Goal: Task Accomplishment & Management: Manage account settings

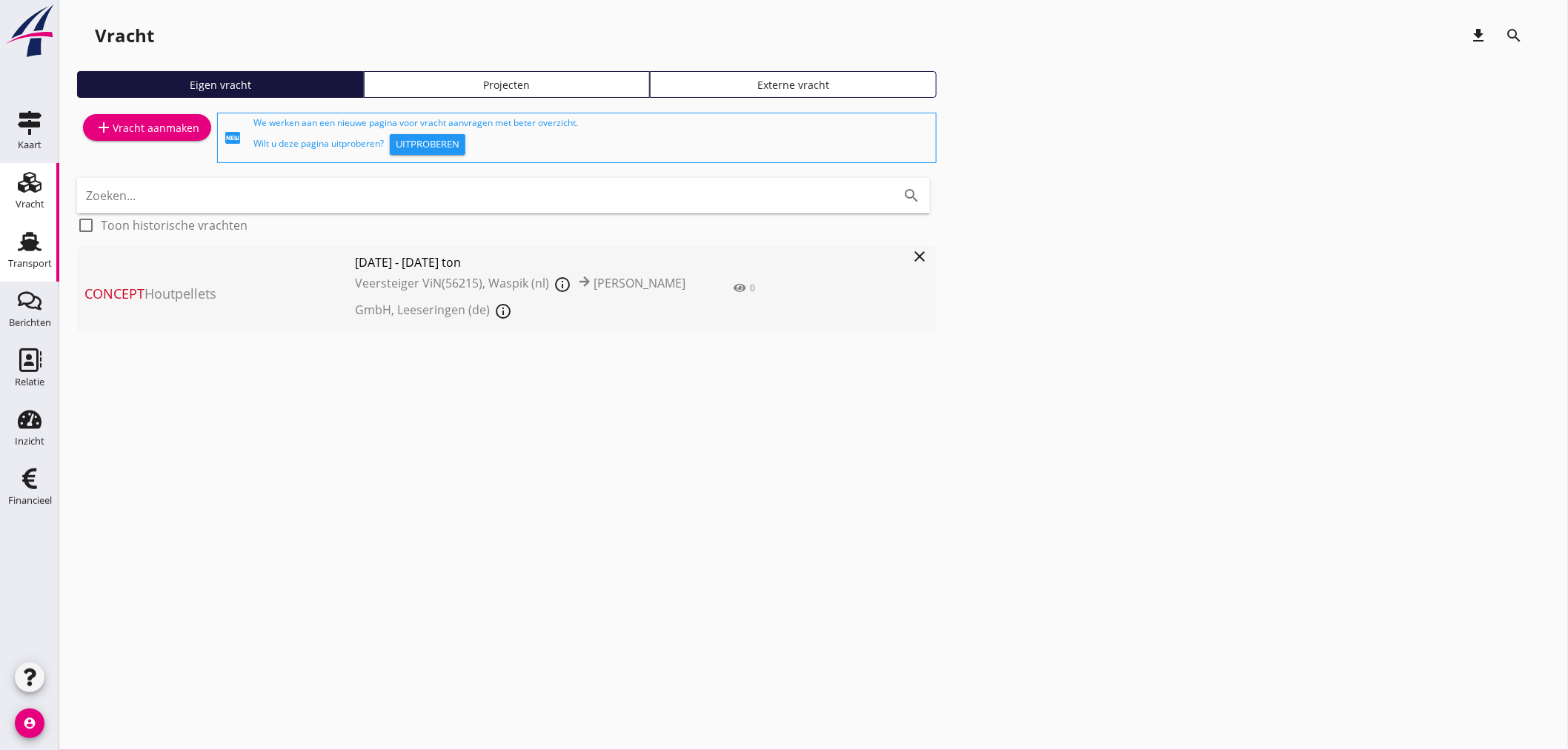
click at [40, 254] on div "Transport" at bounding box center [30, 264] width 44 height 21
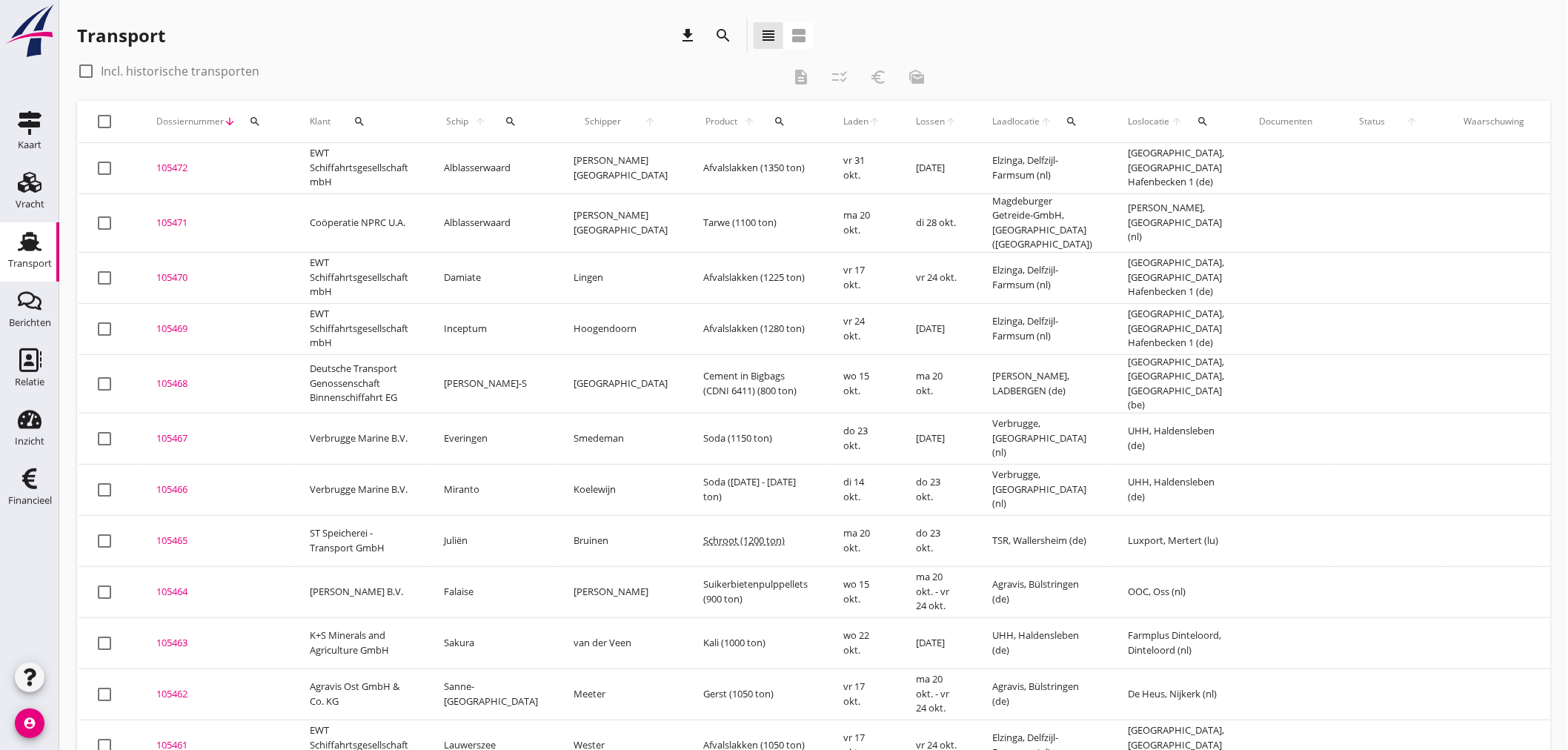
click at [504, 121] on icon "search" at bounding box center [510, 121] width 12 height 12
drag, startPoint x: 515, startPoint y: 171, endPoint x: 508, endPoint y: 156, distance: 16.6
click at [513, 169] on input "Zoek op (scheeps)naam" at bounding box center [569, 165] width 154 height 24
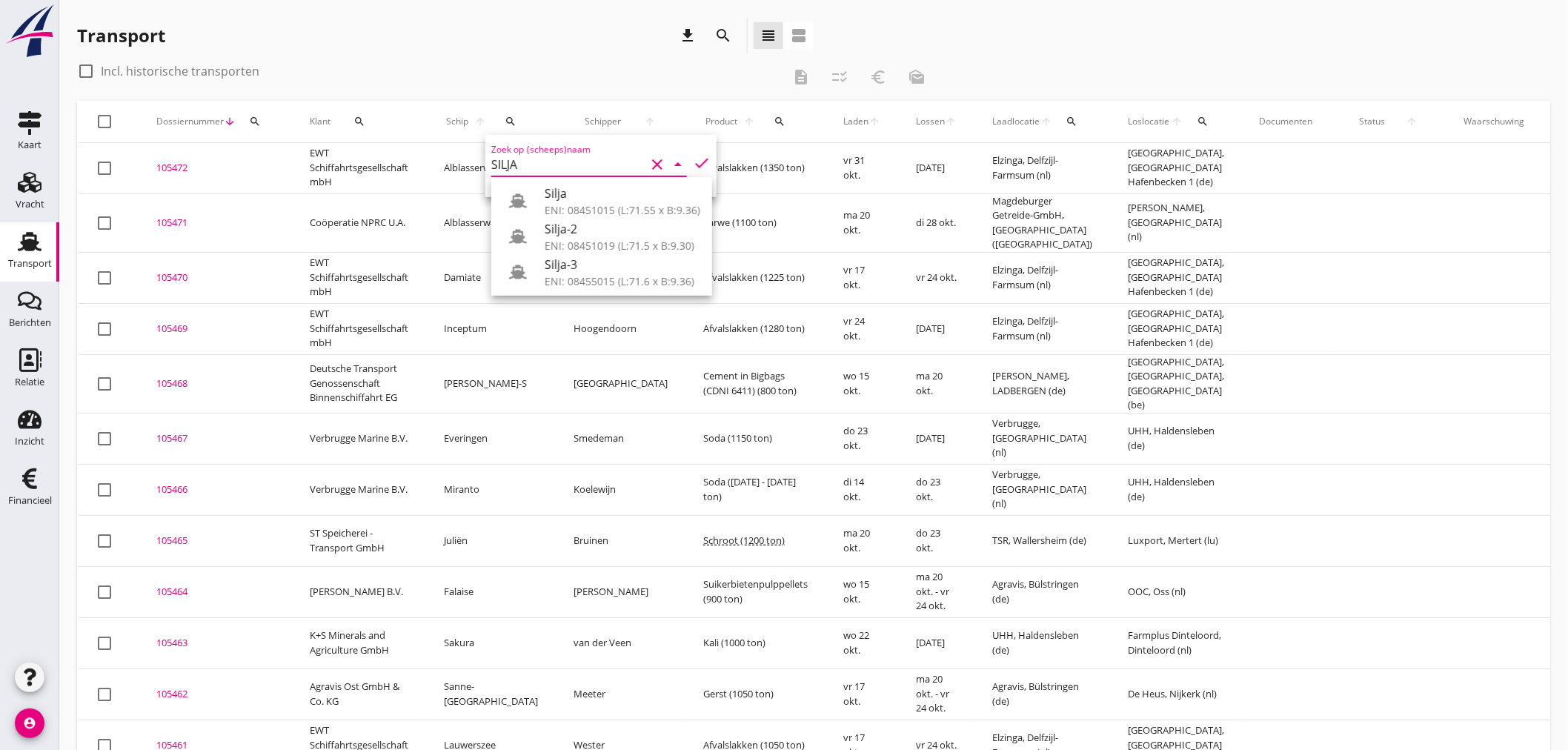
click at [567, 182] on div "Silja ENI: 08451015 (L:71.55 x B:9.36) Silja-2 ENI: 08451019 (L:71.5 x B:9.30) …" at bounding box center [602, 236] width 220 height 119
click at [578, 204] on div "ENI: 08451015 (L:71.55 x B:9.36)" at bounding box center [622, 210] width 155 height 16
click at [695, 159] on icon "check" at bounding box center [701, 163] width 17 height 17
type input "Silja"
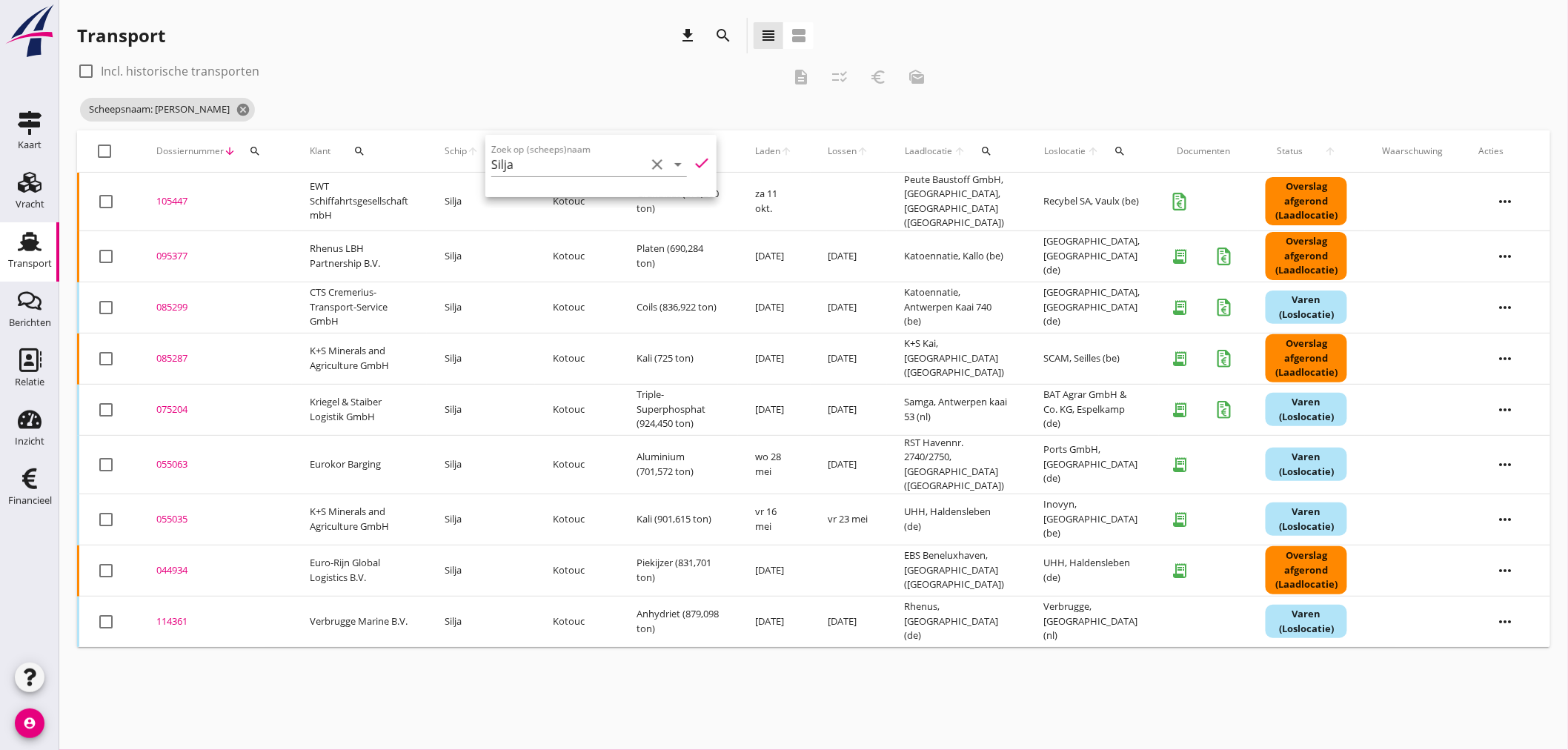
click at [178, 198] on div "105447" at bounding box center [215, 201] width 118 height 15
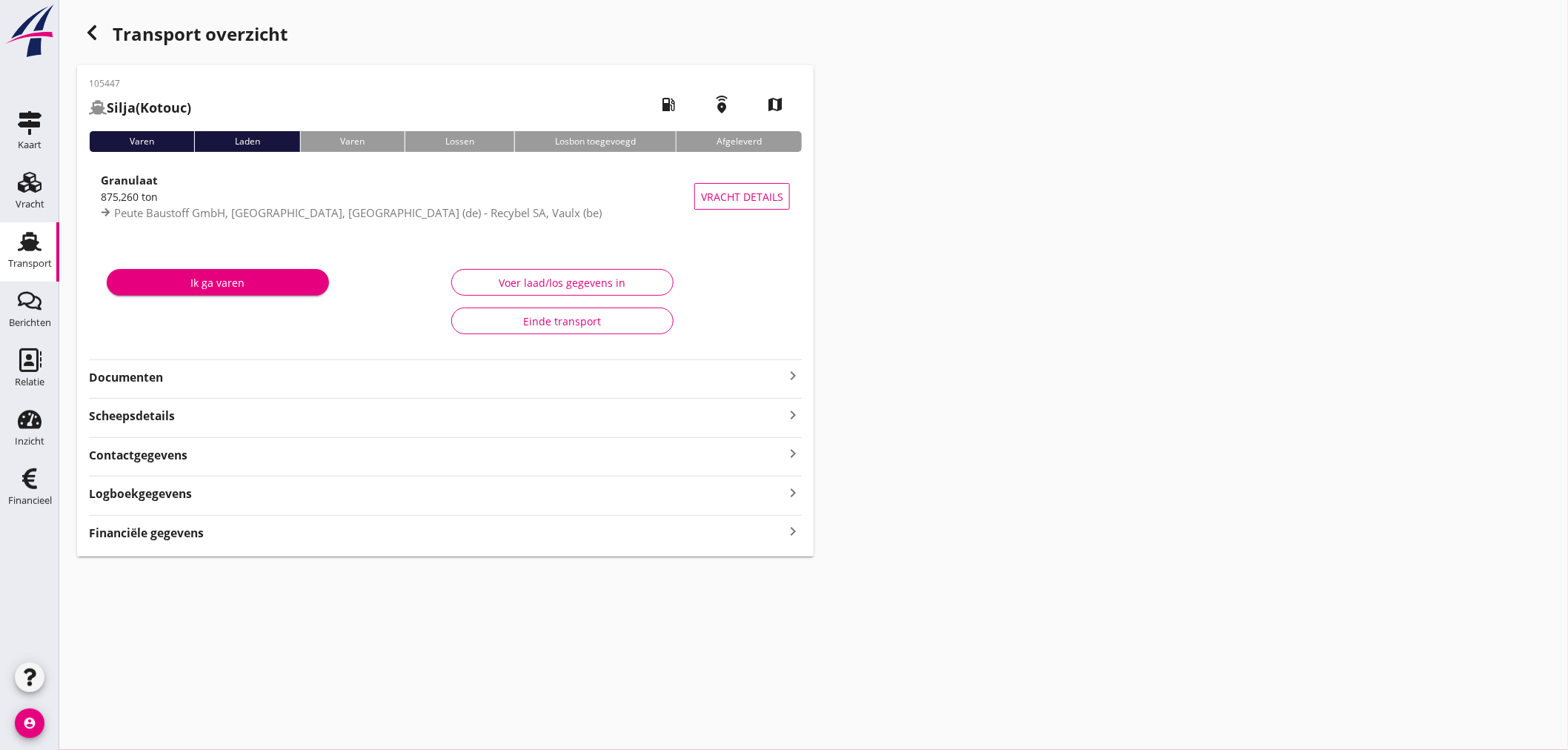
click at [784, 525] on div "Financiële gegevens keyboard_arrow_right" at bounding box center [446, 532] width 713 height 20
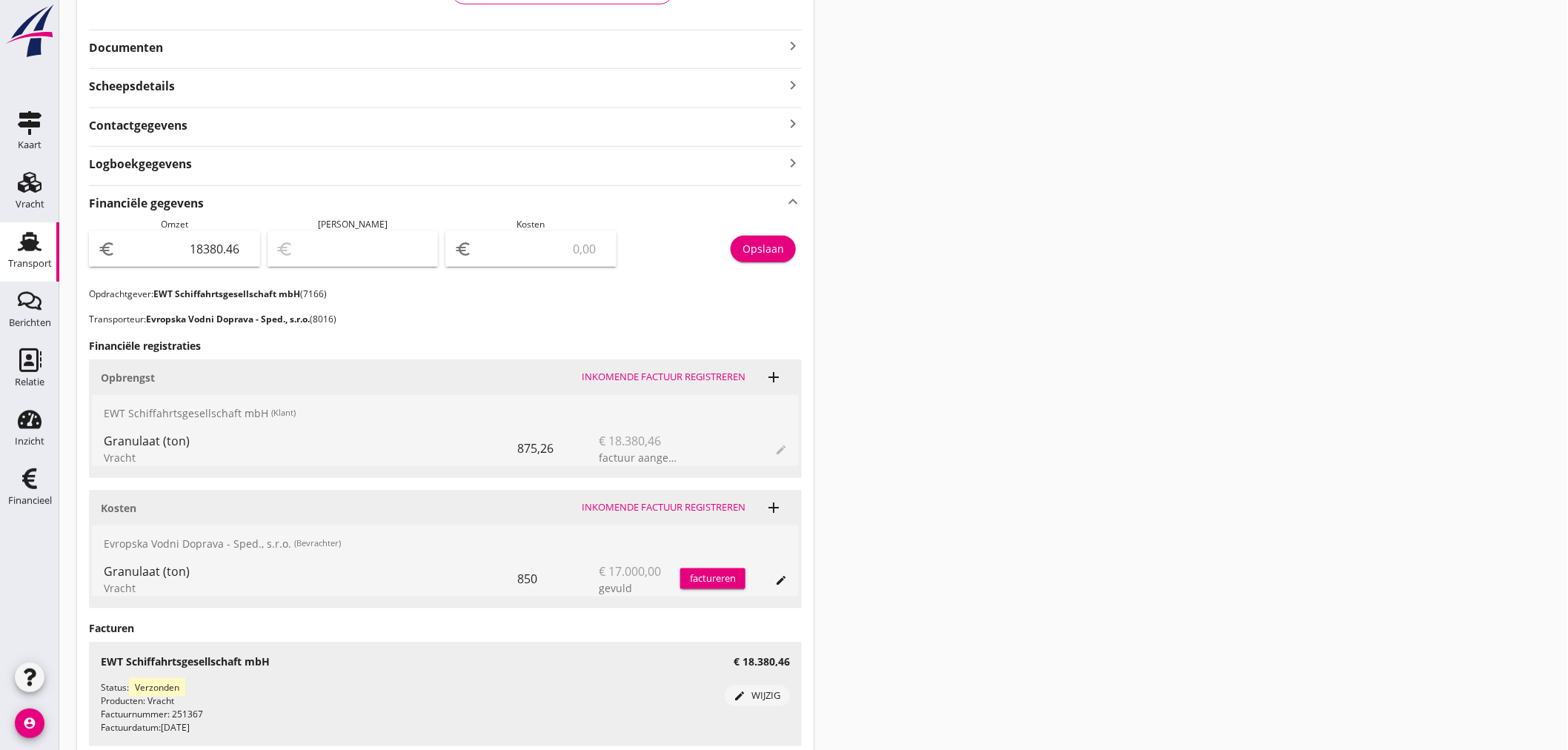
scroll to position [332, 0]
click at [532, 253] on input "number" at bounding box center [541, 247] width 132 height 24
type input "18379.46"
type input "1"
type input "18363.46"
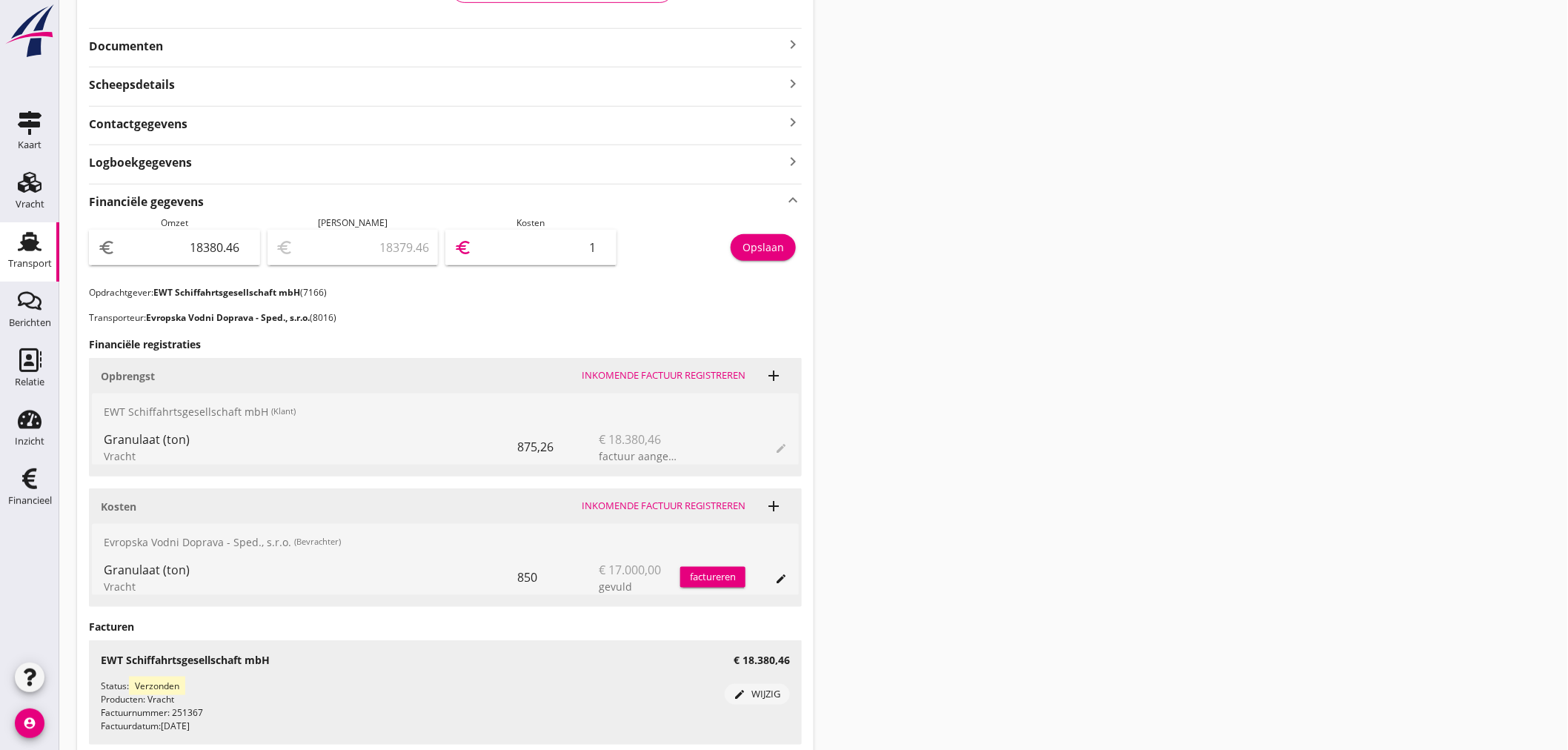
type input "17"
type input "18205.46"
type input "175"
type input "16630.46"
type input "1750"
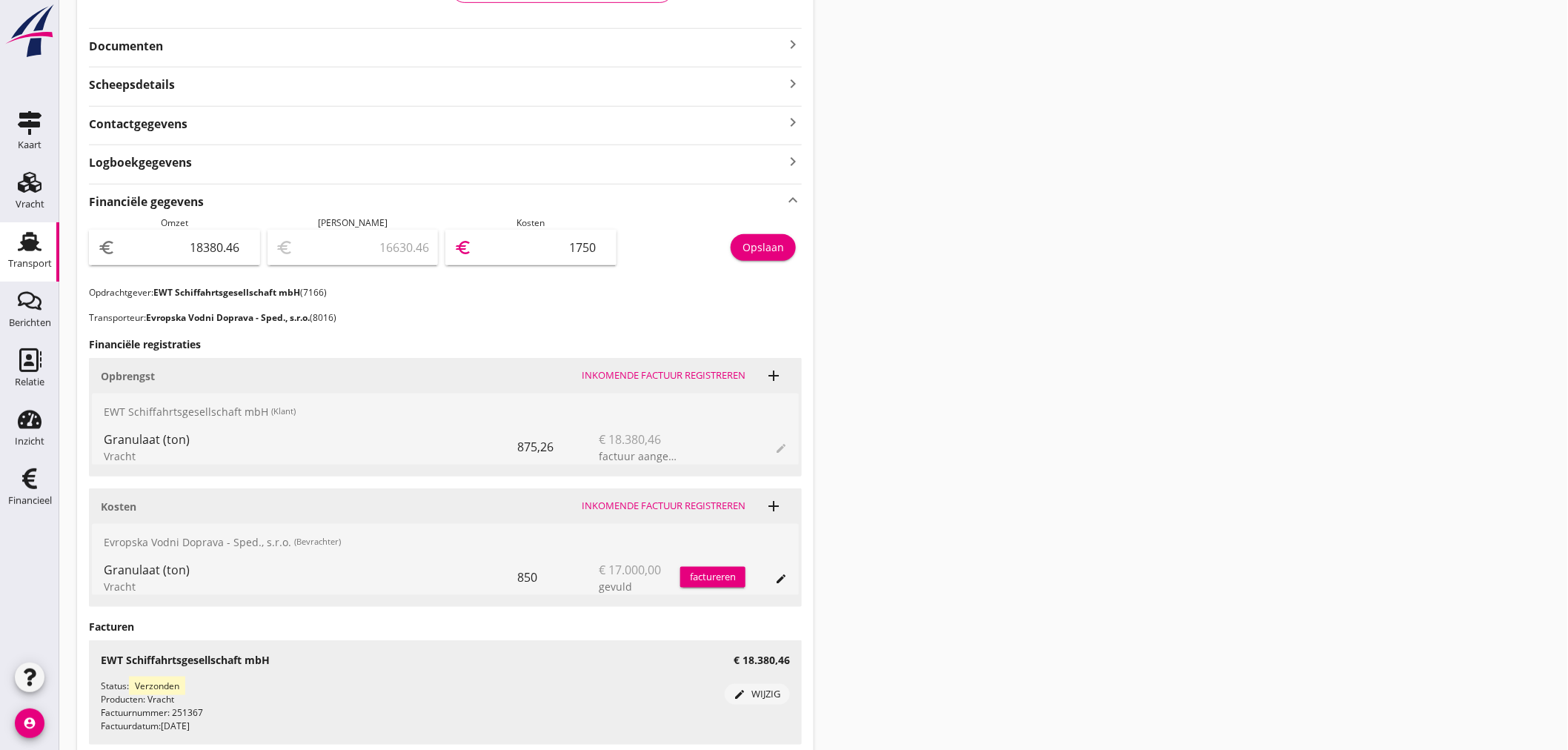
type input "875.46"
type input "17505"
type input "875.26"
type input "17505.20"
click at [791, 245] on button "Opslaan" at bounding box center [762, 247] width 65 height 27
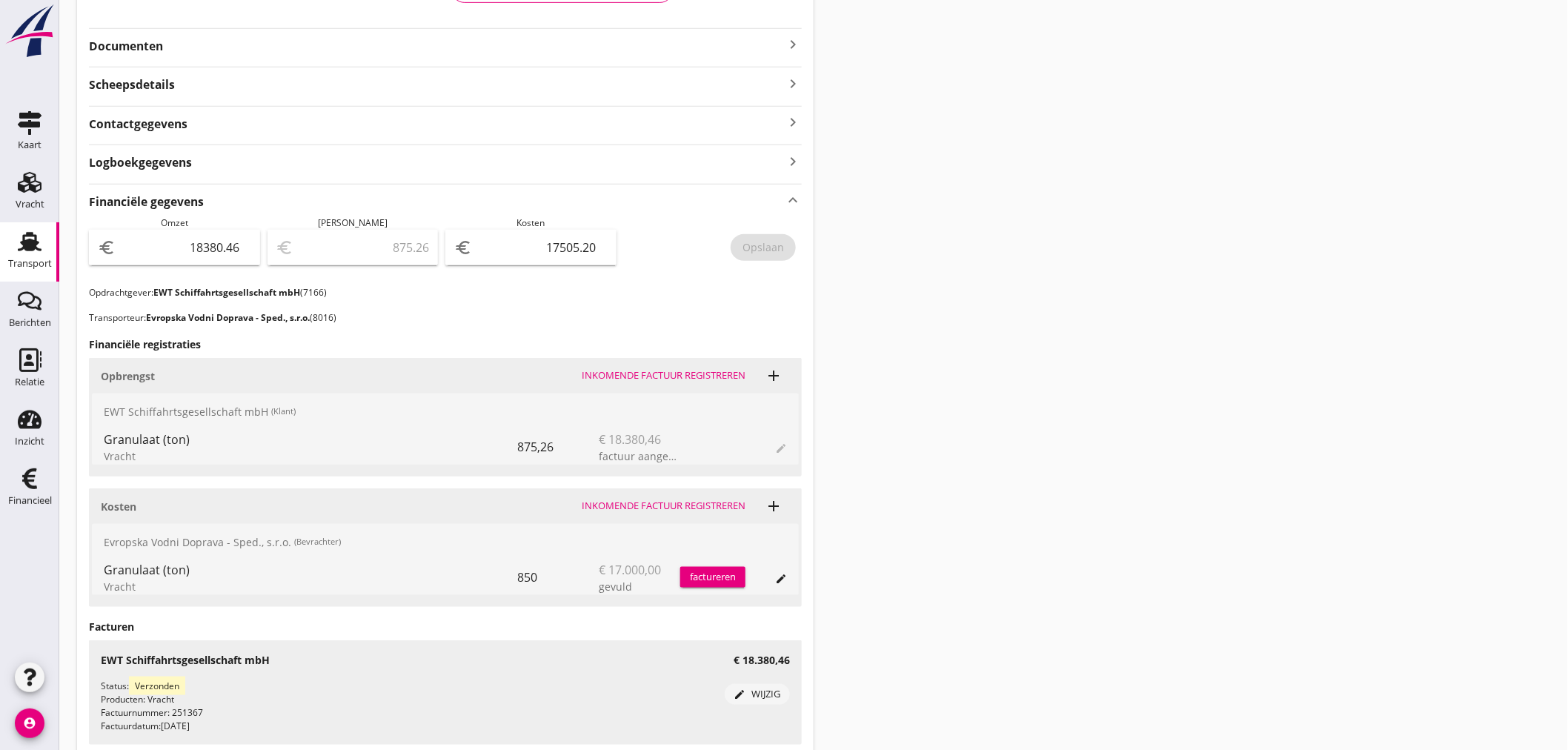
scroll to position [0, 0]
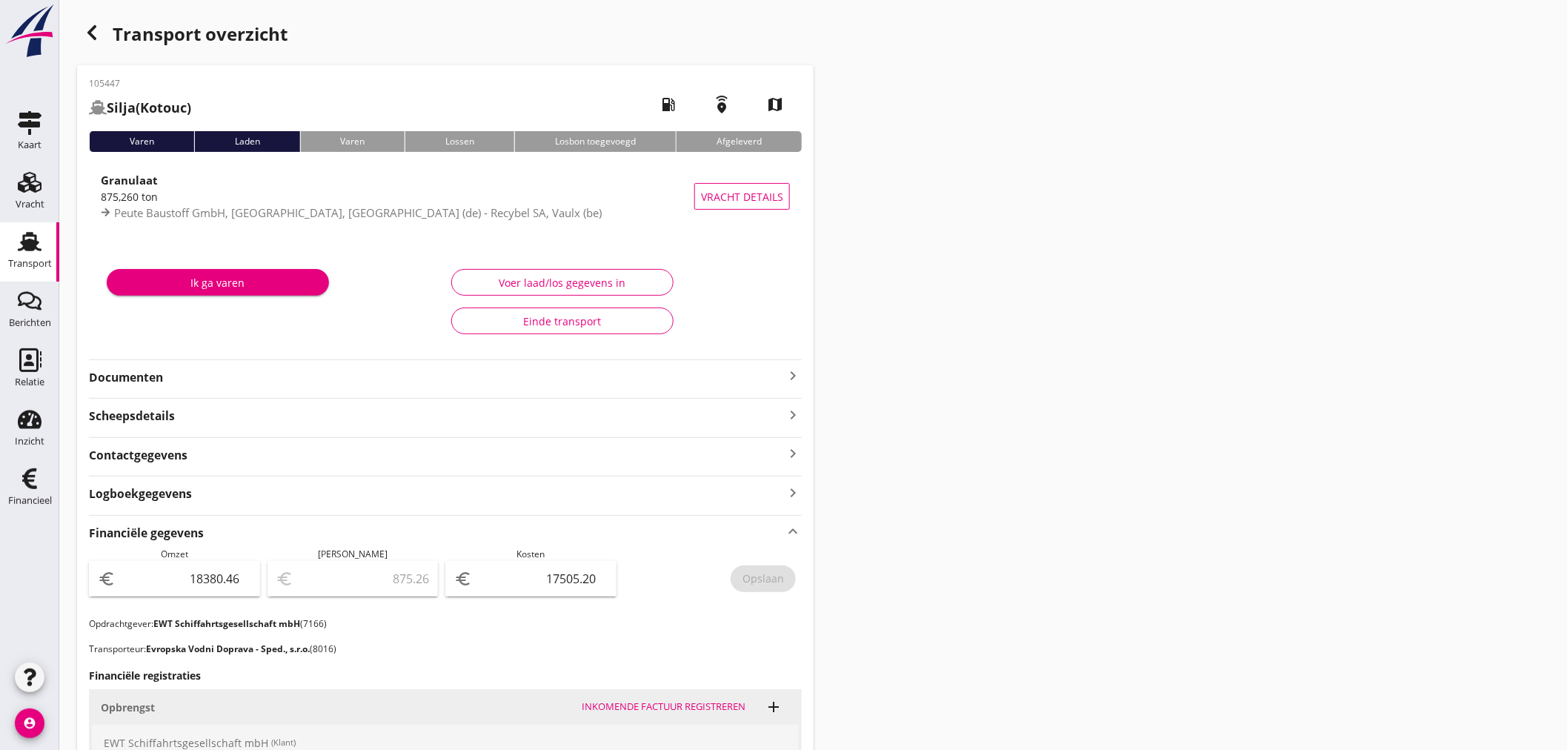
click at [102, 40] on div "button" at bounding box center [92, 32] width 29 height 29
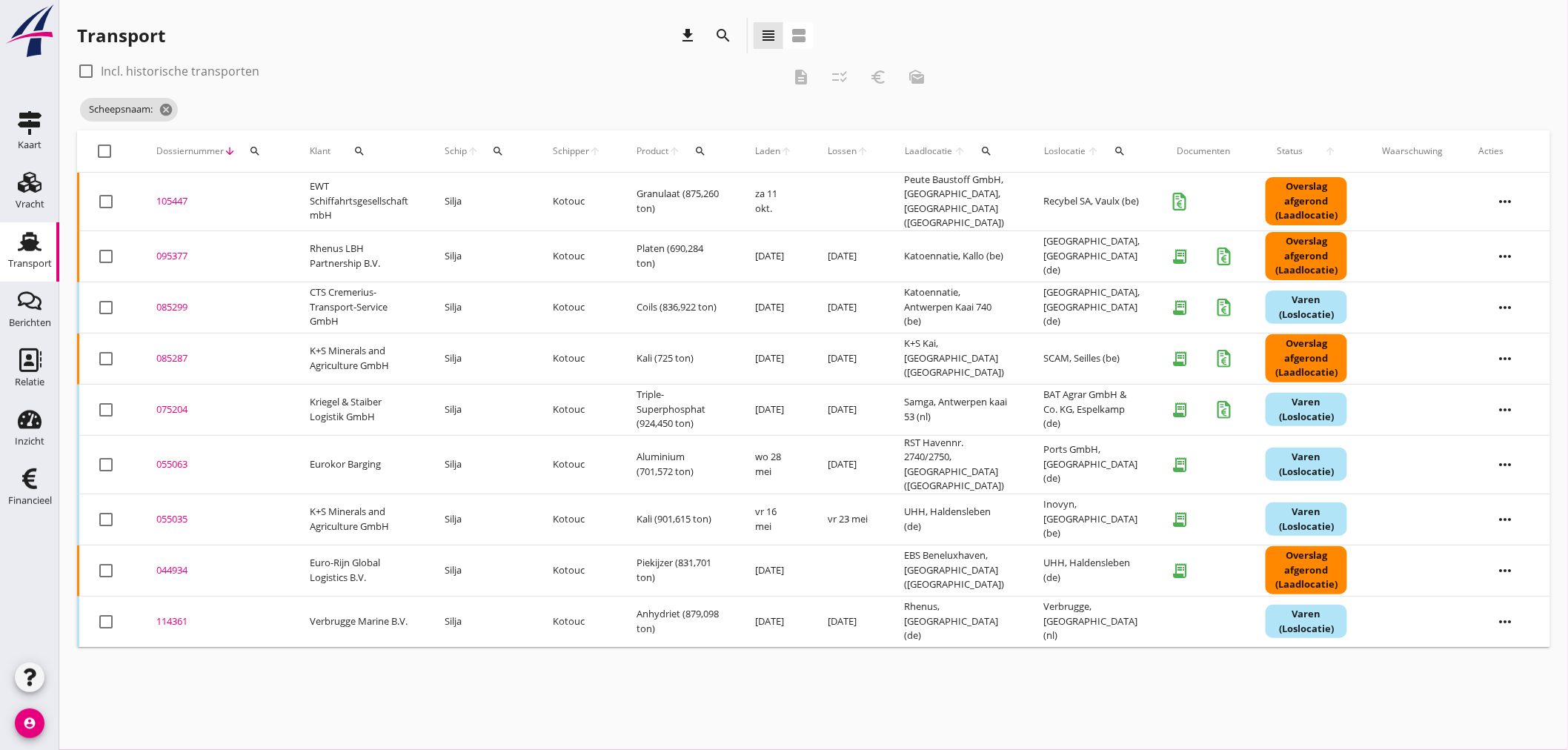
click at [490, 154] on button "search" at bounding box center [497, 151] width 27 height 27
click at [507, 198] on input "Zoek op (scheeps)naam" at bounding box center [570, 194] width 154 height 24
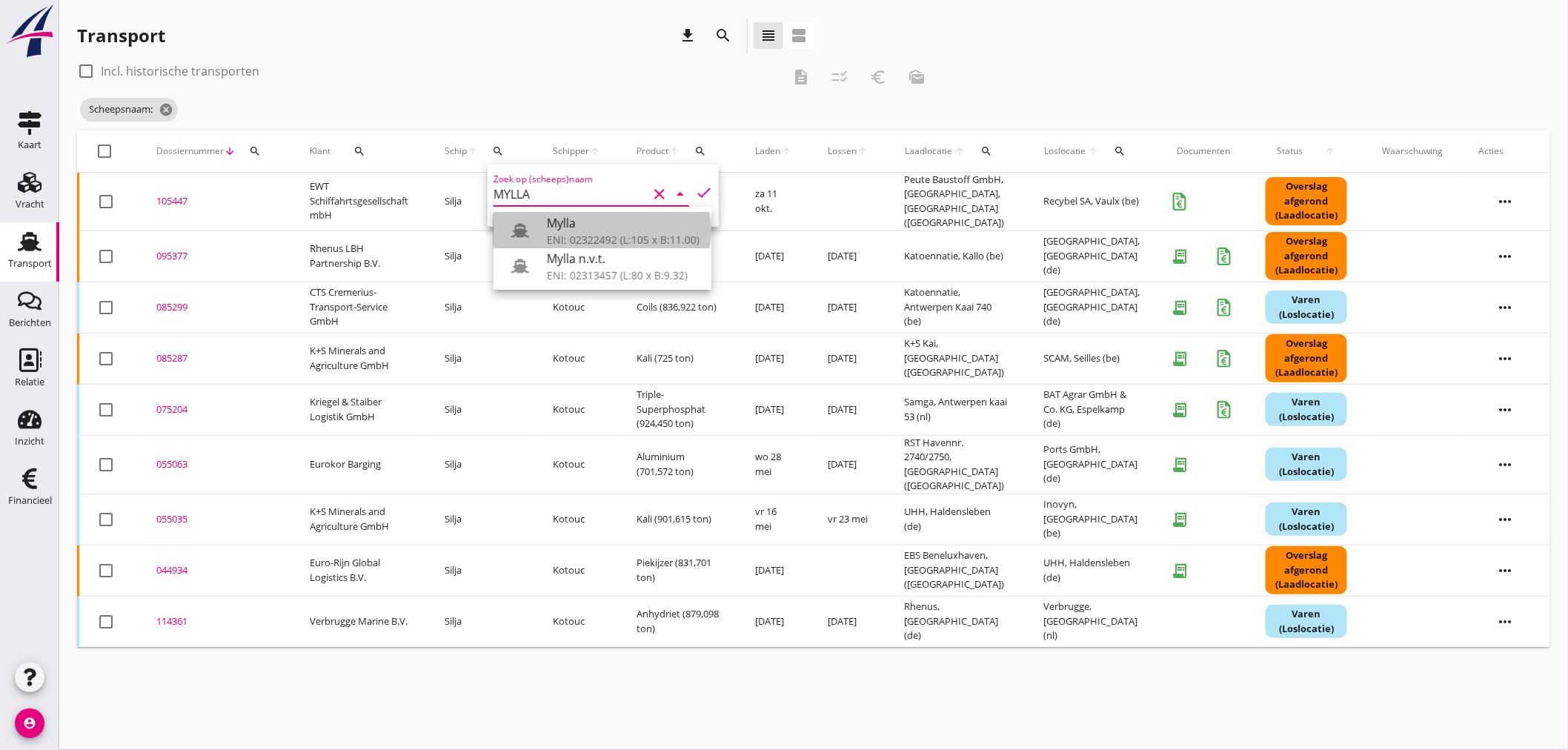
drag, startPoint x: 557, startPoint y: 224, endPoint x: 565, endPoint y: 220, distance: 8.9
click at [565, 221] on div "Mylla" at bounding box center [623, 222] width 152 height 17
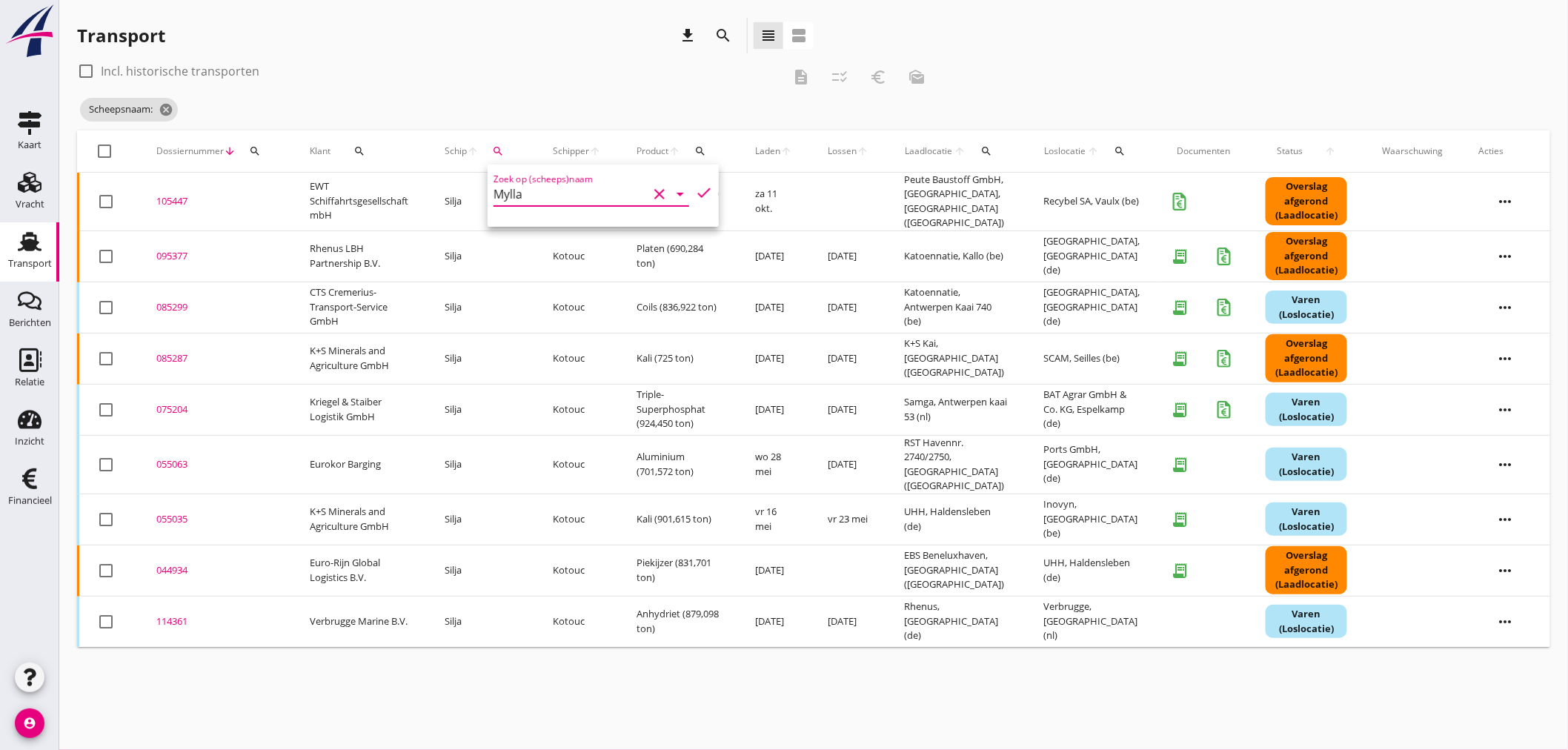
click at [695, 189] on icon "check" at bounding box center [704, 192] width 17 height 17
type input "Mylla"
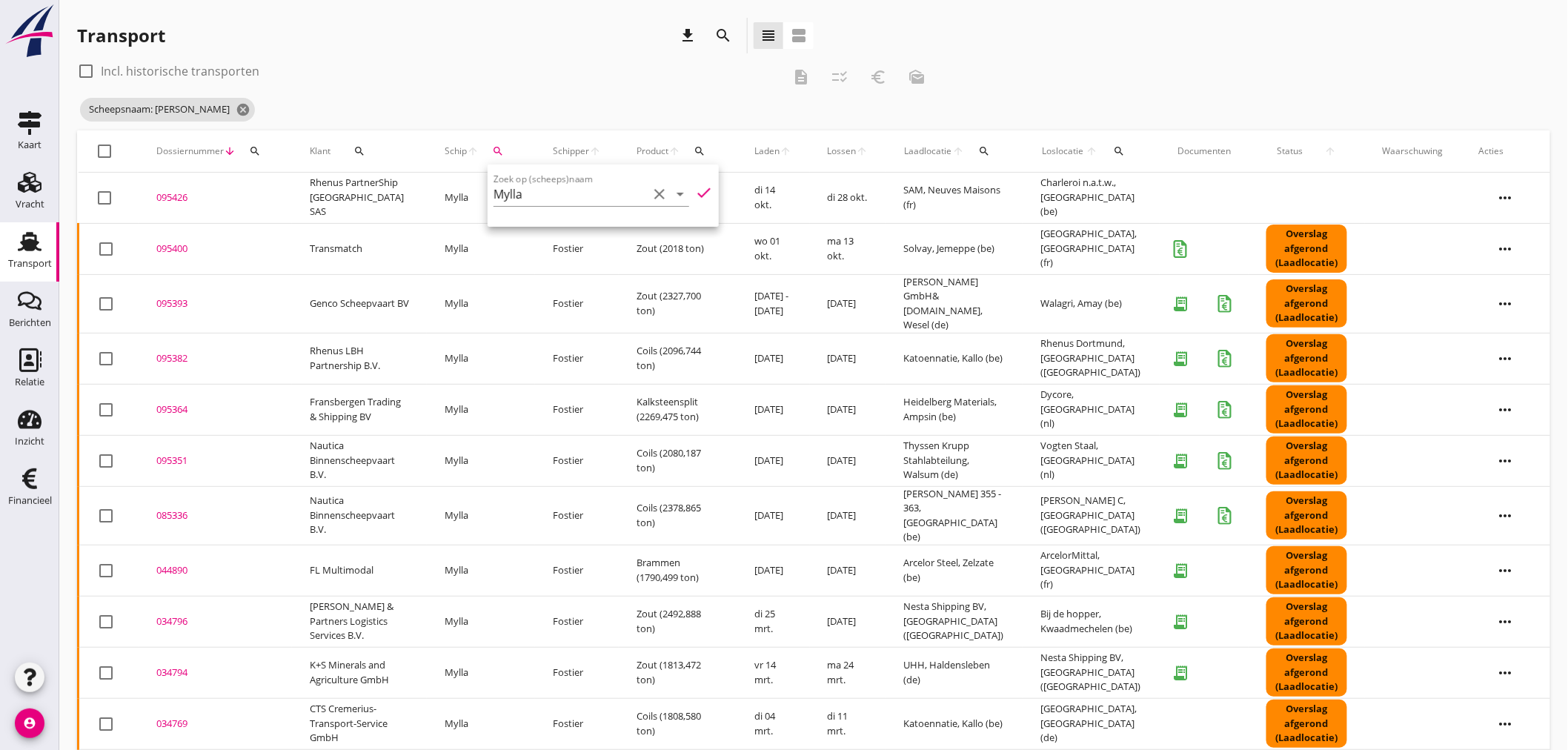
click at [175, 248] on div "095400" at bounding box center [215, 249] width 118 height 15
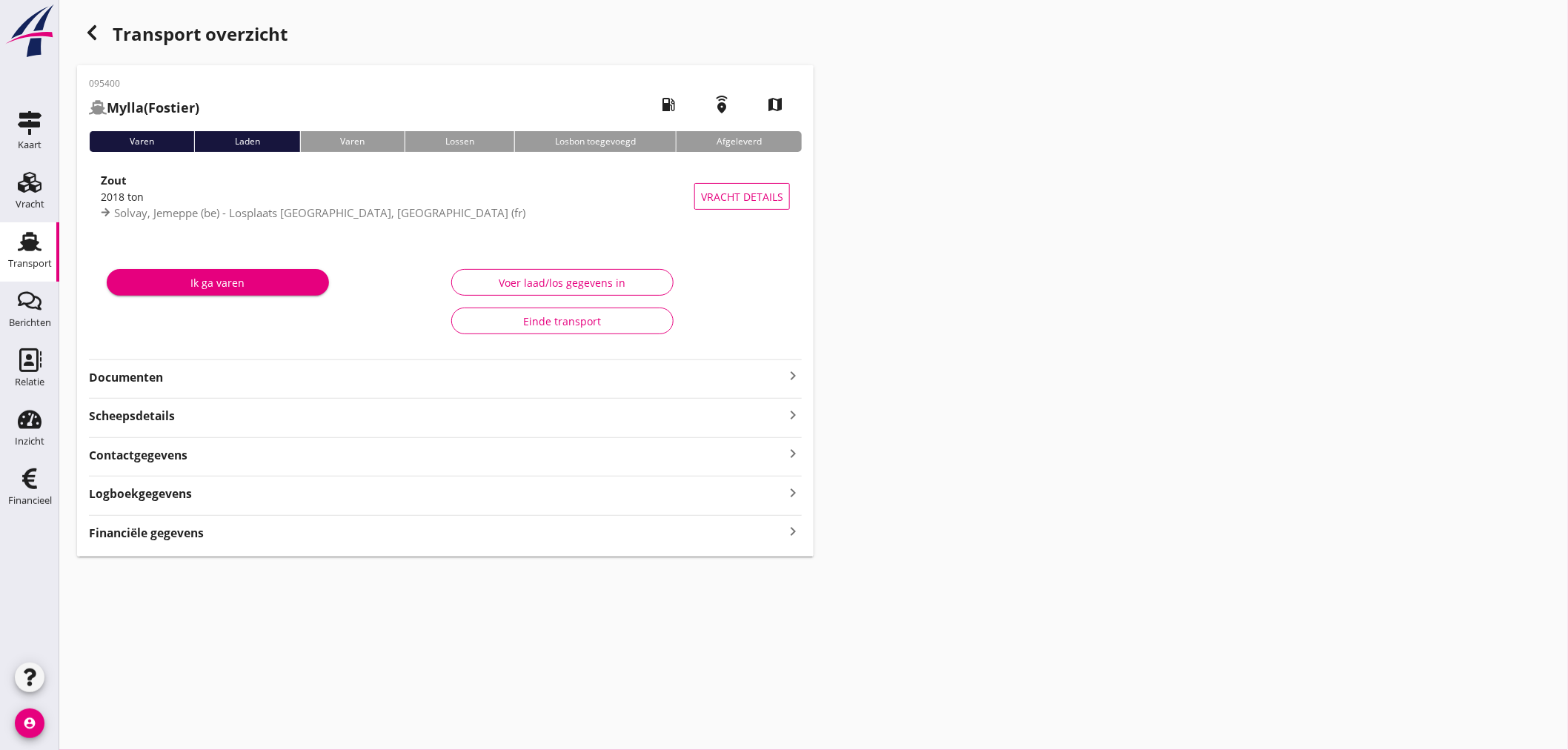
click at [791, 525] on icon "keyboard_arrow_right" at bounding box center [792, 532] width 17 height 20
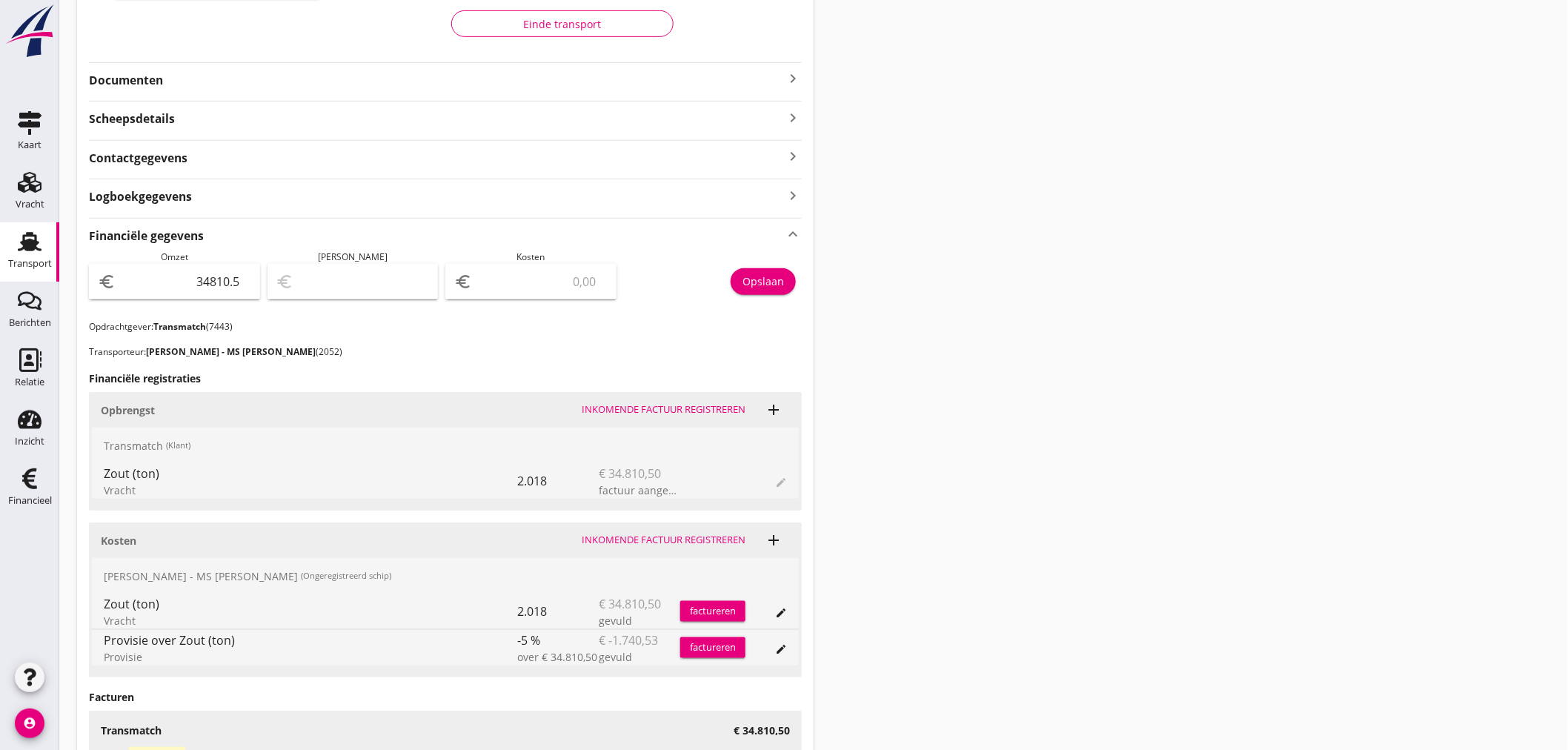
scroll to position [329, 0]
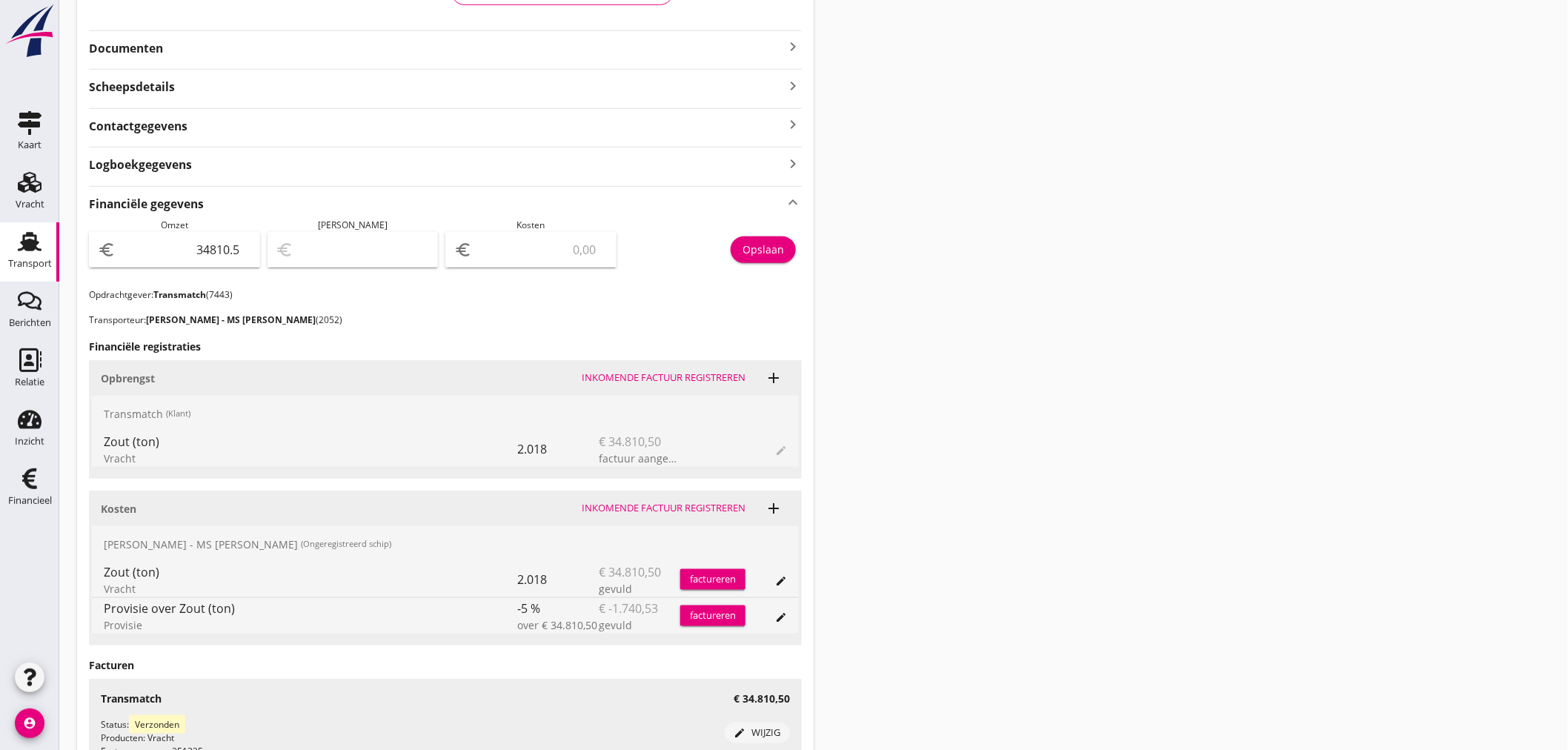
click at [551, 239] on input "number" at bounding box center [541, 250] width 132 height 24
type input "34807.50"
type input "3"
type input "34777.50"
type input "33"
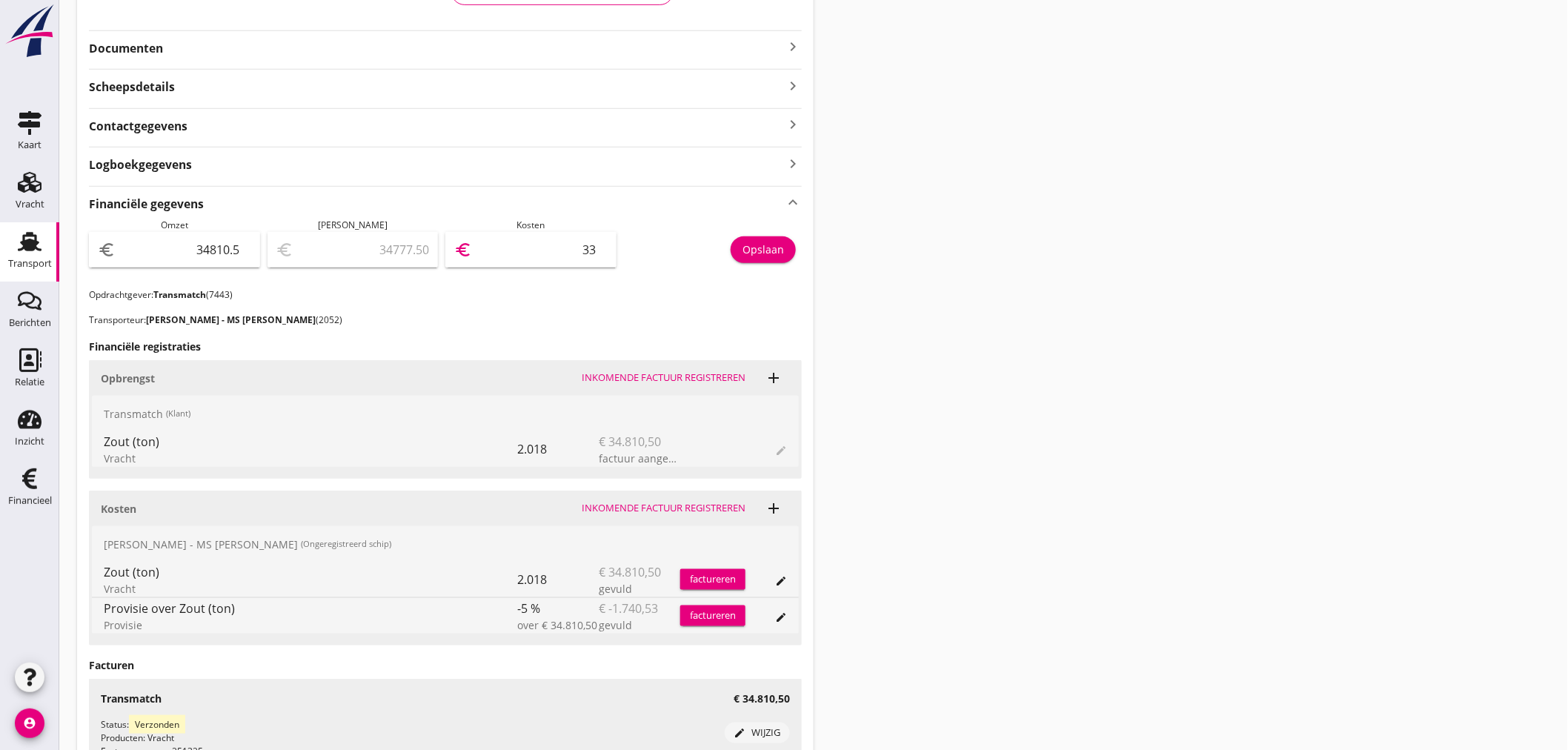
type input "34480.50"
type input "330"
type input "31504.50"
type input "3306"
type input "1741.50"
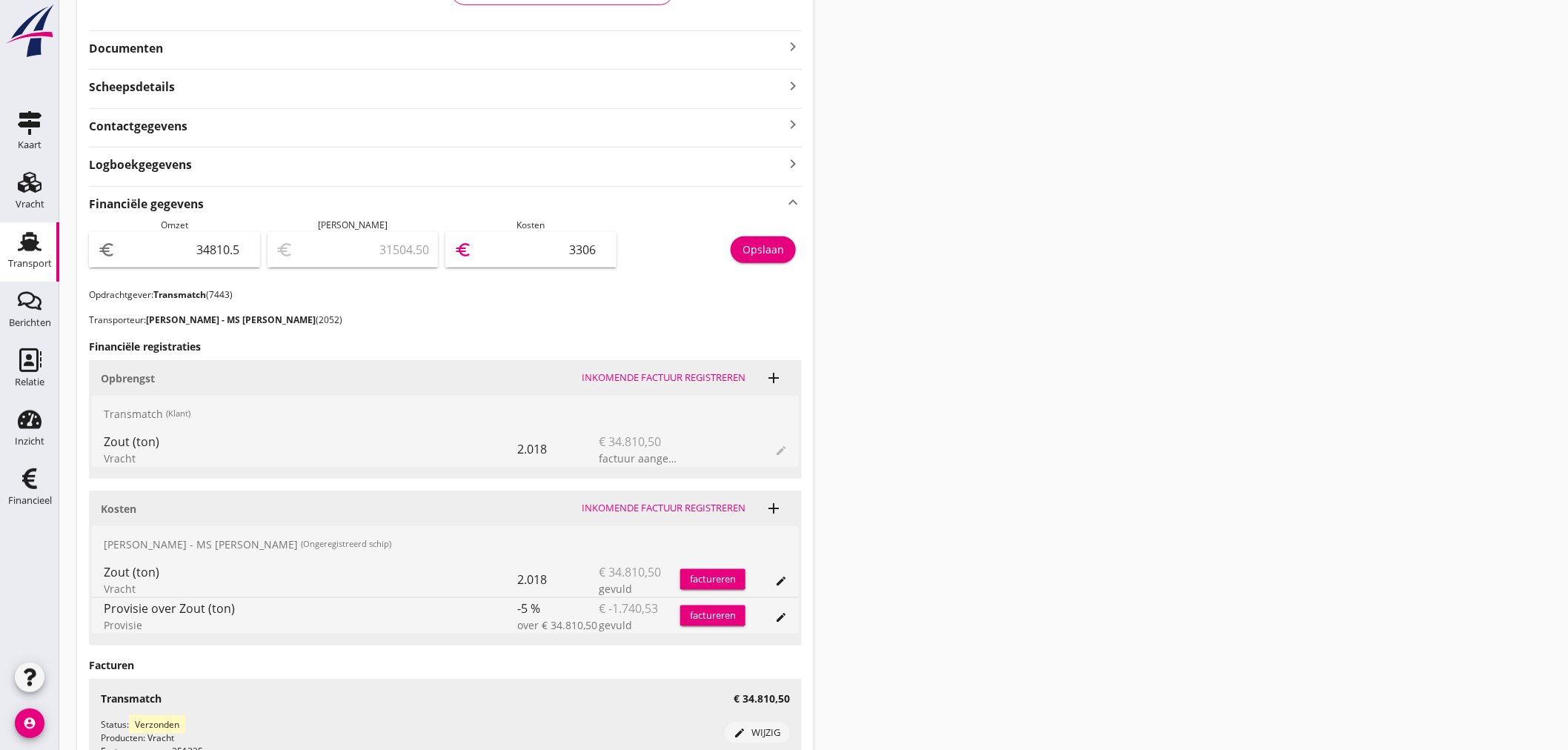
type input "33069"
type input "1740.60"
type input "33069.9"
type input "1740.52"
type input "33069.98"
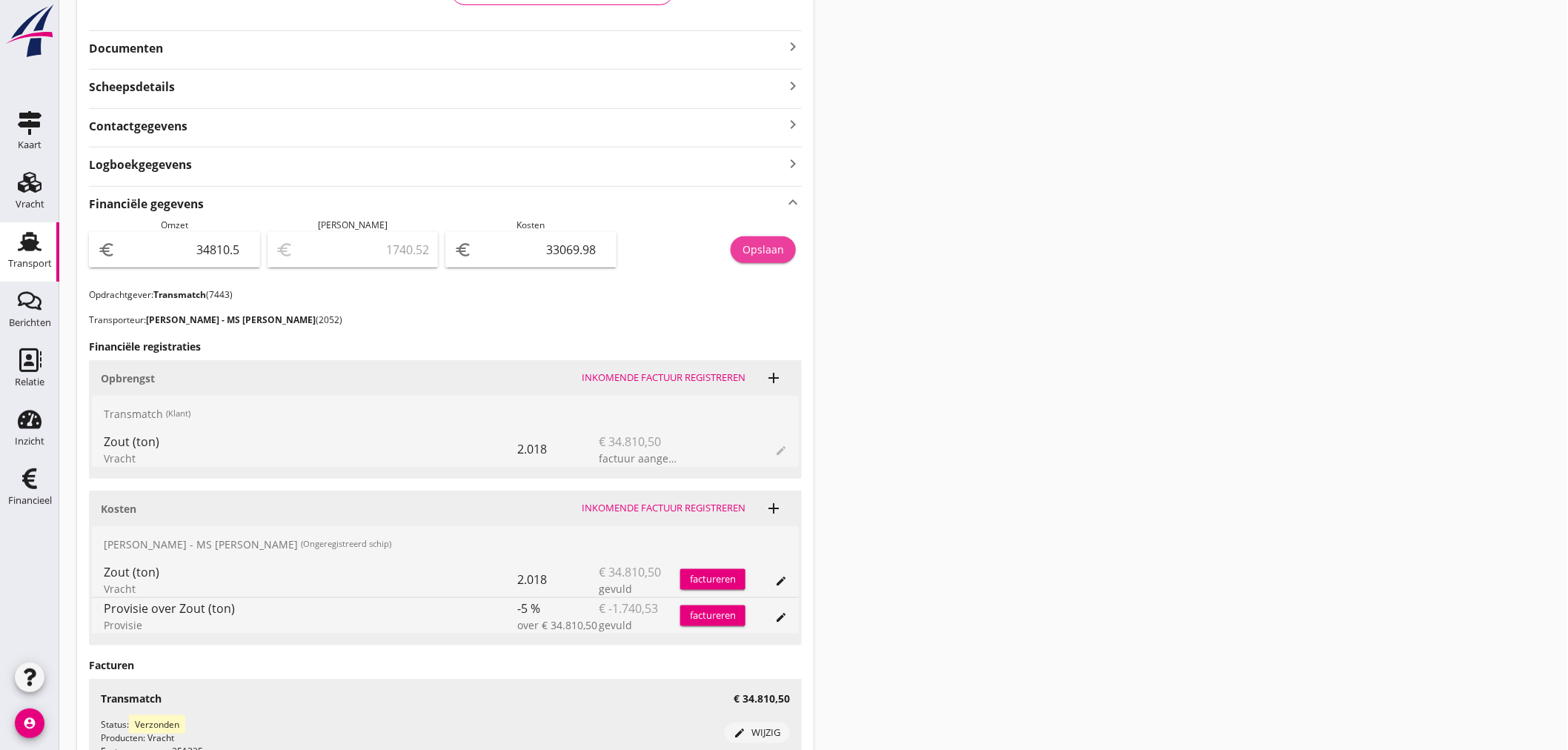
click at [766, 252] on div "Opslaan" at bounding box center [762, 249] width 41 height 16
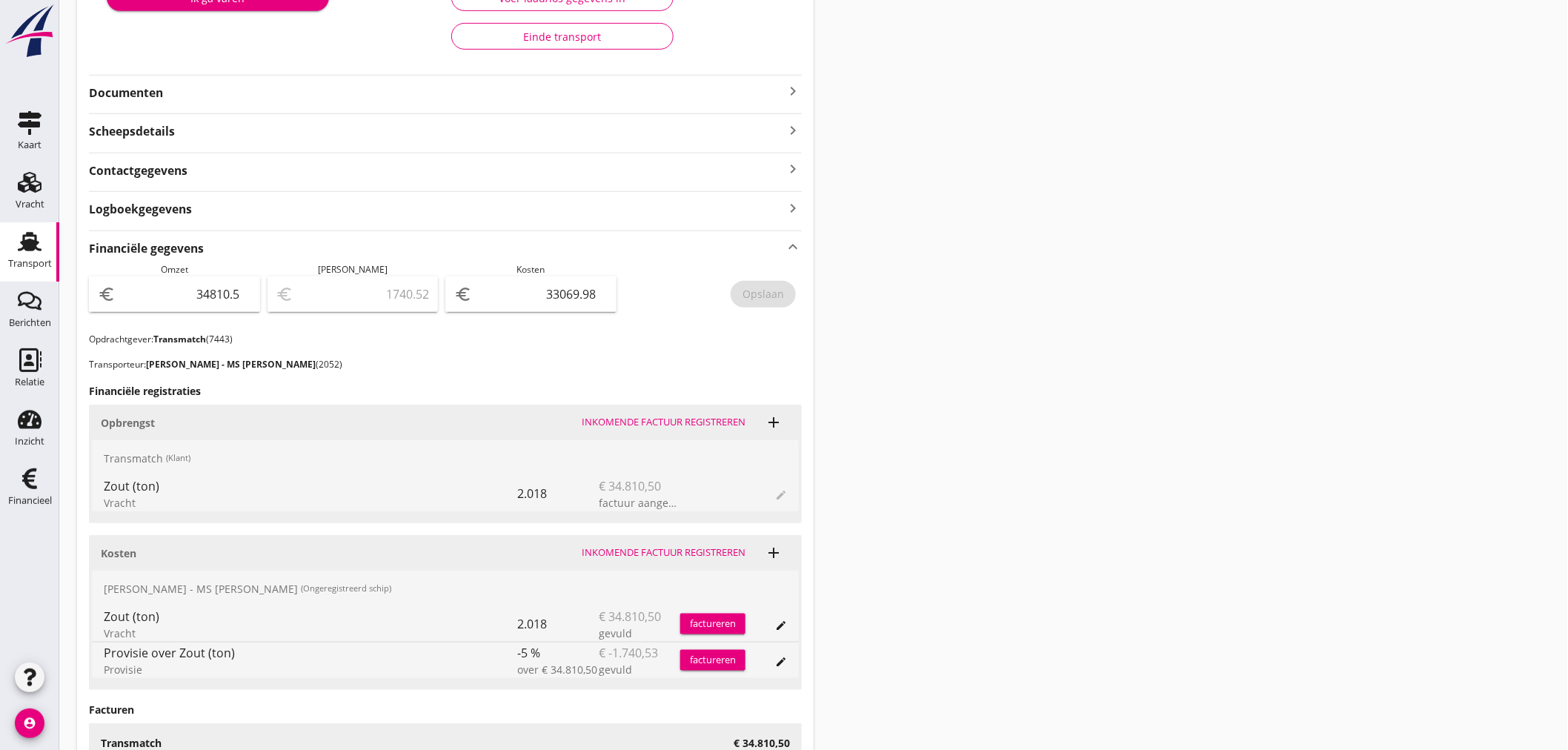
scroll to position [247, 0]
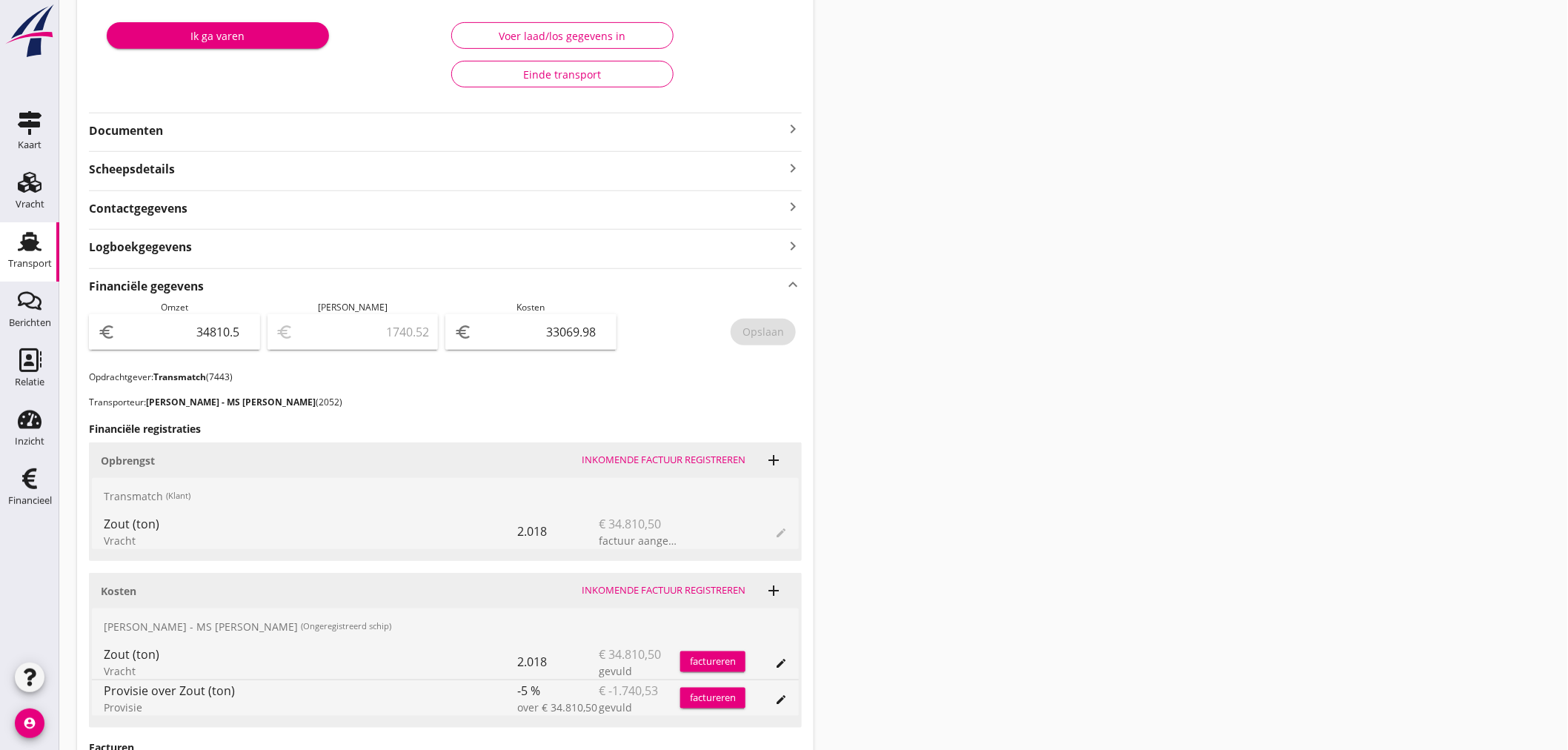
click at [797, 128] on icon "keyboard_arrow_right" at bounding box center [792, 129] width 17 height 17
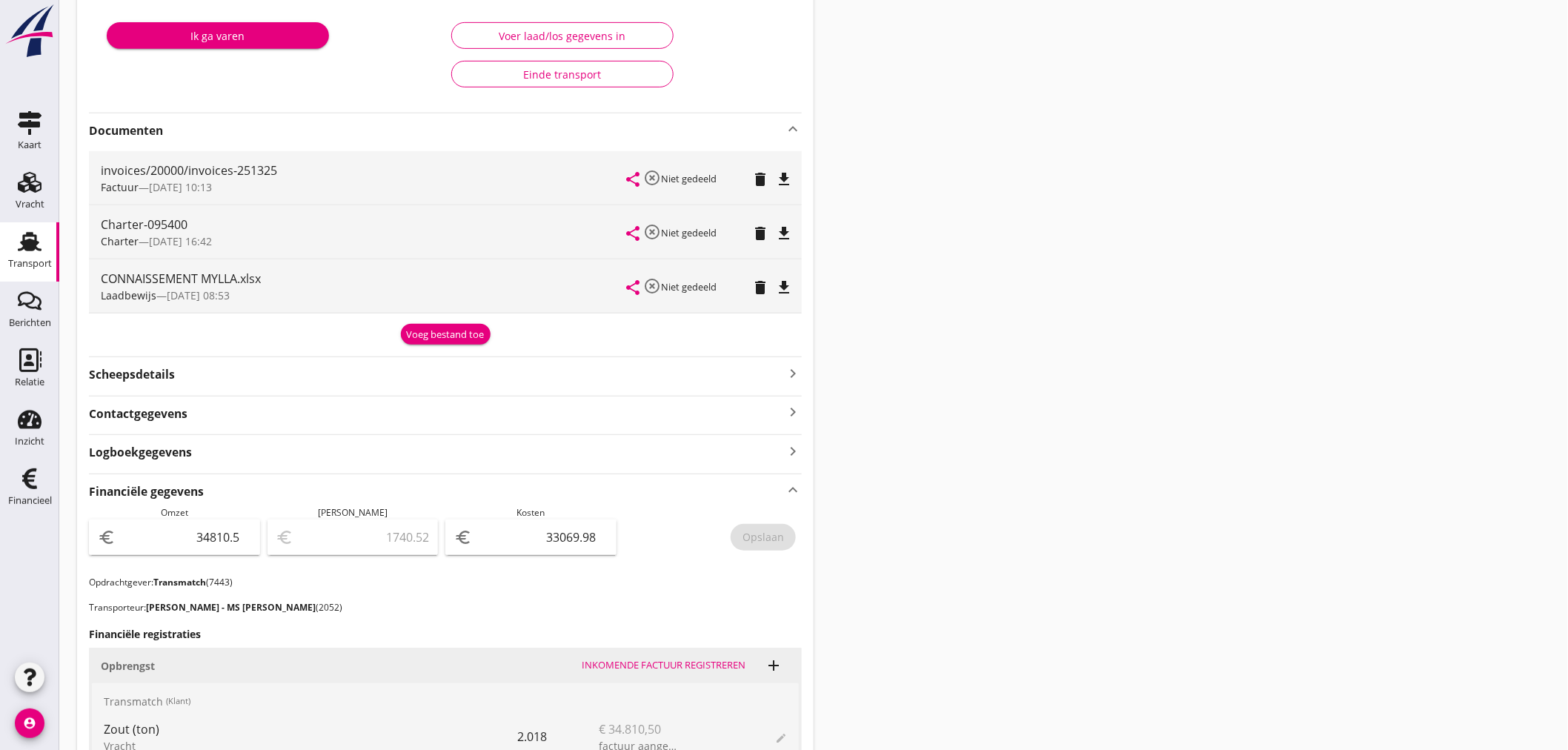
click at [457, 337] on div "Voeg bestand toe" at bounding box center [446, 335] width 78 height 15
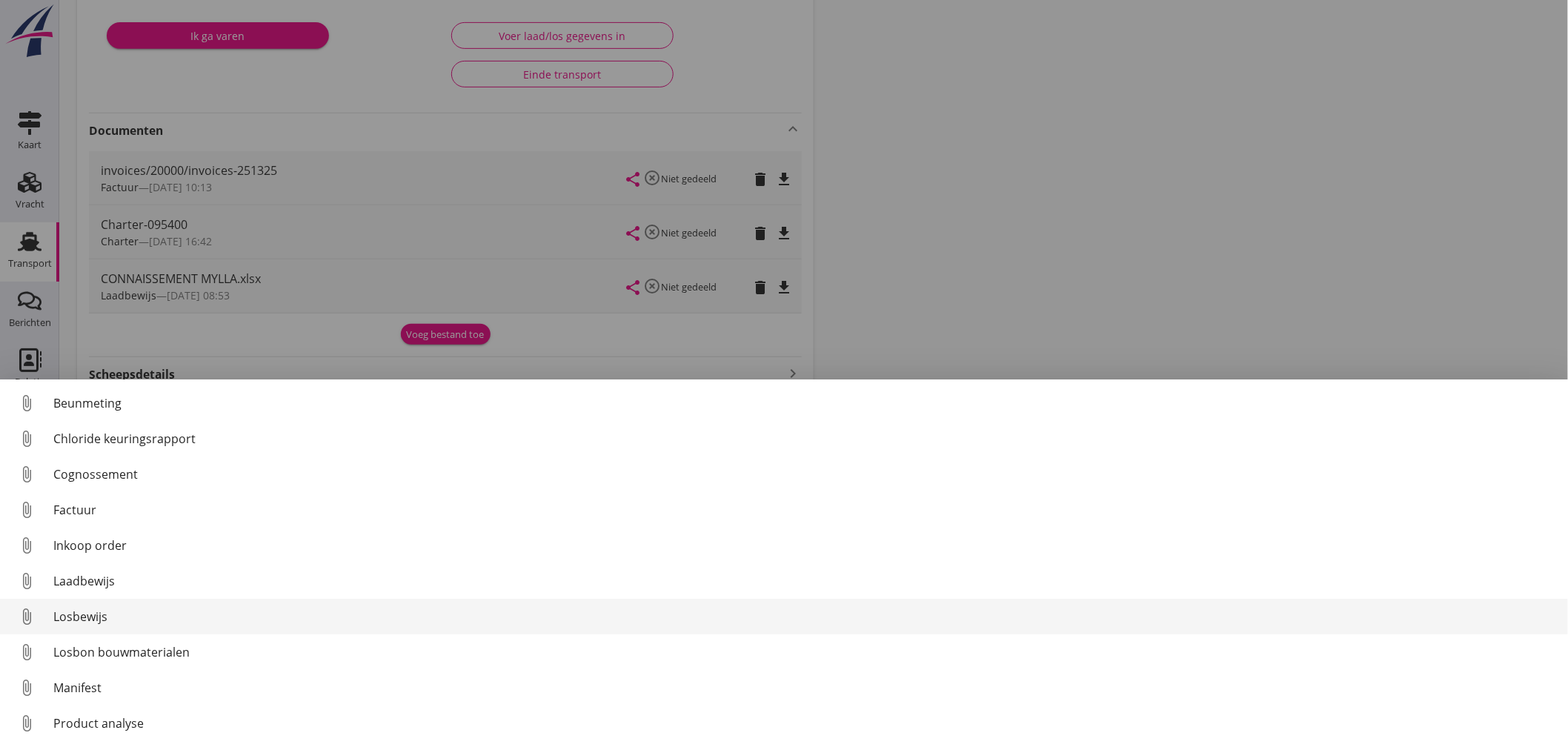
click at [85, 620] on div "Losbewijs" at bounding box center [805, 616] width 1503 height 17
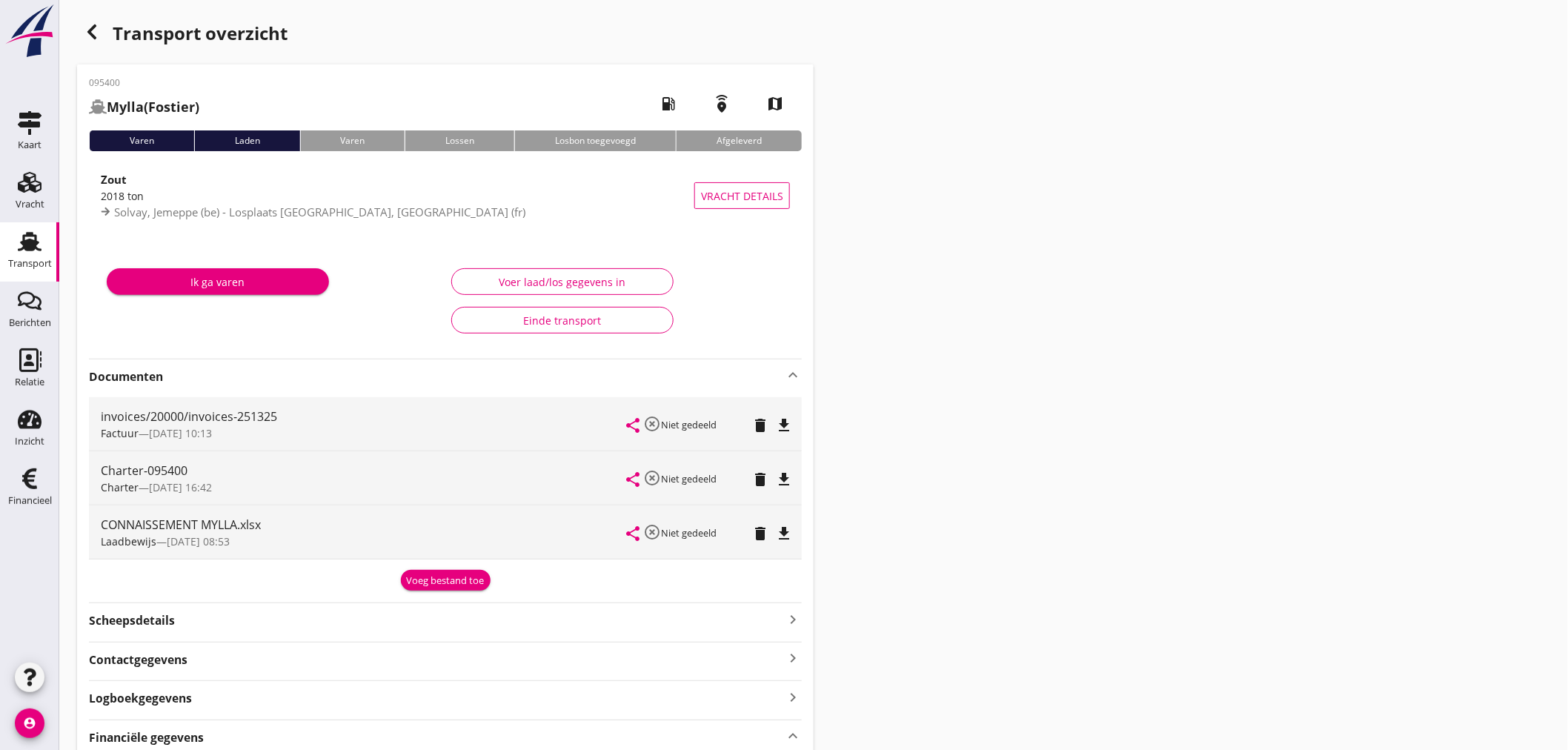
scroll to position [0, 0]
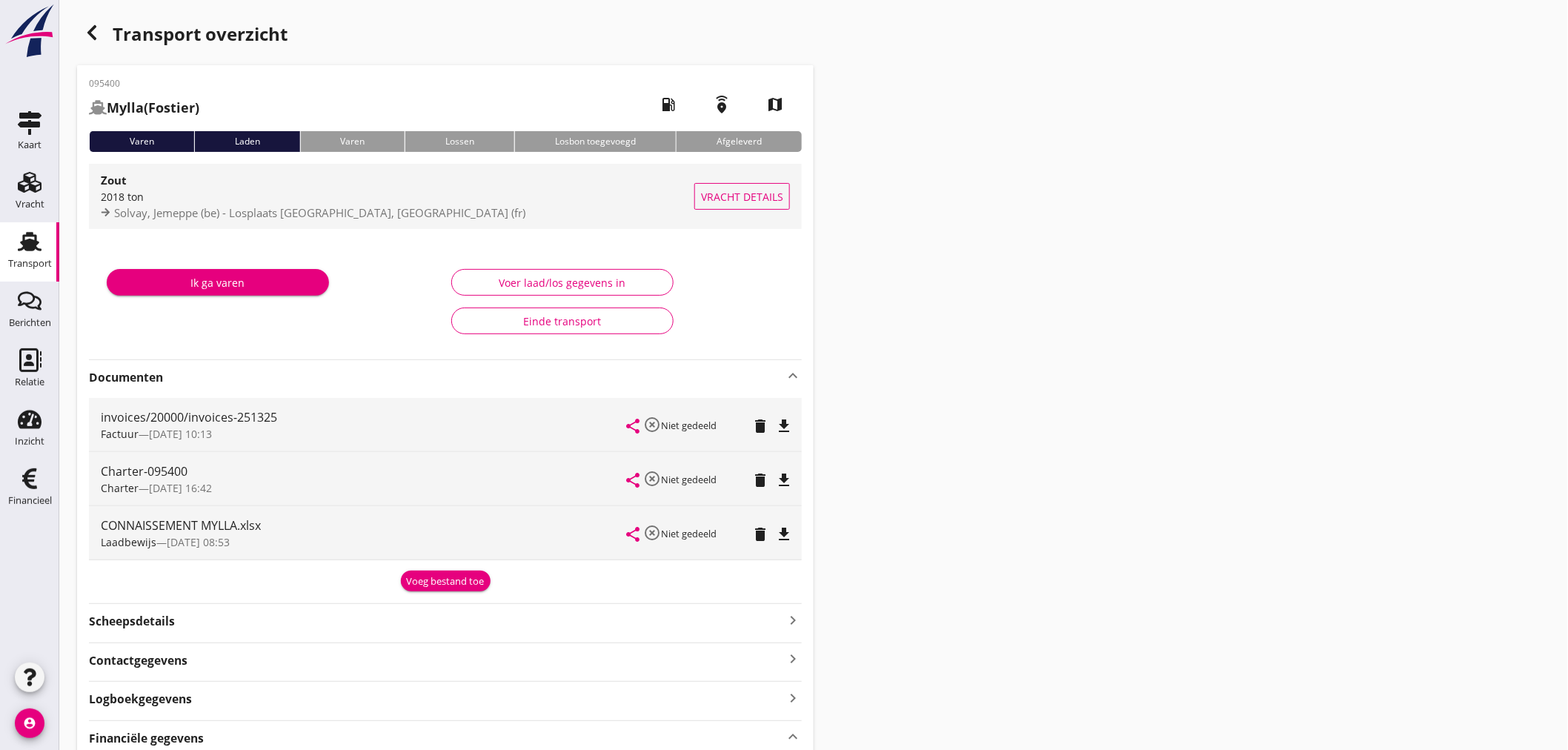
click at [279, 205] on div "Solvay, Jemeppe (be) - Losplaats [GEOGRAPHIC_DATA], [GEOGRAPHIC_DATA] (fr)" at bounding box center [398, 213] width 593 height 17
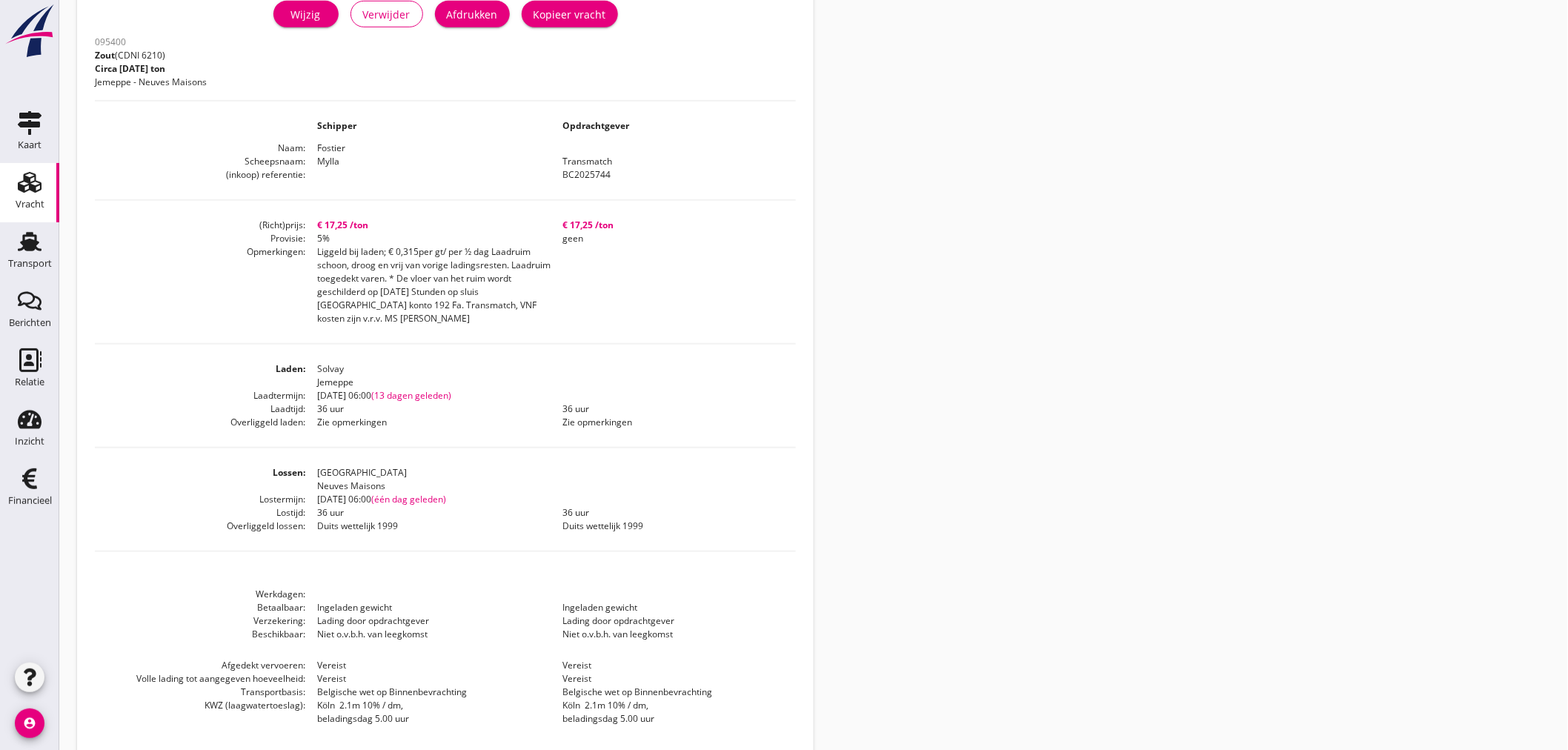
scroll to position [408, 0]
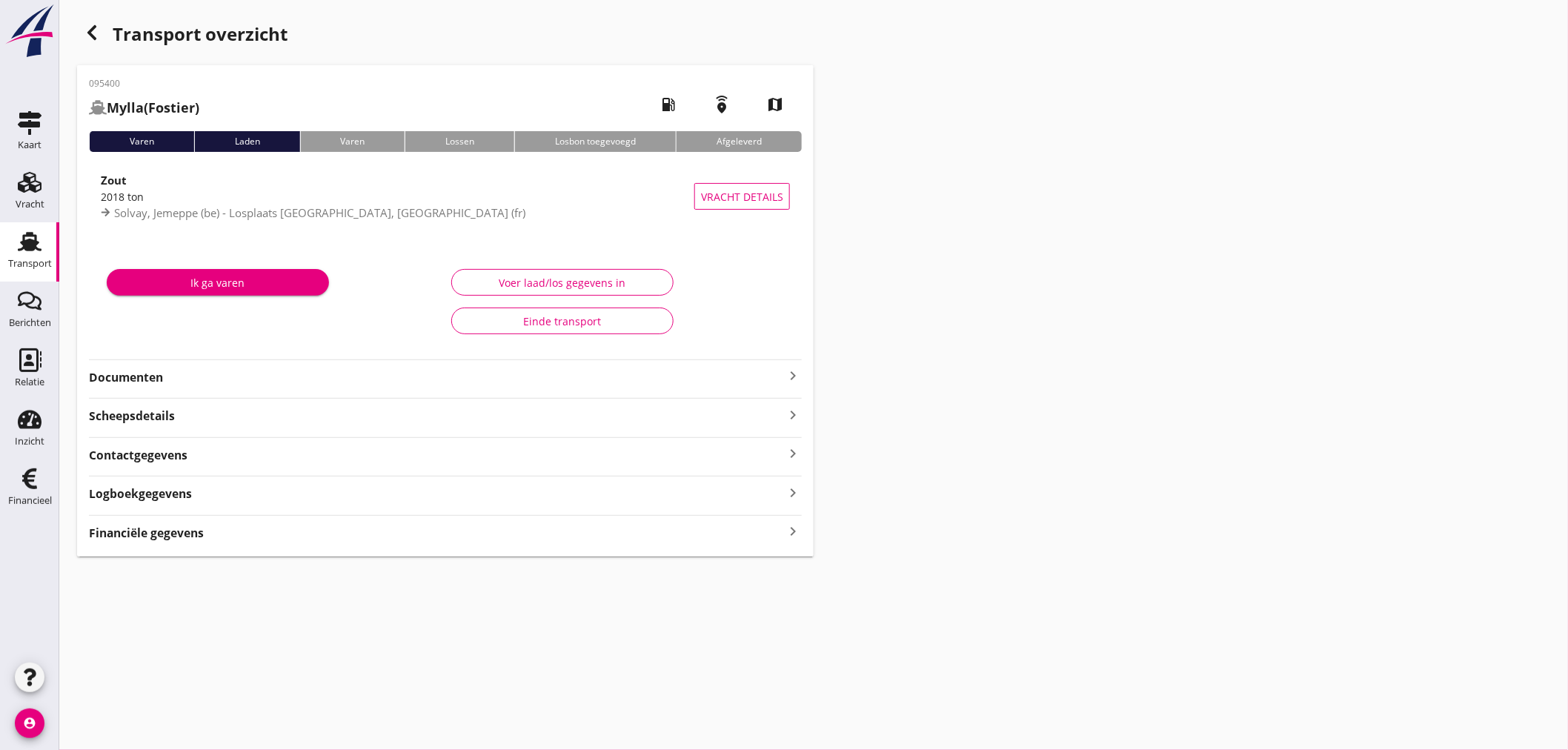
click at [791, 377] on icon "keyboard_arrow_right" at bounding box center [792, 375] width 17 height 17
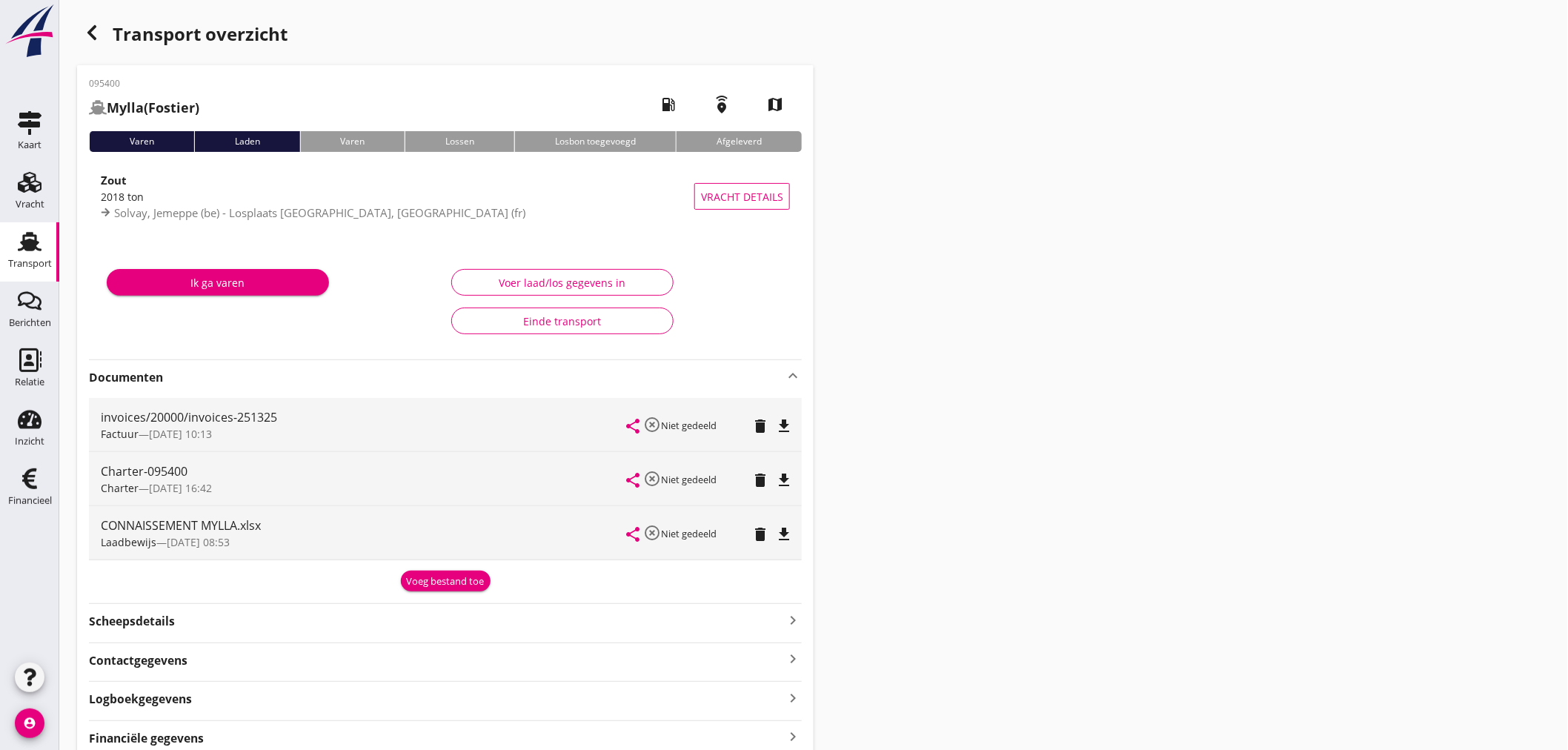
click at [784, 534] on icon "file_download" at bounding box center [784, 534] width 17 height 17
click at [1359, 2] on div "Transport overzicht 095400 Mylla (Fostier) local_gas_station emergency_share ma…" at bounding box center [814, 390] width 1508 height 780
click at [463, 584] on div "Voeg bestand toe" at bounding box center [446, 582] width 78 height 15
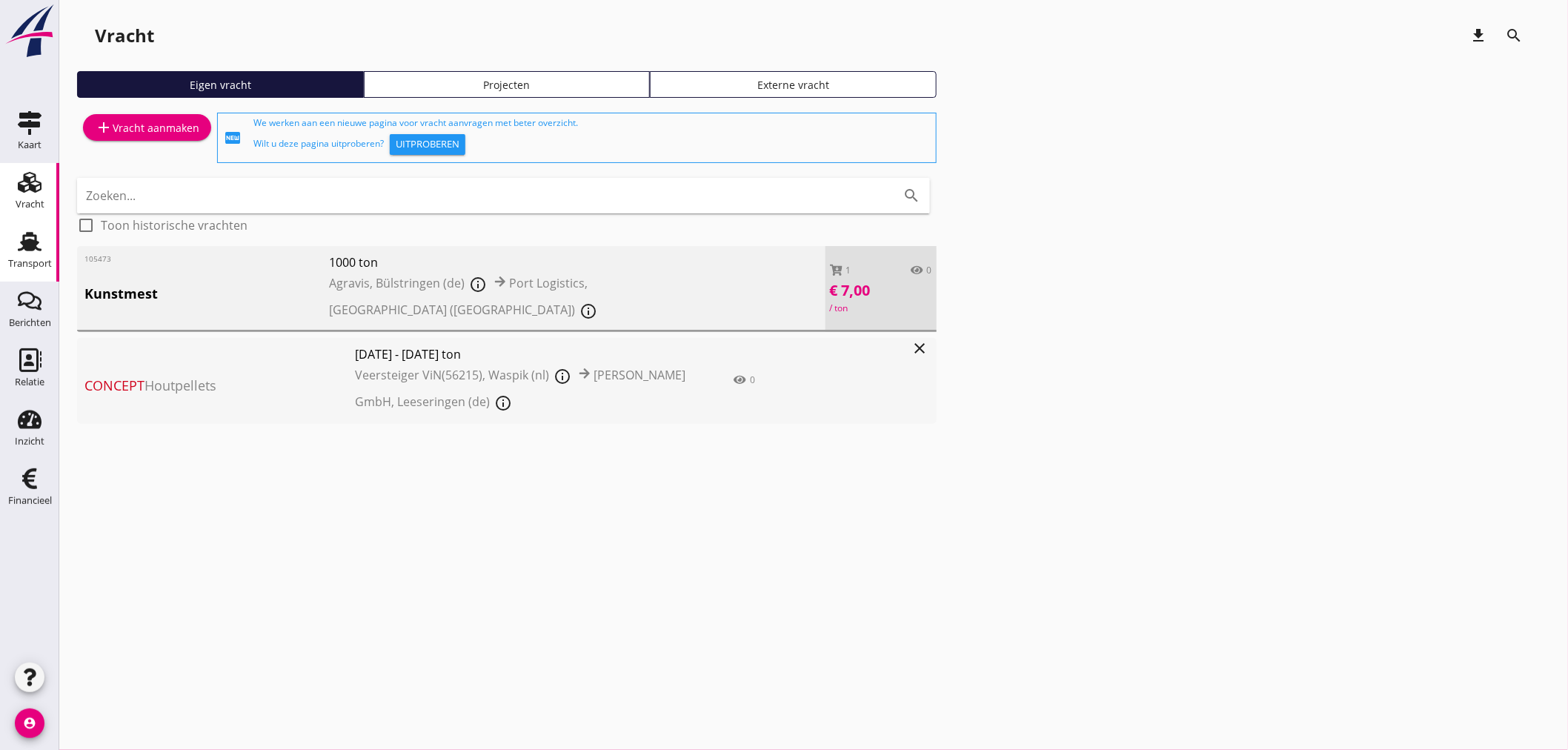
click at [14, 235] on div "Transport" at bounding box center [29, 242] width 36 height 24
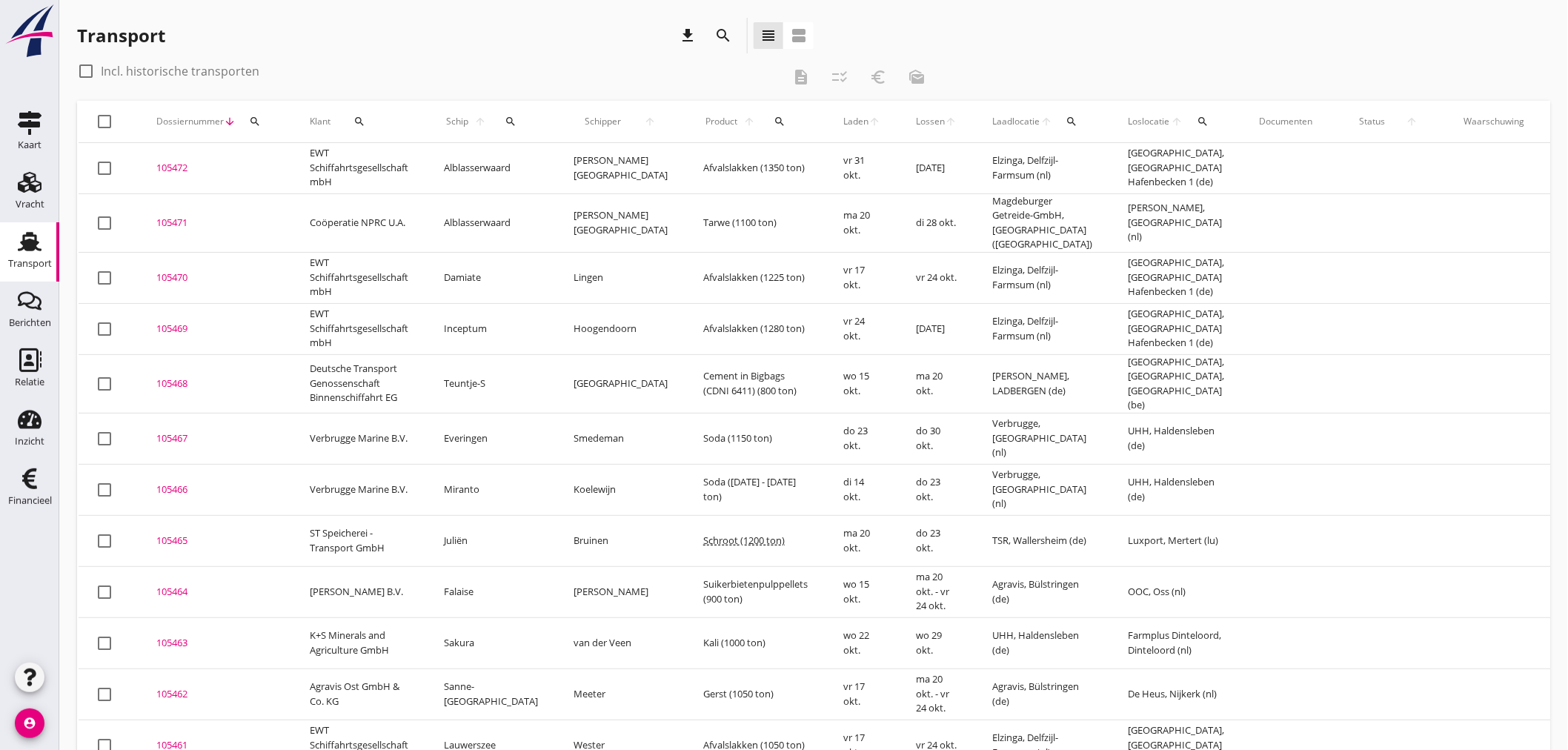
click at [249, 121] on icon "search" at bounding box center [254, 121] width 12 height 12
drag, startPoint x: 262, startPoint y: 171, endPoint x: 231, endPoint y: 187, distance: 34.9
click at [257, 178] on div "Zoeken op dossiernummer..." at bounding box center [333, 159] width 186 height 48
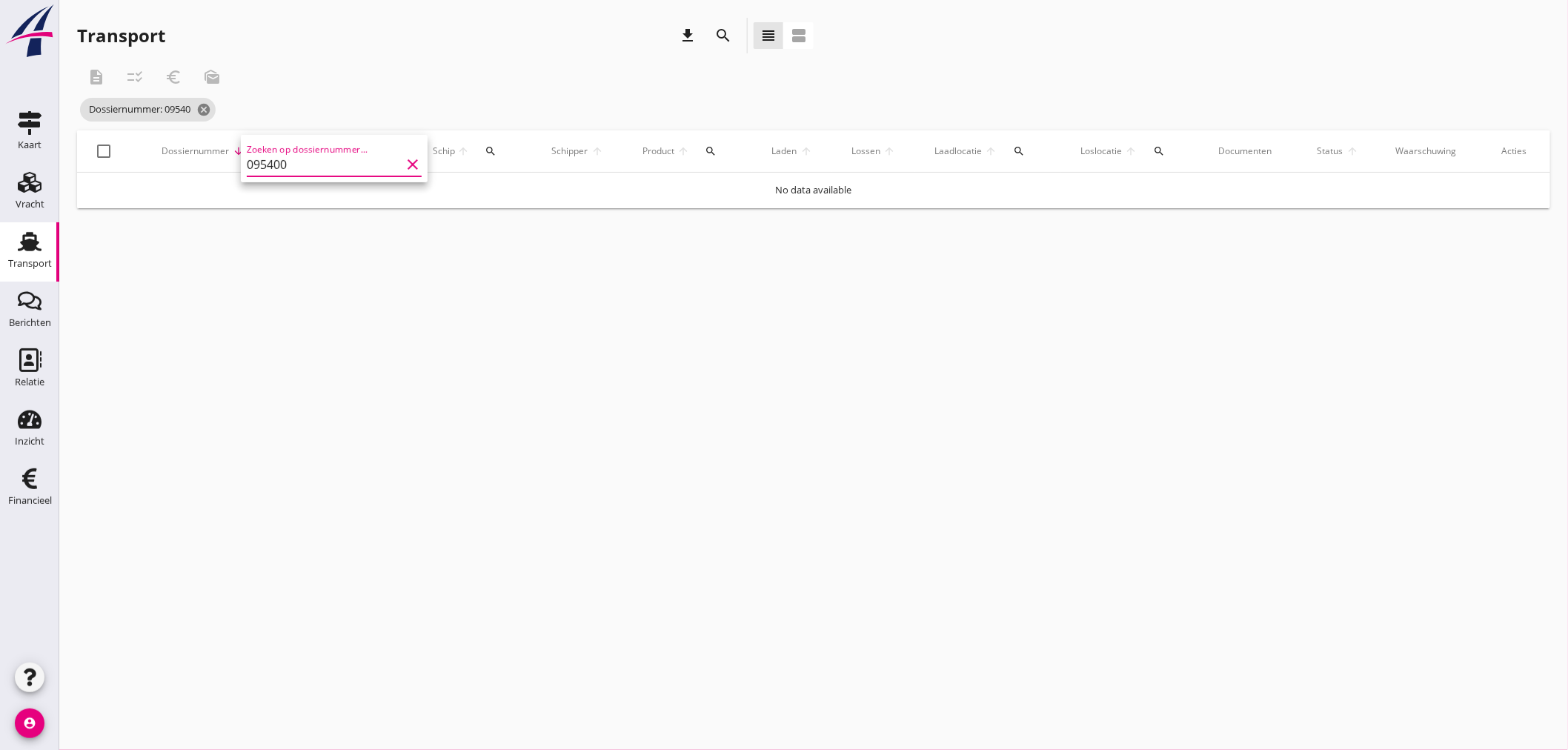
type input "095400"
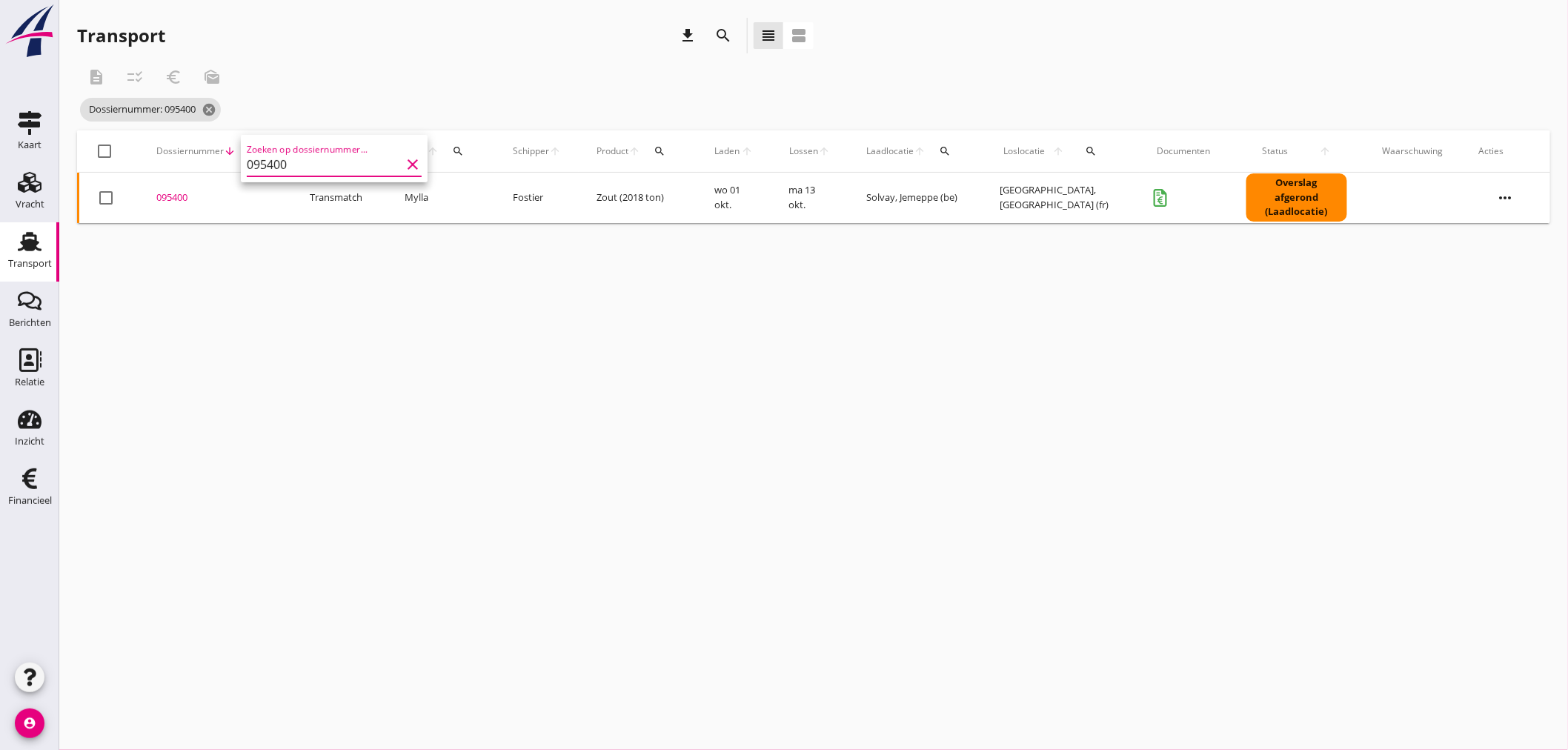
click at [164, 201] on div "095400" at bounding box center [215, 198] width 118 height 15
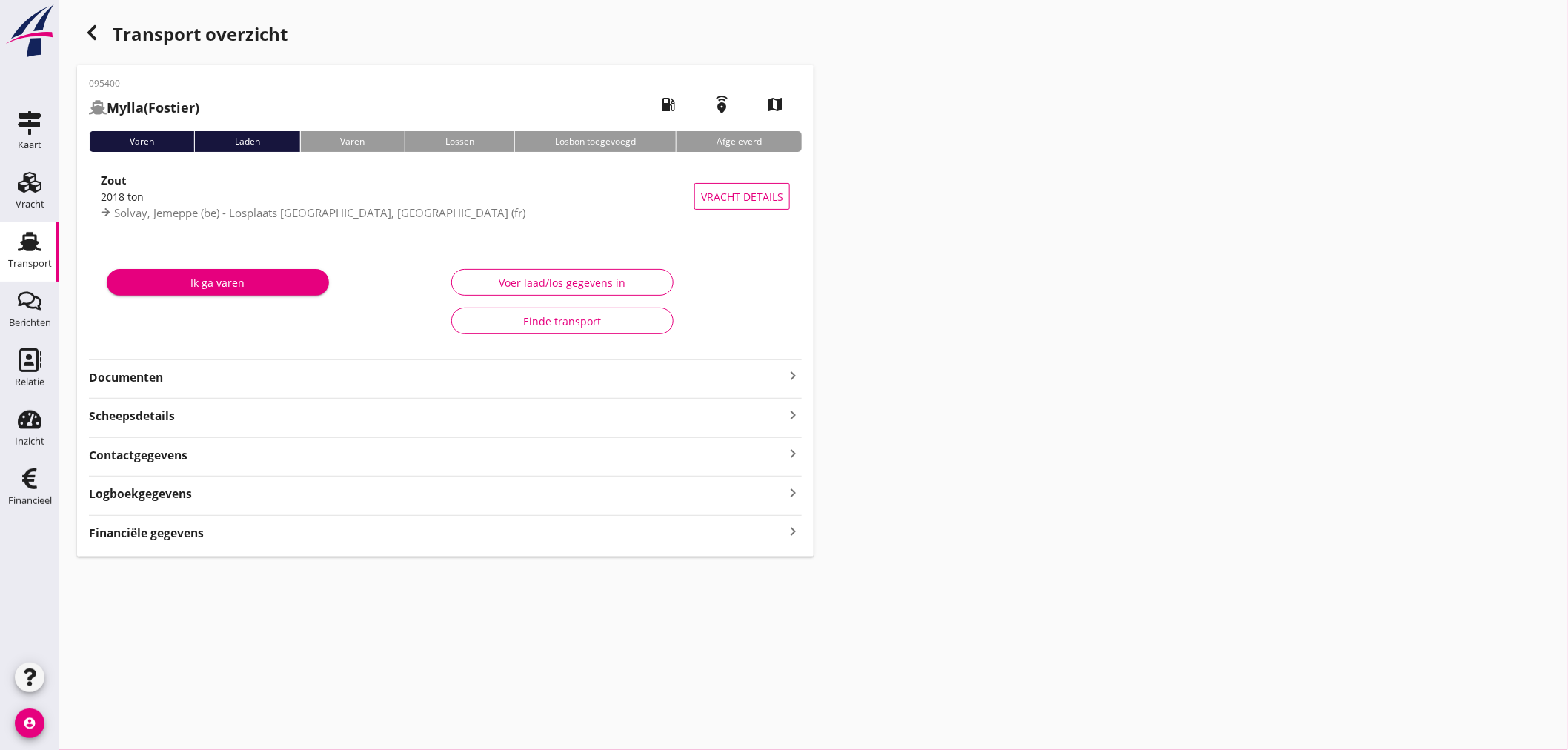
click at [141, 542] on div "095400 Mylla (Fostier) local_gas_station emergency_share map Varen Laden Varen …" at bounding box center [446, 311] width 737 height 492
click at [787, 528] on icon "keyboard_arrow_right" at bounding box center [792, 532] width 17 height 20
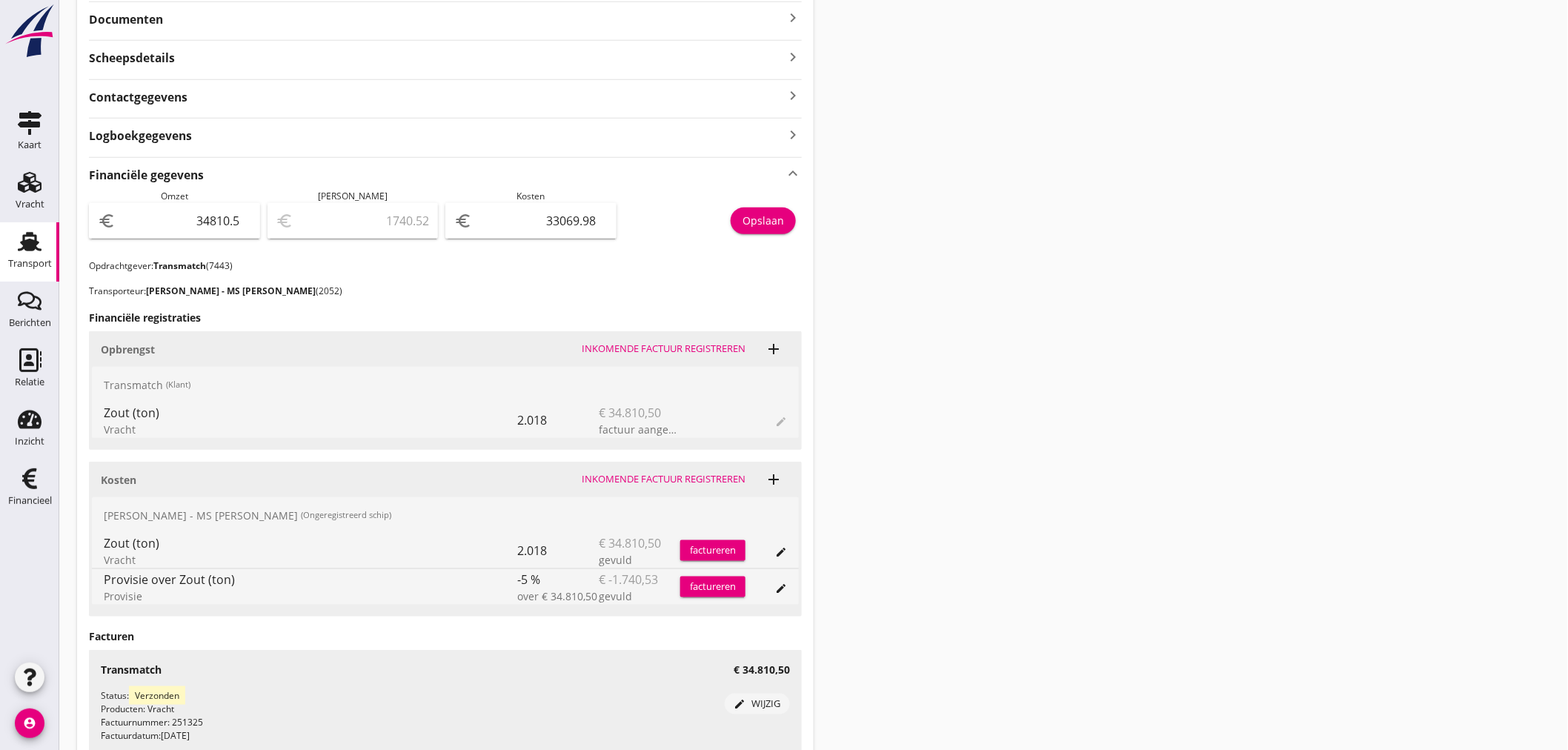
scroll to position [329, 0]
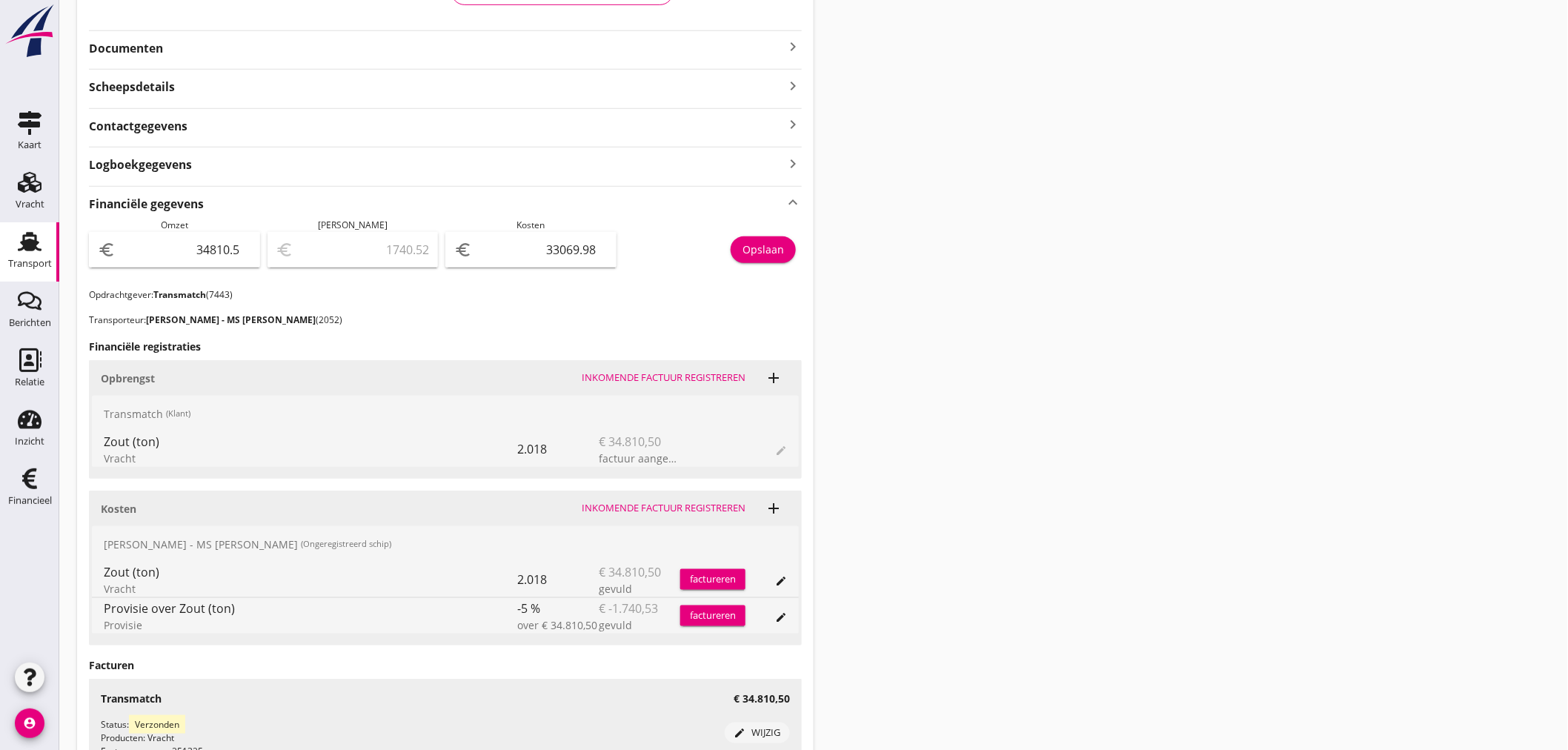
click at [789, 42] on icon "keyboard_arrow_right" at bounding box center [792, 46] width 17 height 17
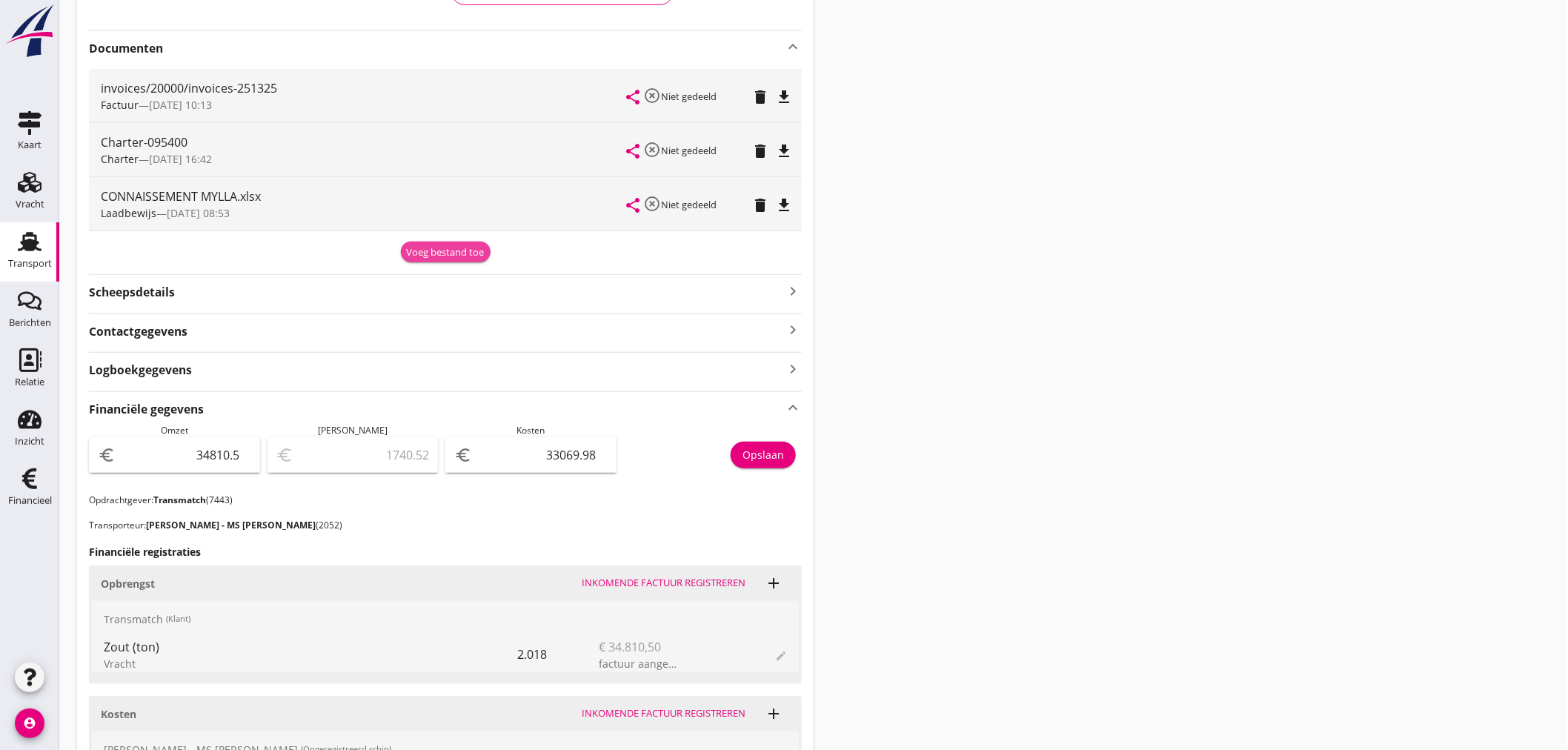
click at [438, 253] on div "Voeg bestand toe" at bounding box center [446, 253] width 78 height 15
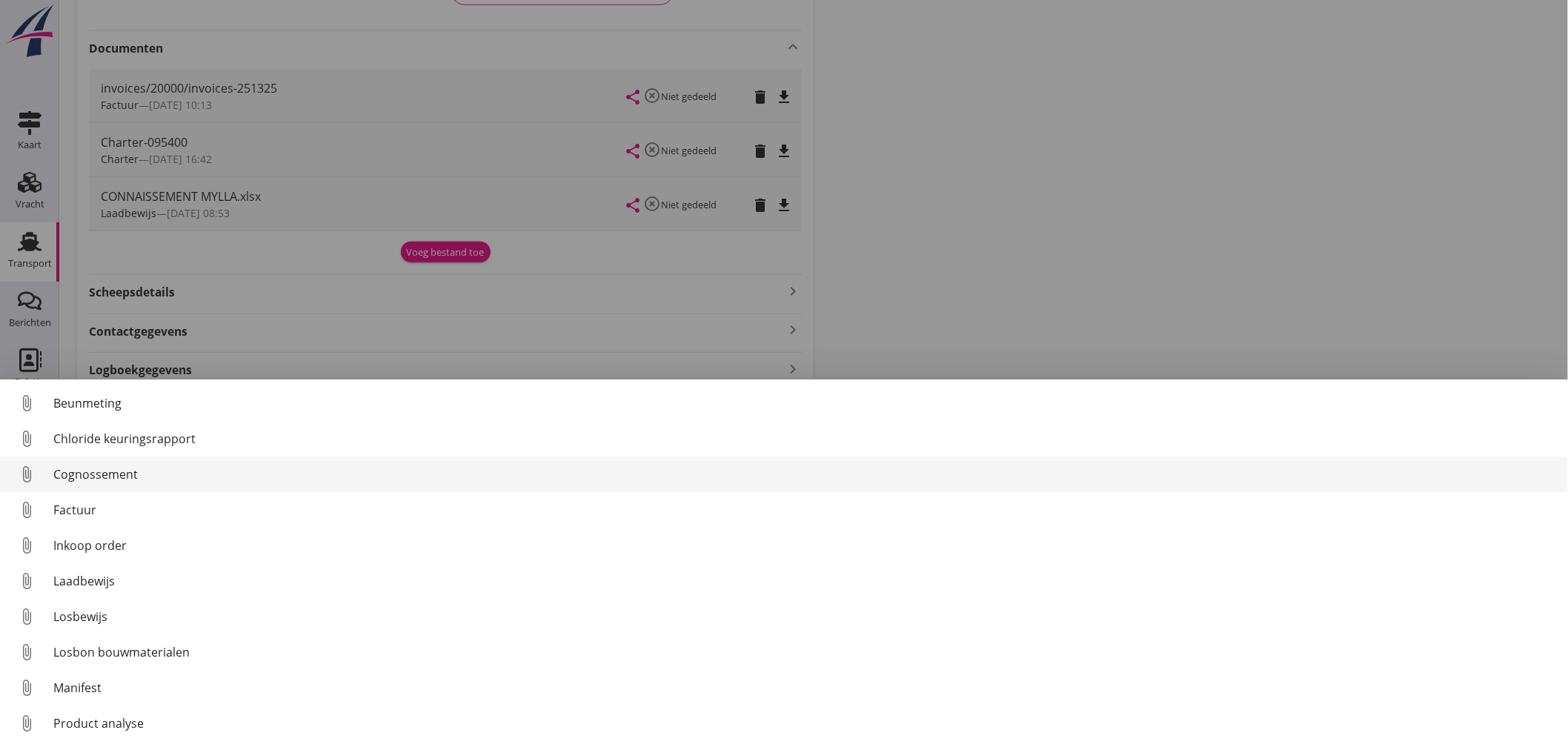
click at [124, 463] on link "attach_file Cognossement" at bounding box center [784, 474] width 1568 height 36
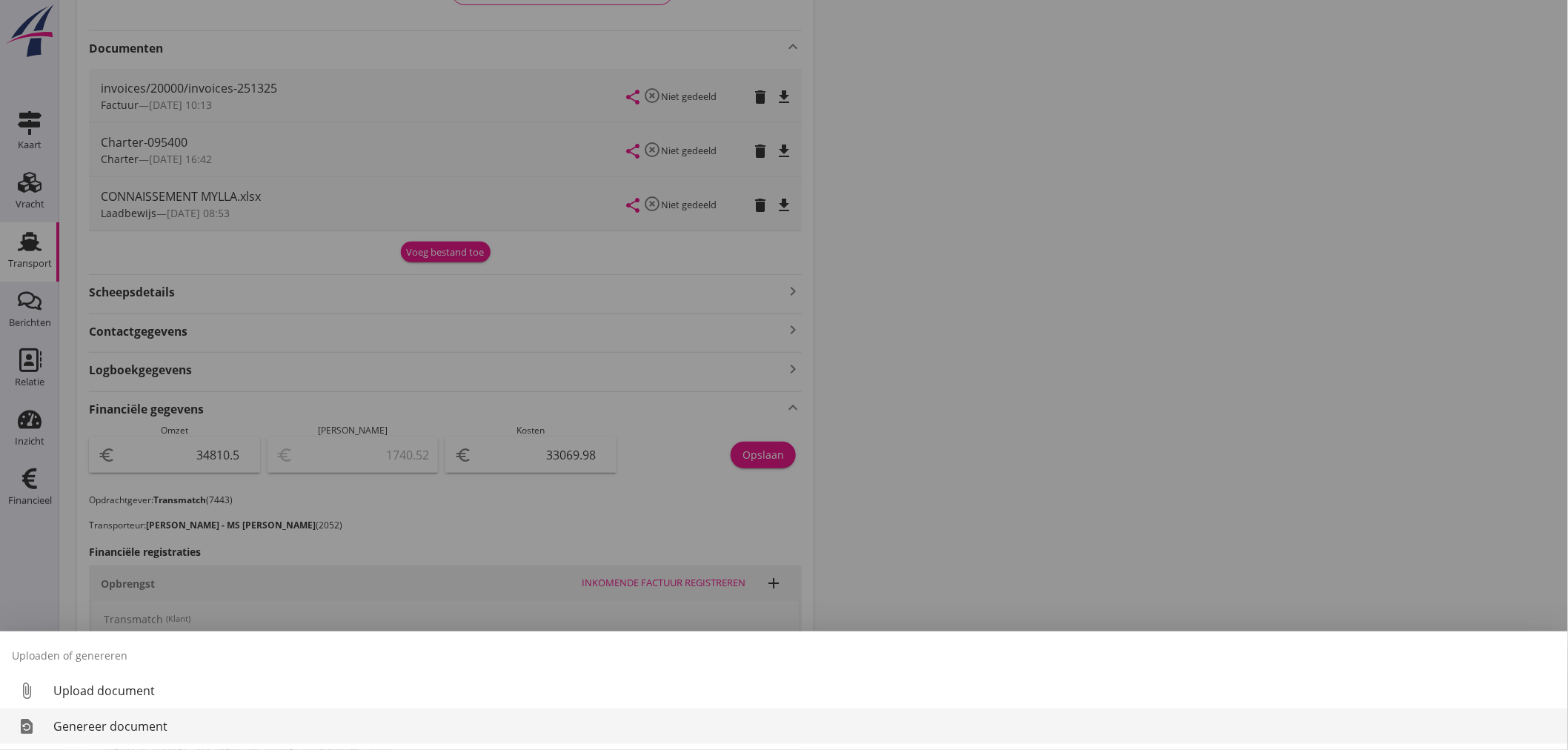
click at [96, 718] on div "Genereer document" at bounding box center [805, 726] width 1503 height 17
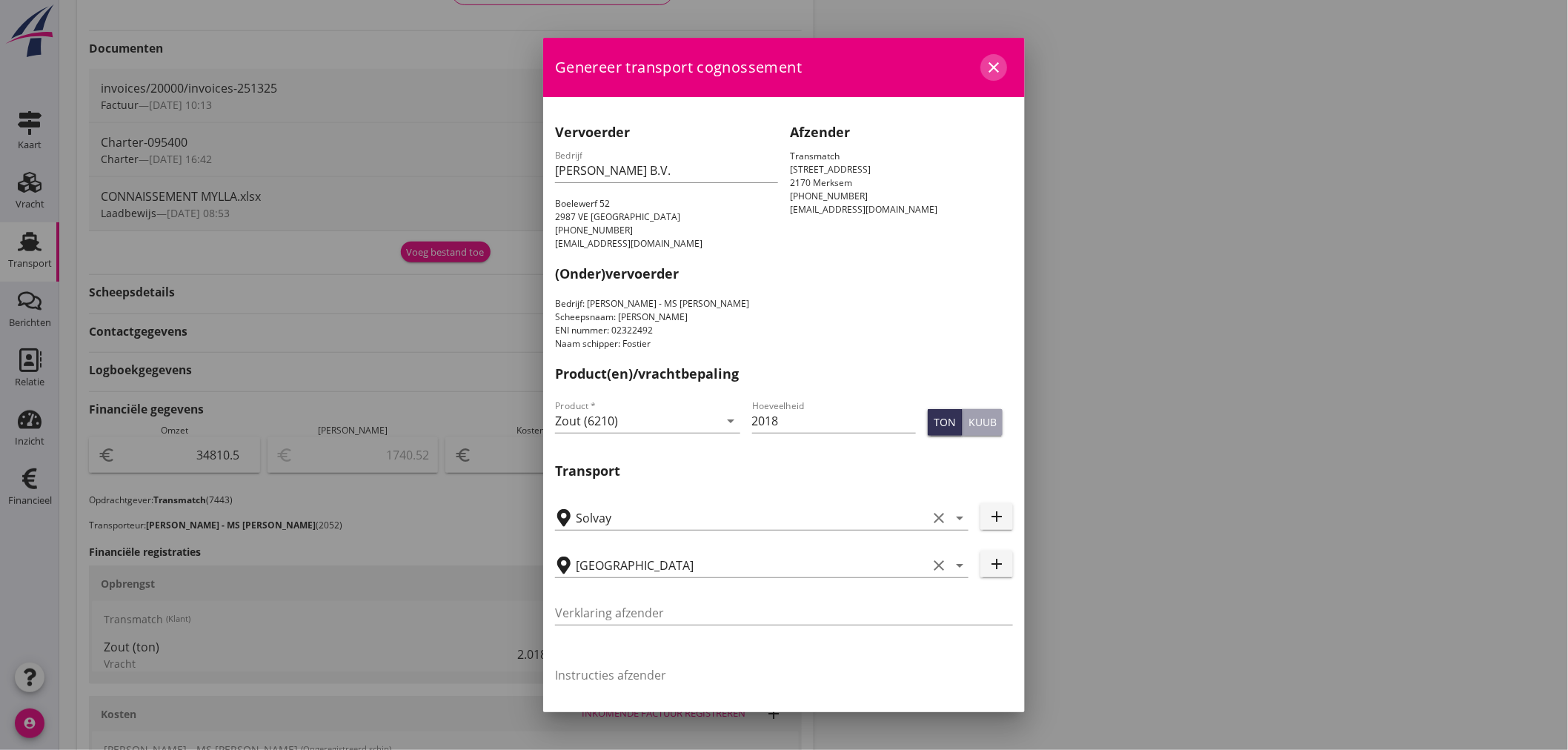
click at [985, 67] on icon "close" at bounding box center [993, 67] width 17 height 17
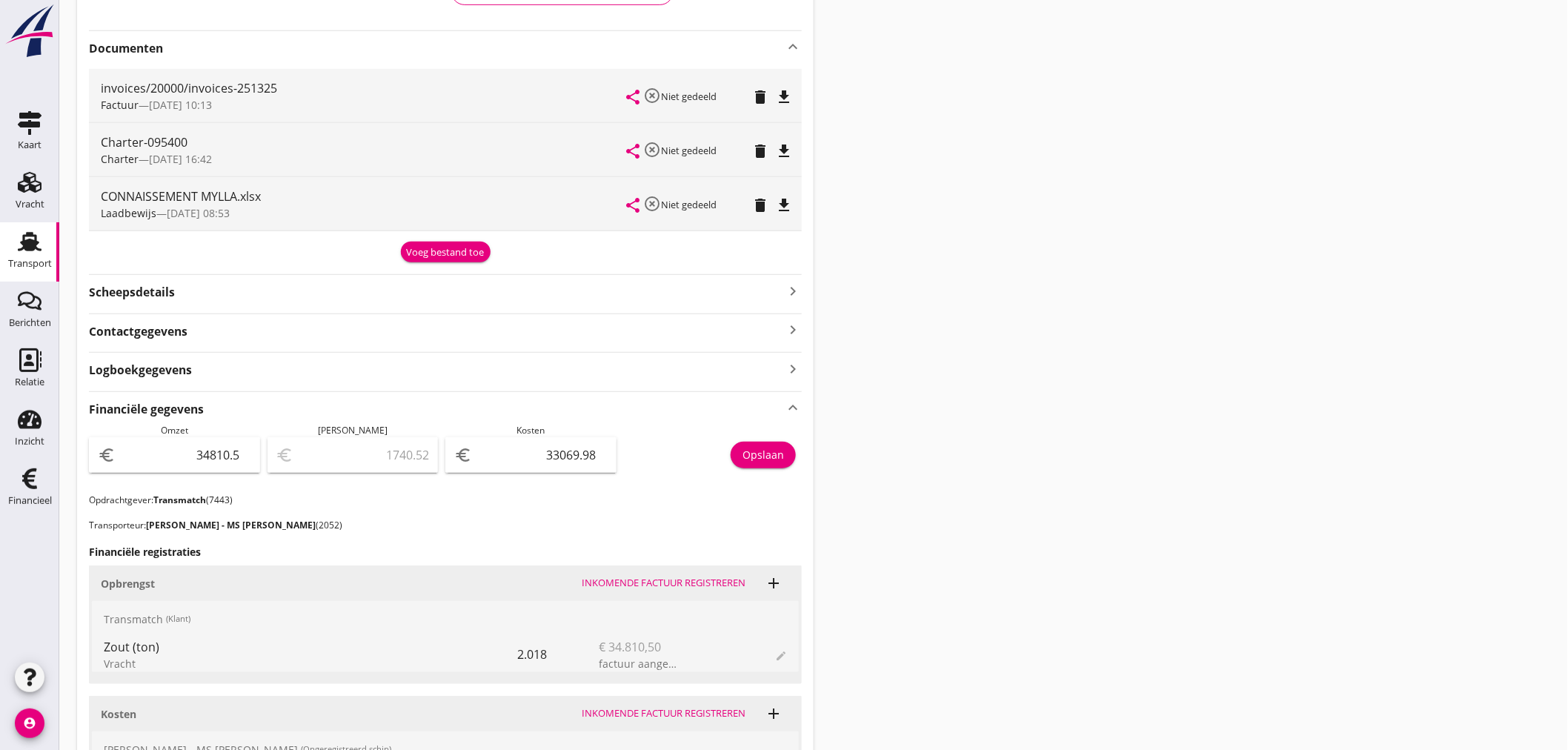
click at [450, 255] on div "Voeg bestand toe" at bounding box center [446, 253] width 78 height 15
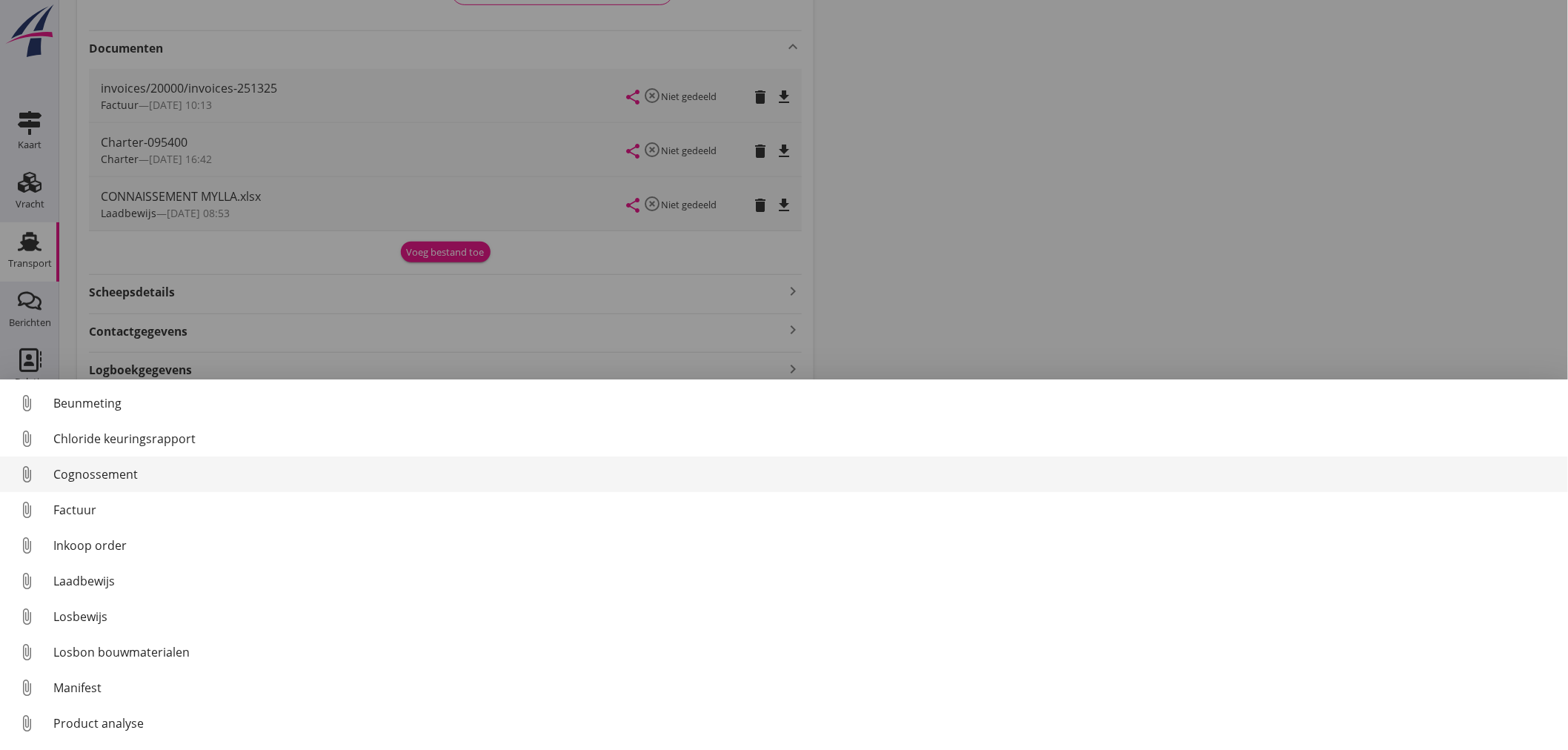
click at [132, 472] on div "Cognossement" at bounding box center [805, 474] width 1503 height 17
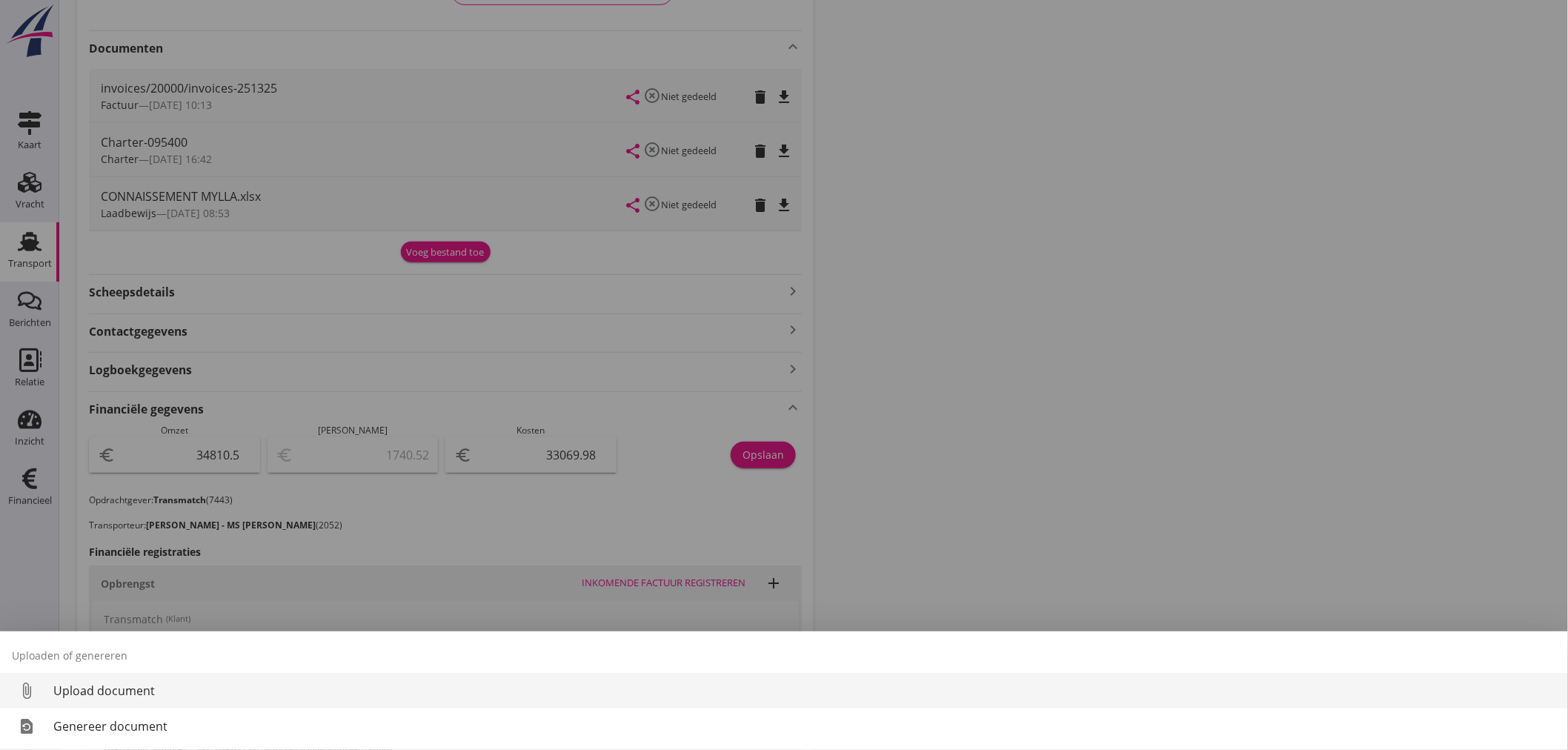
click at [86, 685] on div "Upload document" at bounding box center [805, 690] width 1503 height 17
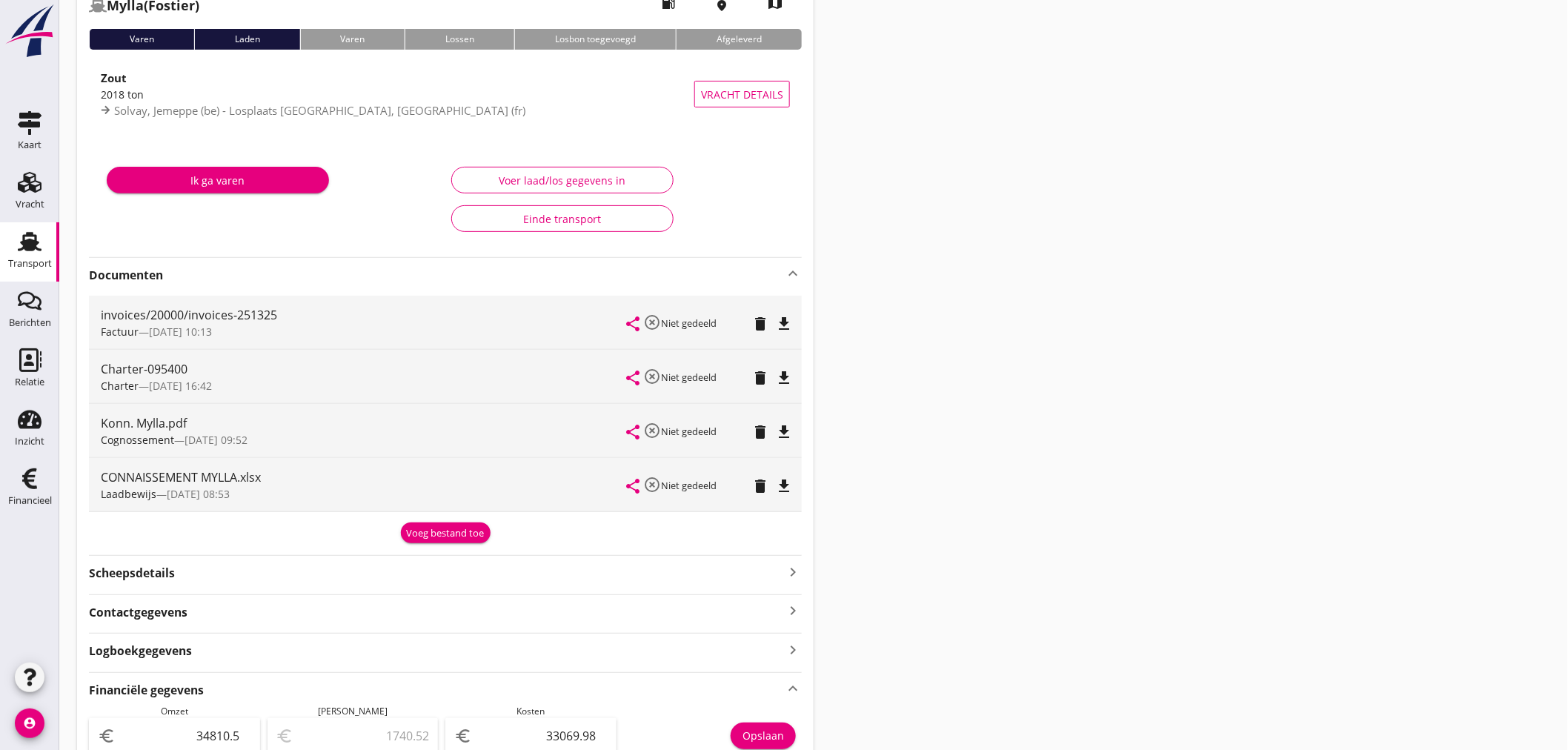
scroll to position [0, 0]
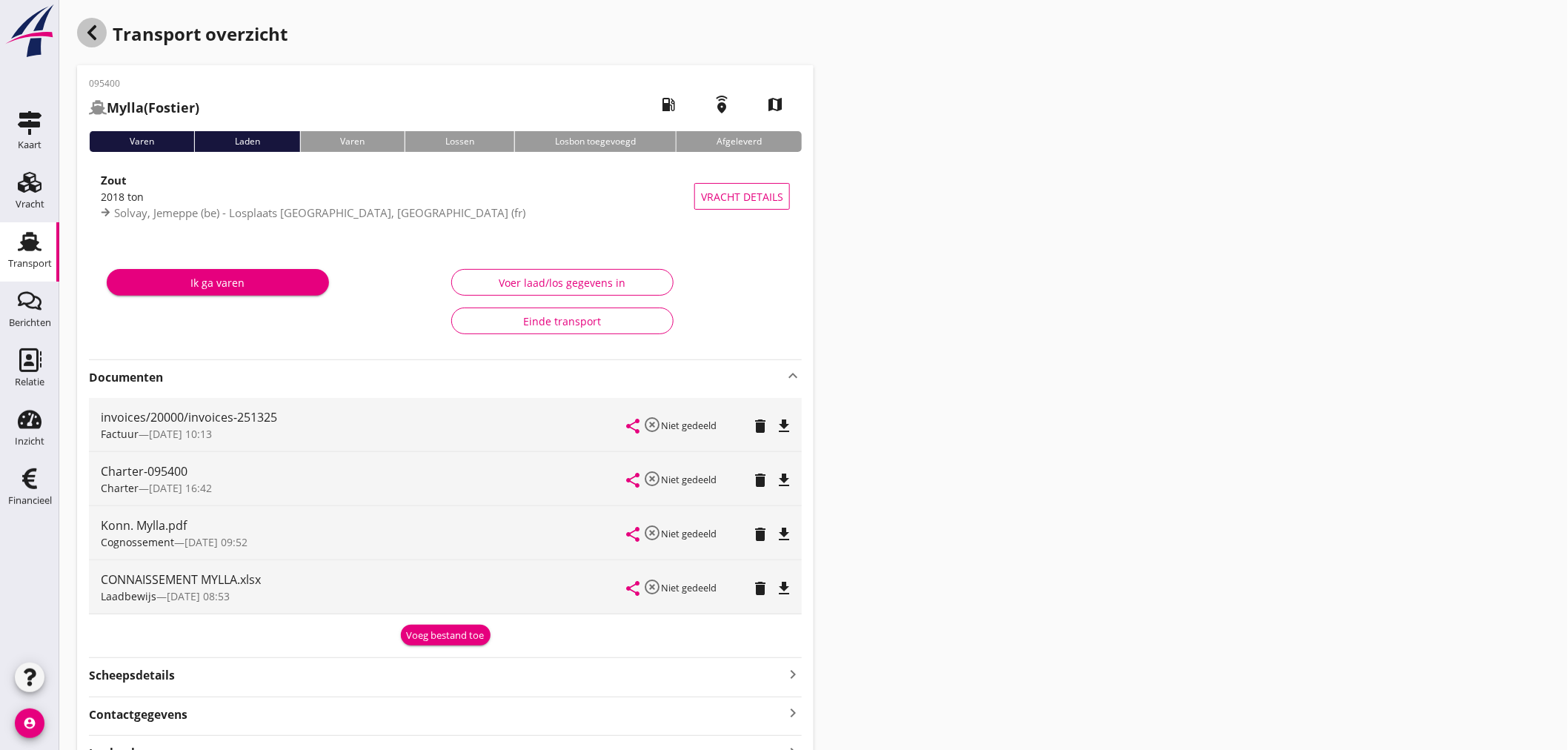
click at [86, 37] on icon "button" at bounding box center [91, 32] width 17 height 17
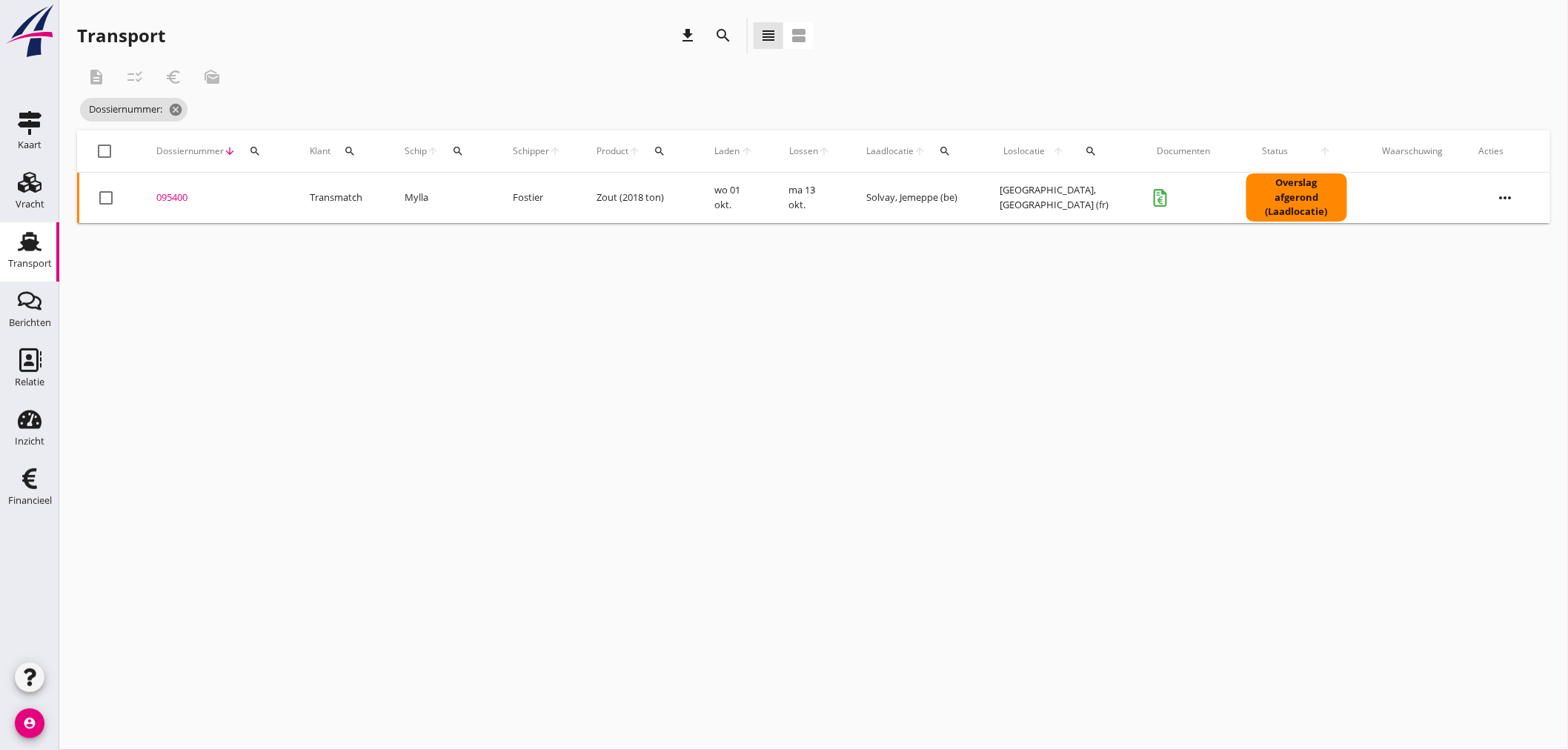
click at [464, 149] on div "search" at bounding box center [457, 151] width 27 height 12
click at [475, 200] on input "Zoek op (scheeps)naam" at bounding box center [527, 194] width 154 height 24
click at [523, 238] on div "ENI: 02104805 (L:80 x B:9.00)" at bounding box center [573, 239] width 141 height 16
click at [651, 194] on icon "check" at bounding box center [660, 192] width 17 height 17
type input "Miranto"
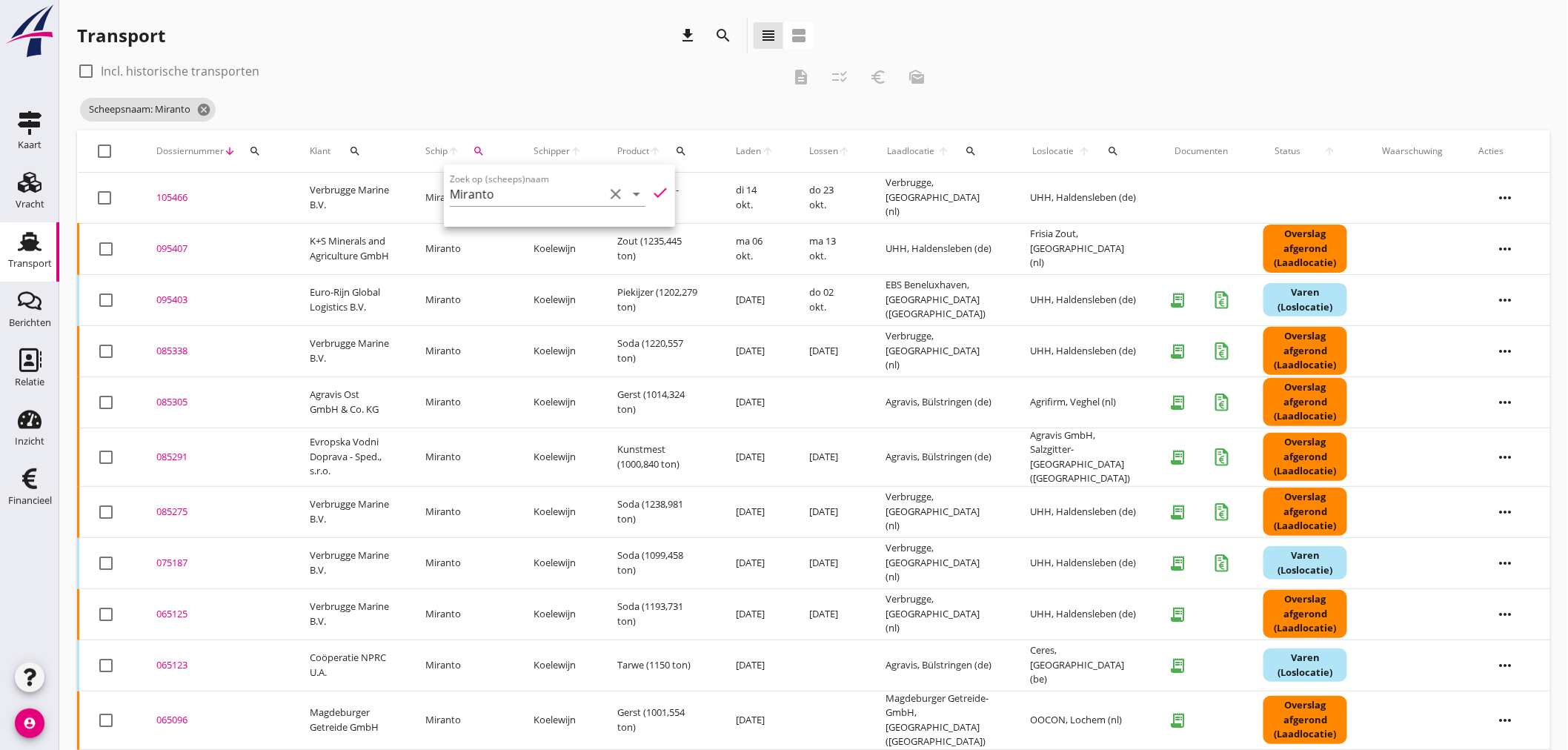
click at [167, 245] on div "095407" at bounding box center [215, 249] width 118 height 15
click at [166, 245] on div "cancel You are impersonating another user. Transport download search view_headl…" at bounding box center [814, 631] width 1508 height 1264
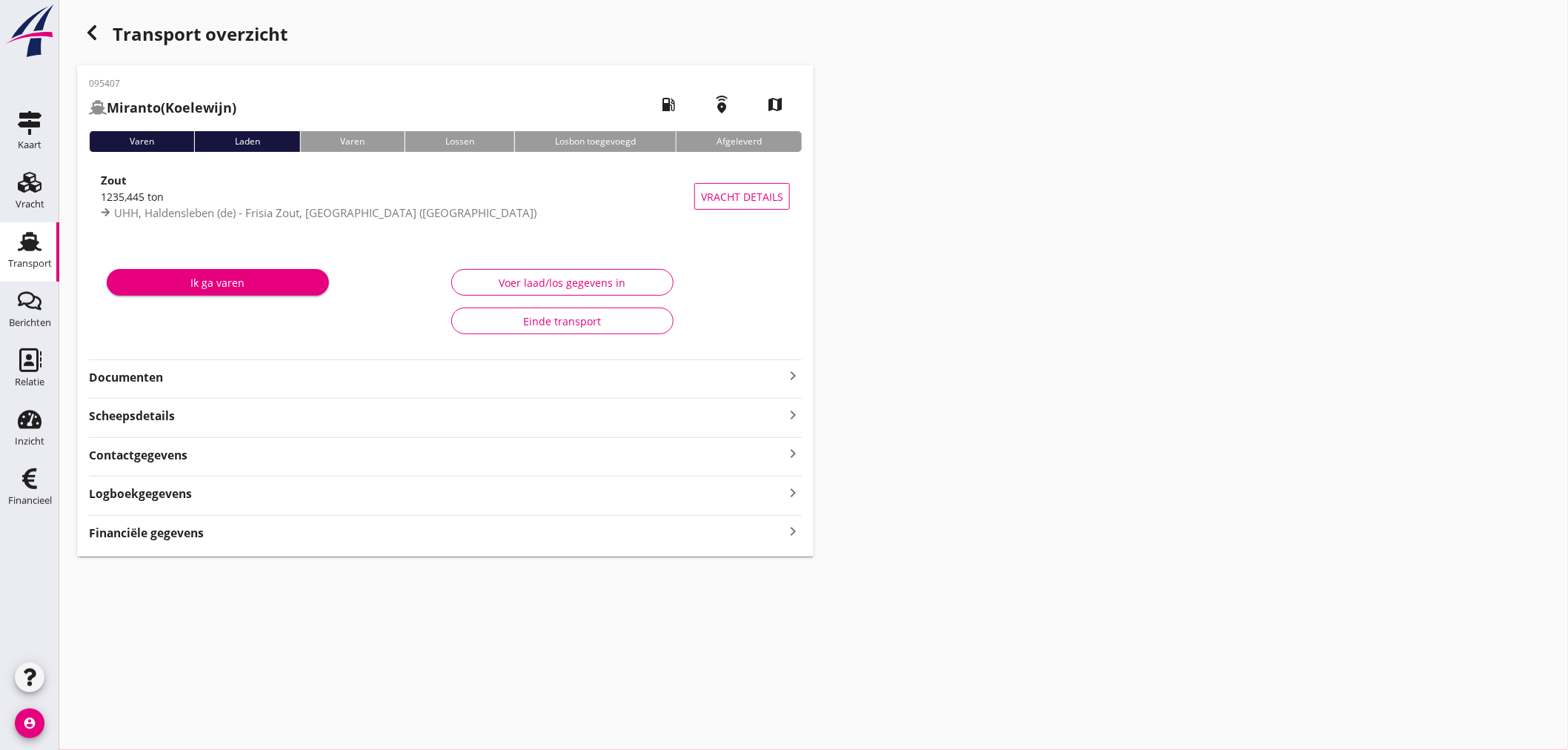
click at [203, 539] on strong "Financiële gegevens" at bounding box center [146, 533] width 115 height 17
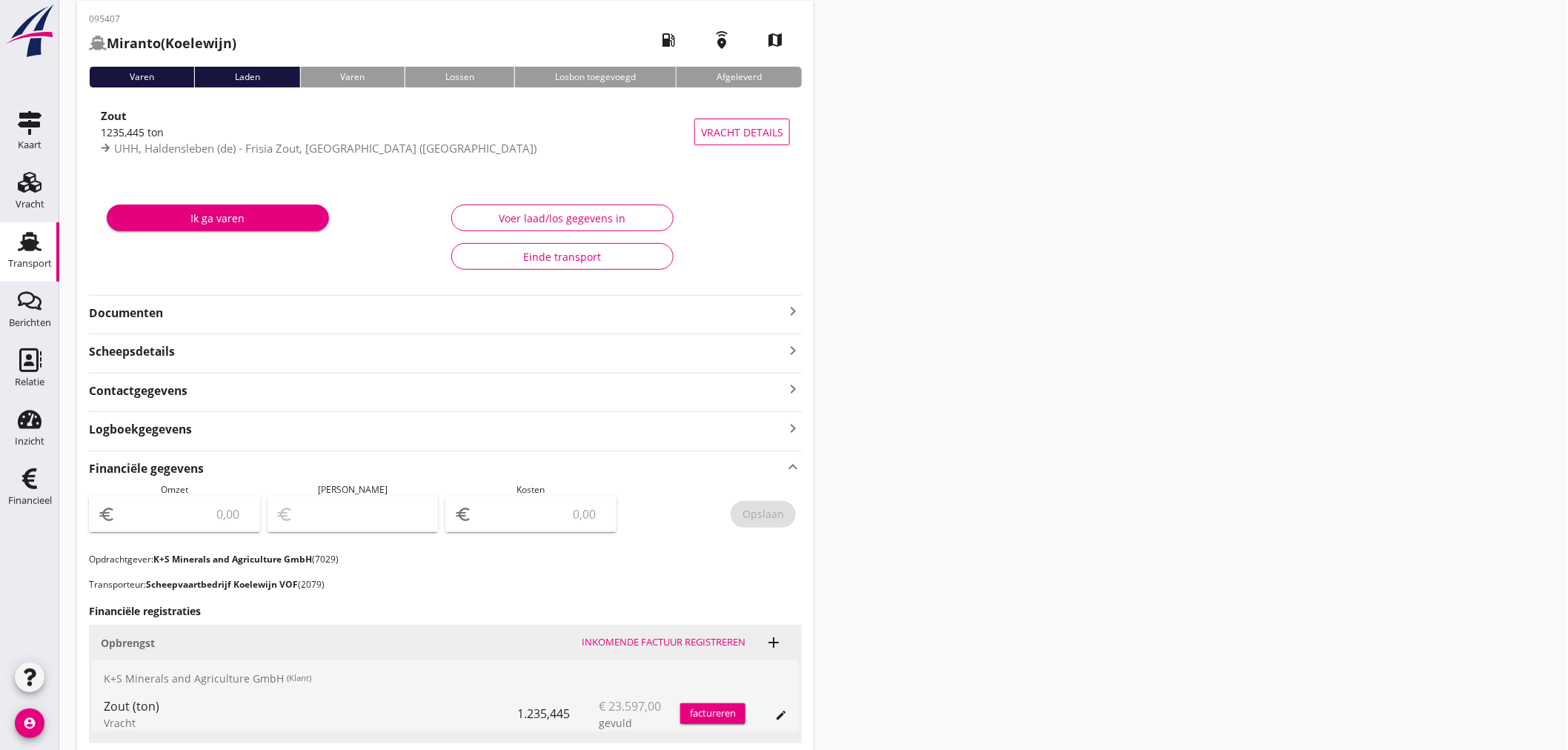
scroll to position [165, 0]
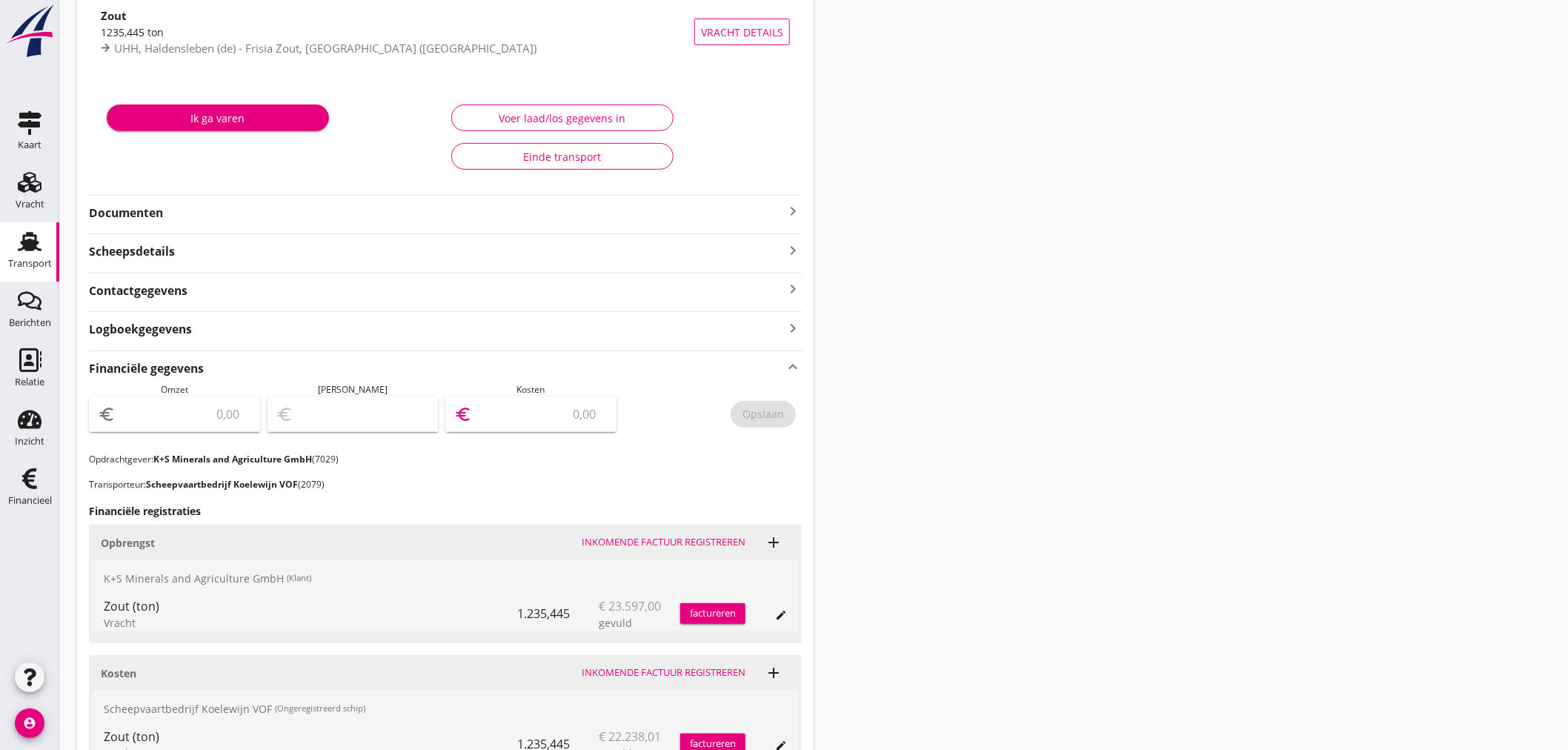
click at [557, 408] on input "number" at bounding box center [541, 415] width 132 height 24
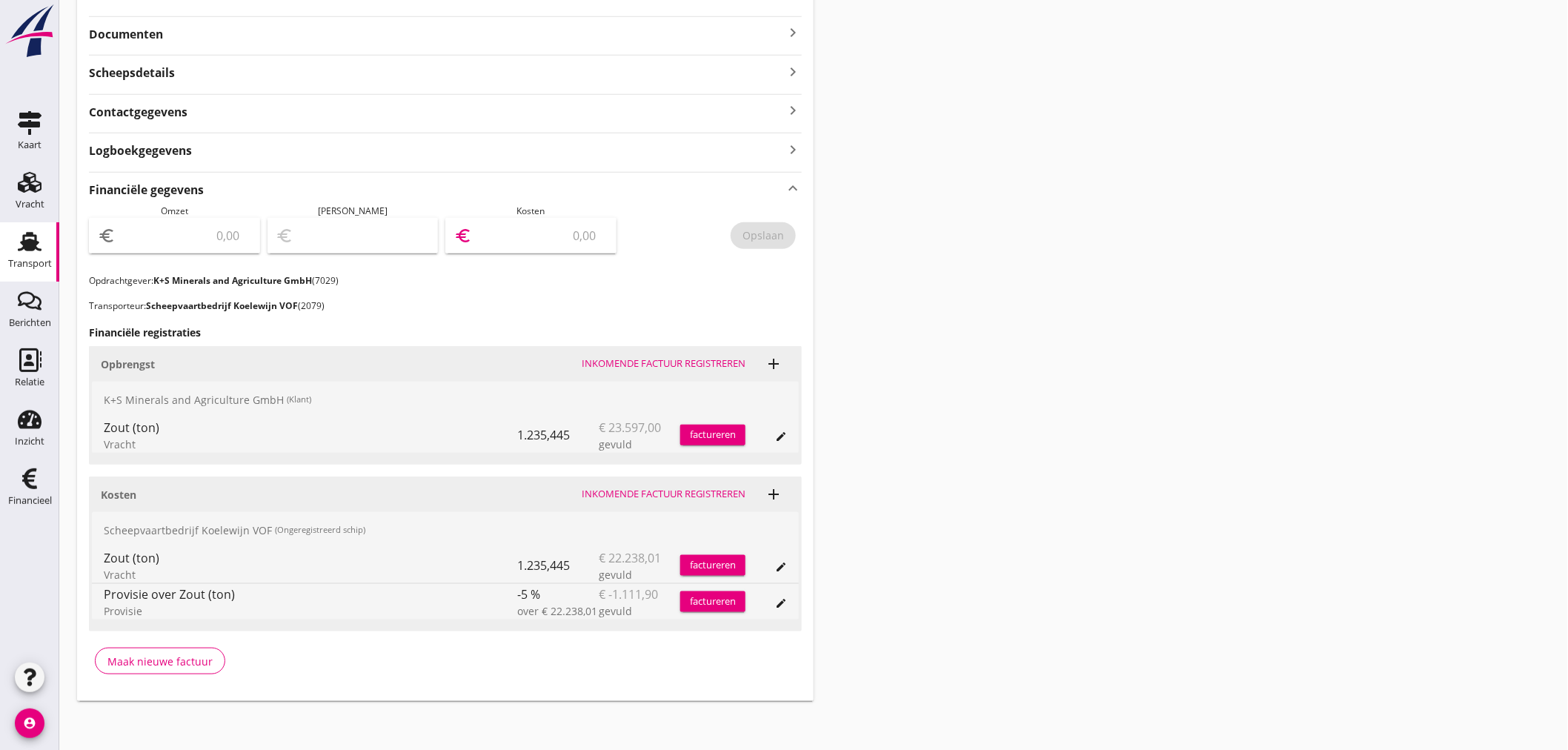
scroll to position [347, 0]
type input "1"
type input "21126"
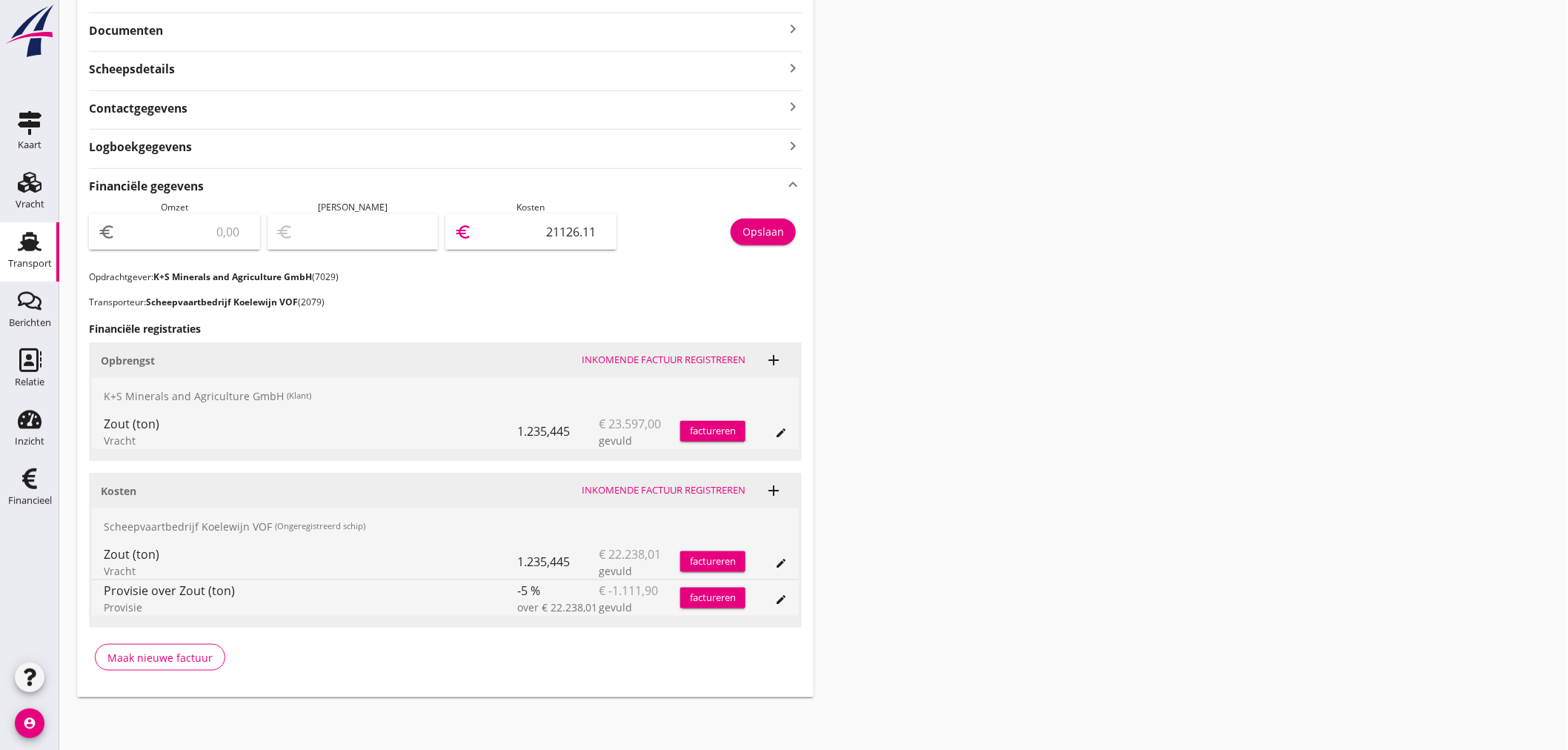
type input "21126.11"
click at [773, 228] on div "Opslaan" at bounding box center [762, 232] width 41 height 16
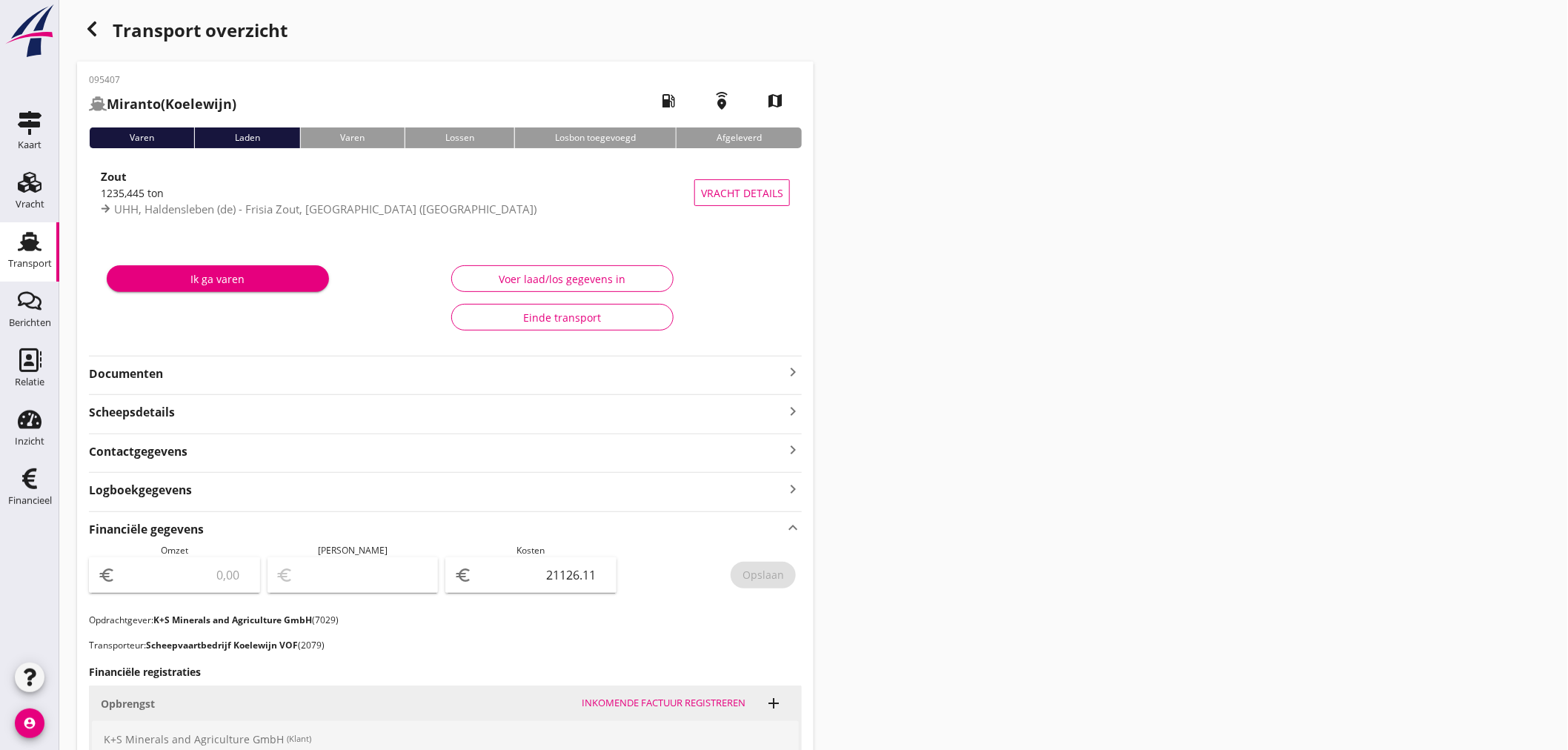
scroll to position [0, 0]
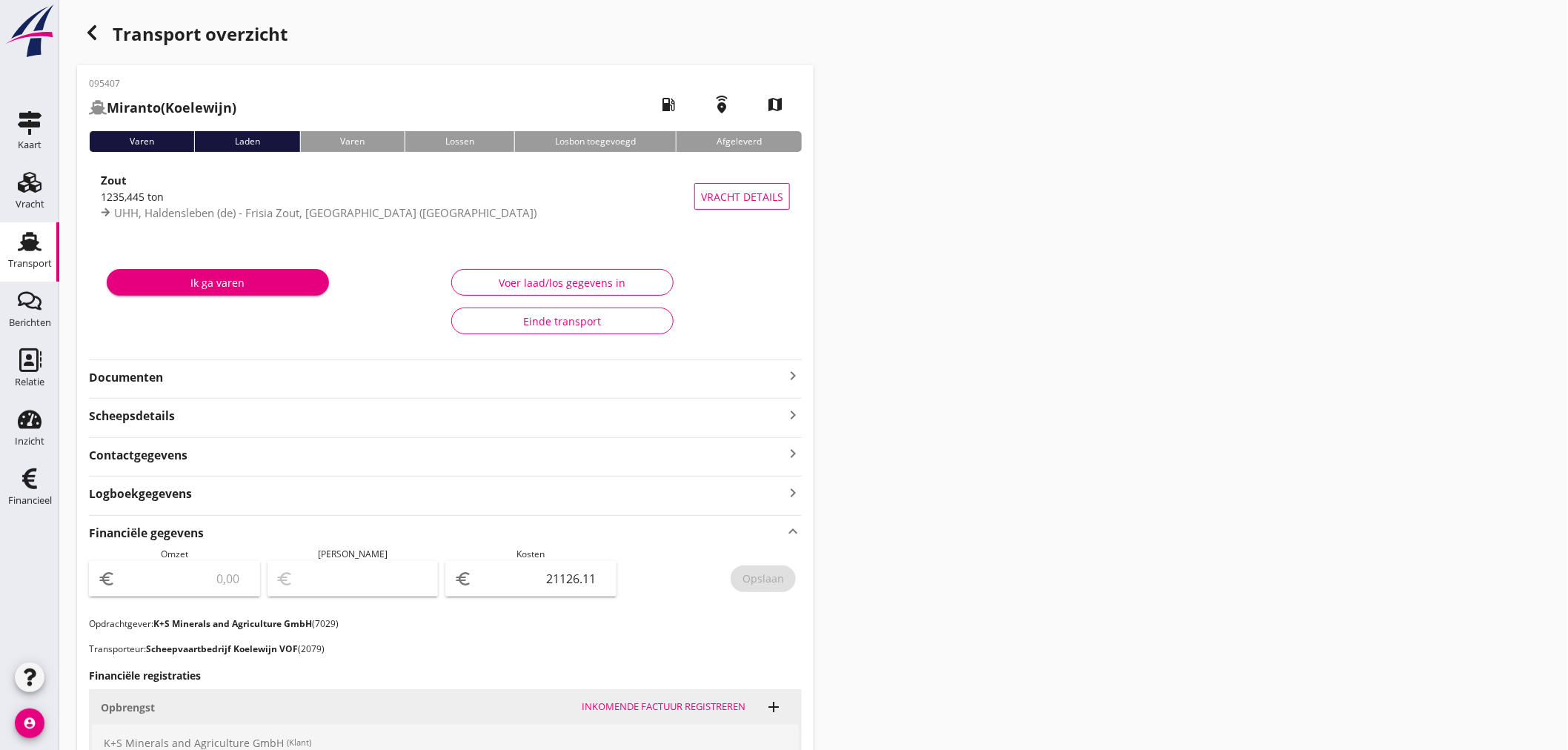
click at [795, 371] on icon "keyboard_arrow_right" at bounding box center [792, 375] width 17 height 17
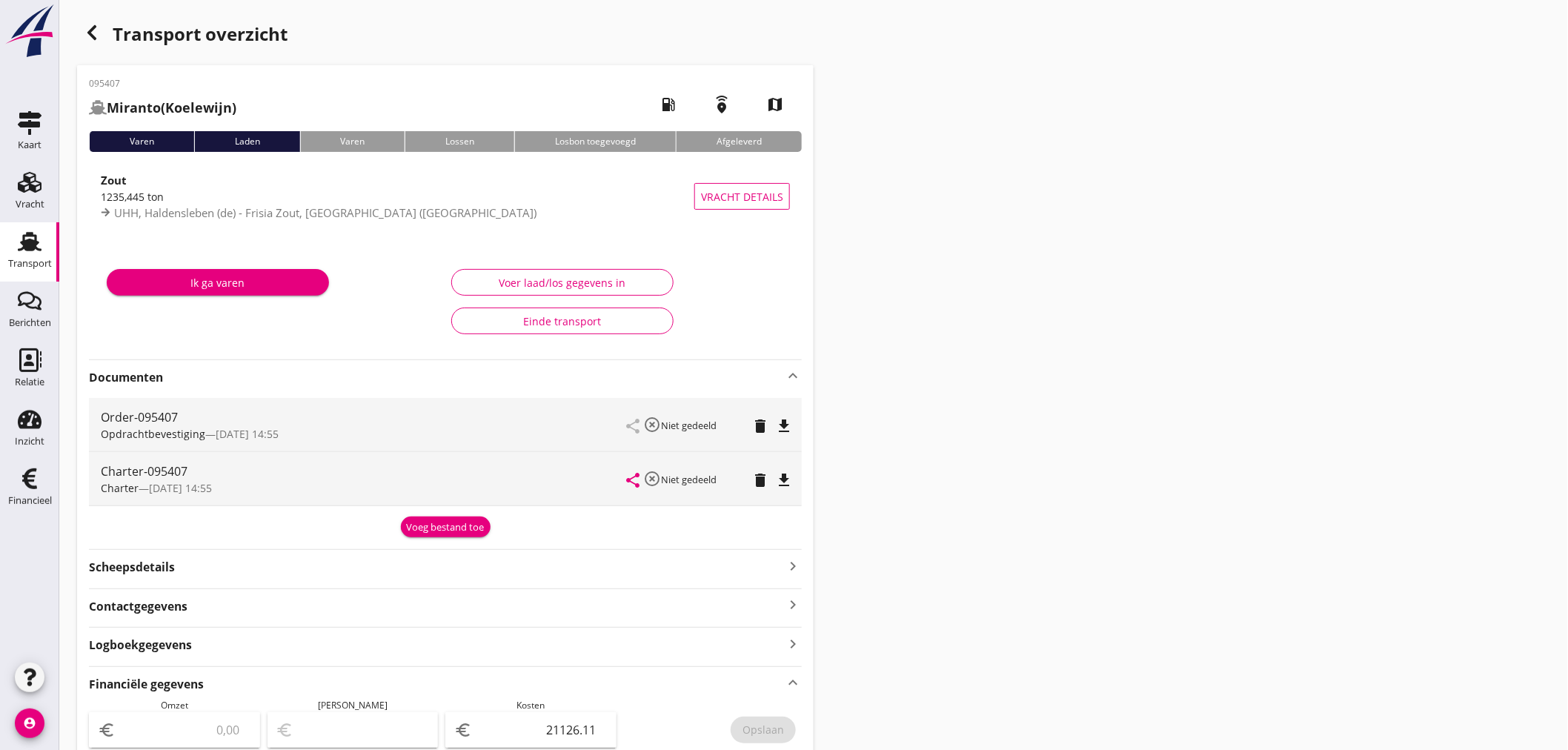
click at [415, 520] on div "Voeg bestand toe" at bounding box center [446, 528] width 78 height 15
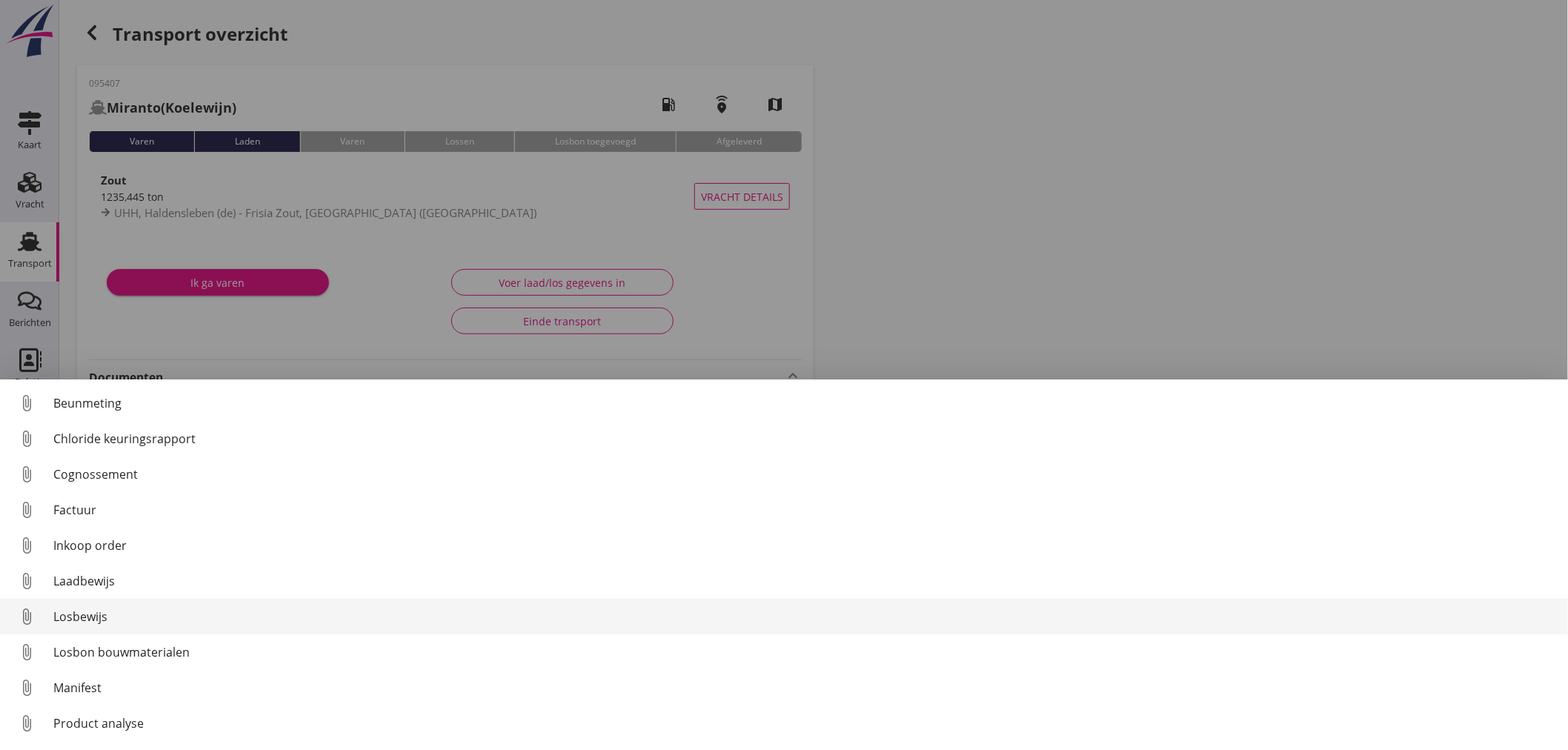
scroll to position [68, 0]
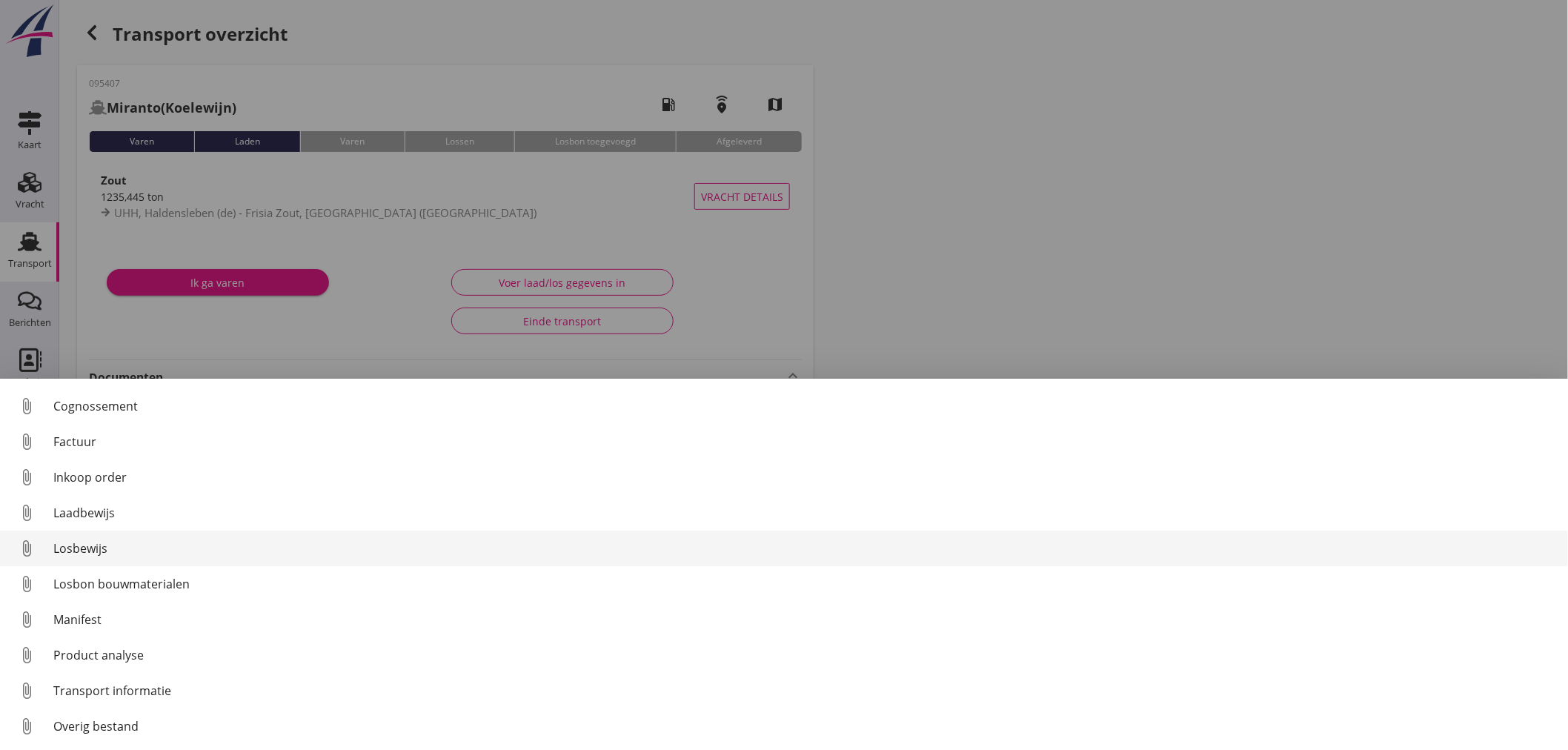
click at [80, 551] on div "Losbewijs" at bounding box center [805, 548] width 1503 height 17
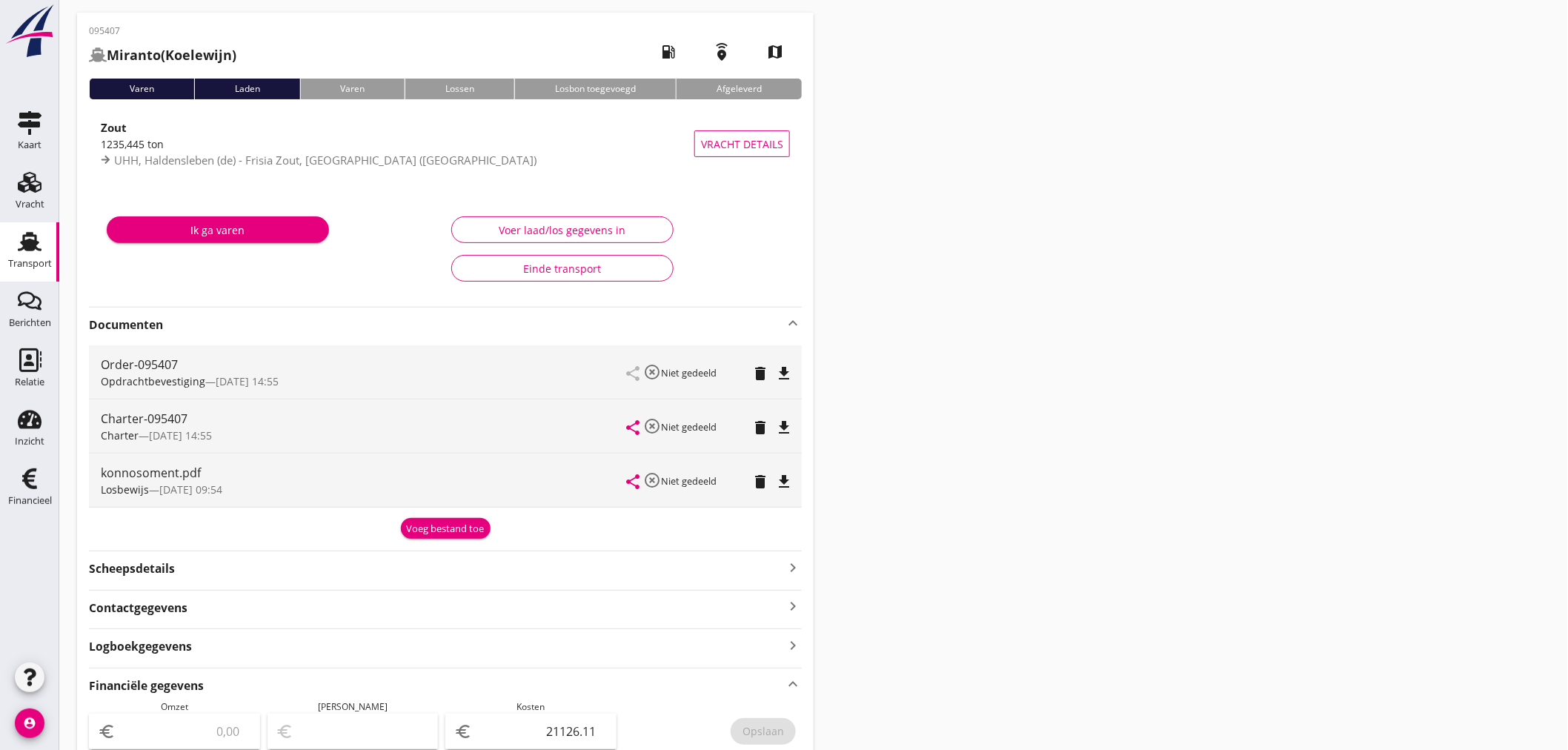
scroll to position [0, 0]
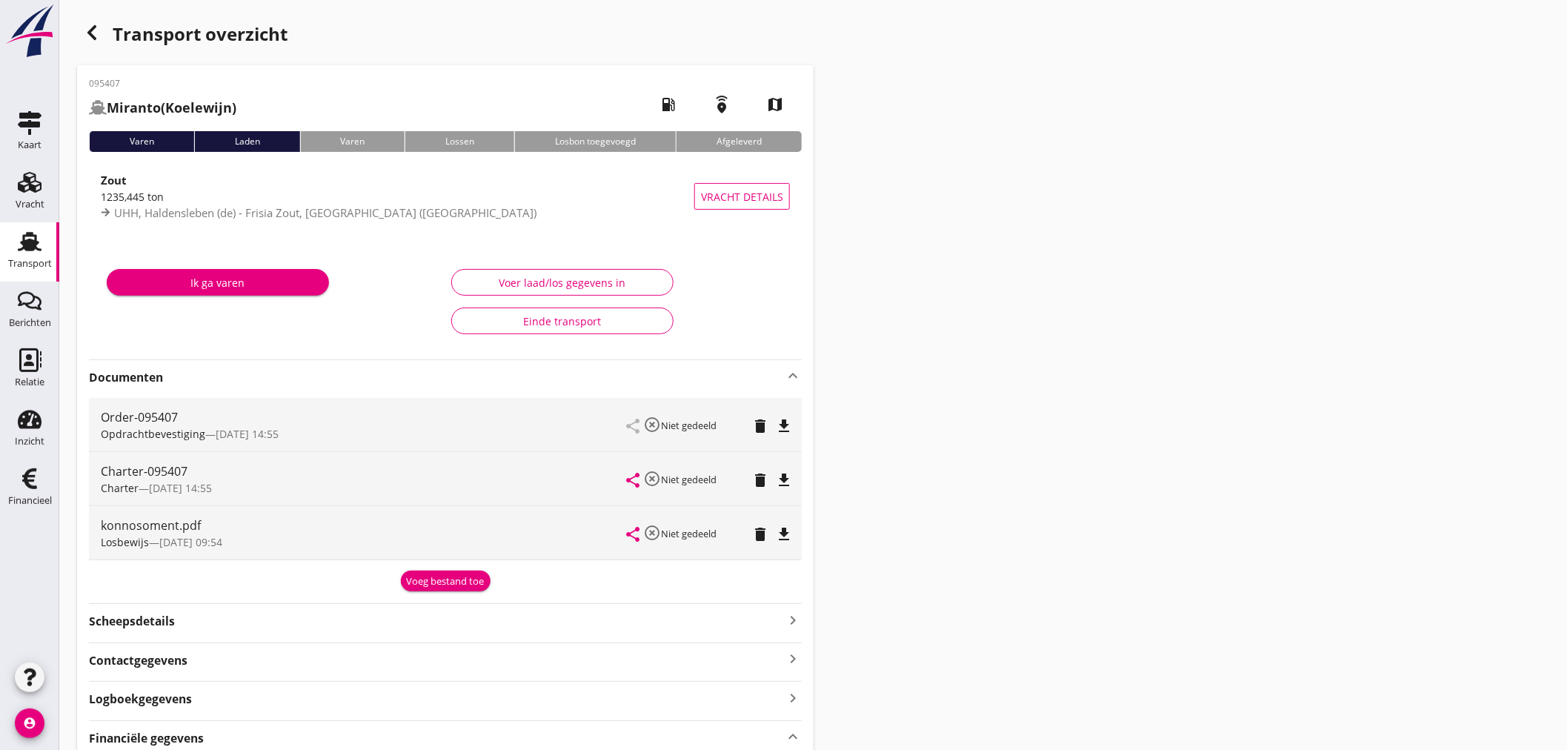
click at [82, 22] on div "button" at bounding box center [92, 32] width 29 height 29
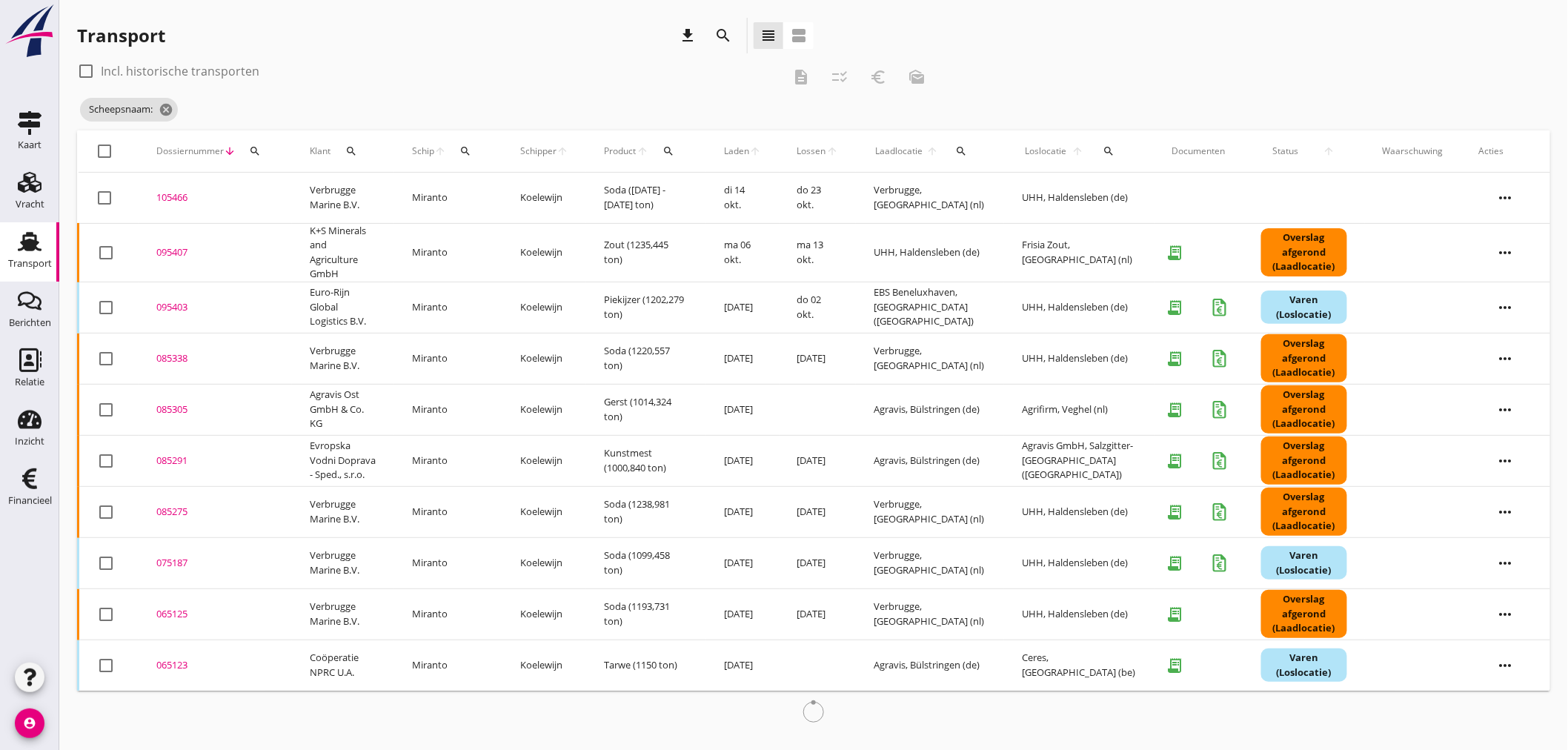
click at [492, 156] on th "Schip arrow_upward search" at bounding box center [448, 151] width 108 height 41
click at [471, 153] on icon "search" at bounding box center [465, 151] width 12 height 12
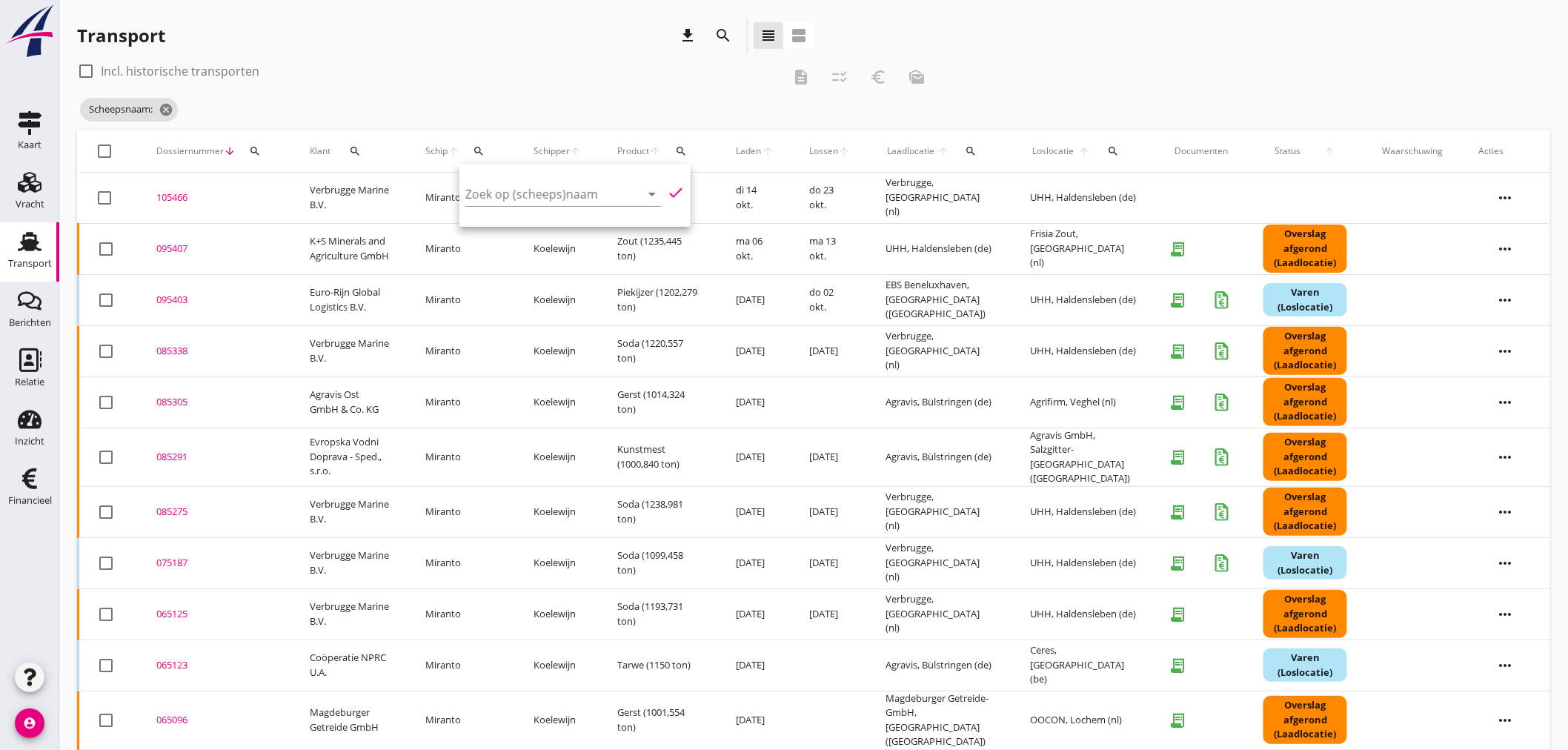
drag, startPoint x: 482, startPoint y: 193, endPoint x: 370, endPoint y: 146, distance: 121.5
click at [476, 194] on input "Zoek op (scheeps)naam" at bounding box center [543, 194] width 154 height 24
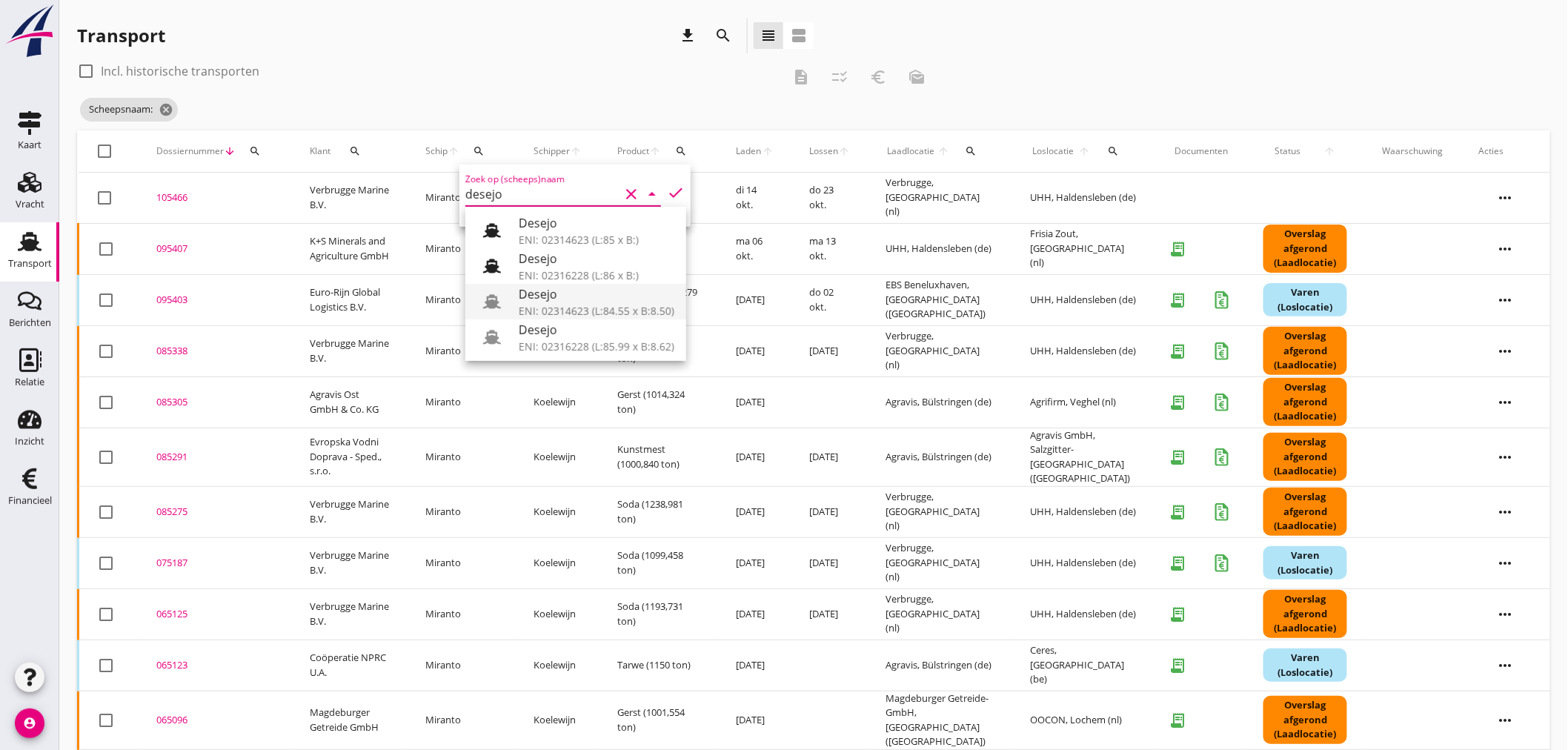
click at [561, 315] on div "ENI: 02314623 (L:84.55 x B:8.50)" at bounding box center [596, 311] width 155 height 16
click at [579, 337] on div "Desejo" at bounding box center [596, 329] width 155 height 17
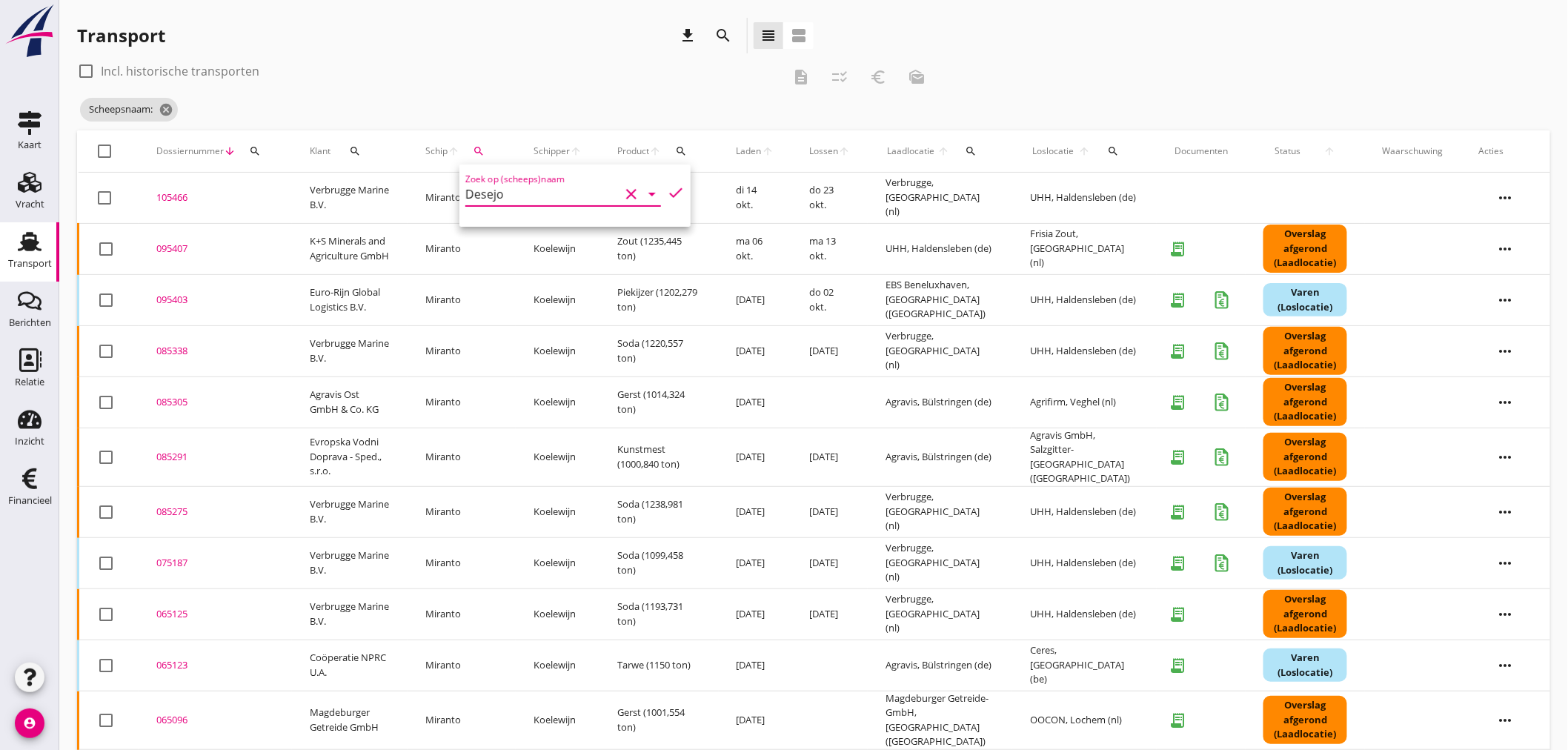
click at [667, 188] on icon "check" at bounding box center [675, 192] width 17 height 17
type input "Desejo"
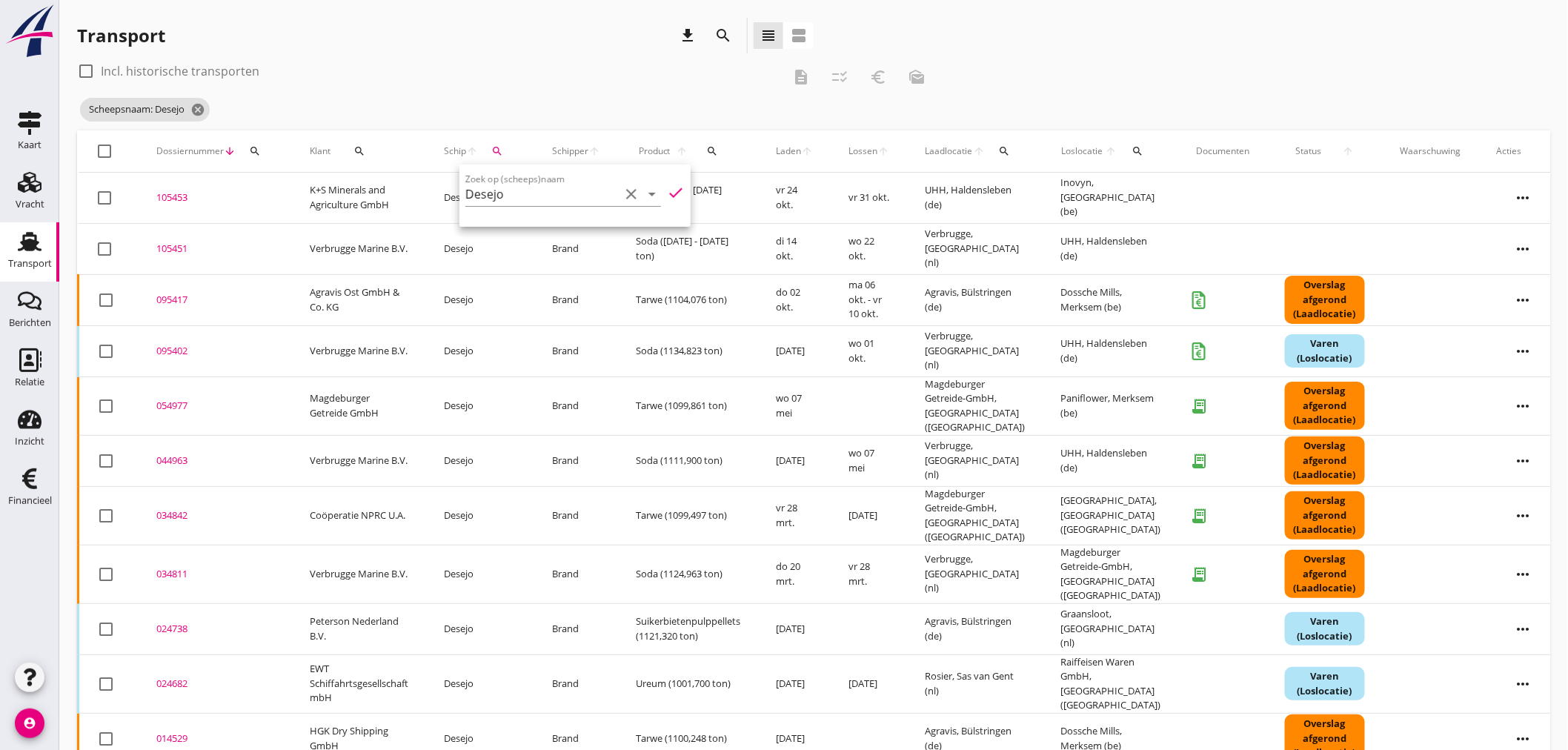
click at [165, 301] on div "095417" at bounding box center [215, 301] width 118 height 15
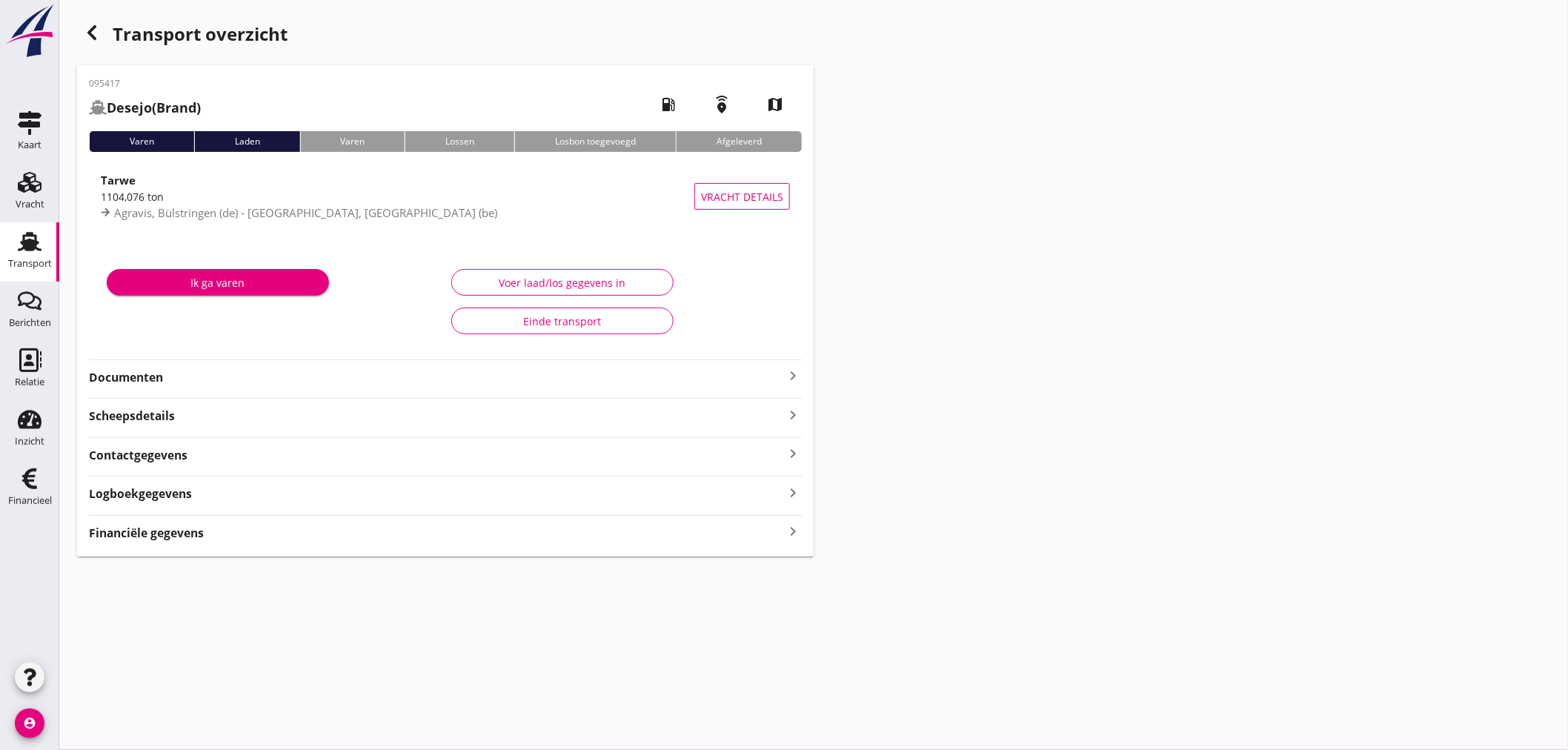
click at [184, 525] on strong "Financiële gegevens" at bounding box center [146, 533] width 115 height 17
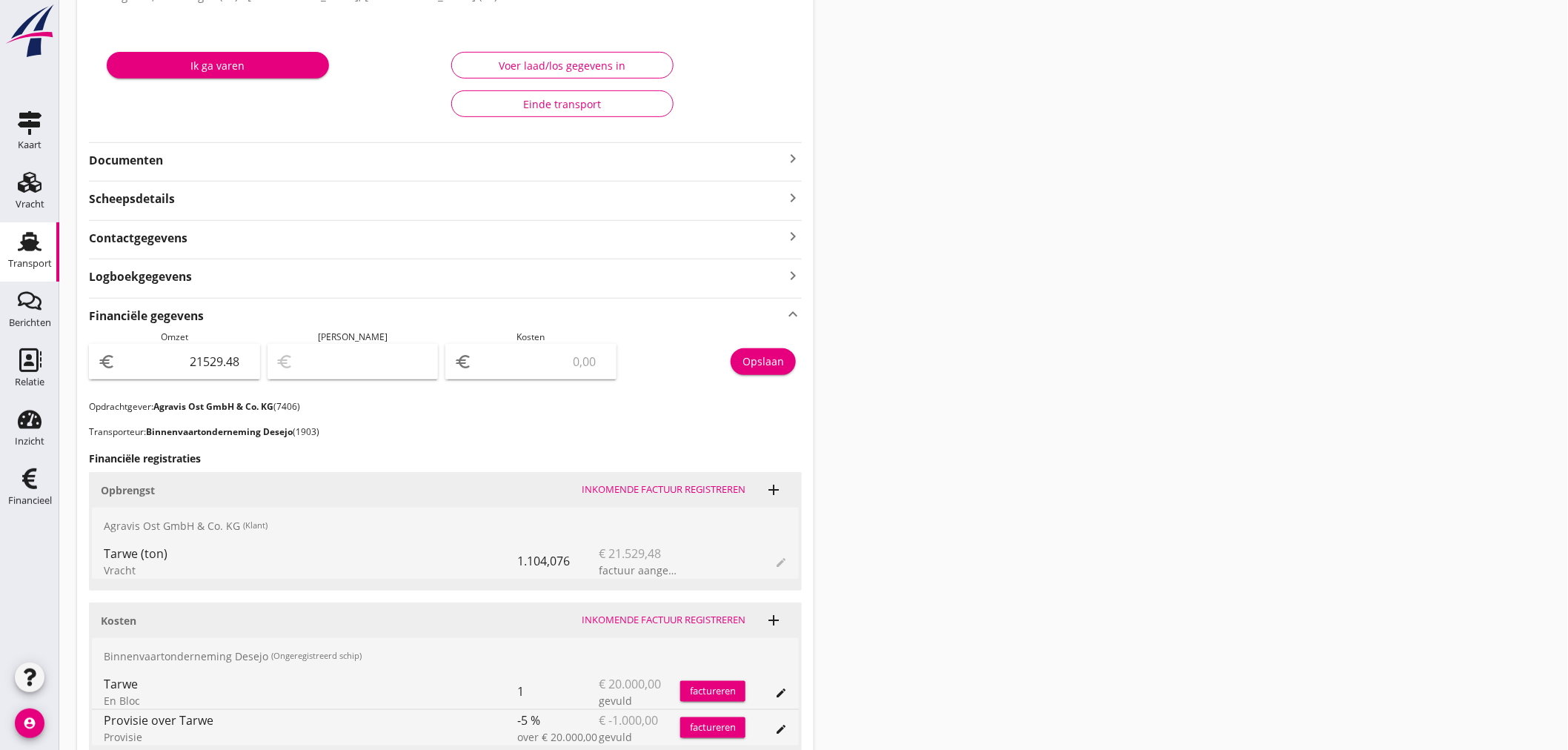
scroll to position [165, 0]
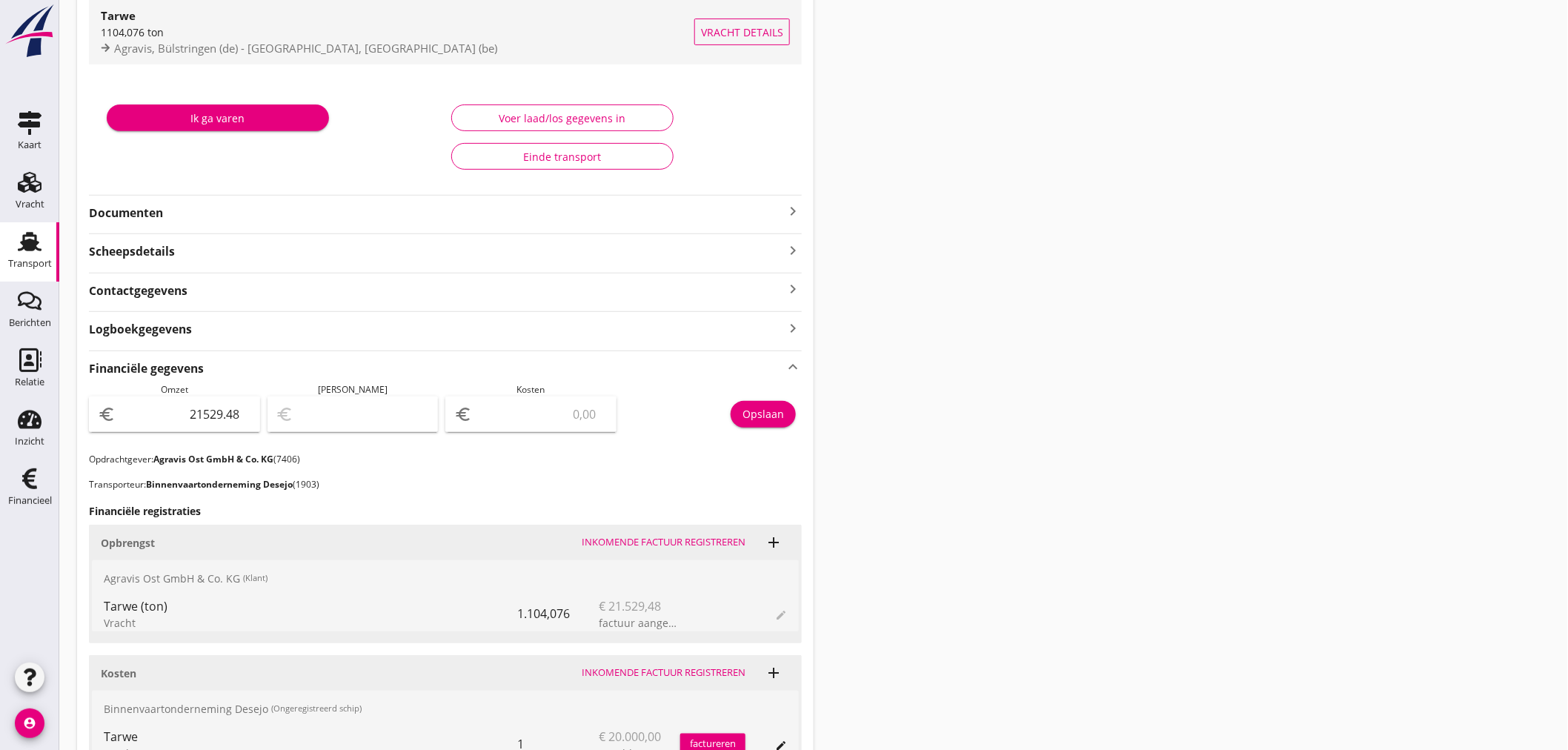
click at [264, 35] on div "1104,076 ton" at bounding box center [398, 32] width 593 height 16
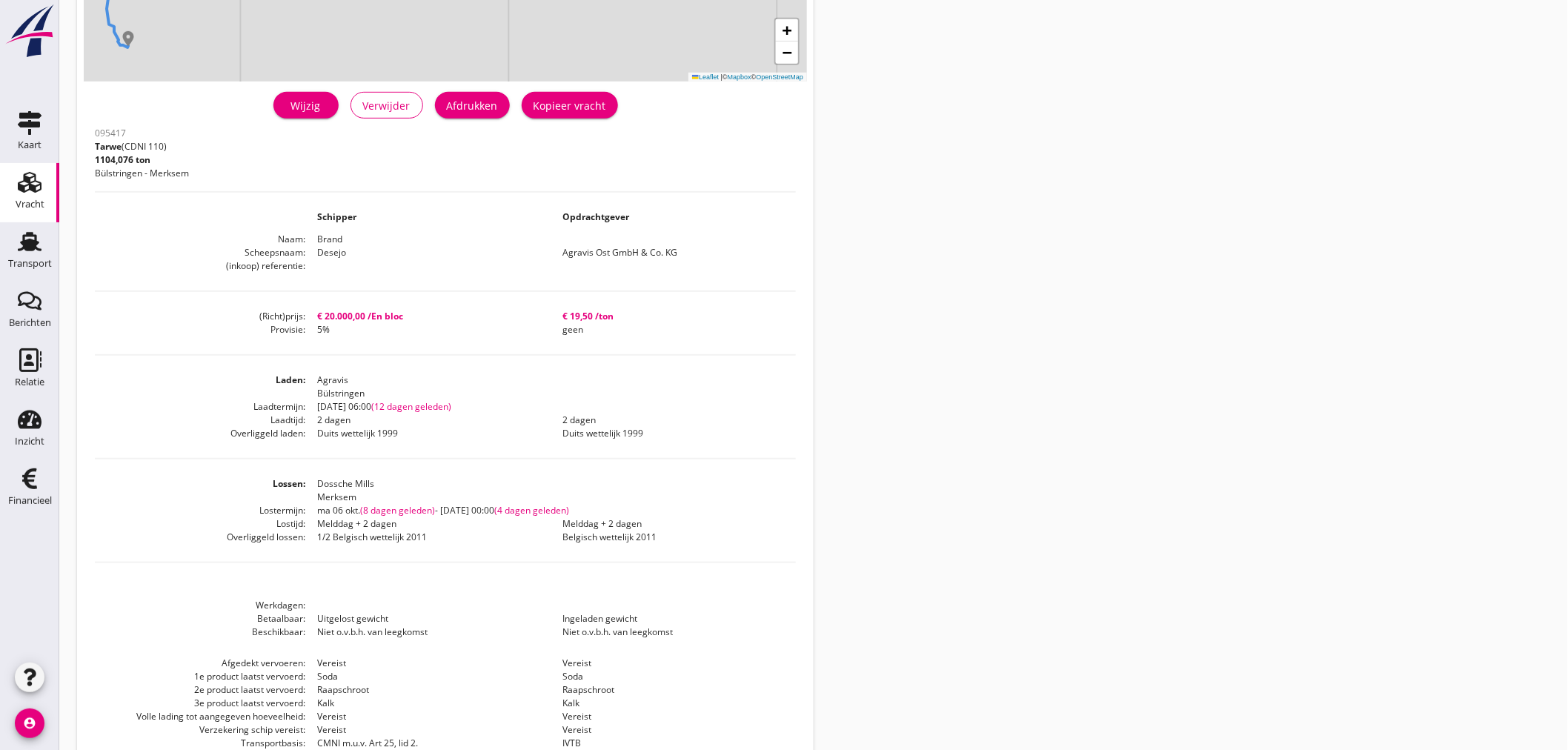
scroll to position [354, 0]
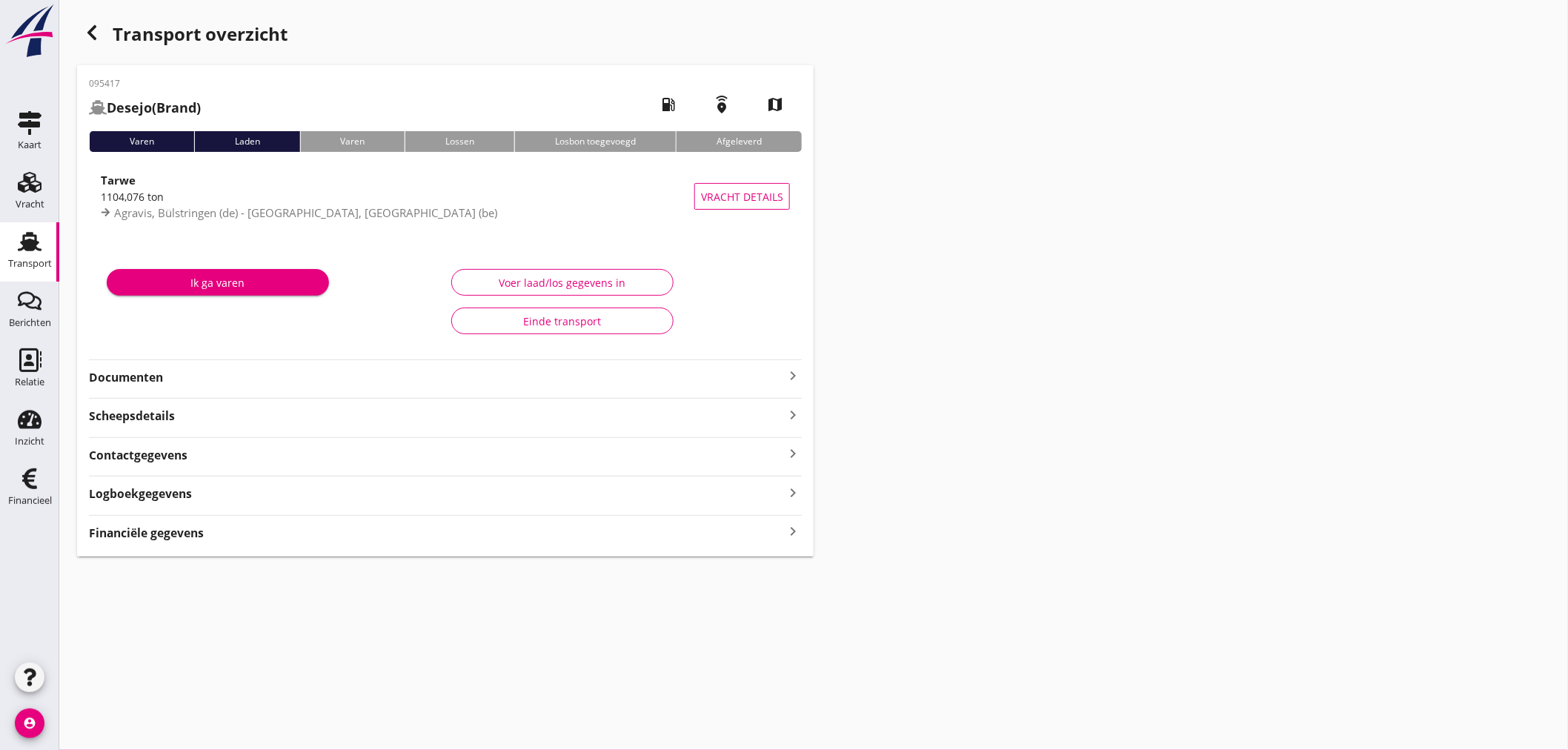
click at [791, 375] on icon "keyboard_arrow_right" at bounding box center [792, 375] width 17 height 17
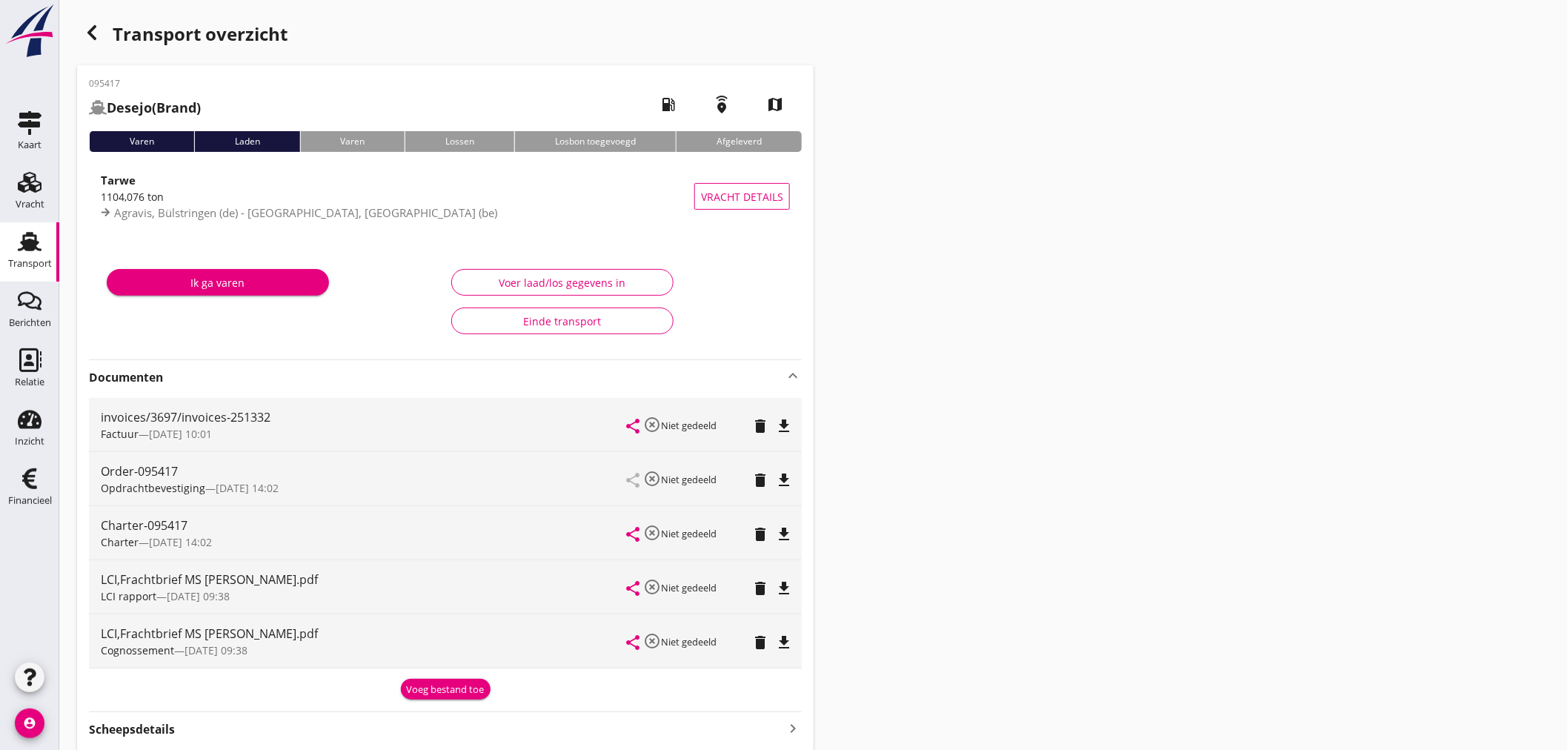
click at [782, 472] on icon "file_download" at bounding box center [784, 480] width 17 height 17
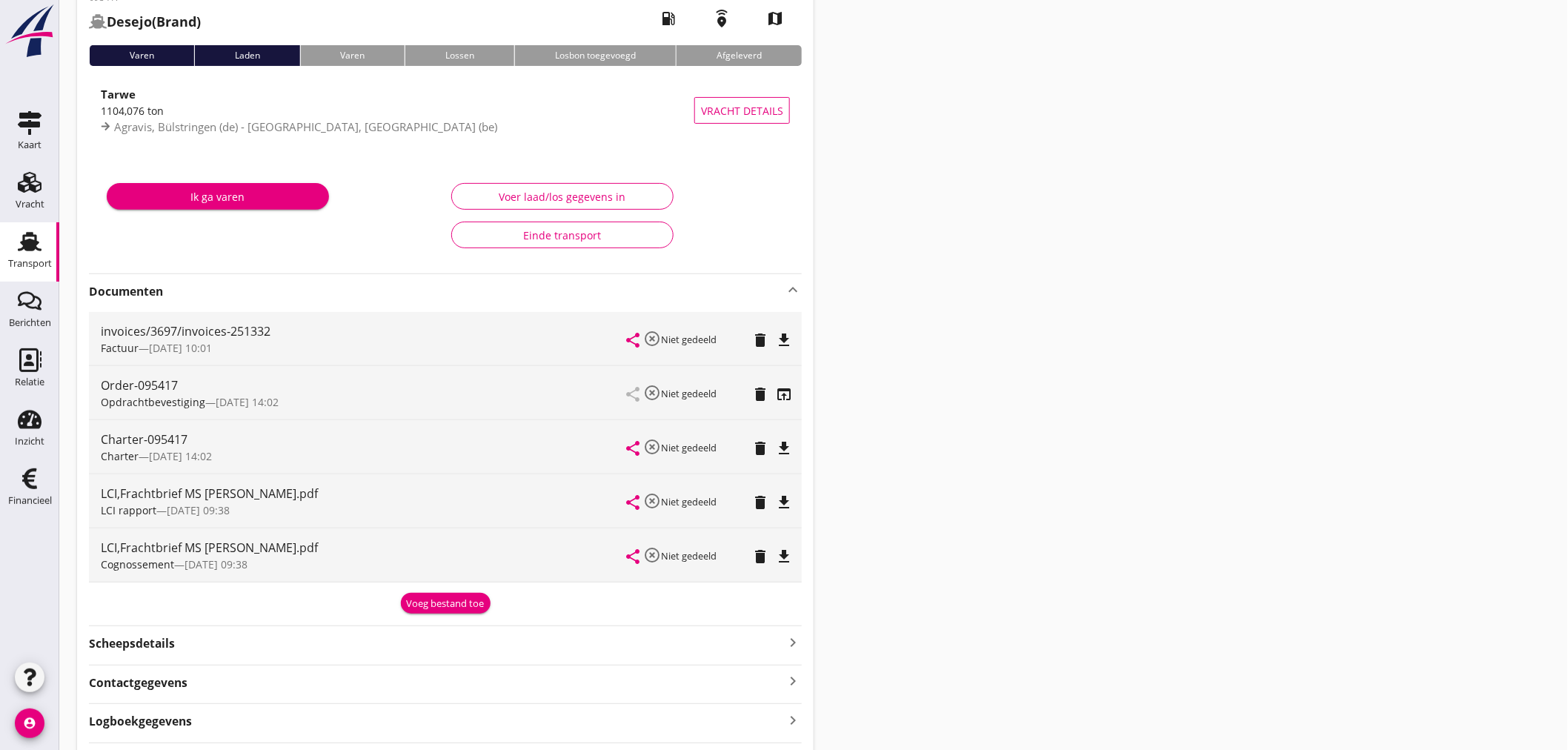
scroll to position [174, 0]
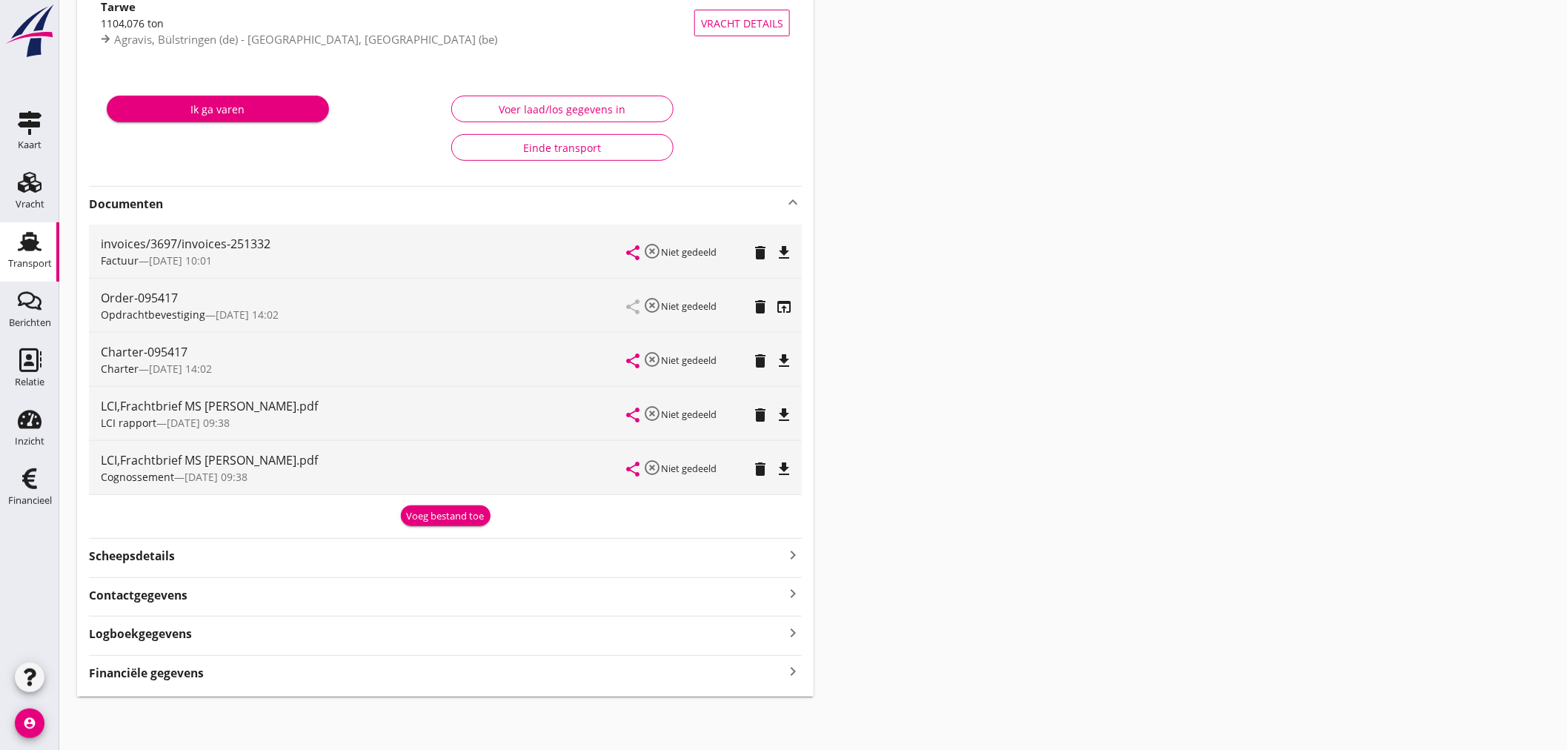
click at [787, 673] on icon "keyboard_arrow_right" at bounding box center [792, 672] width 17 height 20
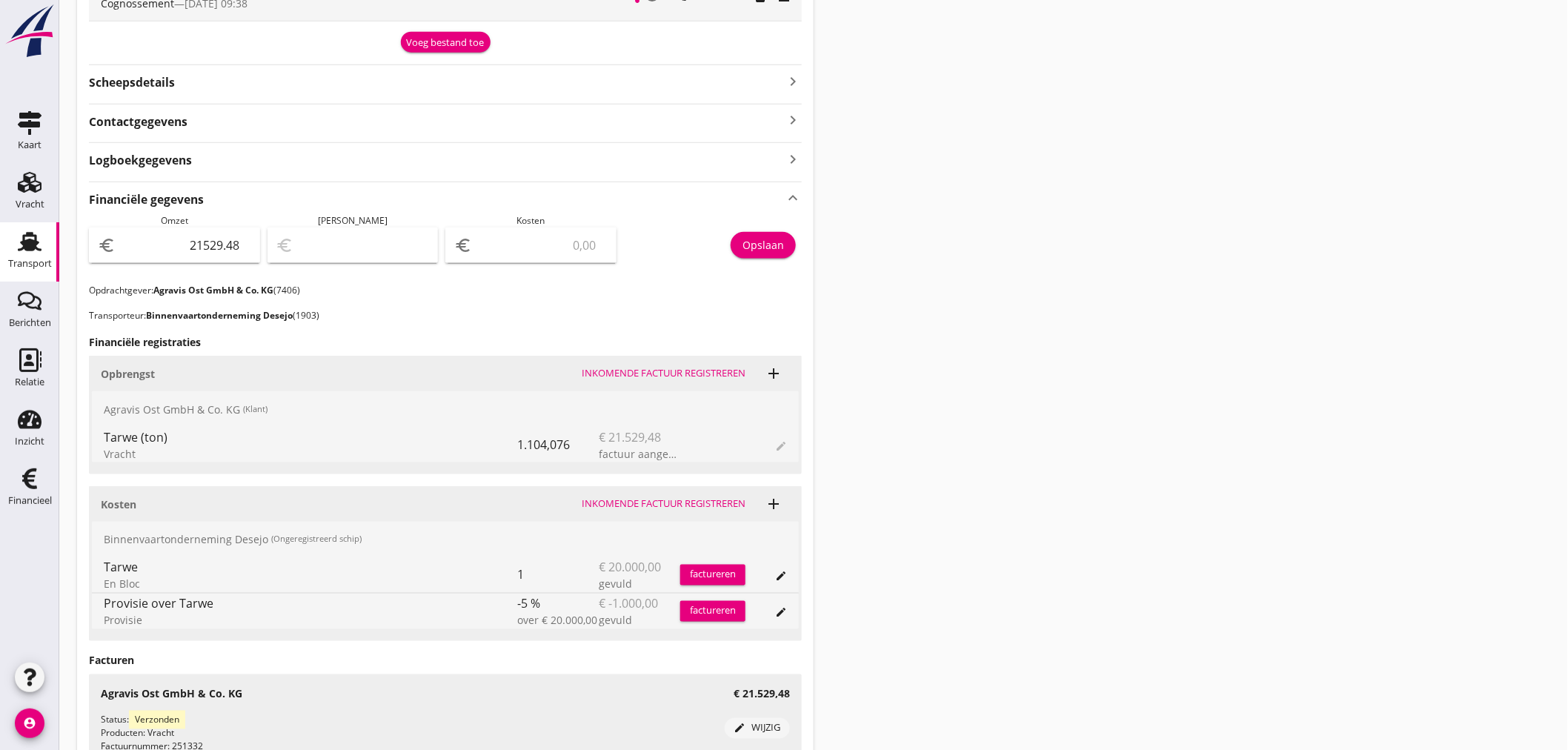
scroll to position [668, 0]
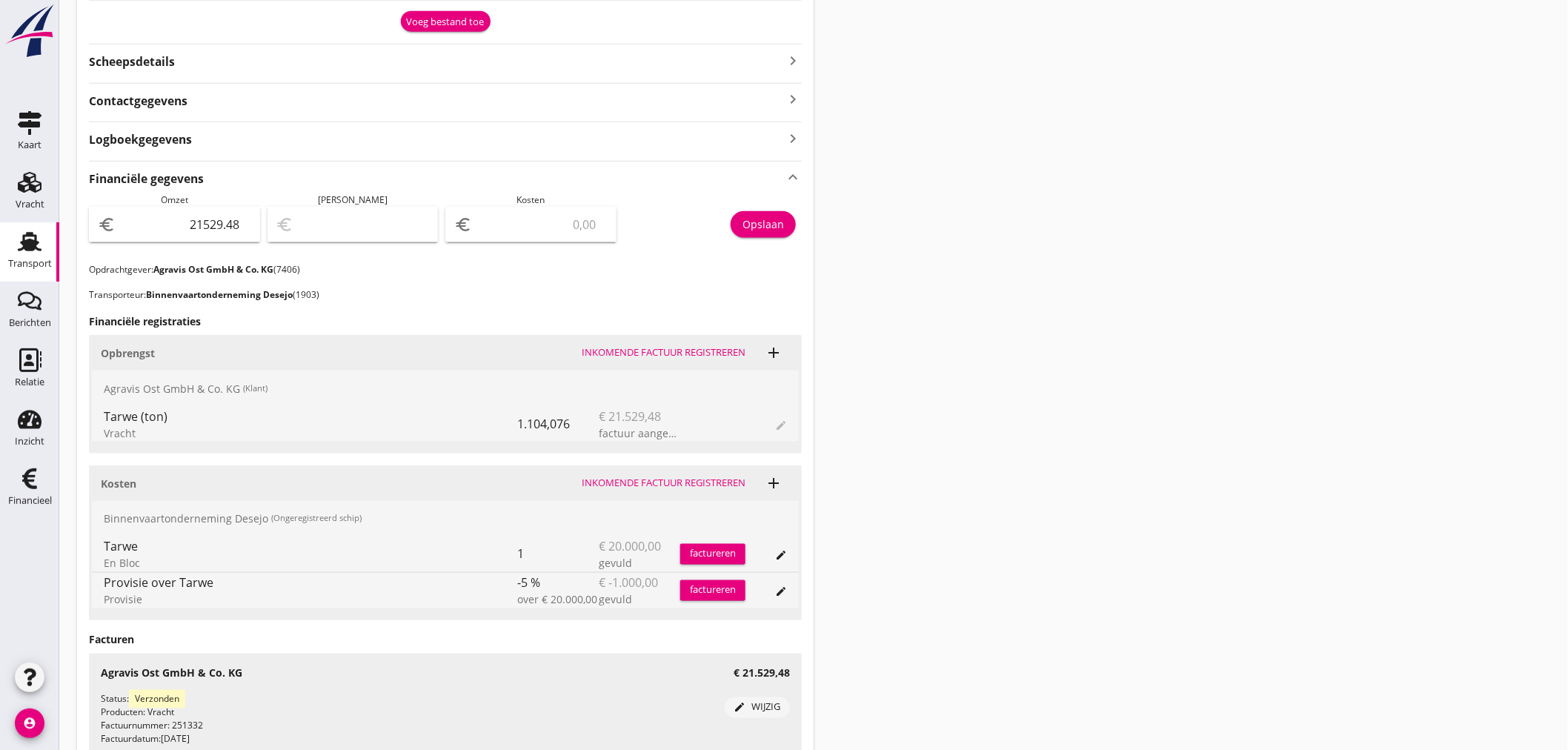
click at [524, 216] on input "number" at bounding box center [541, 224] width 132 height 24
type input "21528.48"
type input "1"
type input "21511.48"
type input "18"
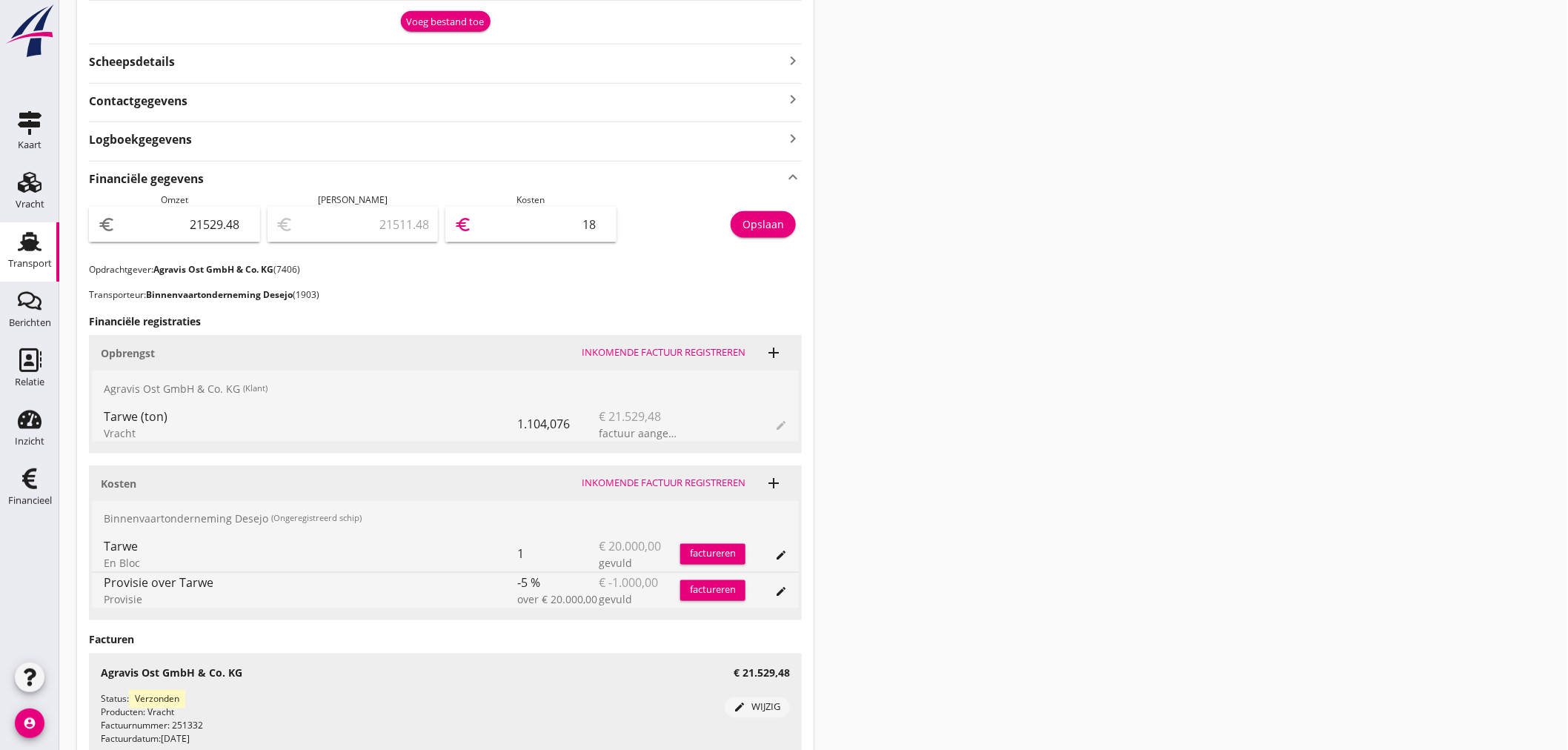
type input "21341.48"
type input "188"
type input "19642.48"
type input "1887"
type input "2650.48"
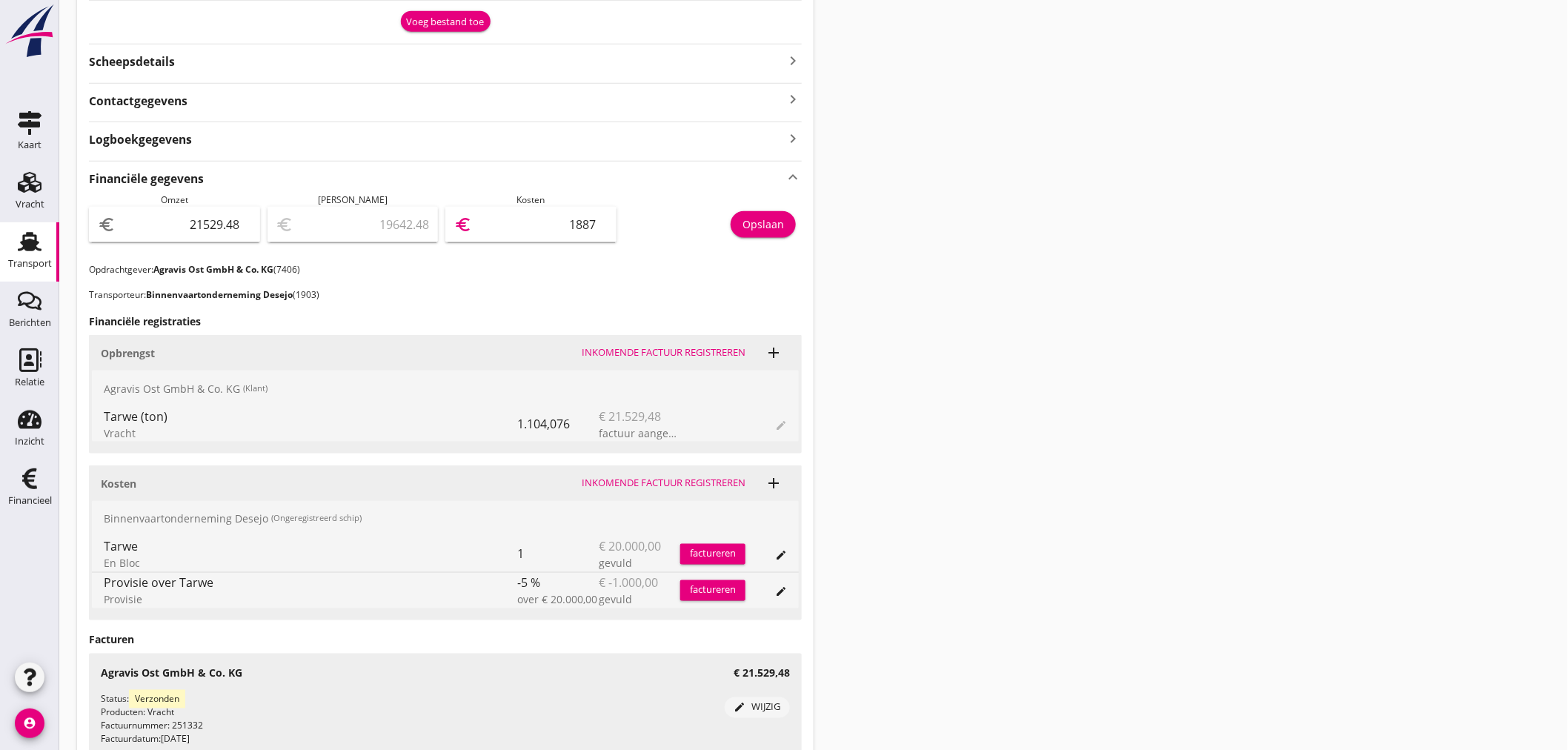
type input "18879"
type input "2649.78"
type input "18879.70"
click at [782, 224] on div "Opslaan" at bounding box center [762, 224] width 41 height 16
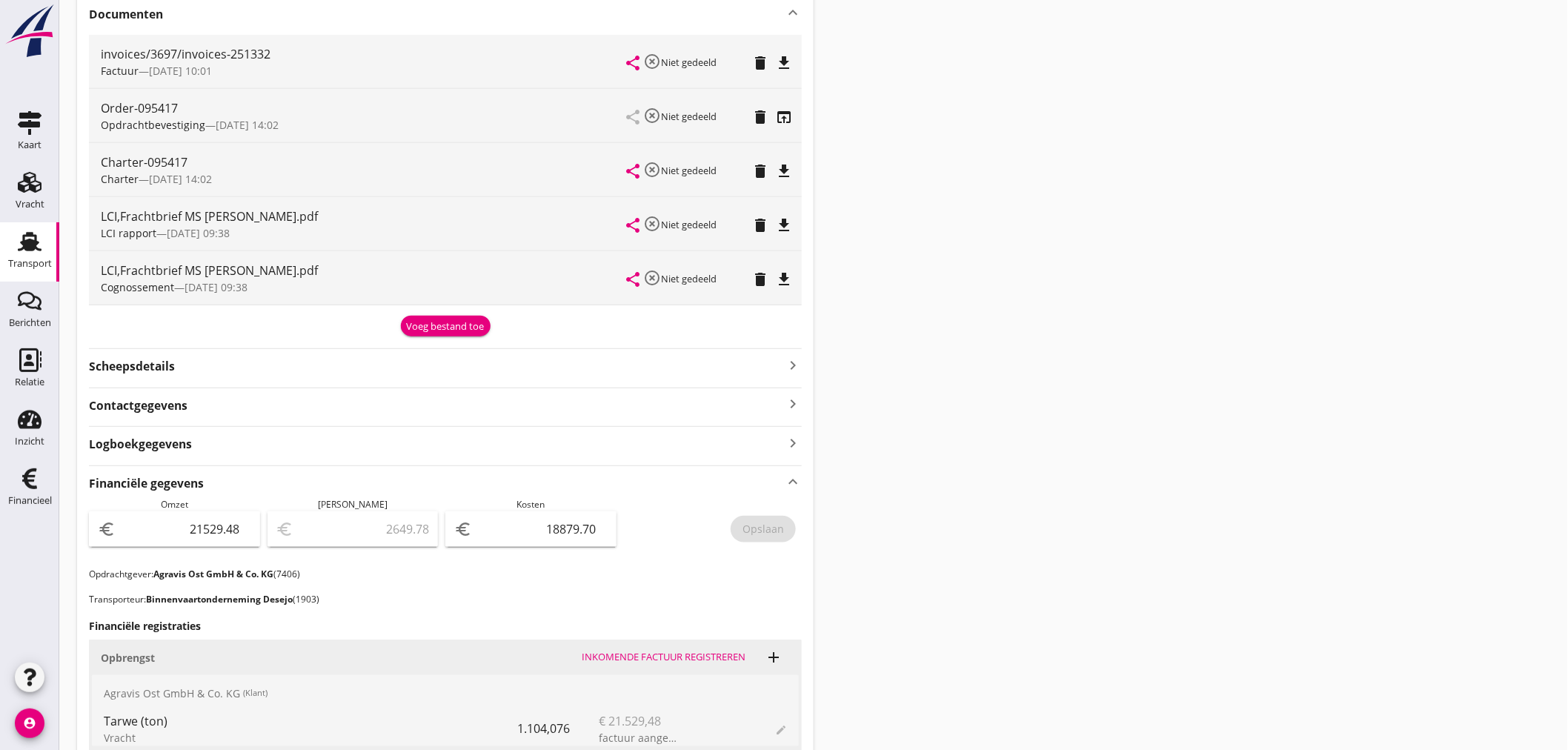
scroll to position [338, 0]
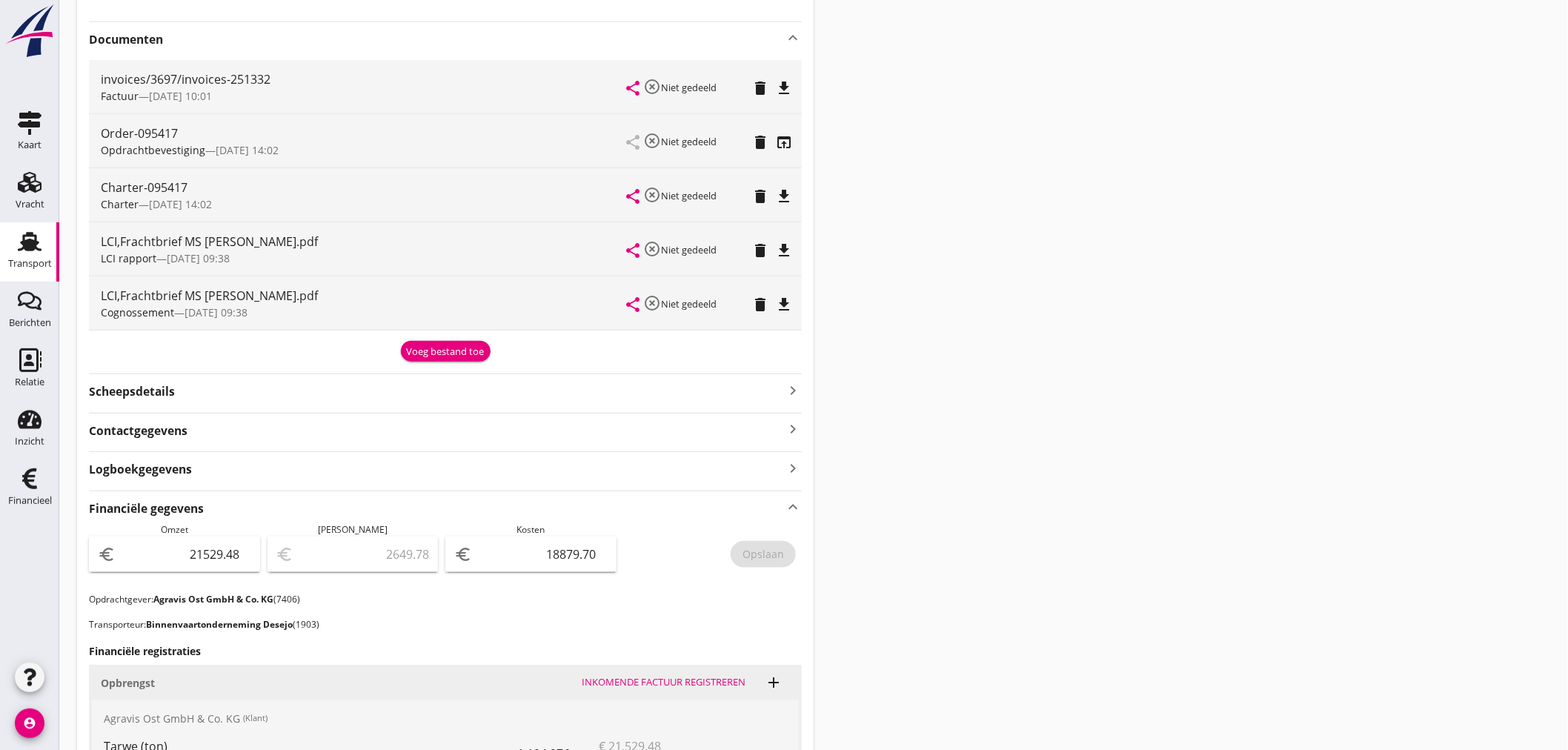
click at [446, 356] on div "Voeg bestand toe" at bounding box center [446, 352] width 78 height 15
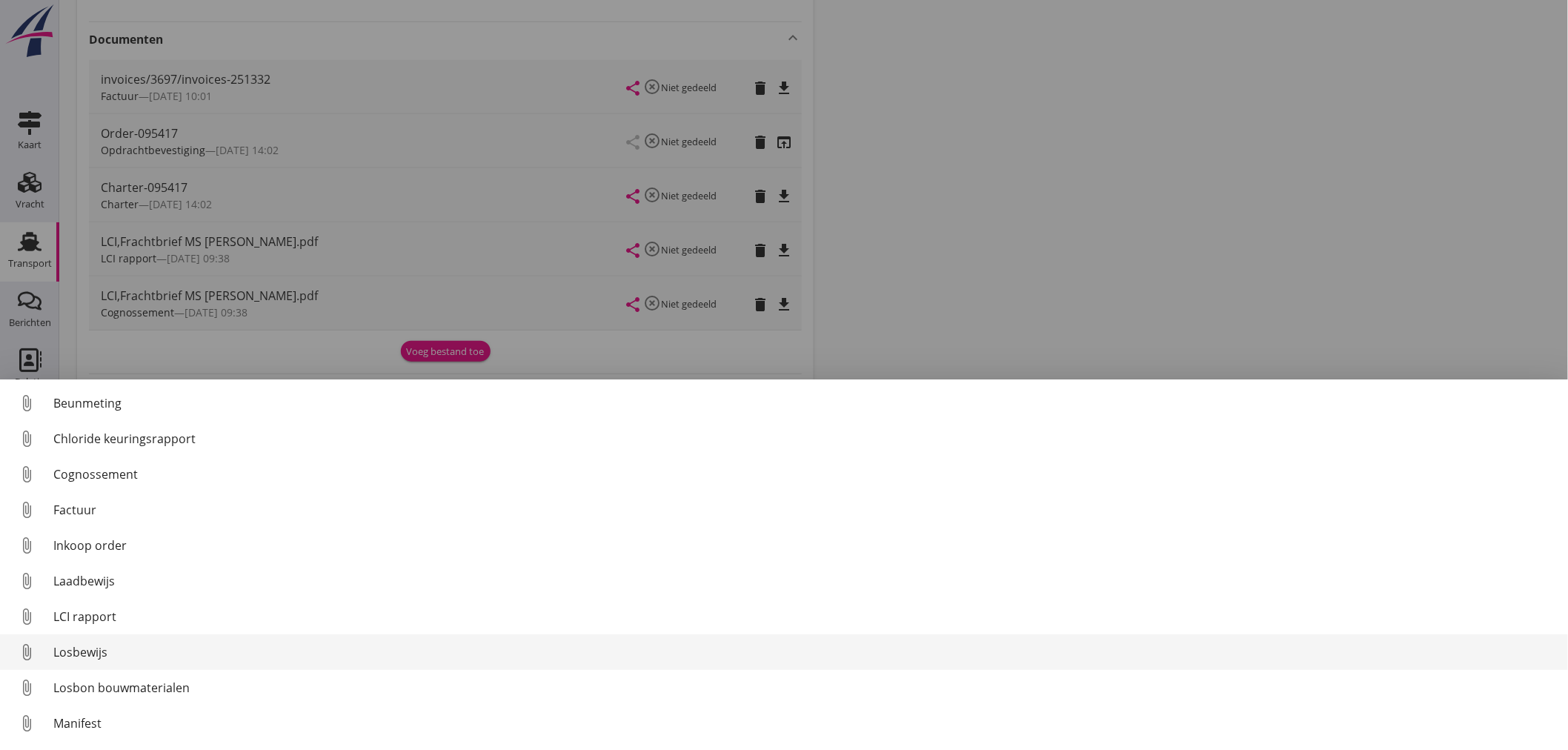
click at [86, 650] on div "Losbewijs" at bounding box center [805, 652] width 1503 height 17
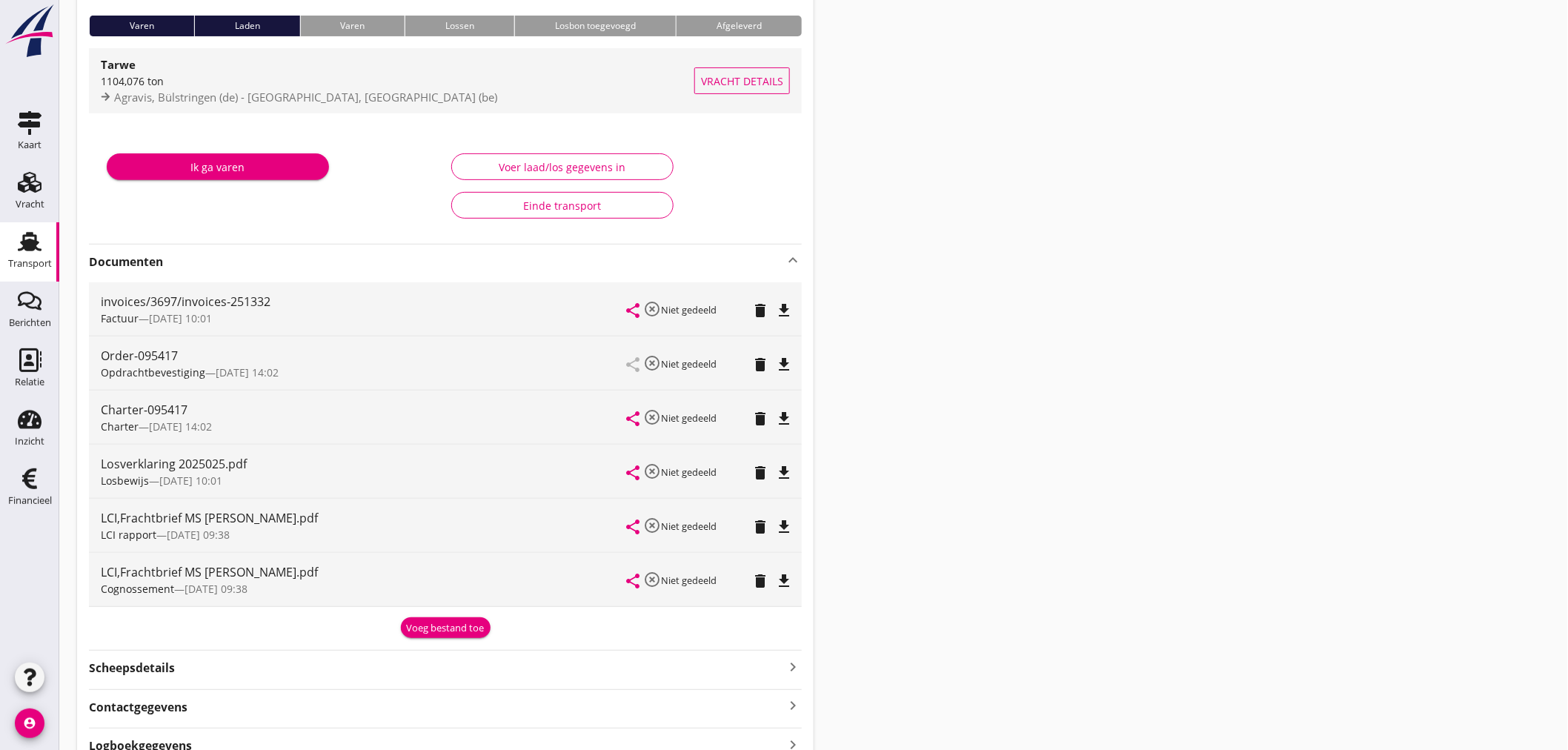
scroll to position [0, 0]
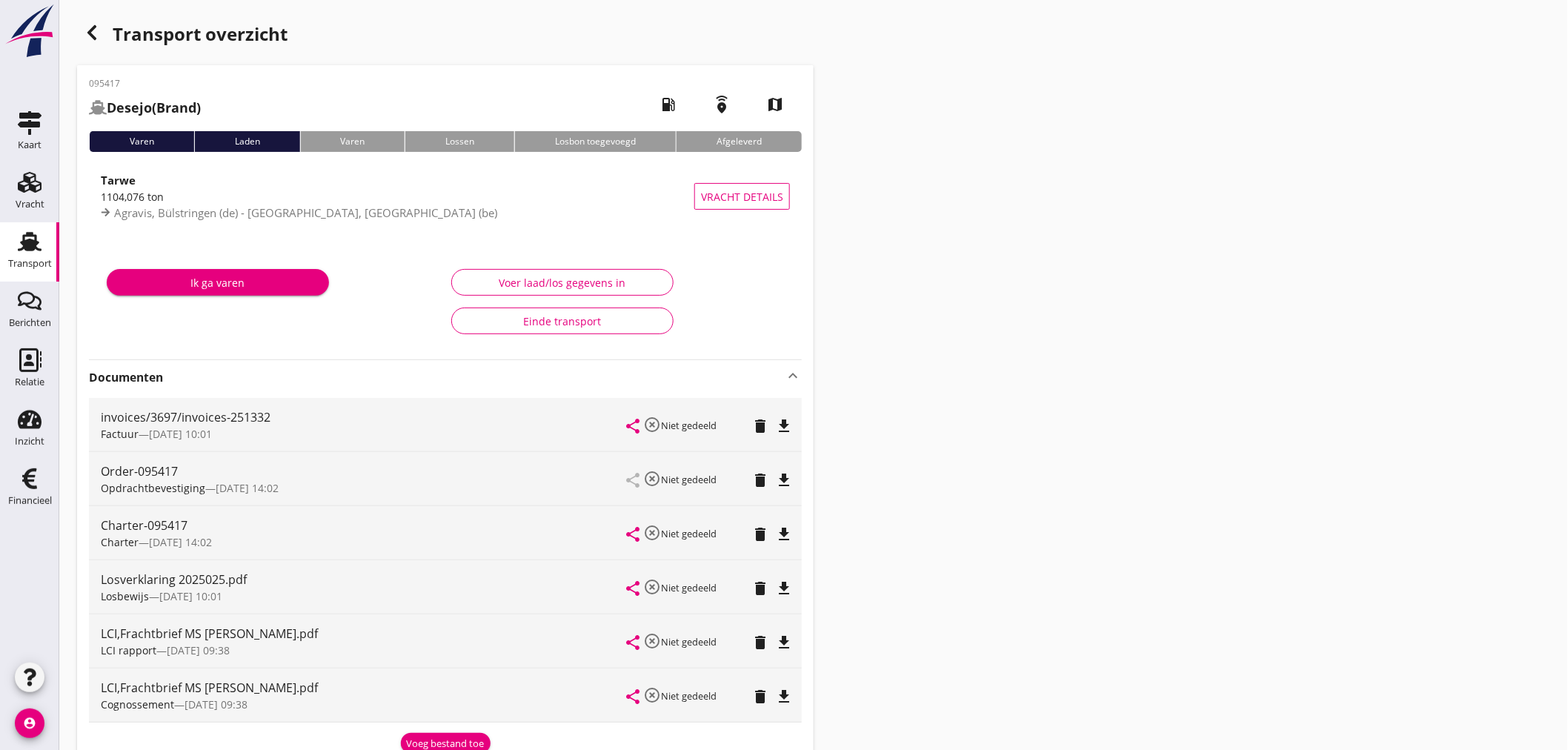
click at [91, 40] on icon "button" at bounding box center [91, 32] width 17 height 17
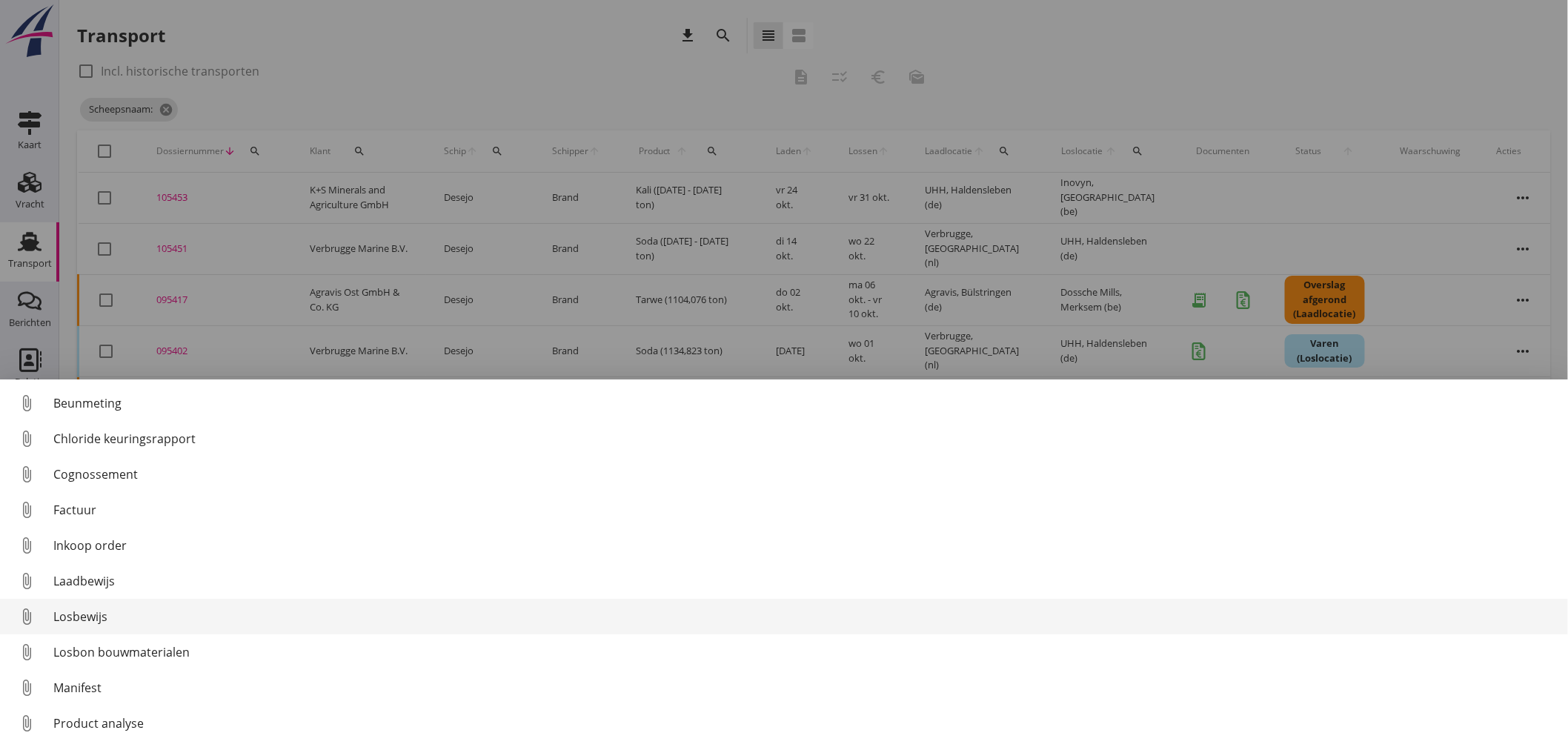
click at [86, 617] on div "Losbewijs" at bounding box center [805, 616] width 1503 height 17
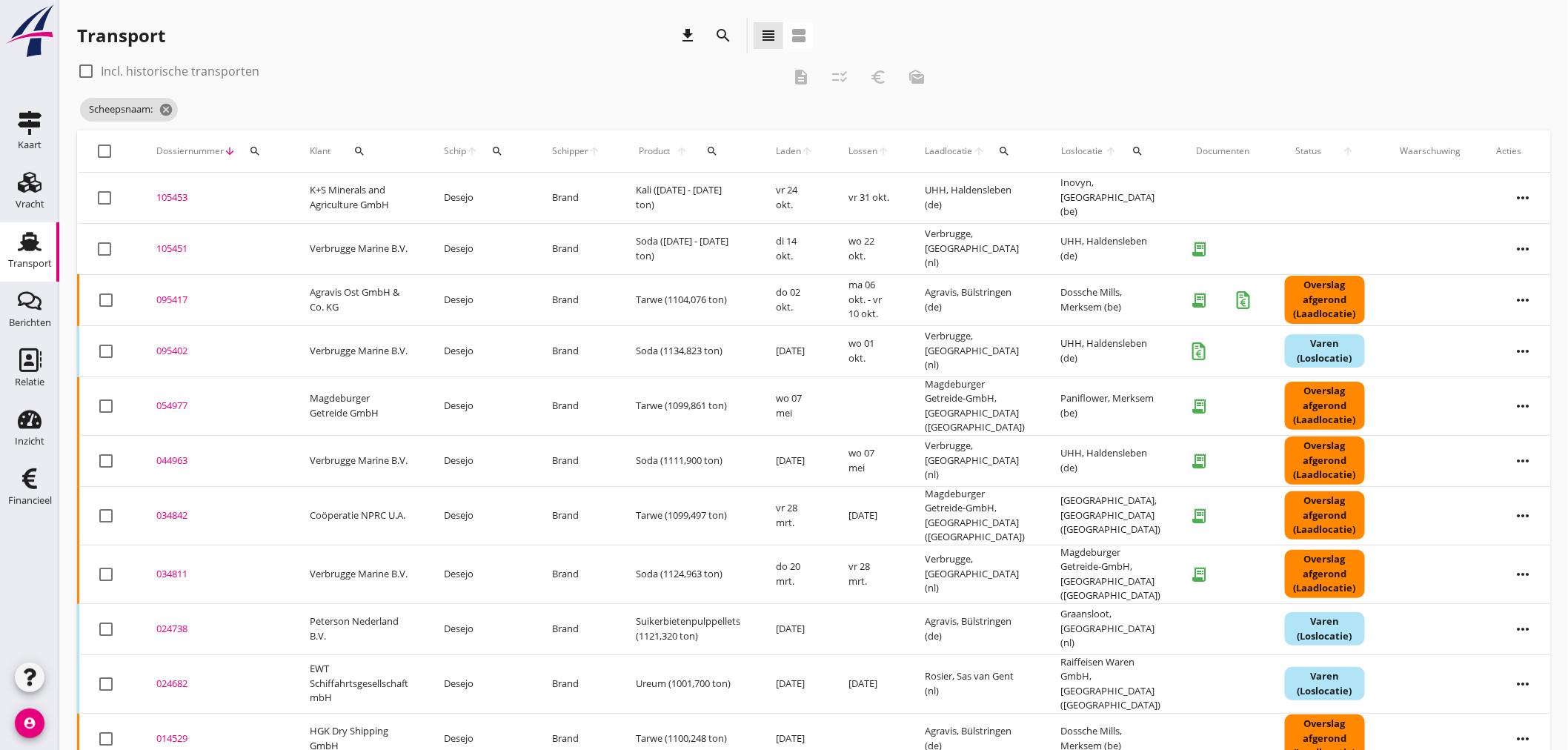
click at [164, 247] on div "105451" at bounding box center [215, 249] width 118 height 15
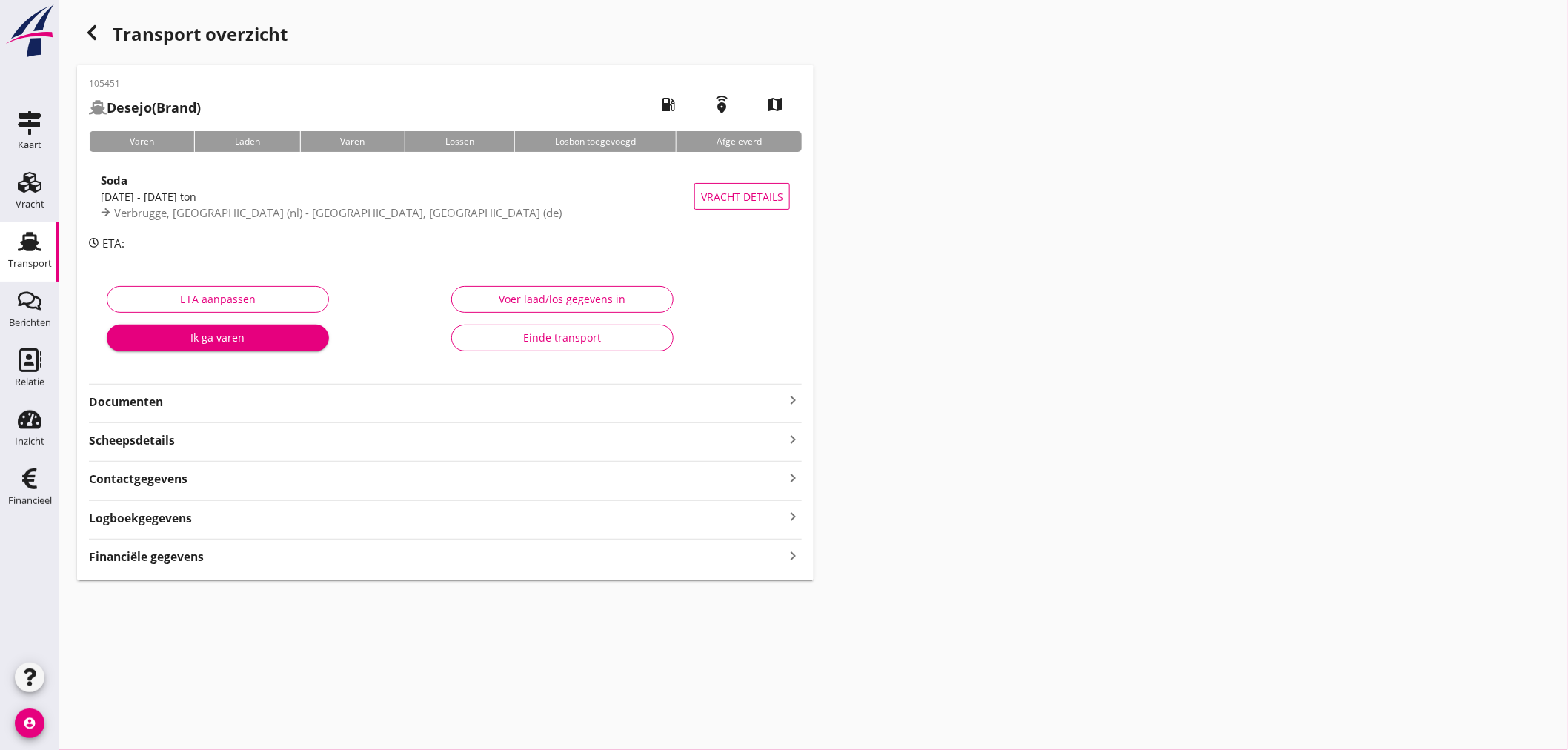
drag, startPoint x: 168, startPoint y: 564, endPoint x: 173, endPoint y: 557, distance: 8.6
click at [173, 559] on strong "Financiële gegevens" at bounding box center [146, 557] width 115 height 17
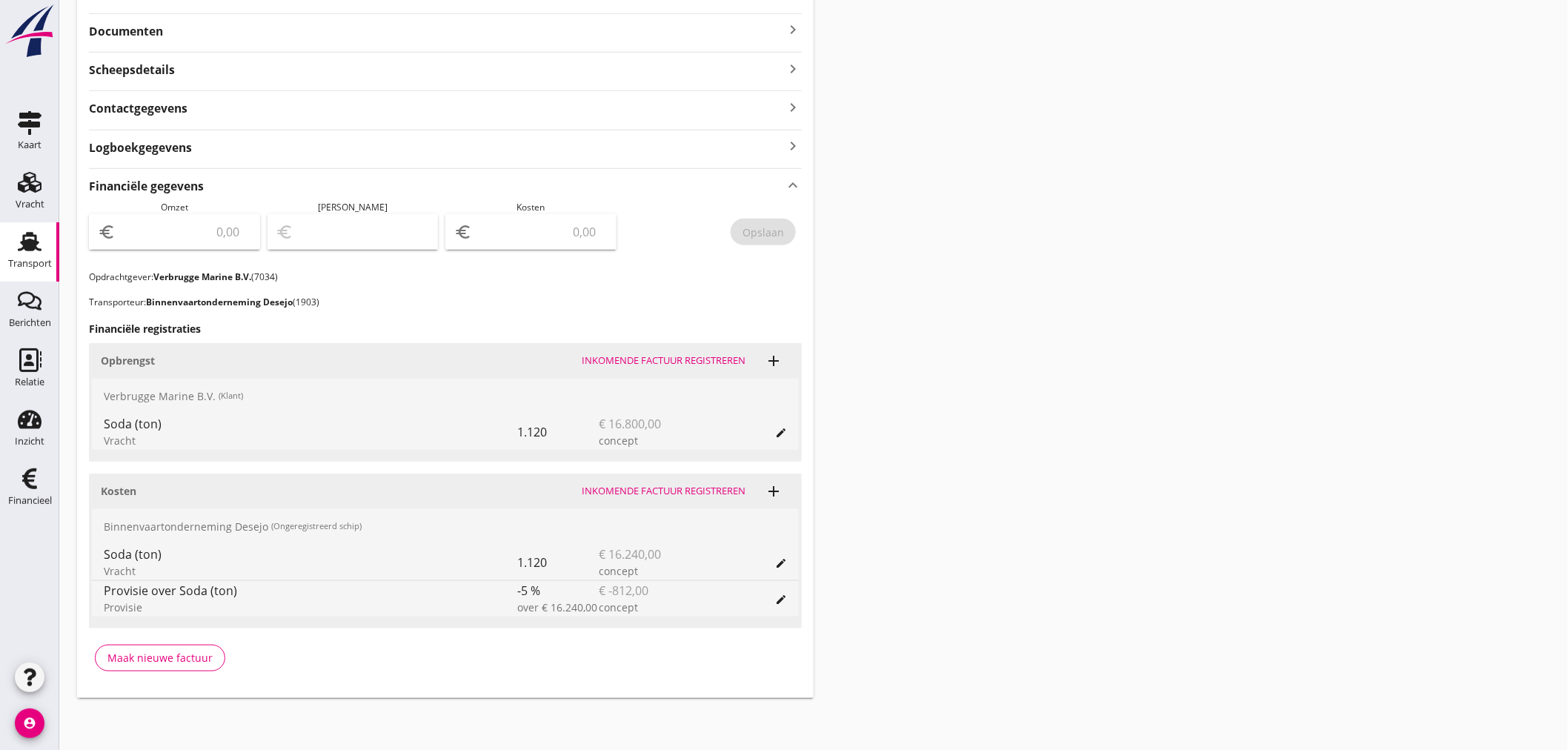
scroll to position [371, 0]
click at [496, 239] on input "number" at bounding box center [541, 232] width 132 height 24
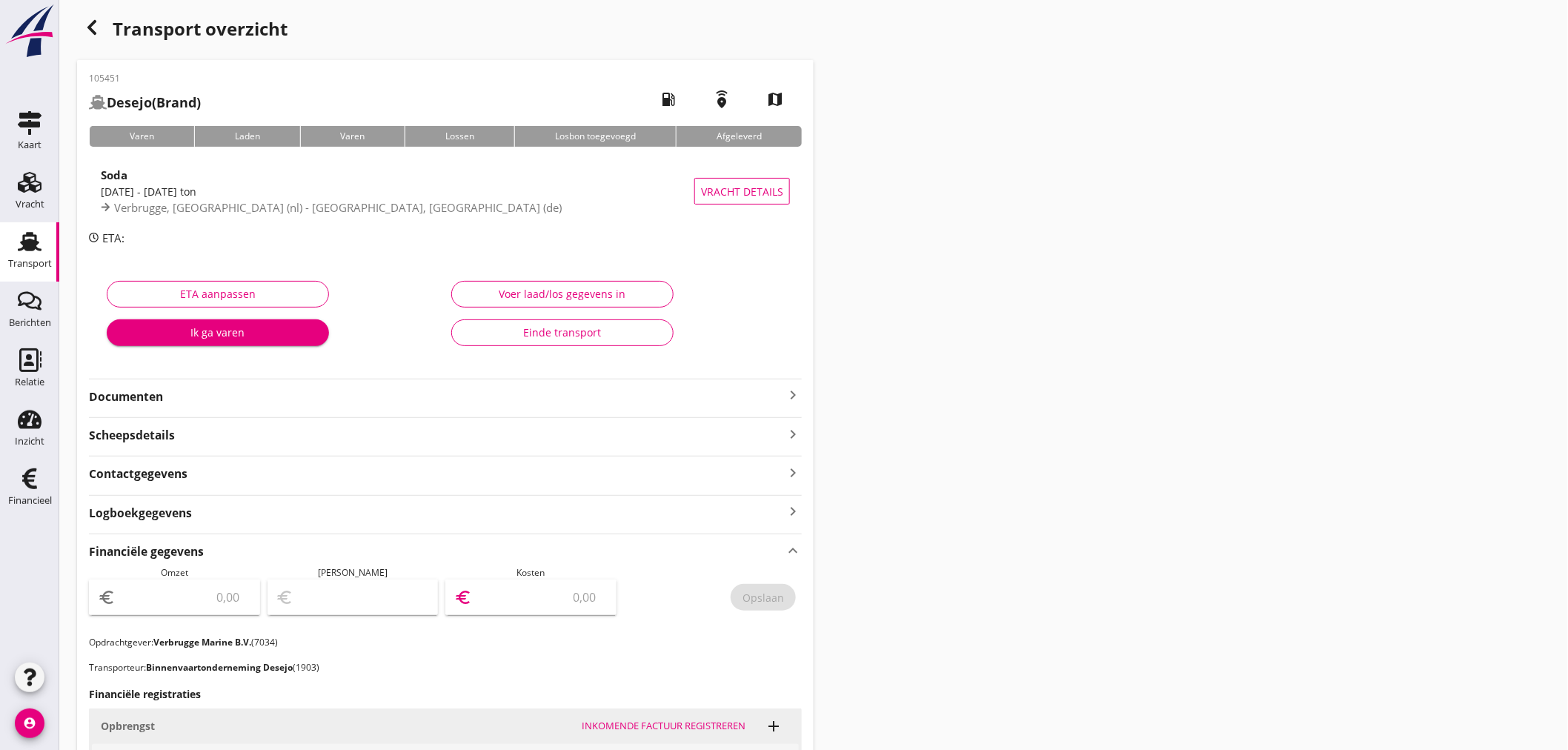
scroll to position [0, 0]
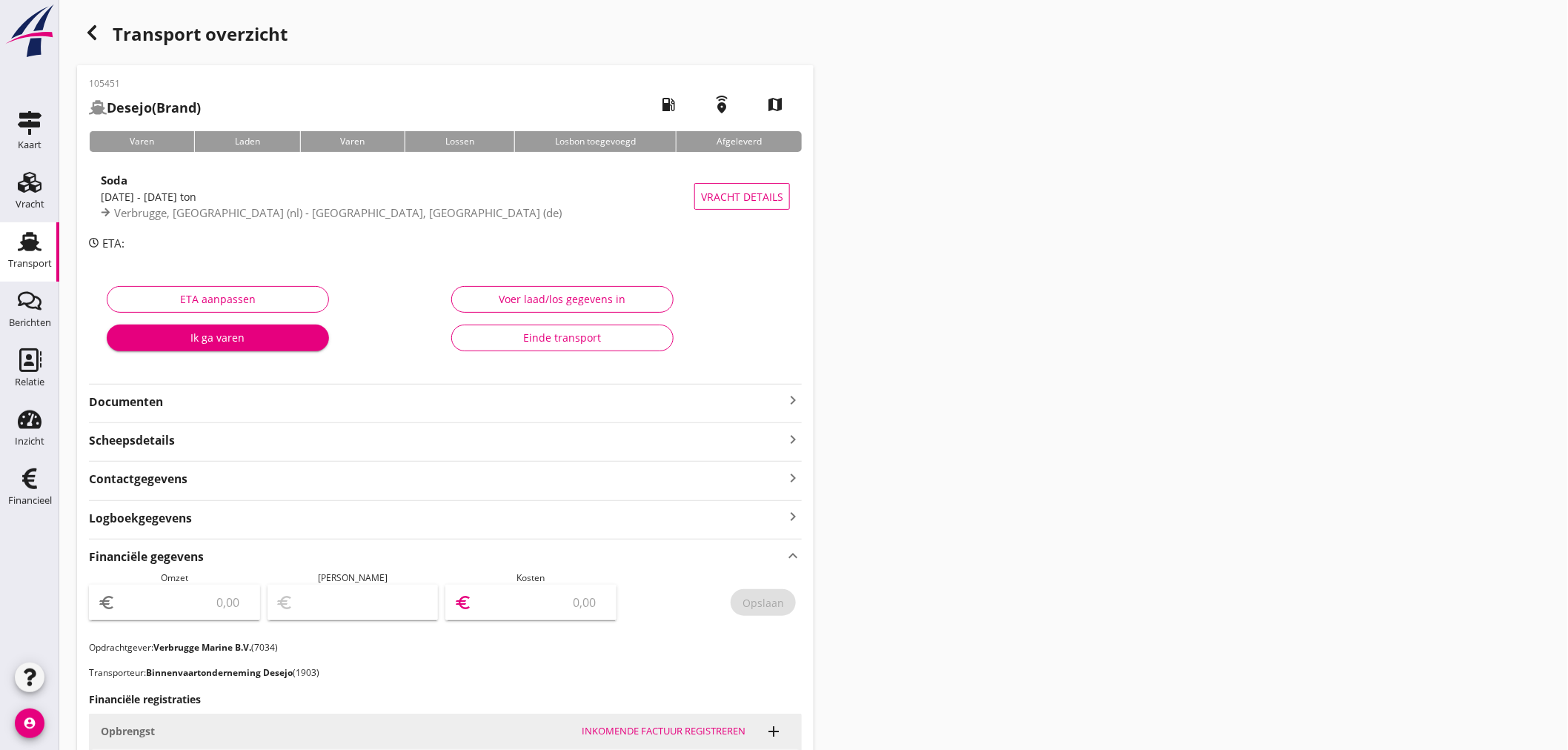
click at [787, 393] on icon "keyboard_arrow_right" at bounding box center [792, 400] width 17 height 17
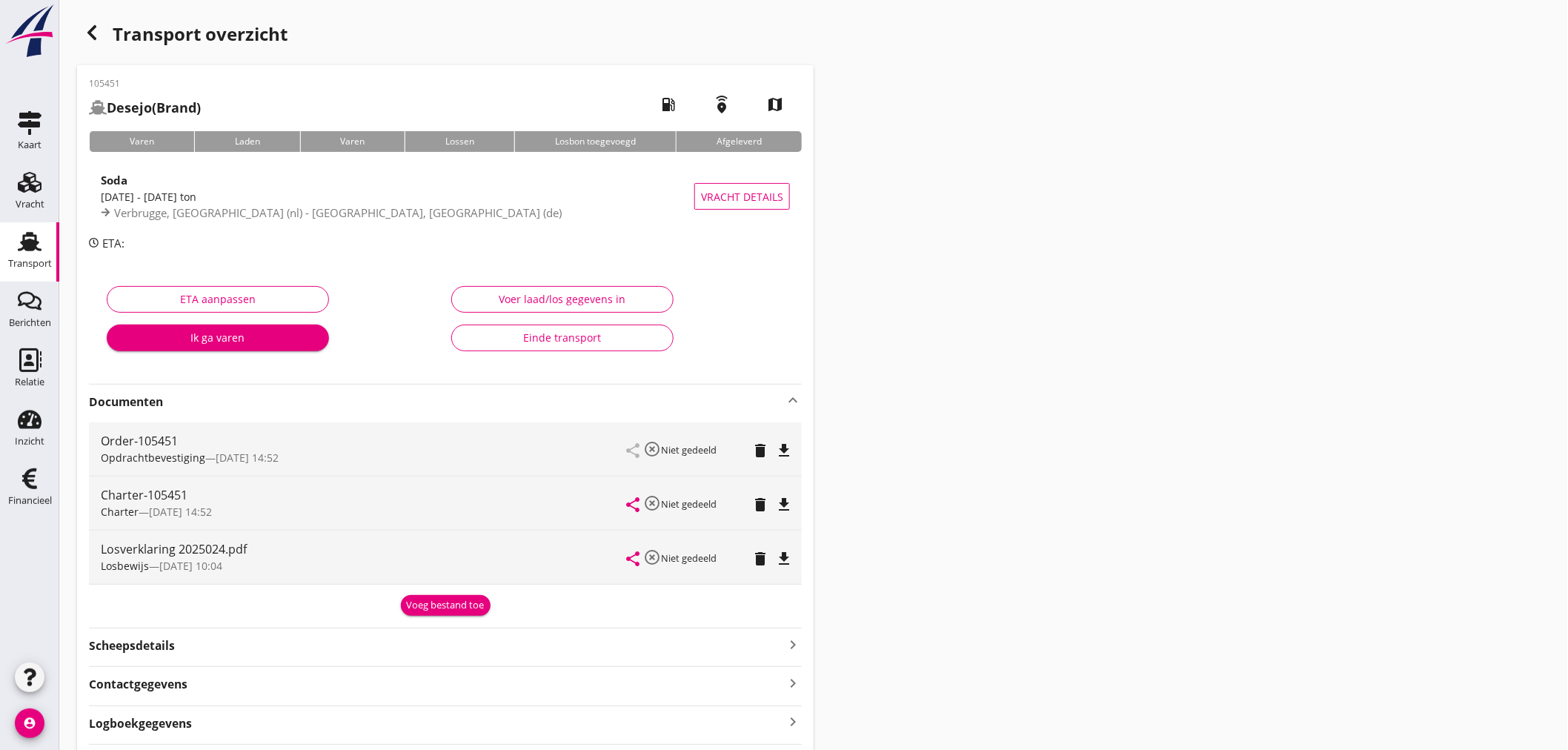
click at [990, 527] on div "Transport overzicht 105451 Desejo (Brand) local_gas_station emergency_share map…" at bounding box center [814, 646] width 1508 height 1292
click at [783, 558] on icon "file_download" at bounding box center [784, 558] width 17 height 17
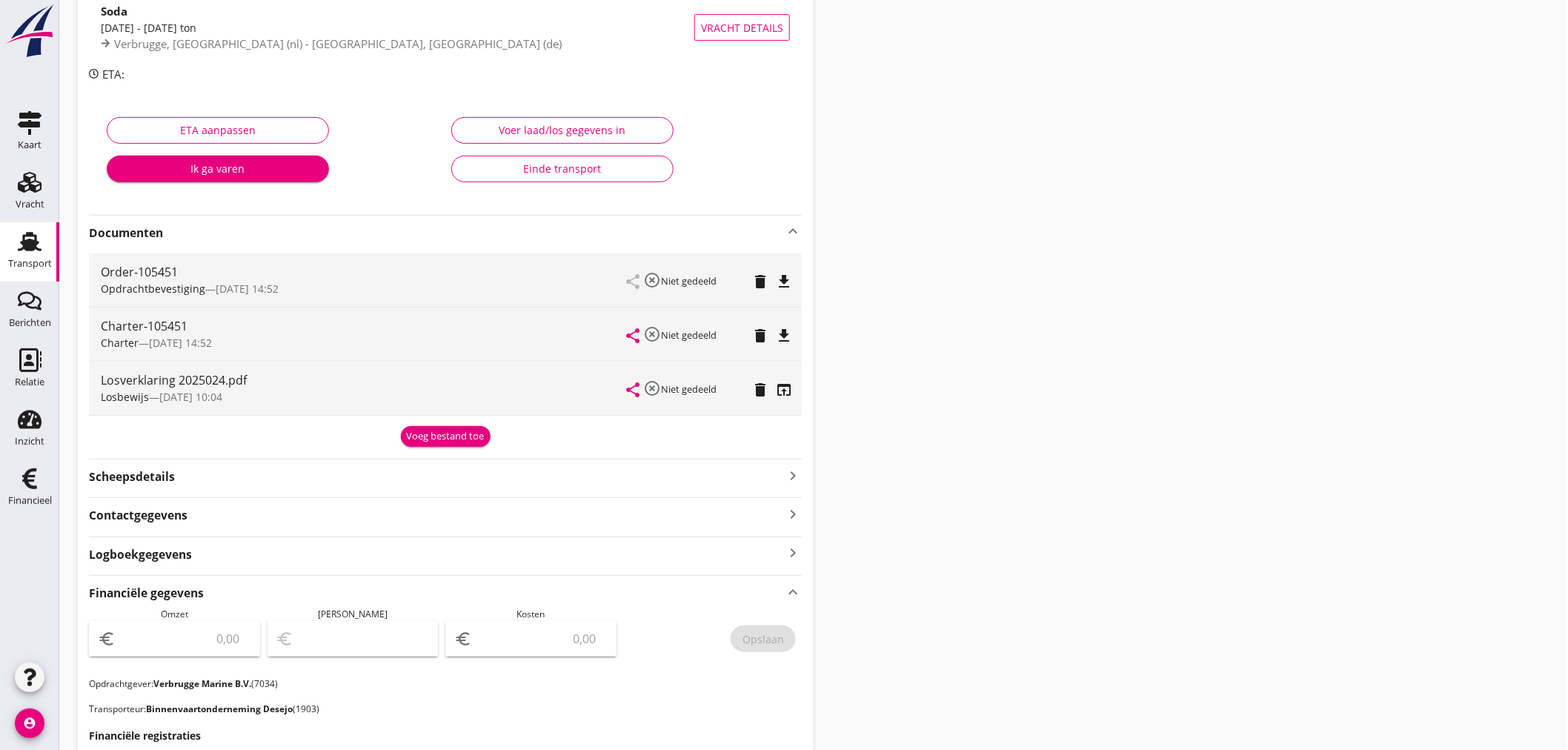
scroll to position [165, 0]
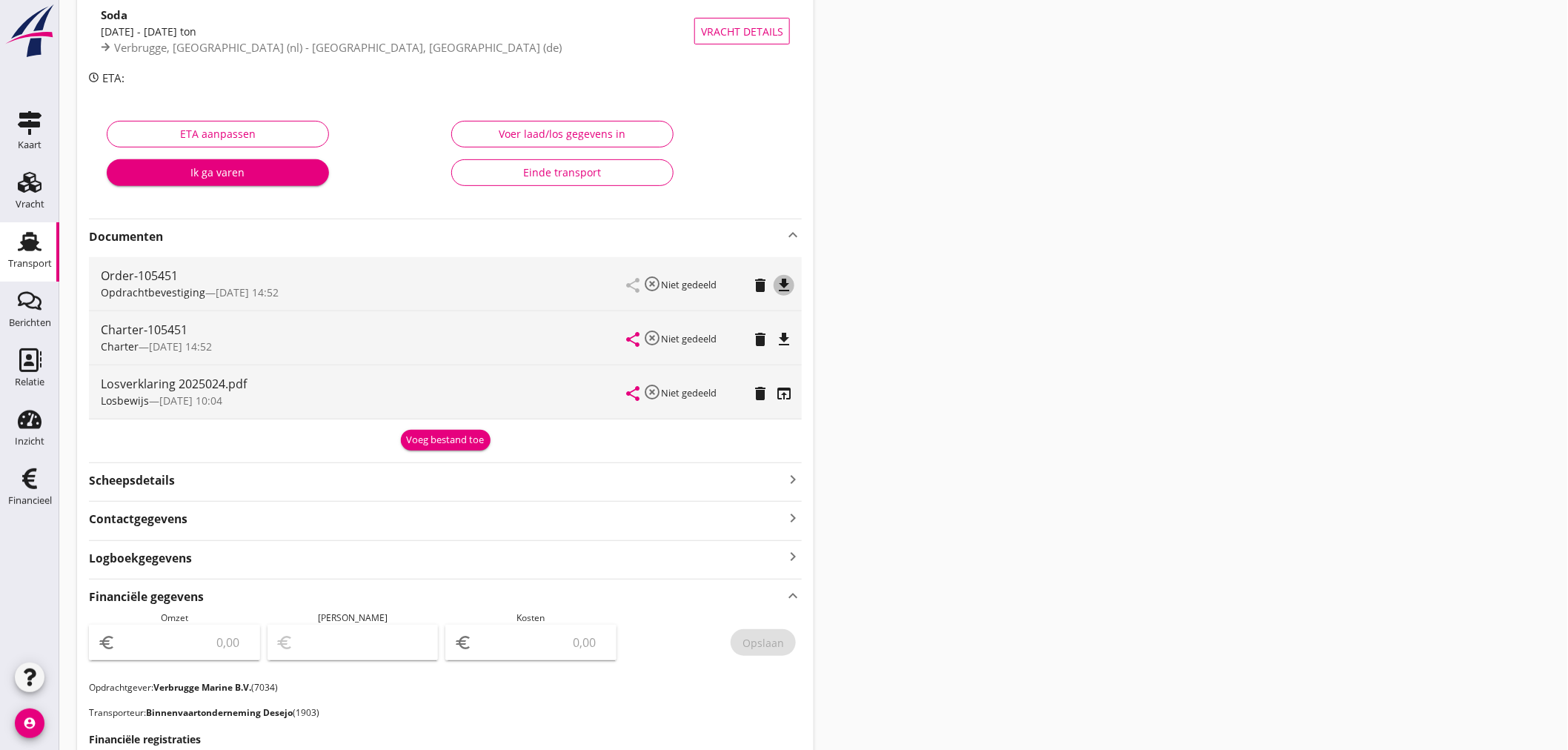
click at [784, 286] on icon "file_download" at bounding box center [784, 285] width 17 height 17
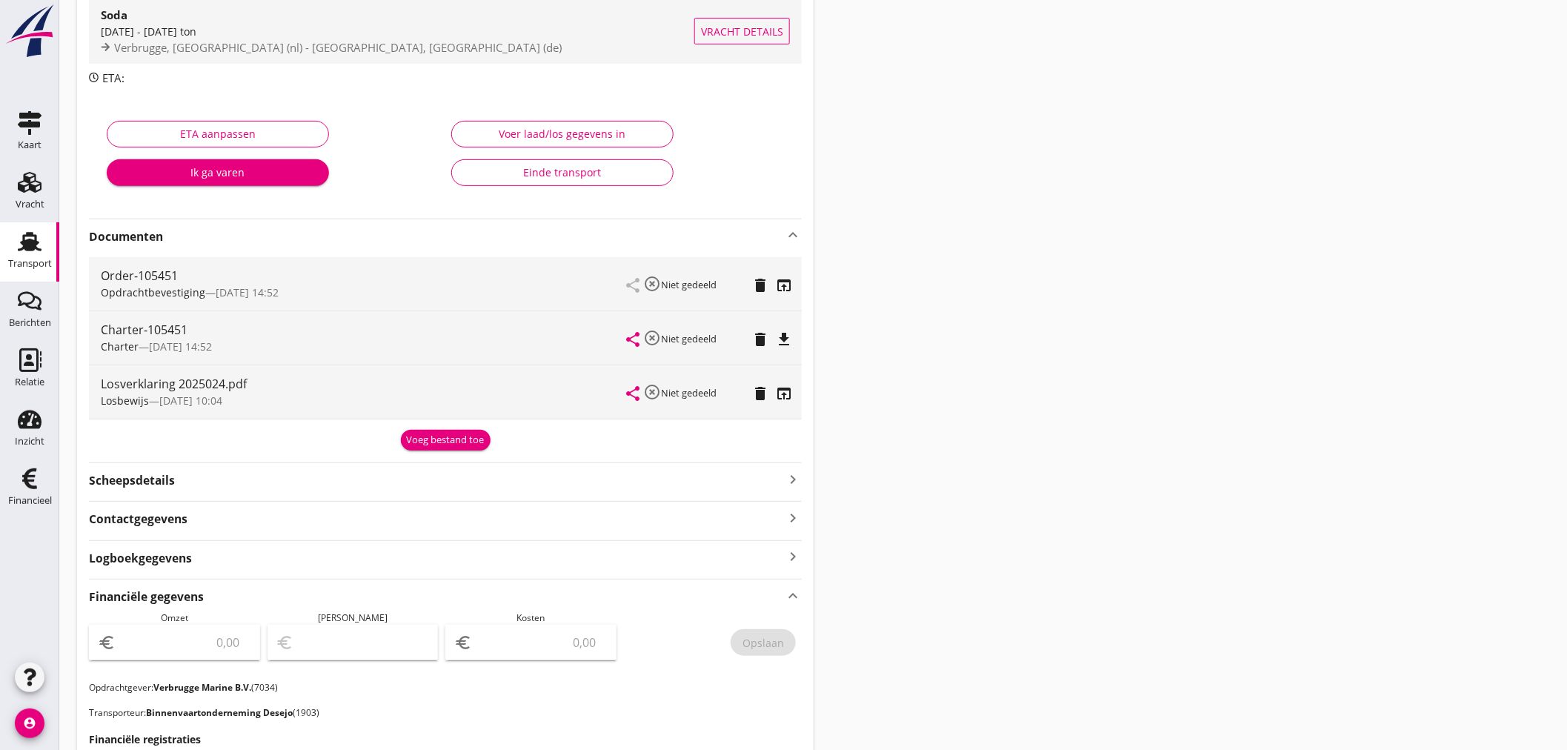
click at [305, 51] on span "Verbrugge, [GEOGRAPHIC_DATA] (nl) - [GEOGRAPHIC_DATA], [GEOGRAPHIC_DATA] (de)" at bounding box center [337, 48] width 447 height 15
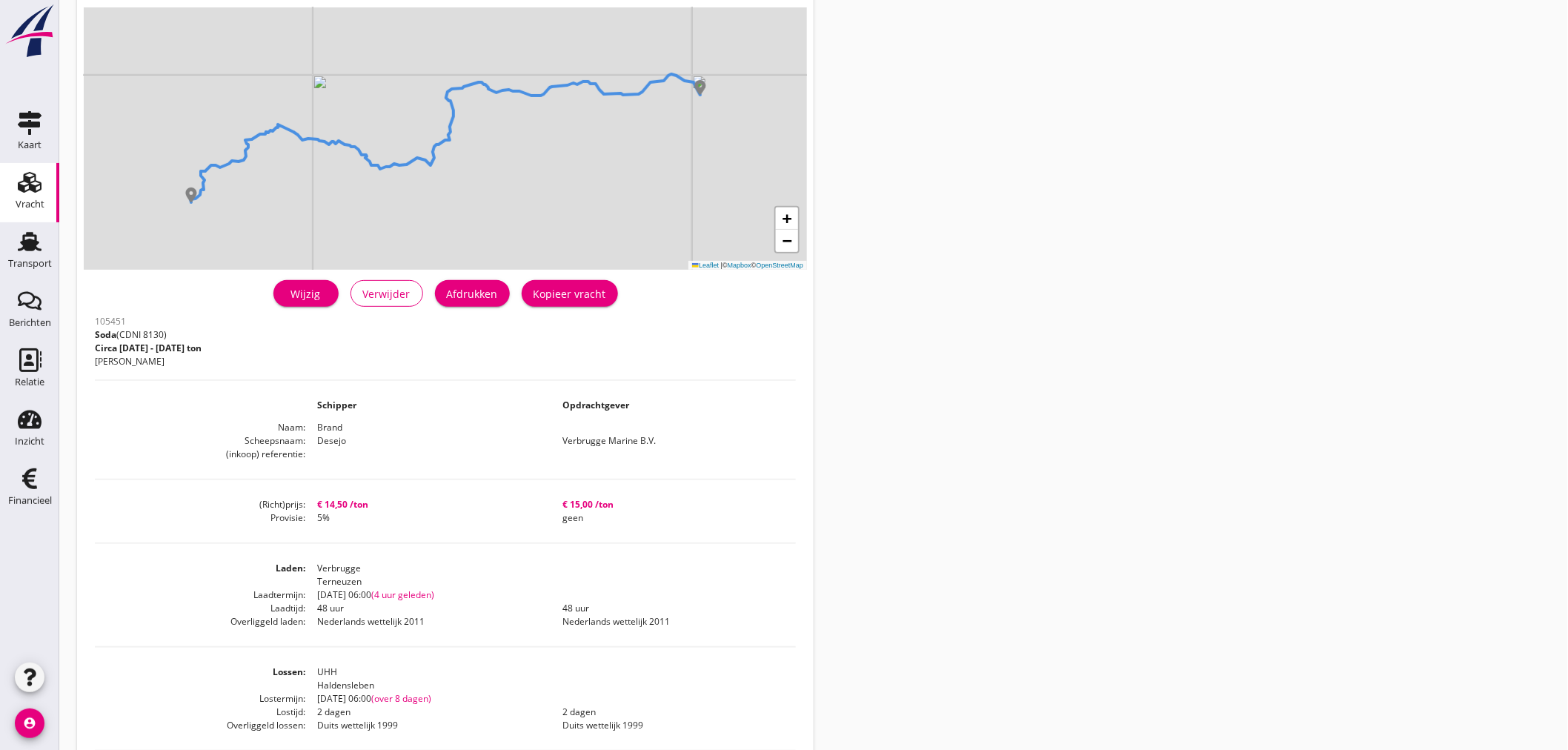
scroll to position [329, 0]
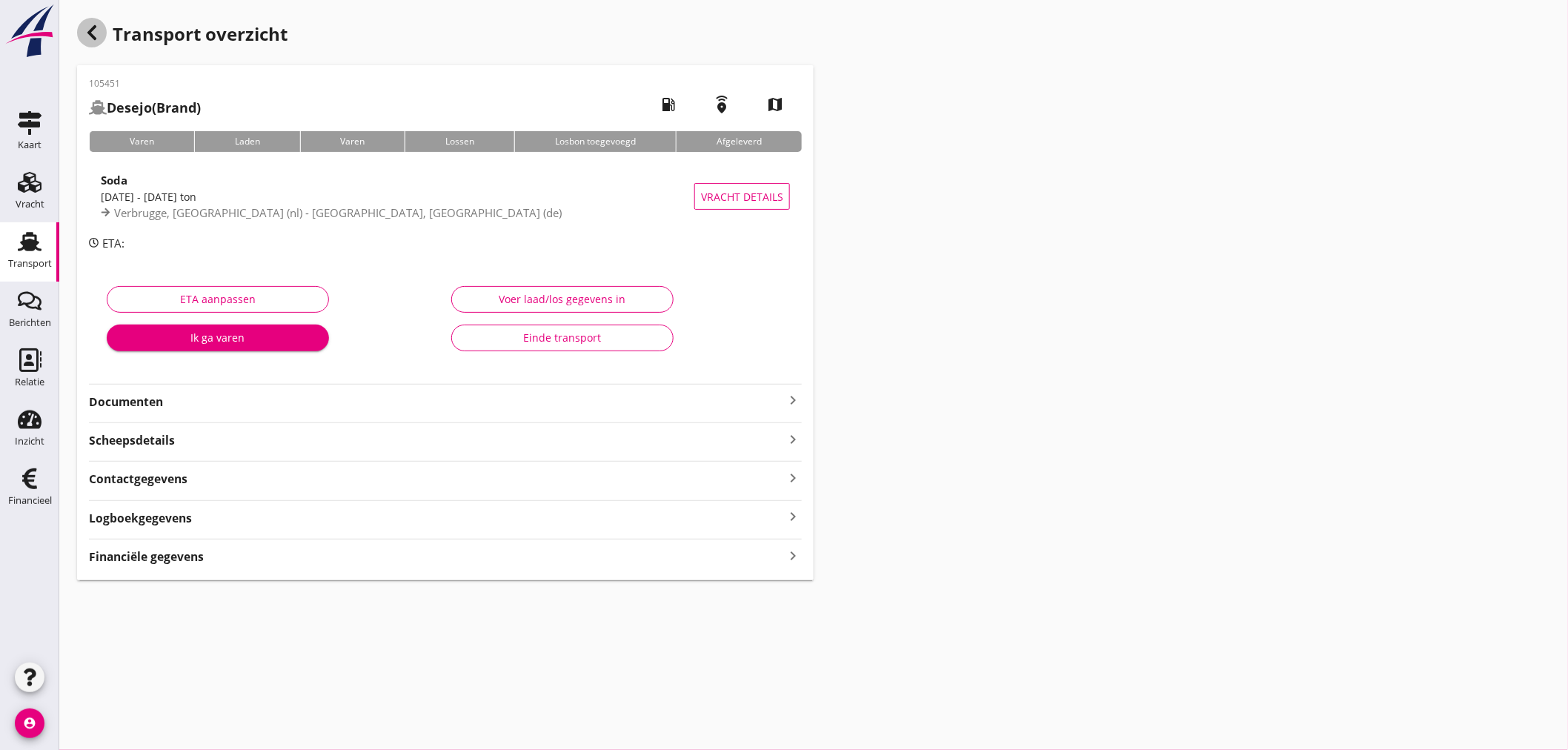
click at [99, 24] on icon "button" at bounding box center [91, 32] width 17 height 17
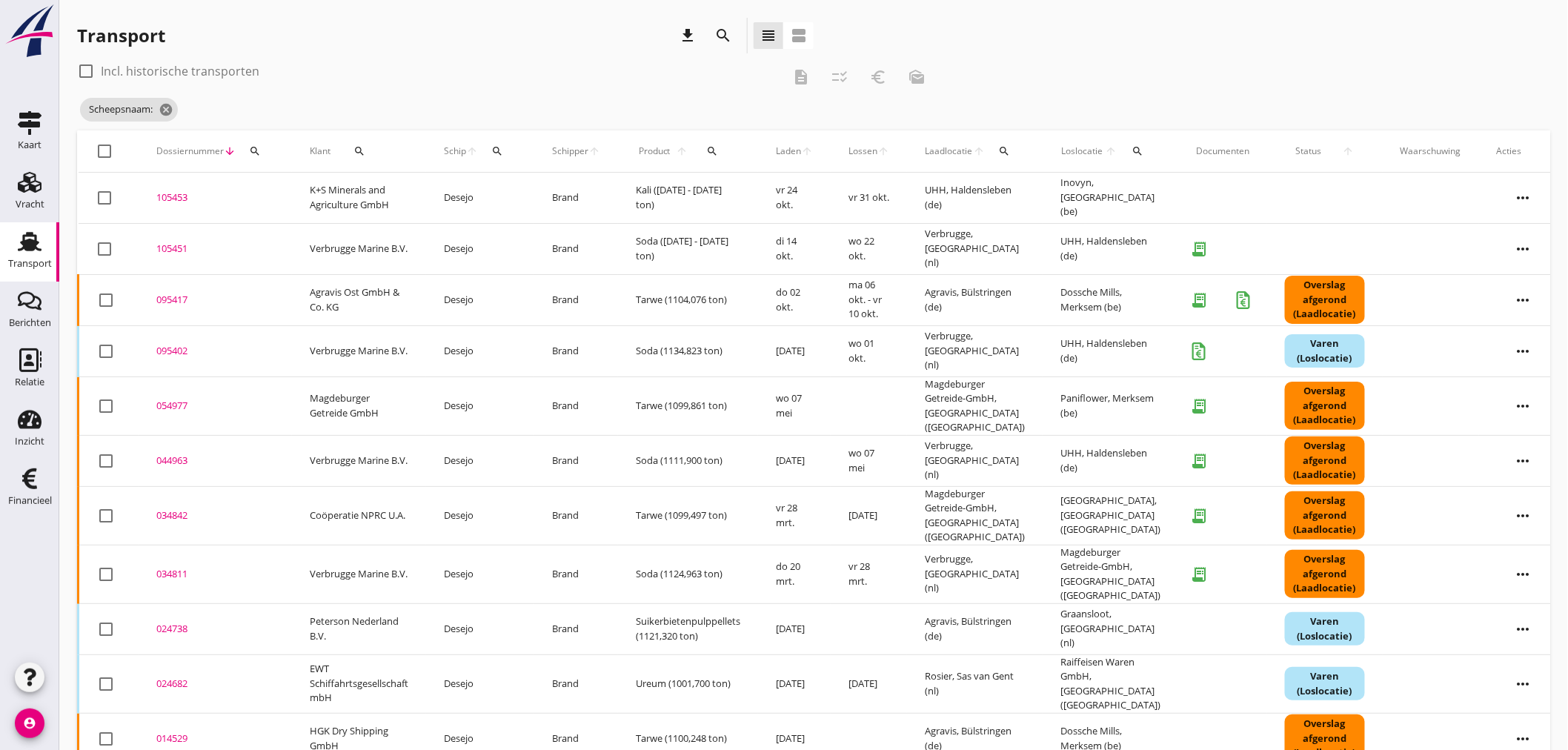
click at [172, 352] on div "095402" at bounding box center [215, 351] width 118 height 15
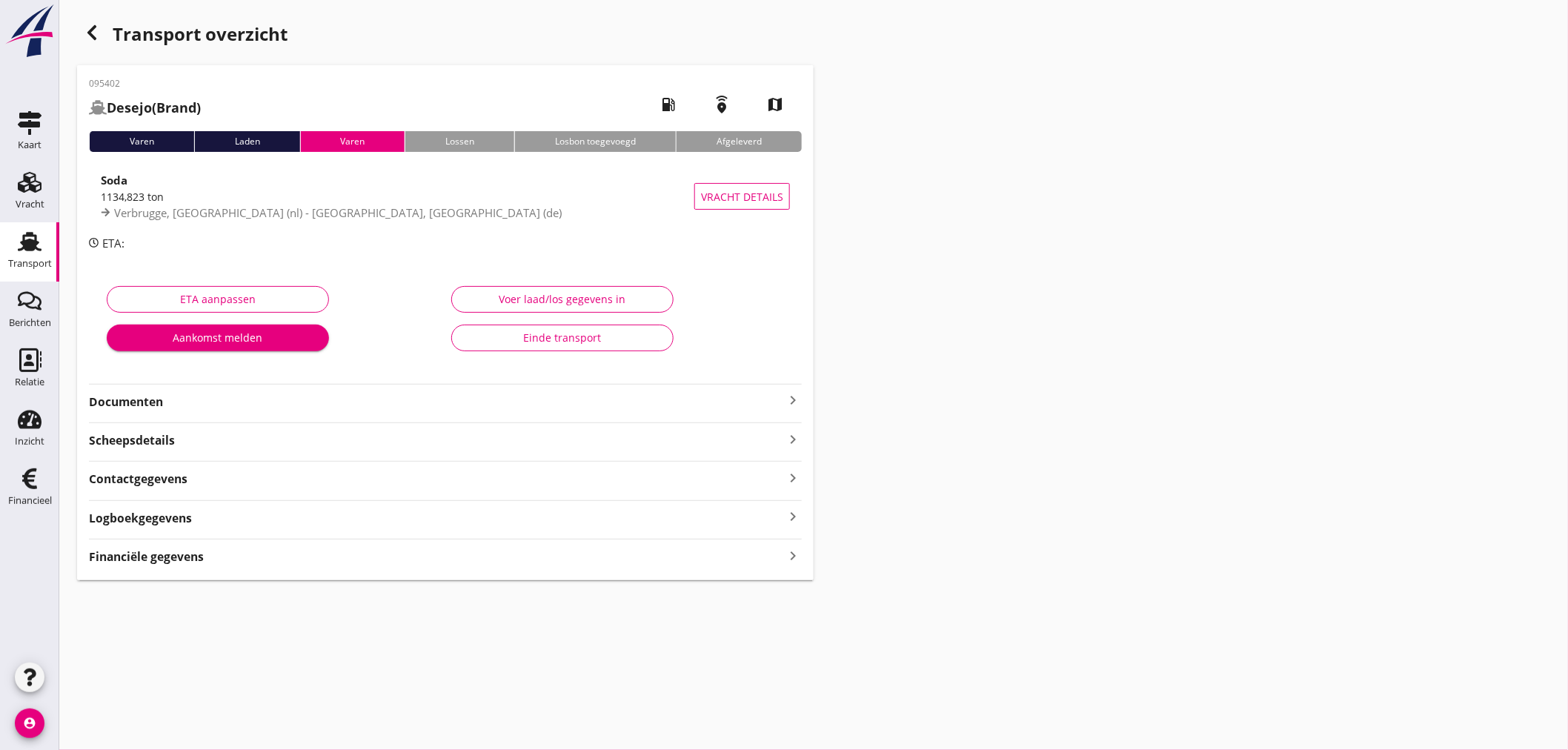
click at [169, 551] on strong "Financiële gegevens" at bounding box center [146, 557] width 115 height 17
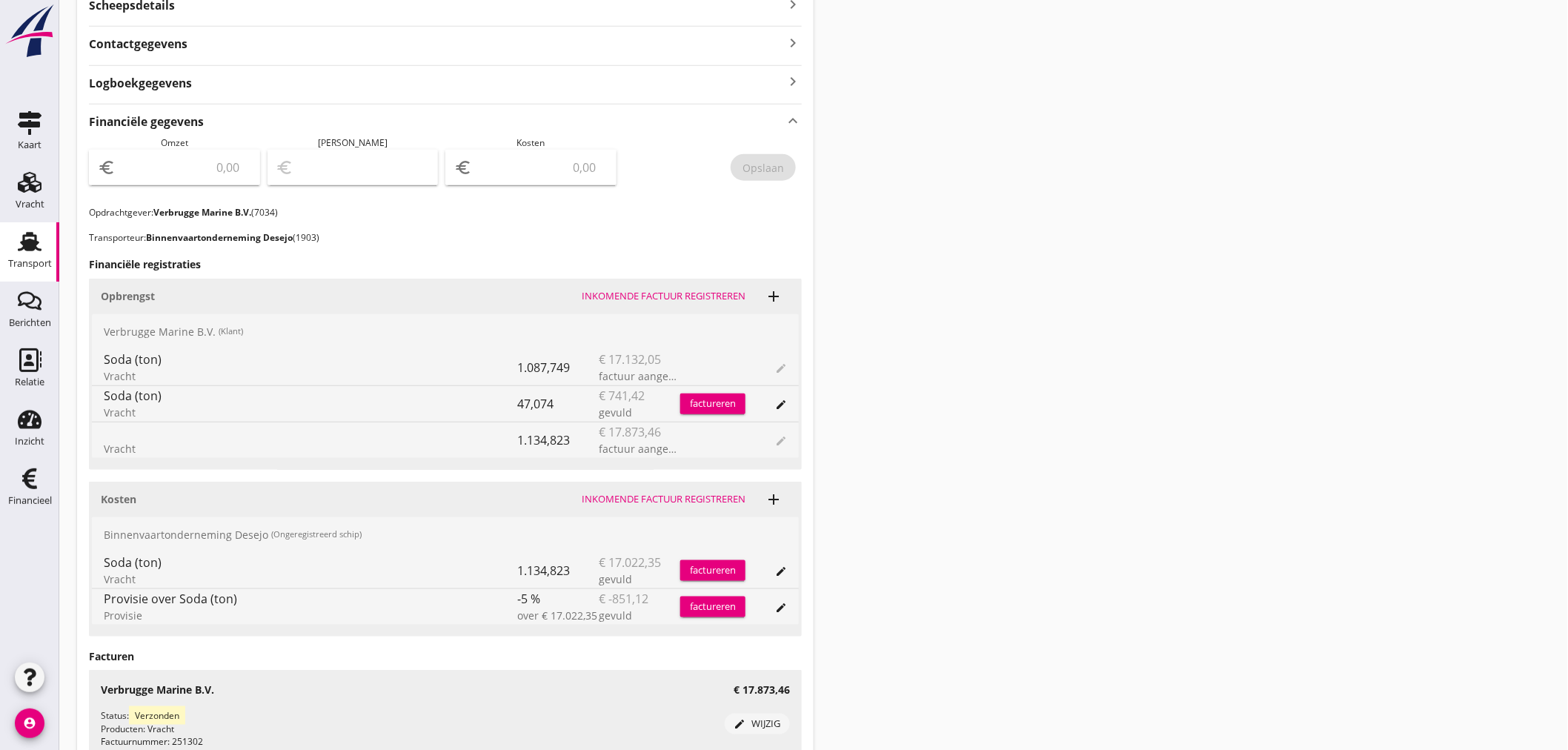
scroll to position [412, 0]
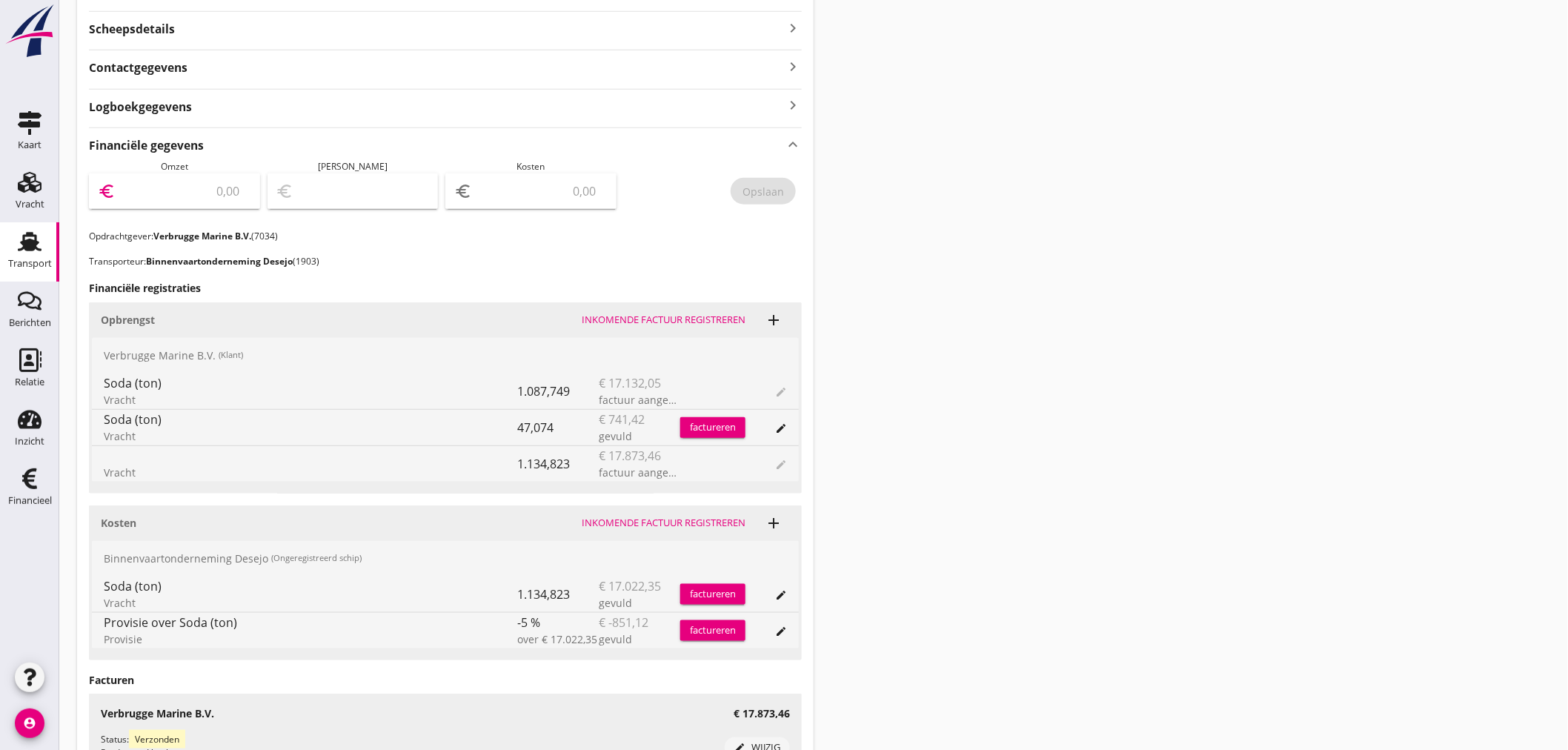
click at [175, 194] on input "number" at bounding box center [185, 191] width 132 height 24
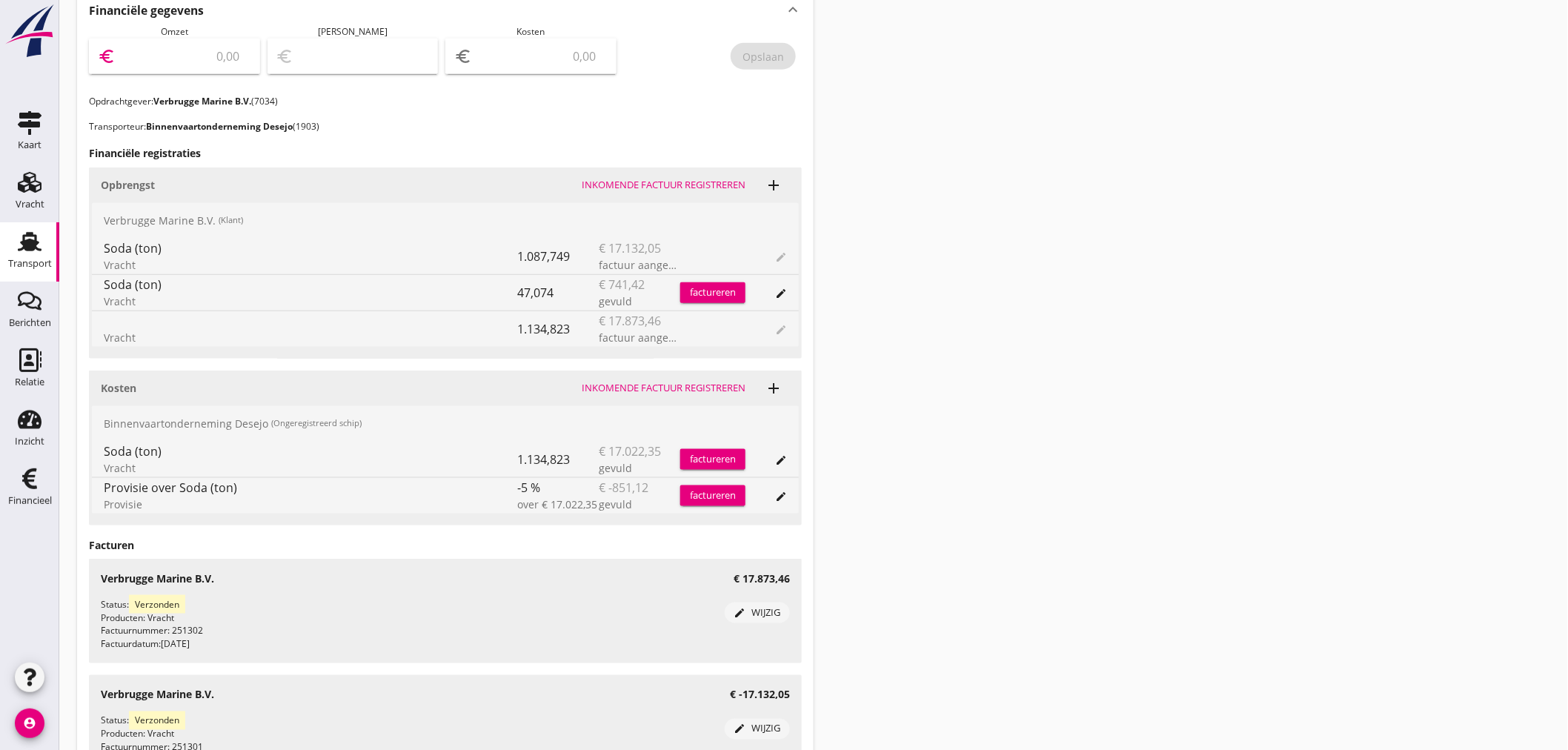
scroll to position [494, 0]
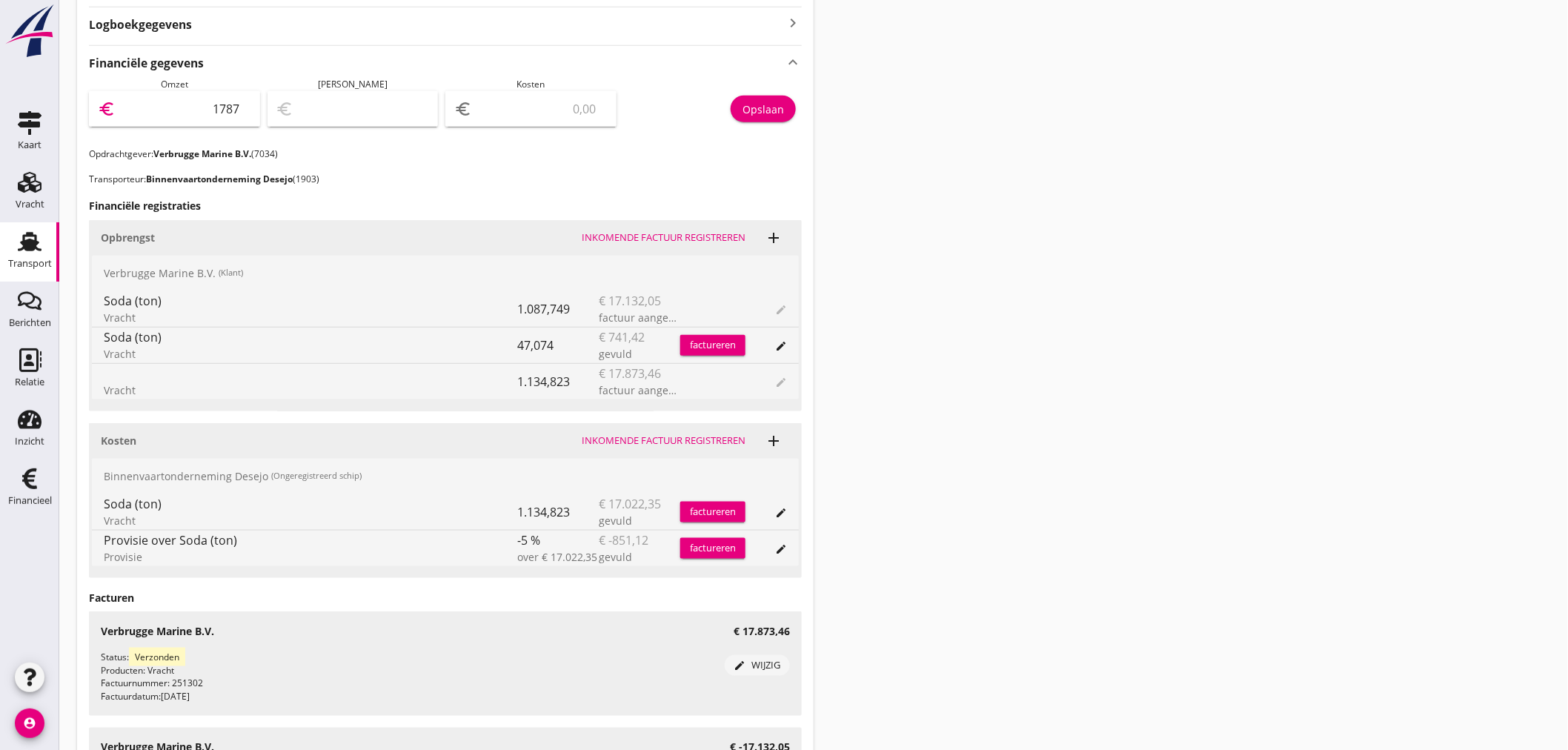
type input "17873"
type input "17873.46"
click at [536, 106] on input "number" at bounding box center [541, 109] width 132 height 24
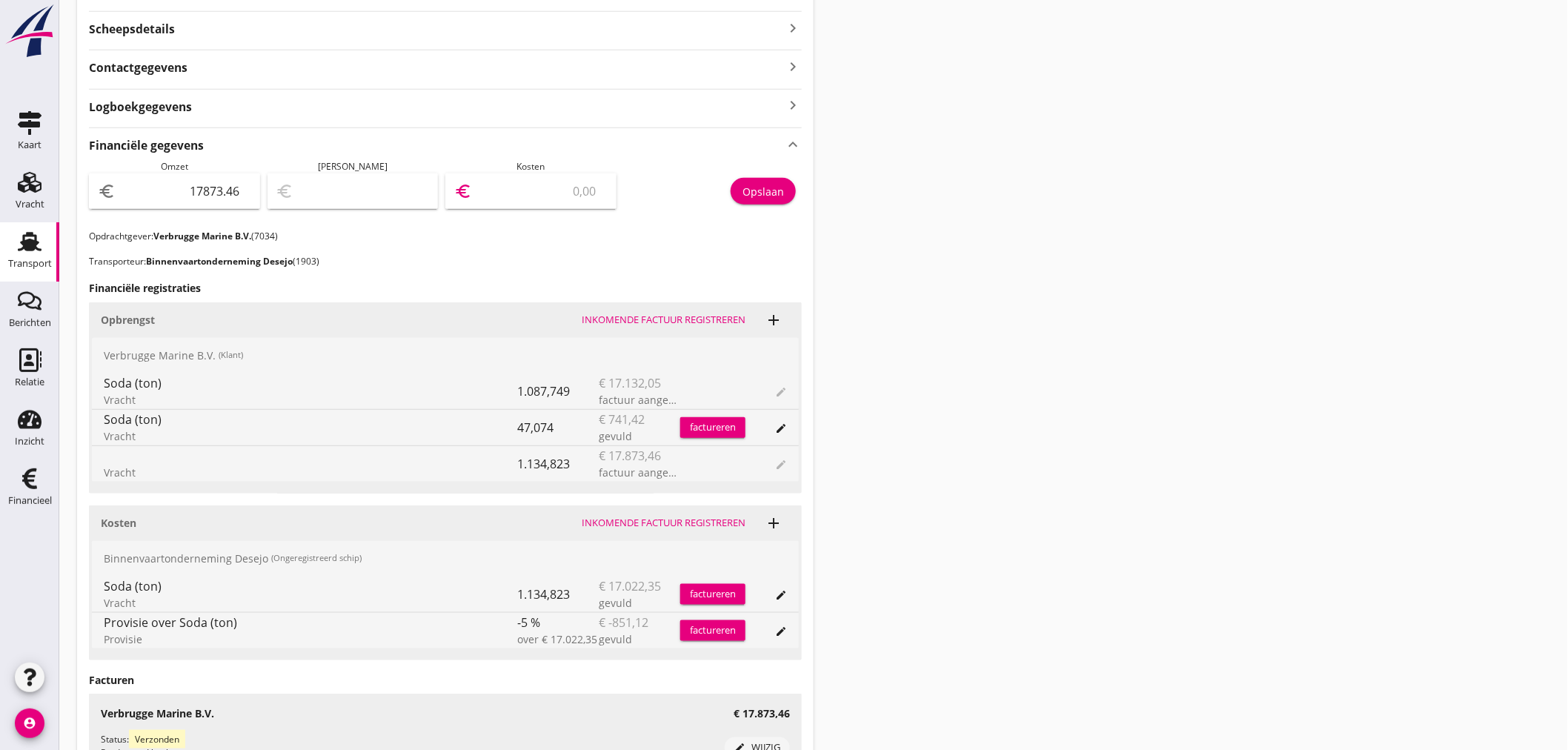
scroll to position [329, 0]
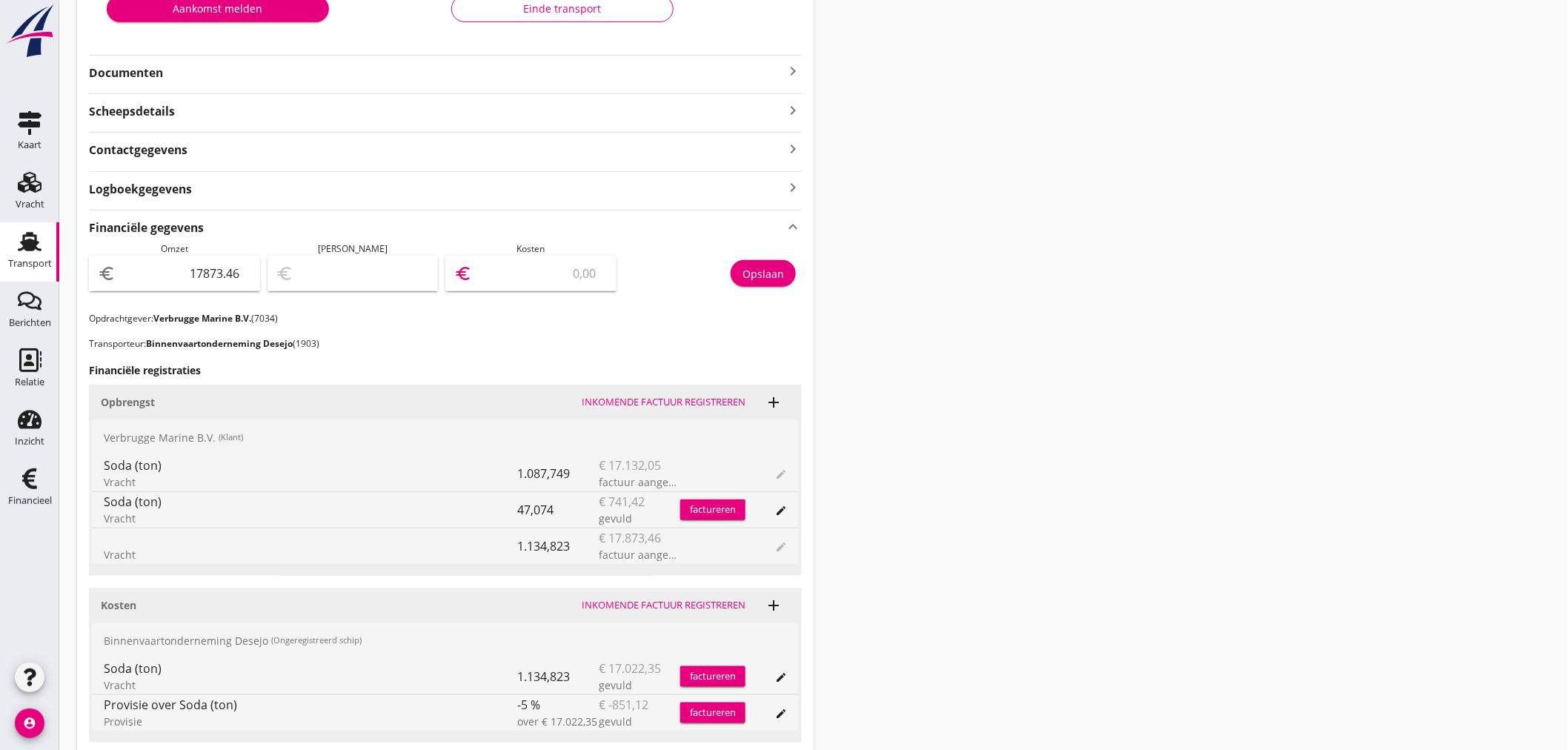
type input "17872.46"
type input "1"
type input "17857.46"
type input "16"
type input "17712.46"
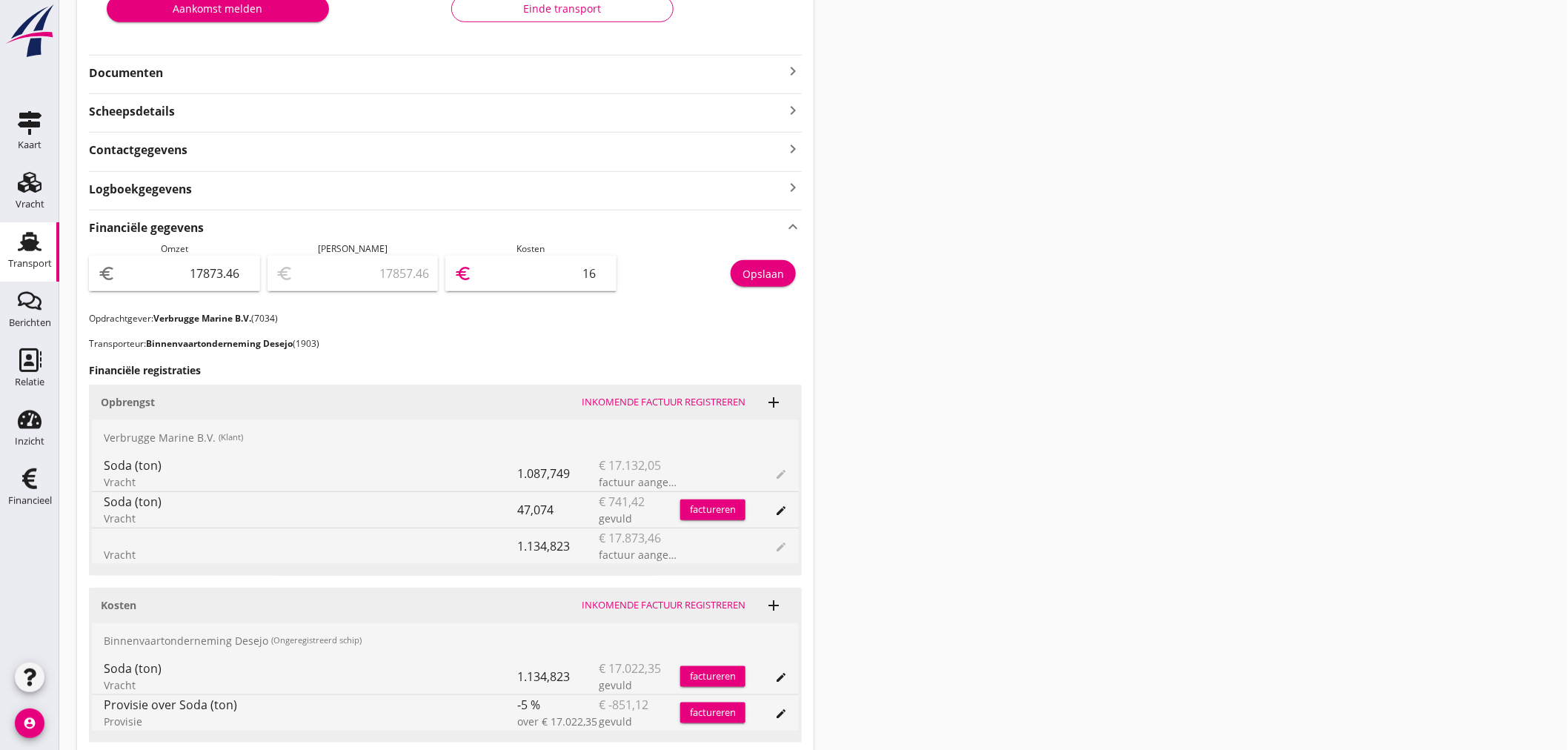
type input "161"
type input "16256.46"
type input "1617"
type input "1702.46"
type input "16171"
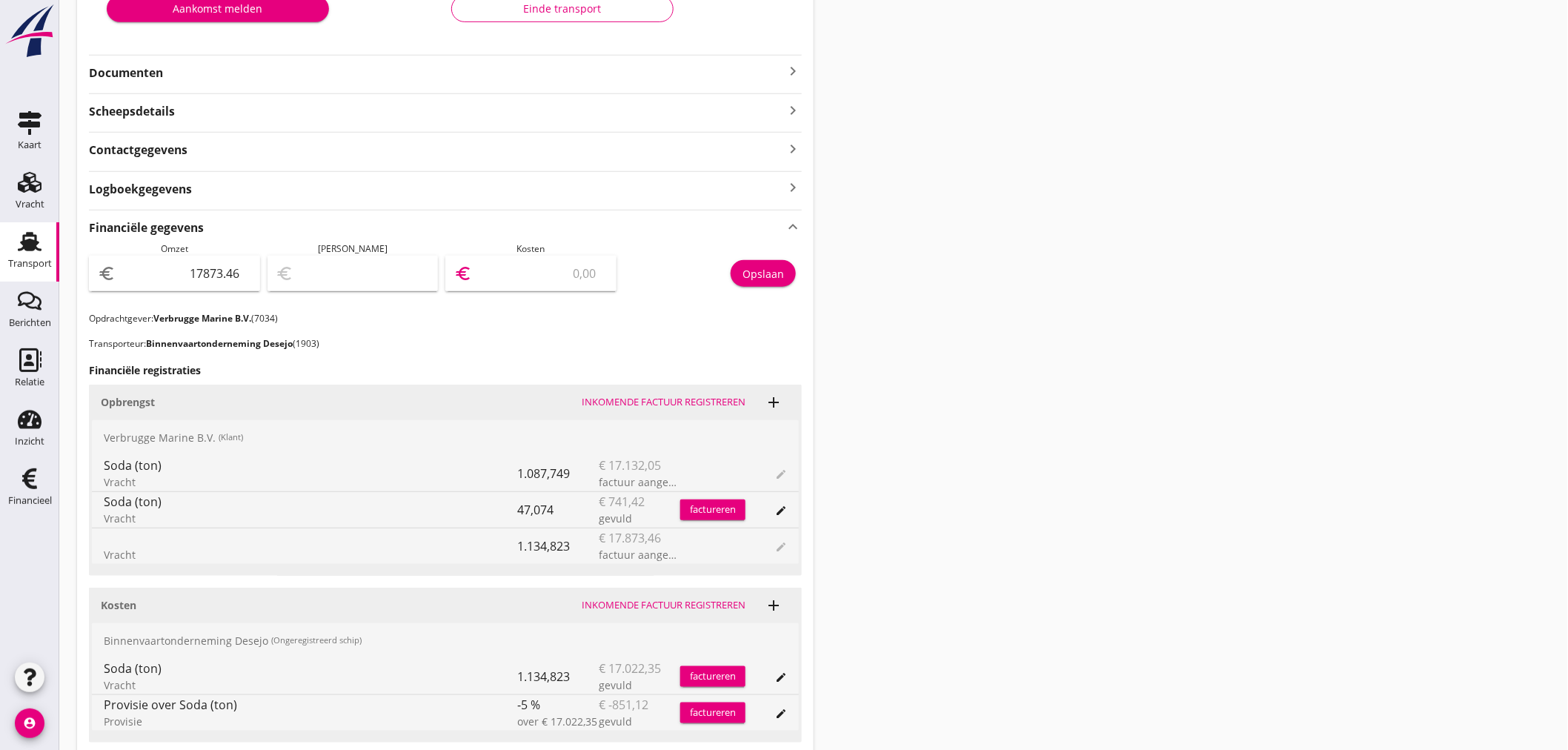
type input "1702.26"
type input "16171.2"
type input "1702.23"
type input "16171.23"
click at [767, 267] on div "Opslaan" at bounding box center [762, 274] width 41 height 16
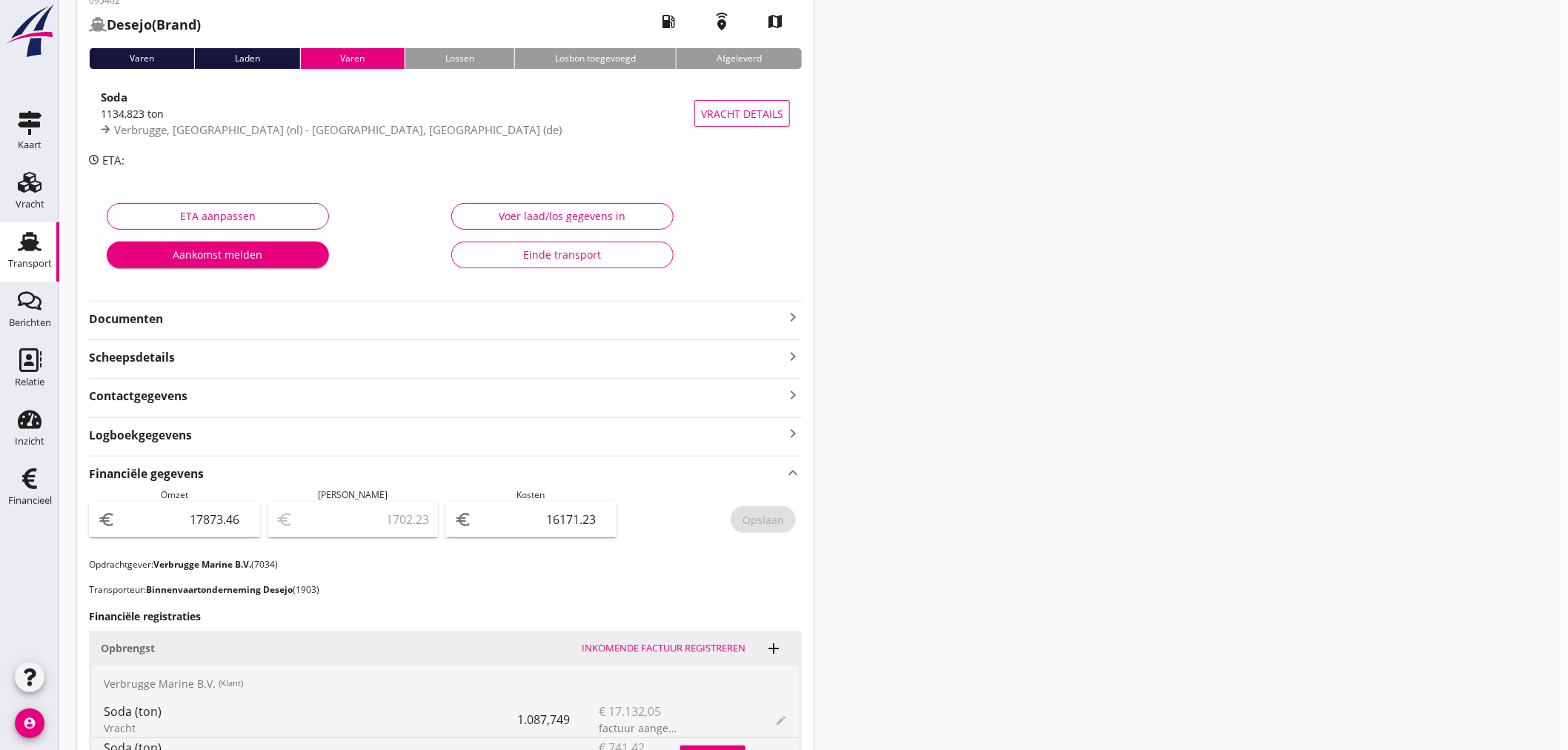
scroll to position [83, 0]
click at [793, 315] on icon "keyboard_arrow_right" at bounding box center [792, 317] width 17 height 17
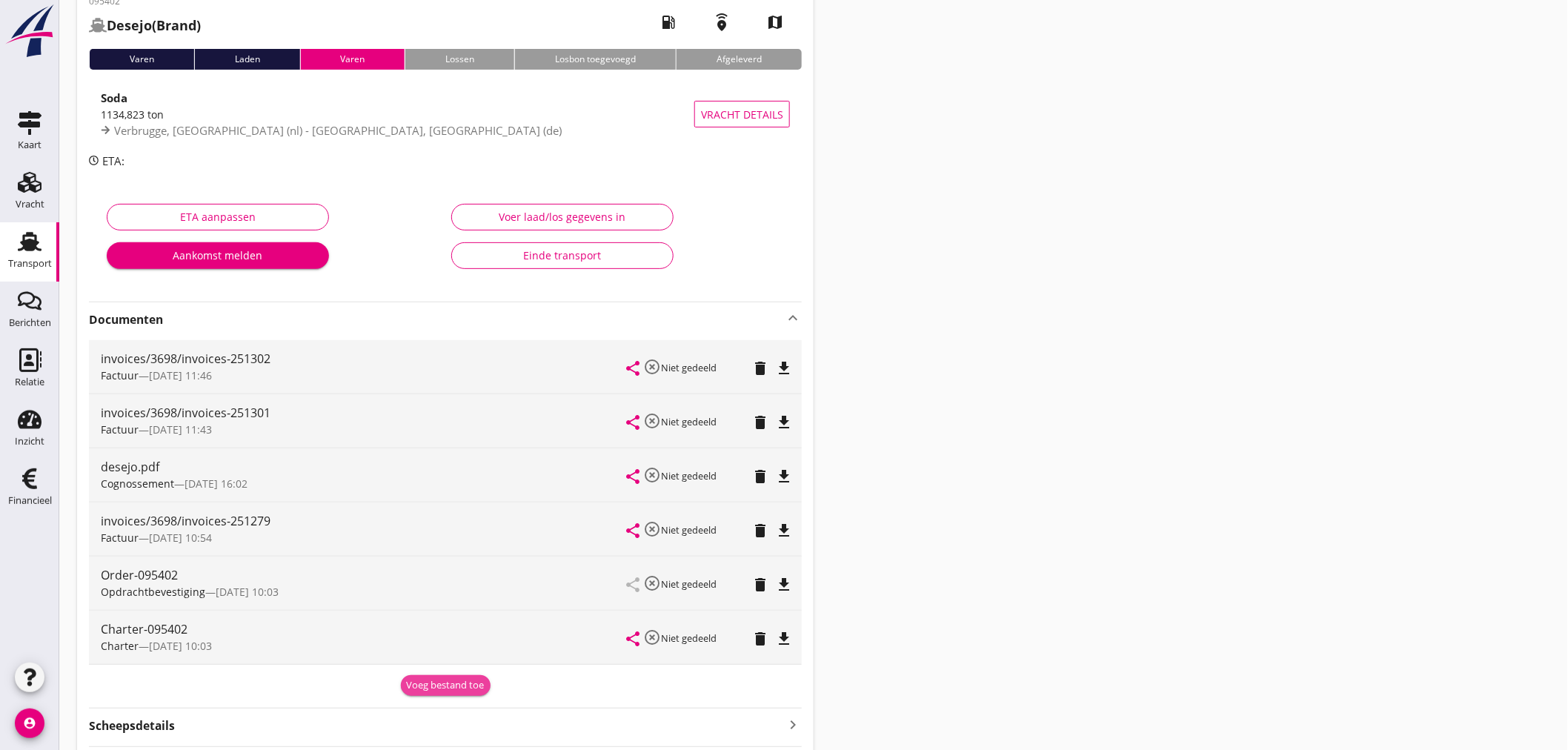
click at [450, 684] on div "Voeg bestand toe" at bounding box center [446, 686] width 78 height 15
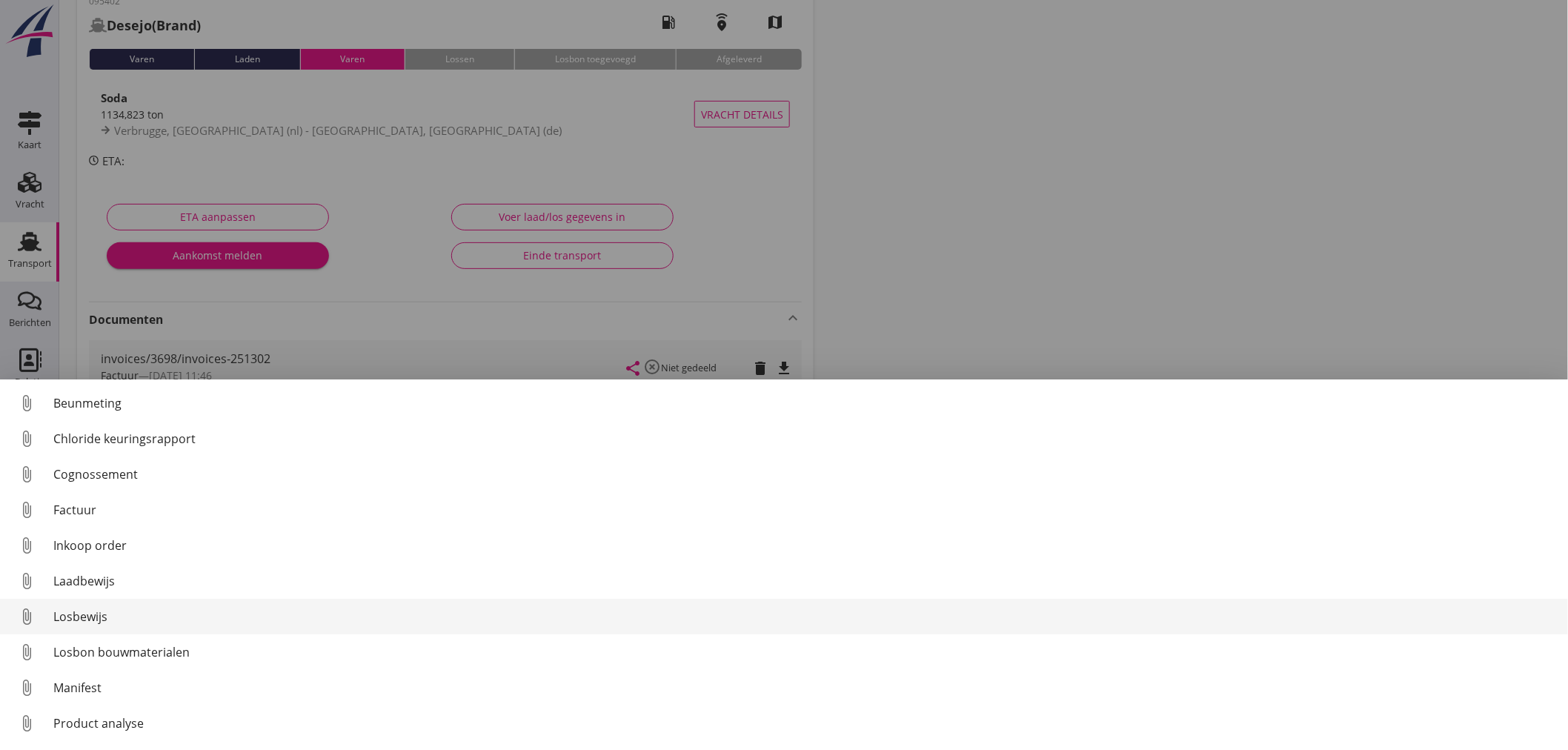
click at [108, 611] on div "Losbewijs" at bounding box center [805, 616] width 1503 height 17
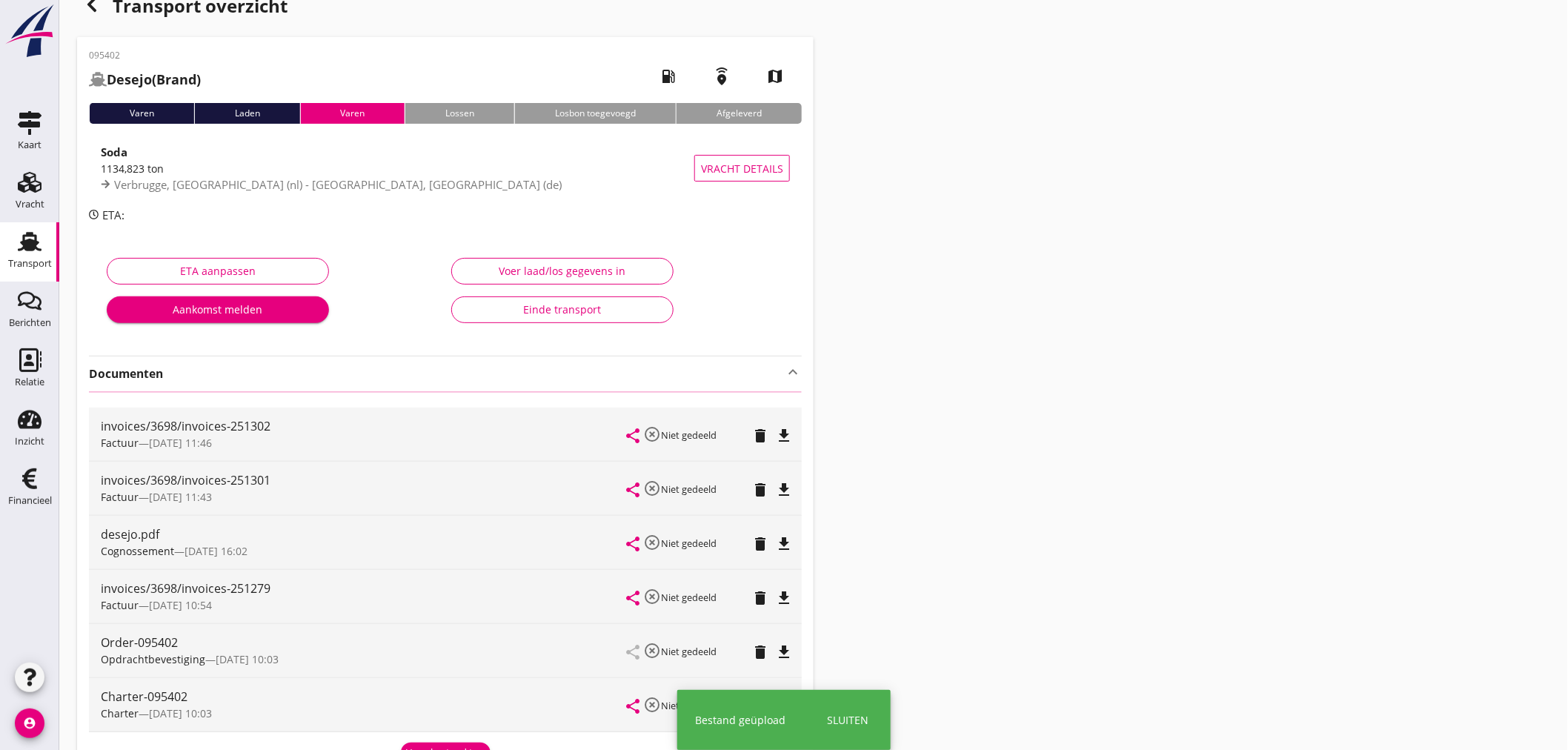
scroll to position [0, 0]
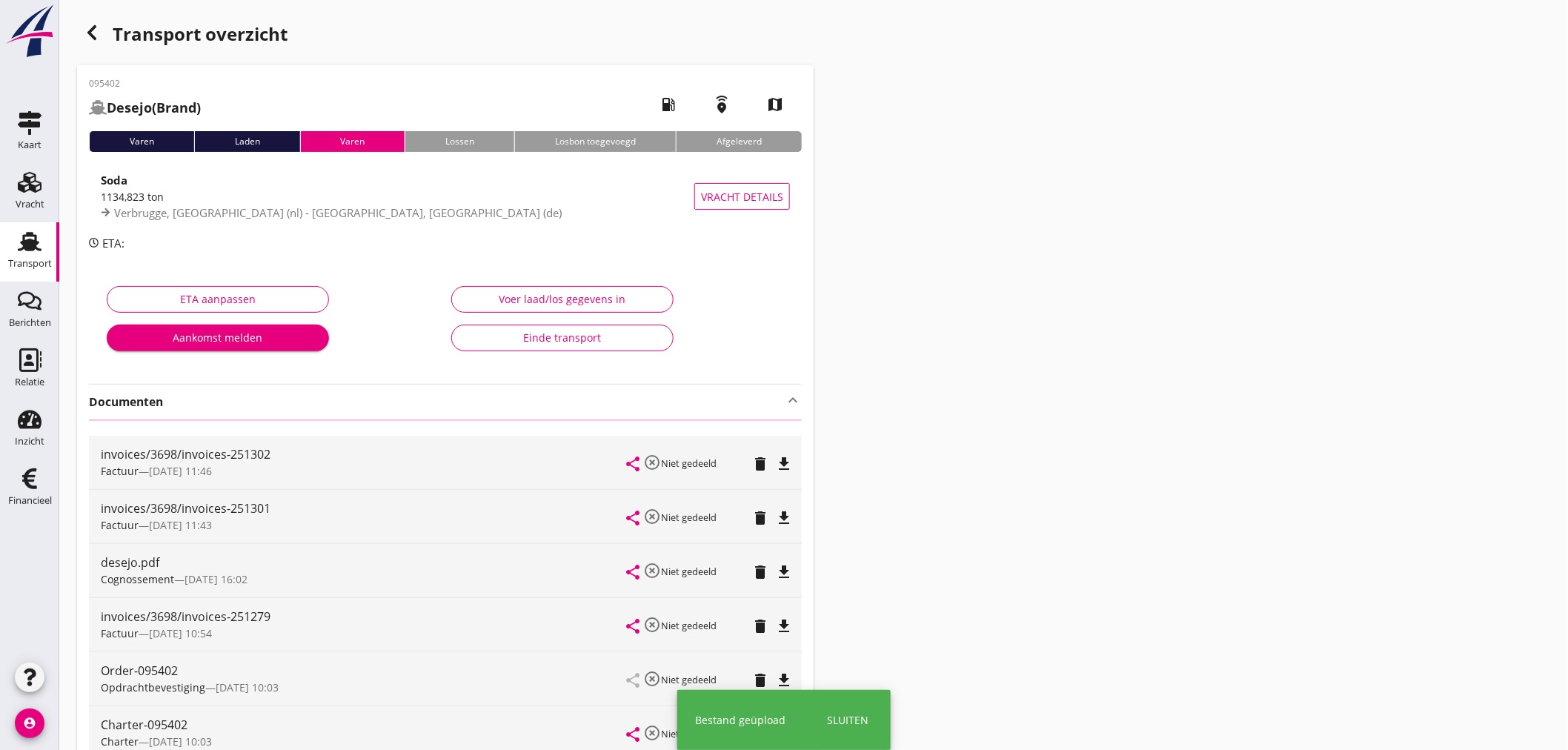
click at [93, 31] on icon "button" at bounding box center [91, 32] width 17 height 17
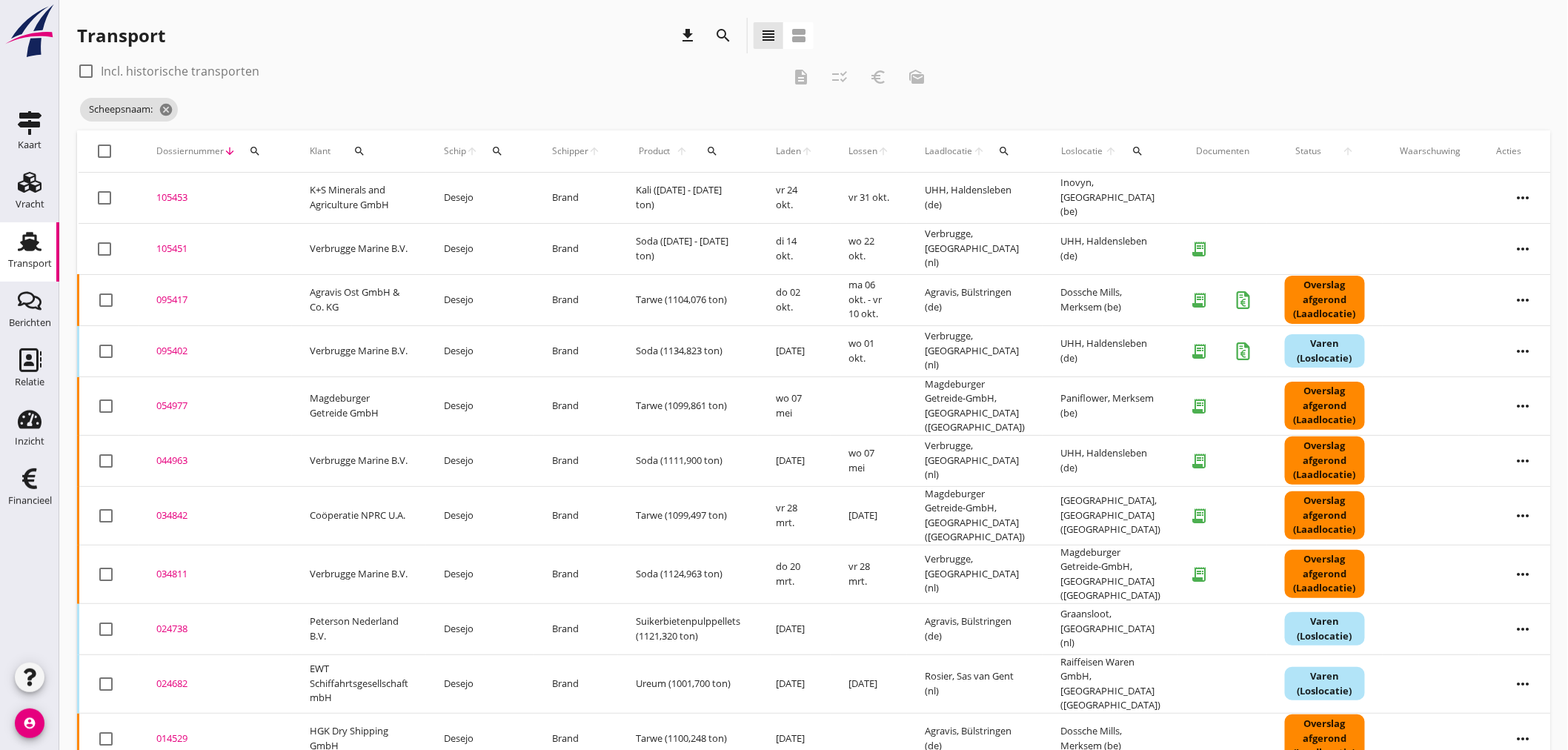
click at [178, 194] on div "105453" at bounding box center [215, 198] width 118 height 15
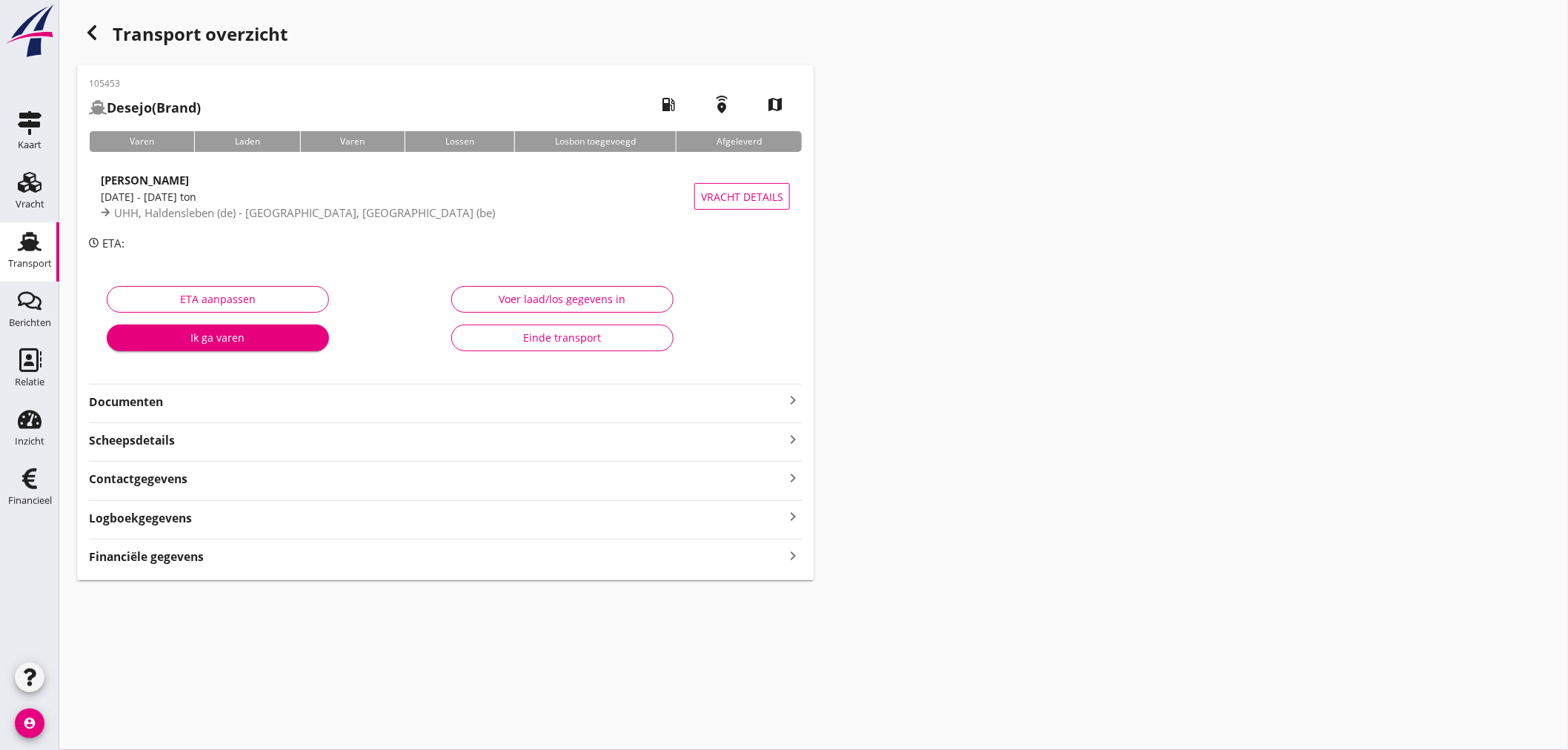
click at [798, 401] on icon "keyboard_arrow_right" at bounding box center [792, 400] width 17 height 17
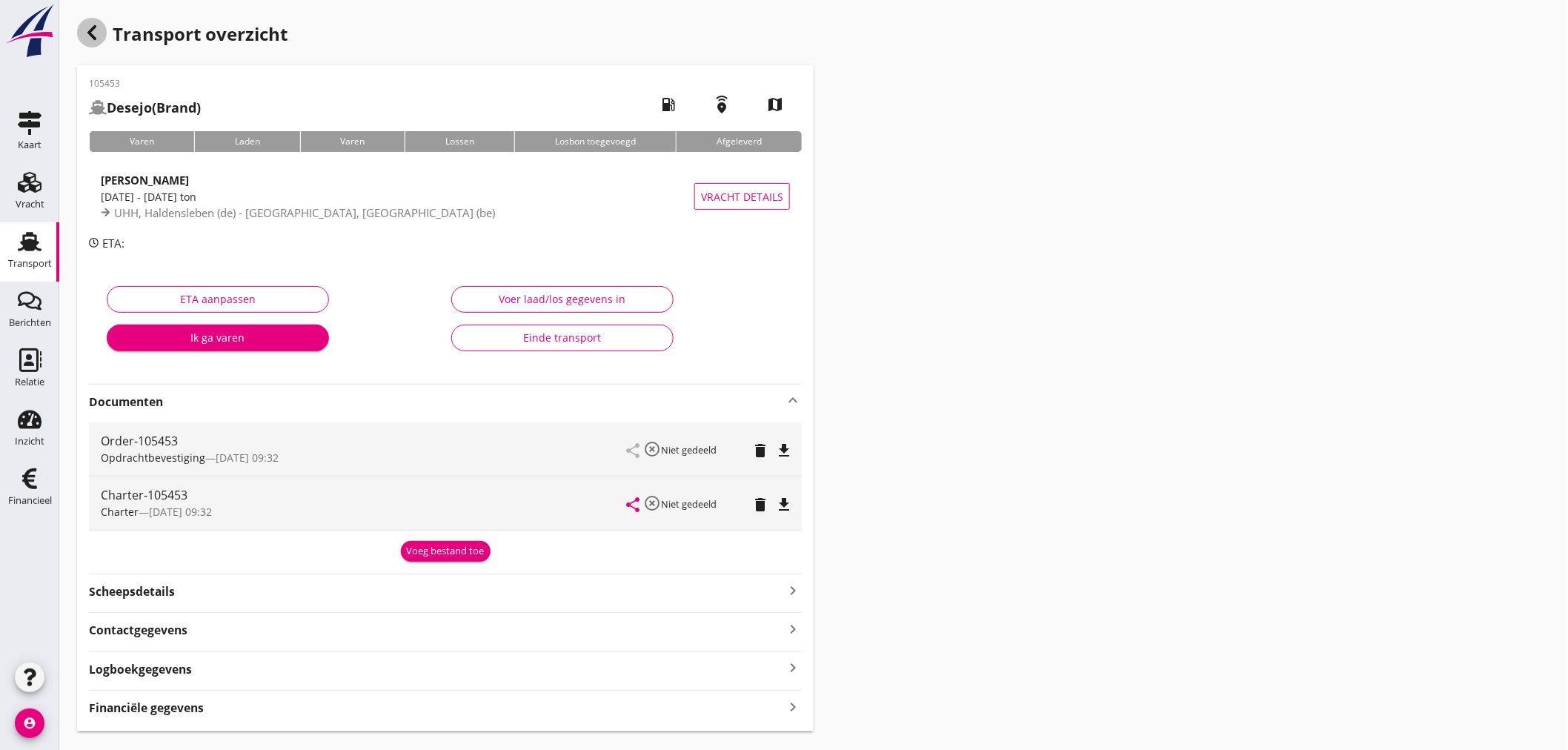
click at [92, 39] on icon "button" at bounding box center [91, 32] width 17 height 17
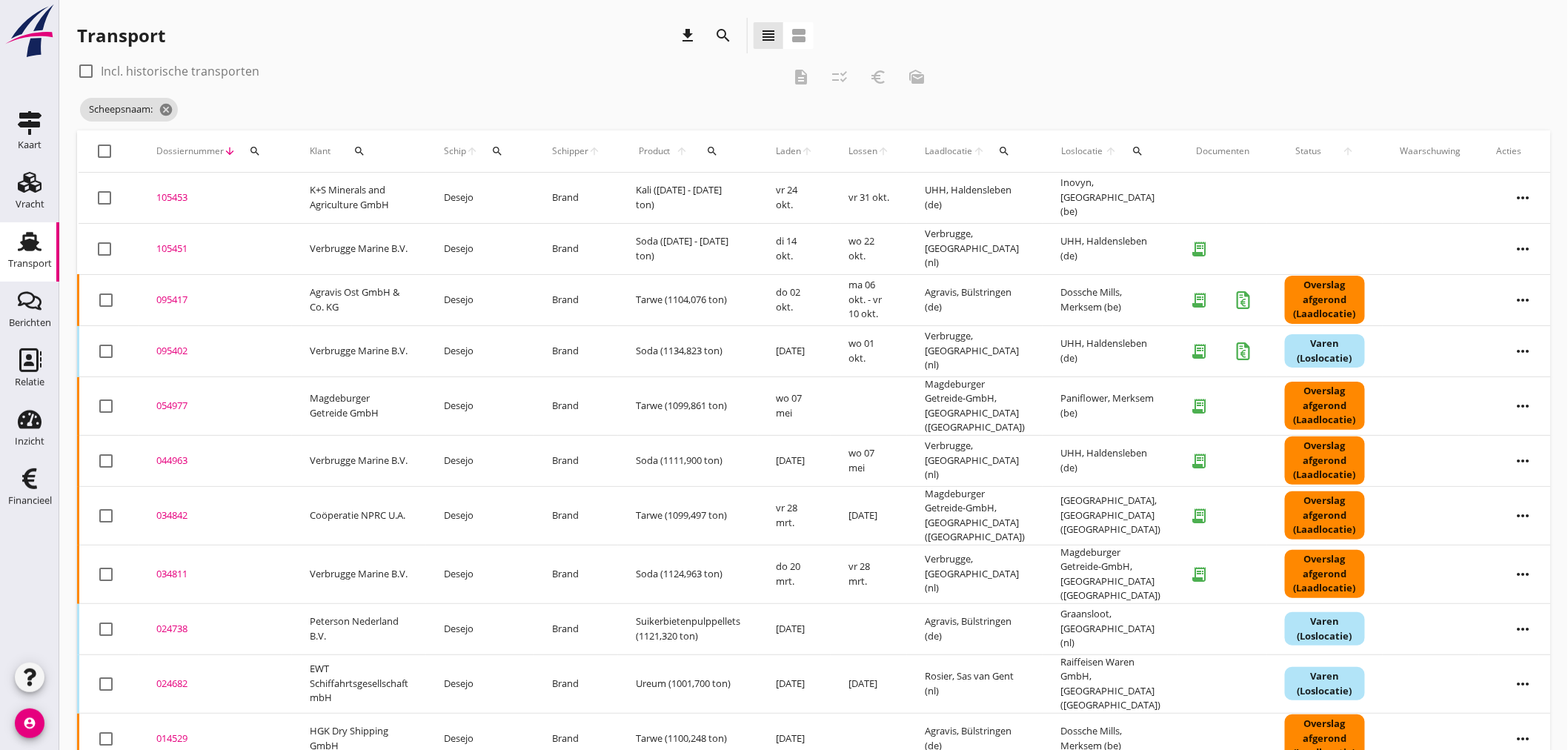
click at [173, 252] on div "105451" at bounding box center [215, 249] width 118 height 15
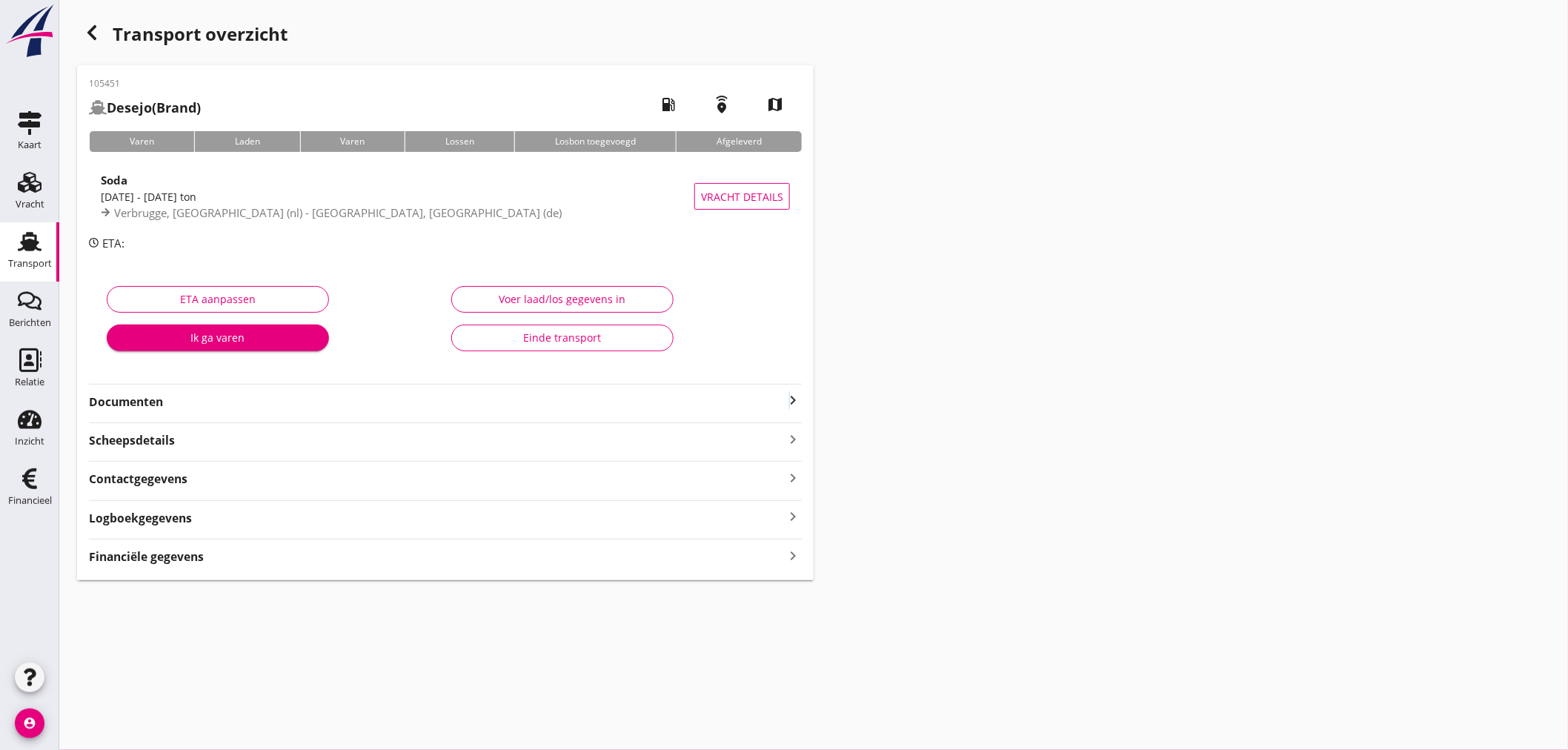
click at [789, 403] on icon "keyboard_arrow_right" at bounding box center [792, 400] width 17 height 17
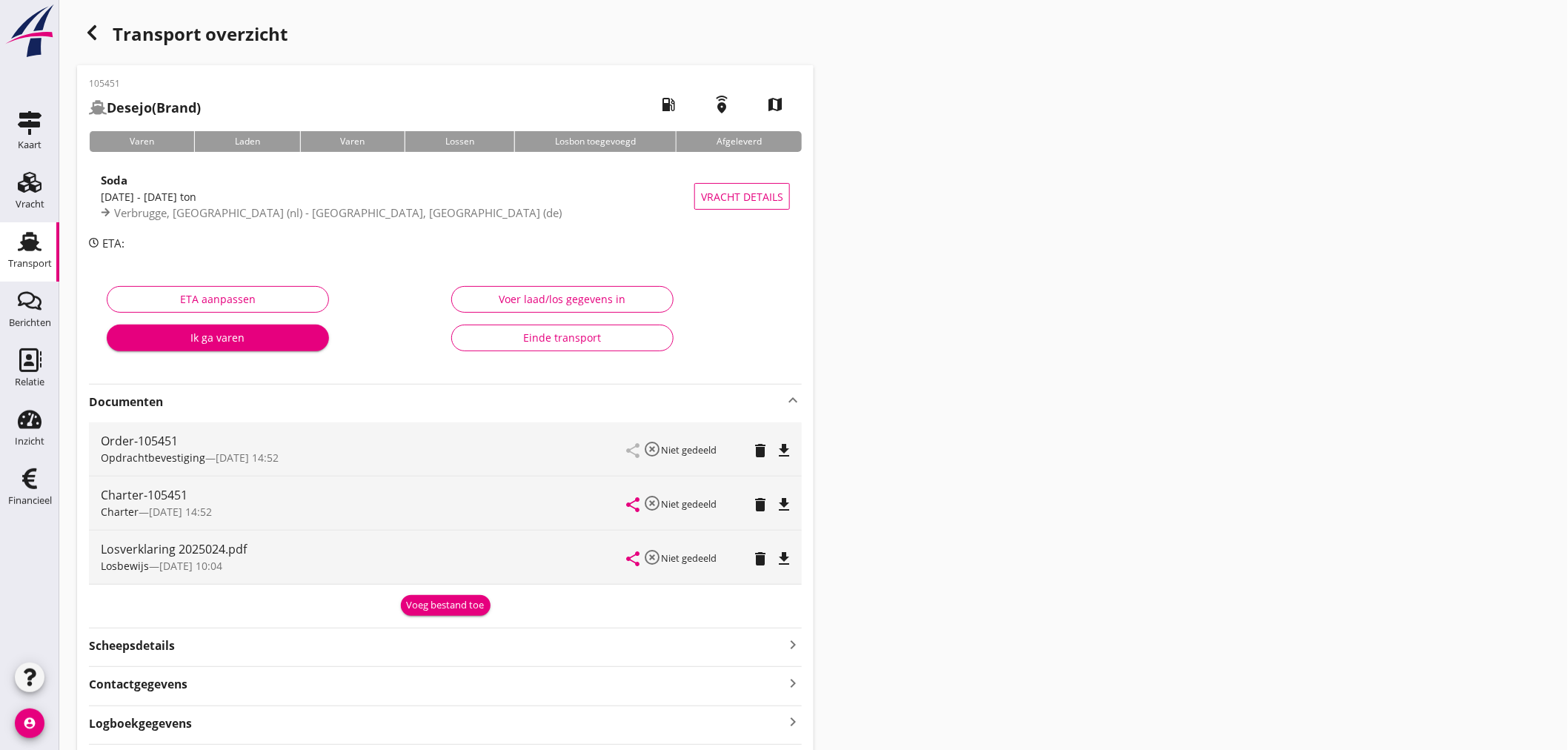
click at [758, 558] on icon "delete" at bounding box center [760, 558] width 17 height 17
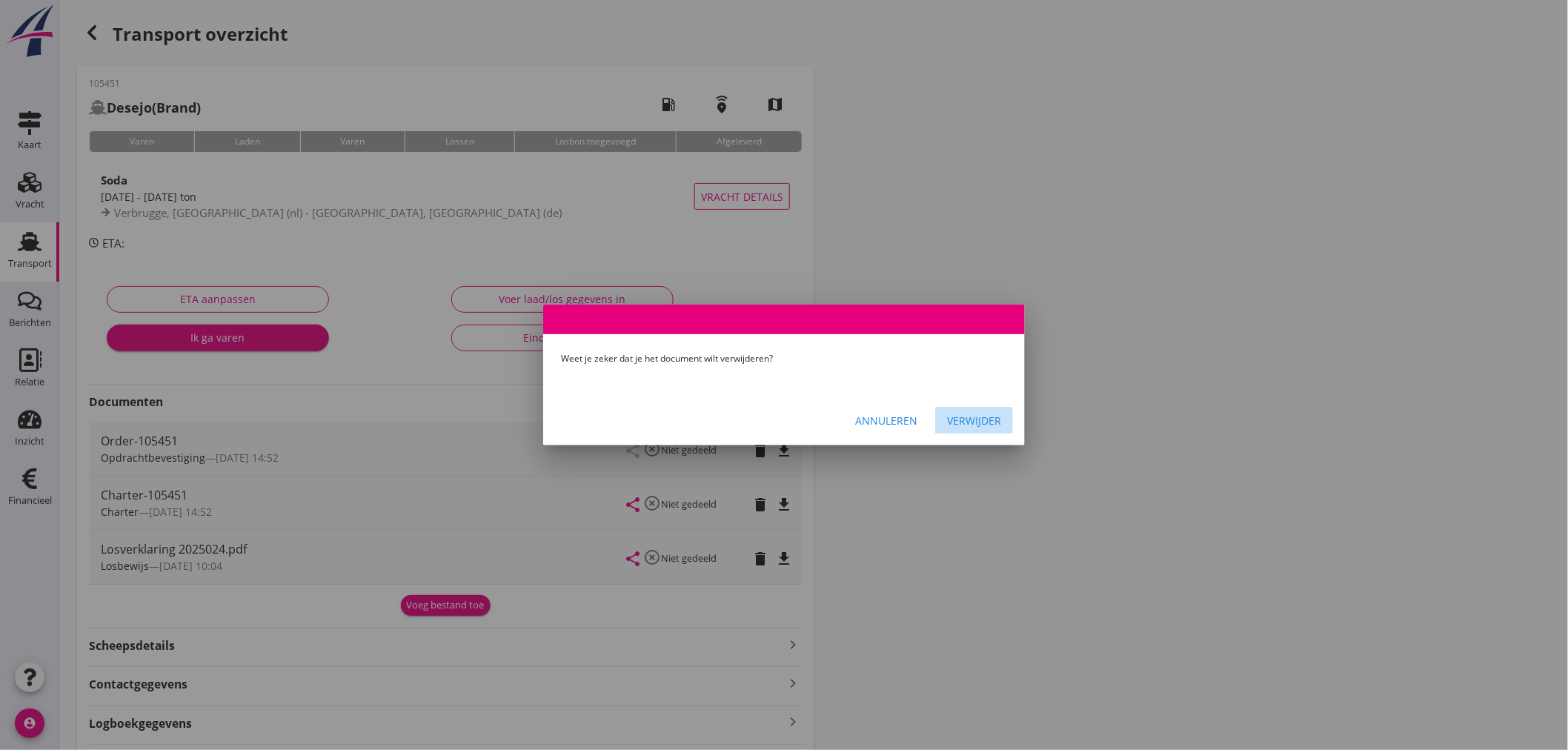
click at [960, 416] on div "Verwijder" at bounding box center [974, 420] width 54 height 16
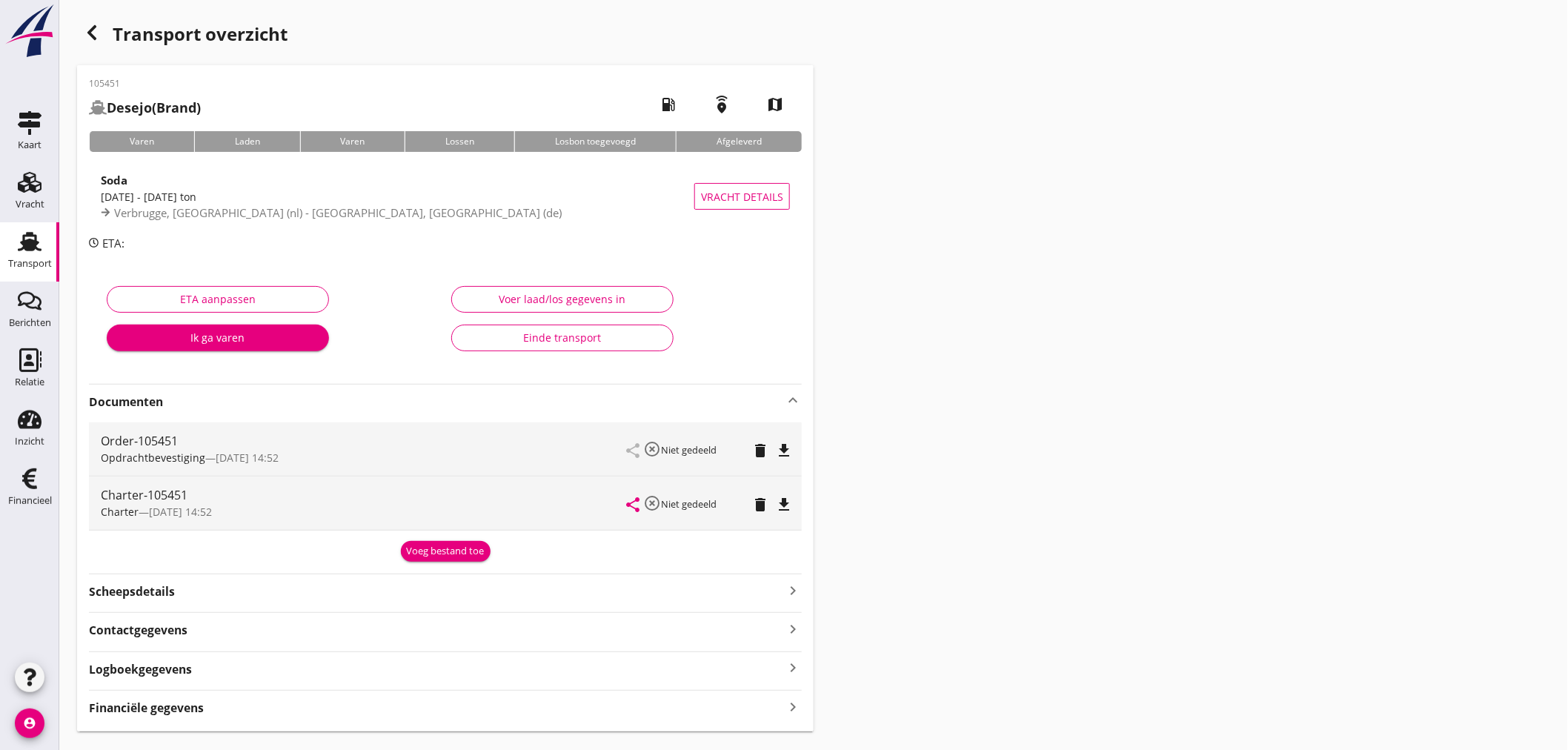
scroll to position [35, 0]
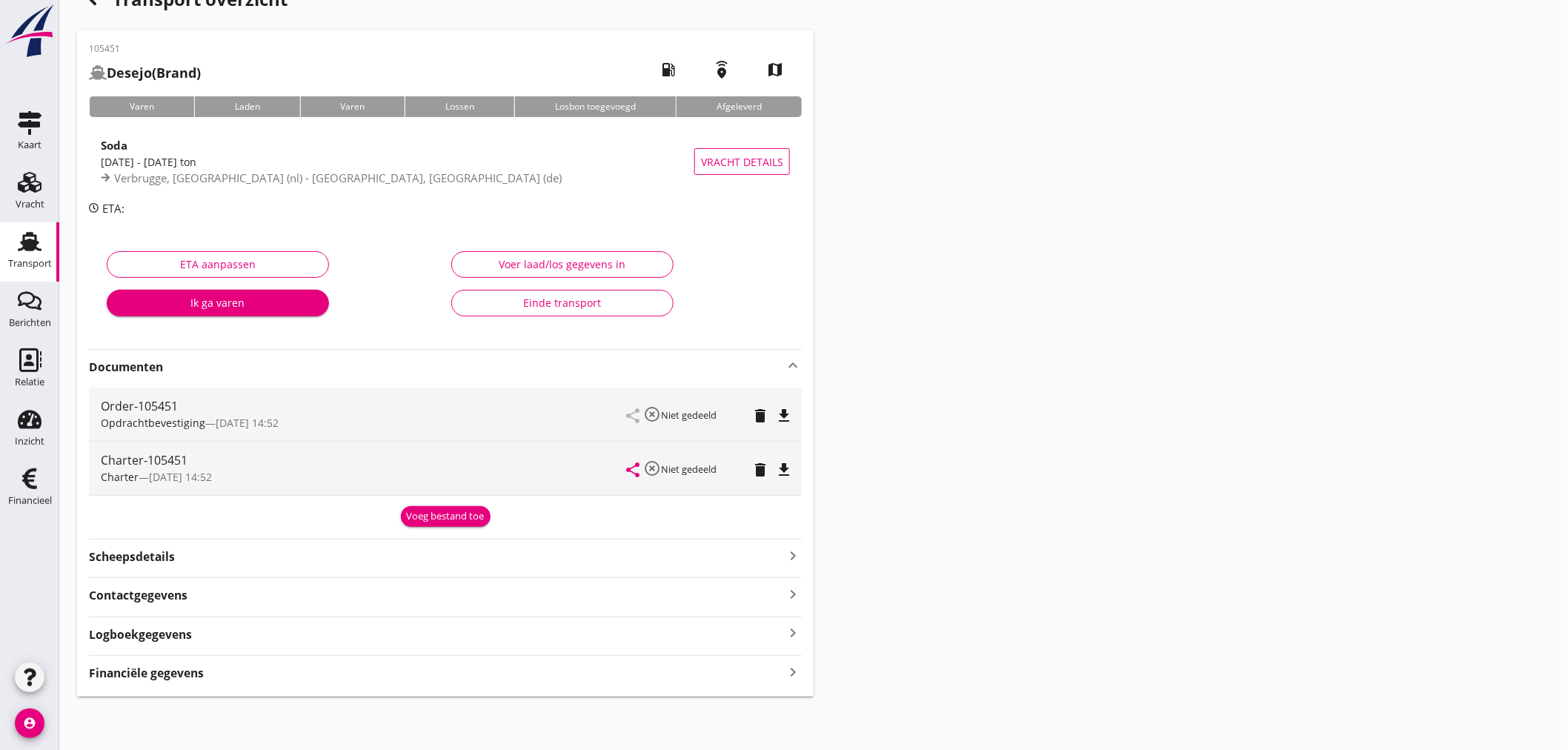
click at [287, 686] on div "105451 Desejo (Brand) local_gas_station emergency_share map Varen Laden Varen L…" at bounding box center [446, 363] width 737 height 666
drag, startPoint x: 299, startPoint y: 673, endPoint x: 329, endPoint y: 665, distance: 31.0
click at [305, 669] on div "Financiële gegevens keyboard_arrow_right" at bounding box center [446, 672] width 713 height 20
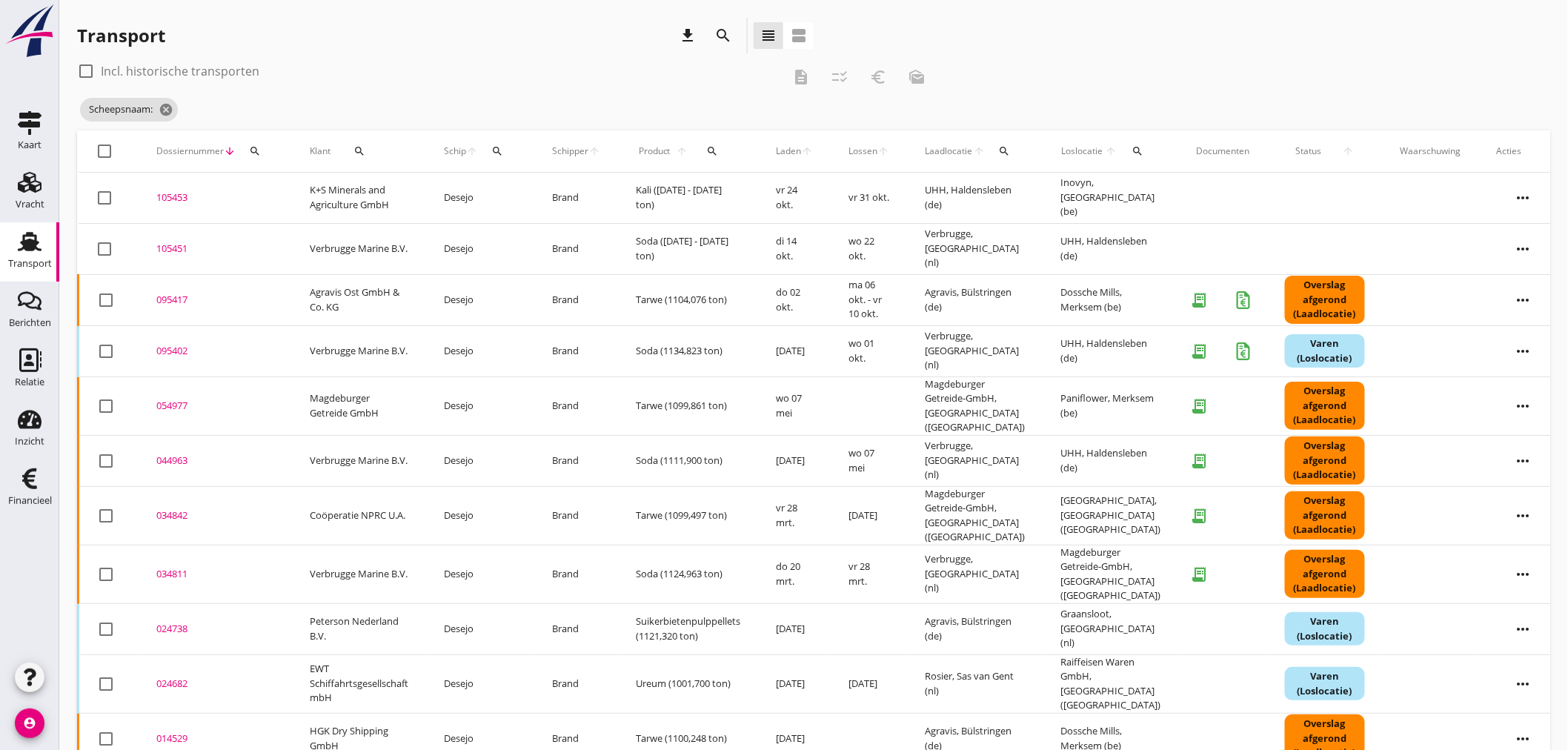
drag, startPoint x: 495, startPoint y: 148, endPoint x: 508, endPoint y: 175, distance: 30.0
click at [495, 149] on icon "search" at bounding box center [497, 151] width 12 height 12
click at [522, 195] on input "Zoek op (scheeps)naam" at bounding box center [569, 194] width 154 height 24
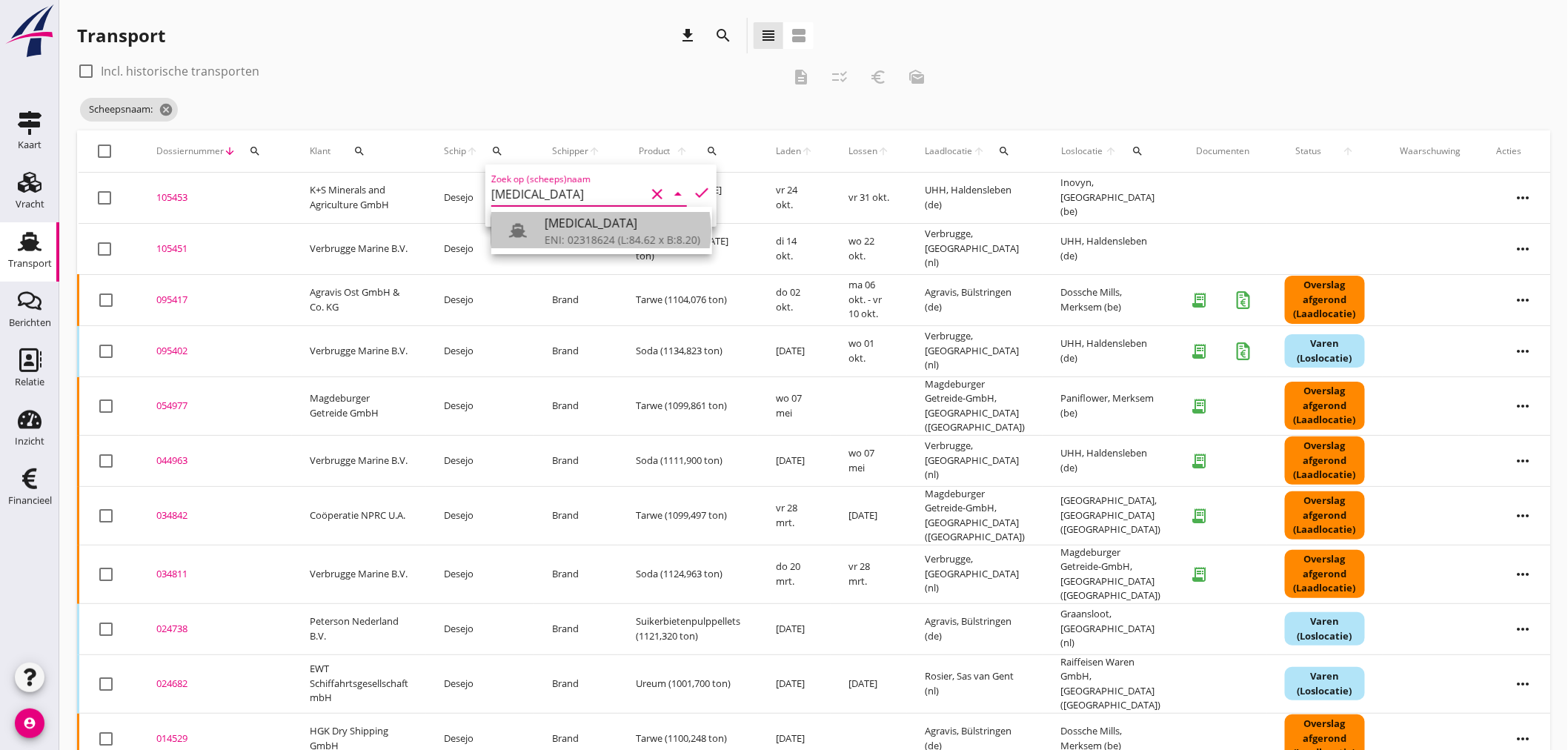
drag, startPoint x: 592, startPoint y: 244, endPoint x: 604, endPoint y: 230, distance: 18.4
click at [595, 240] on div "ENI: 02318624 (L:84.62 x B:8.20)" at bounding box center [622, 239] width 155 height 16
click at [698, 188] on icon "check" at bounding box center [701, 192] width 17 height 17
type input "[MEDICAL_DATA]"
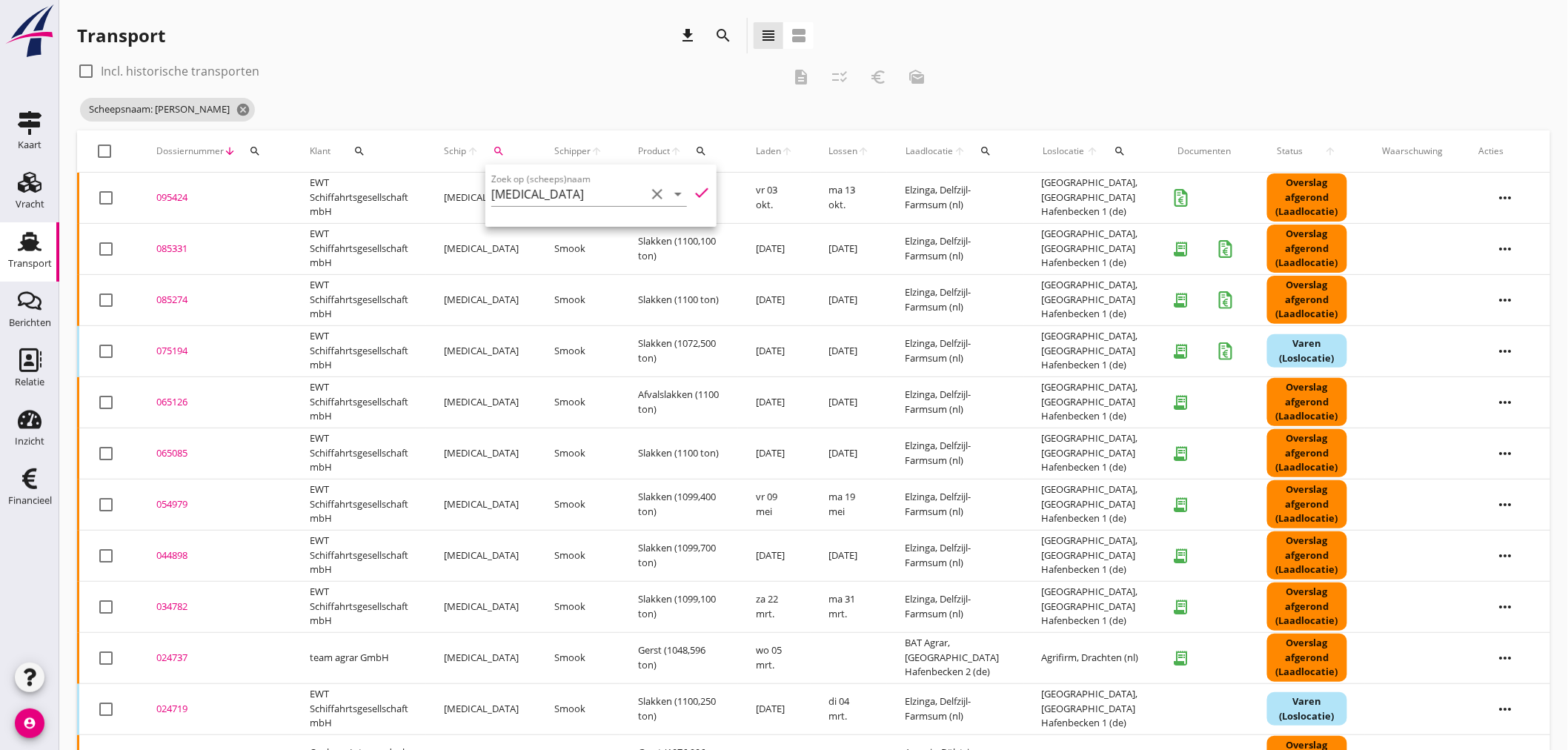
click at [182, 198] on div "095424" at bounding box center [215, 198] width 118 height 15
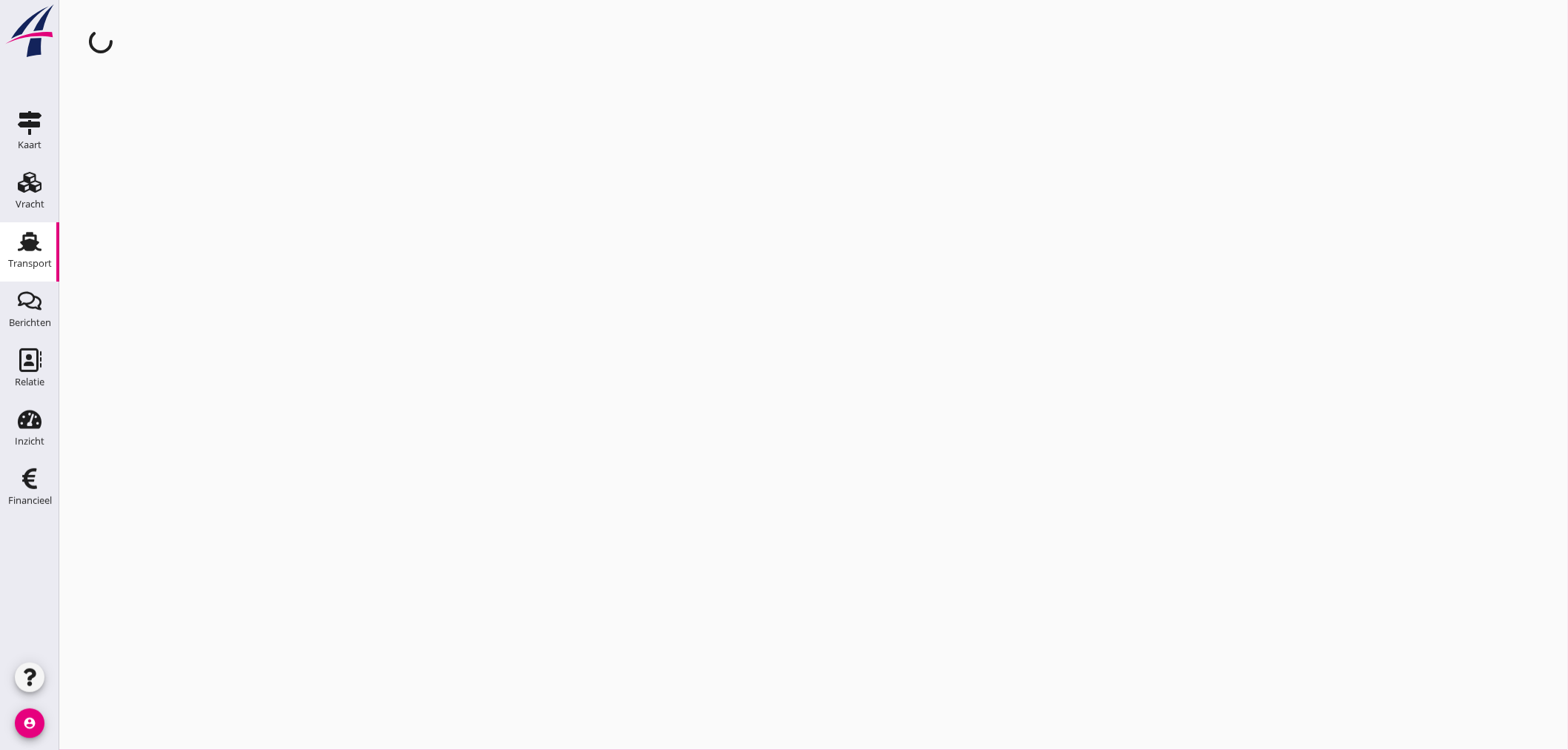
click at [182, 198] on div "cancel You are impersonating another user." at bounding box center [814, 375] width 1508 height 750
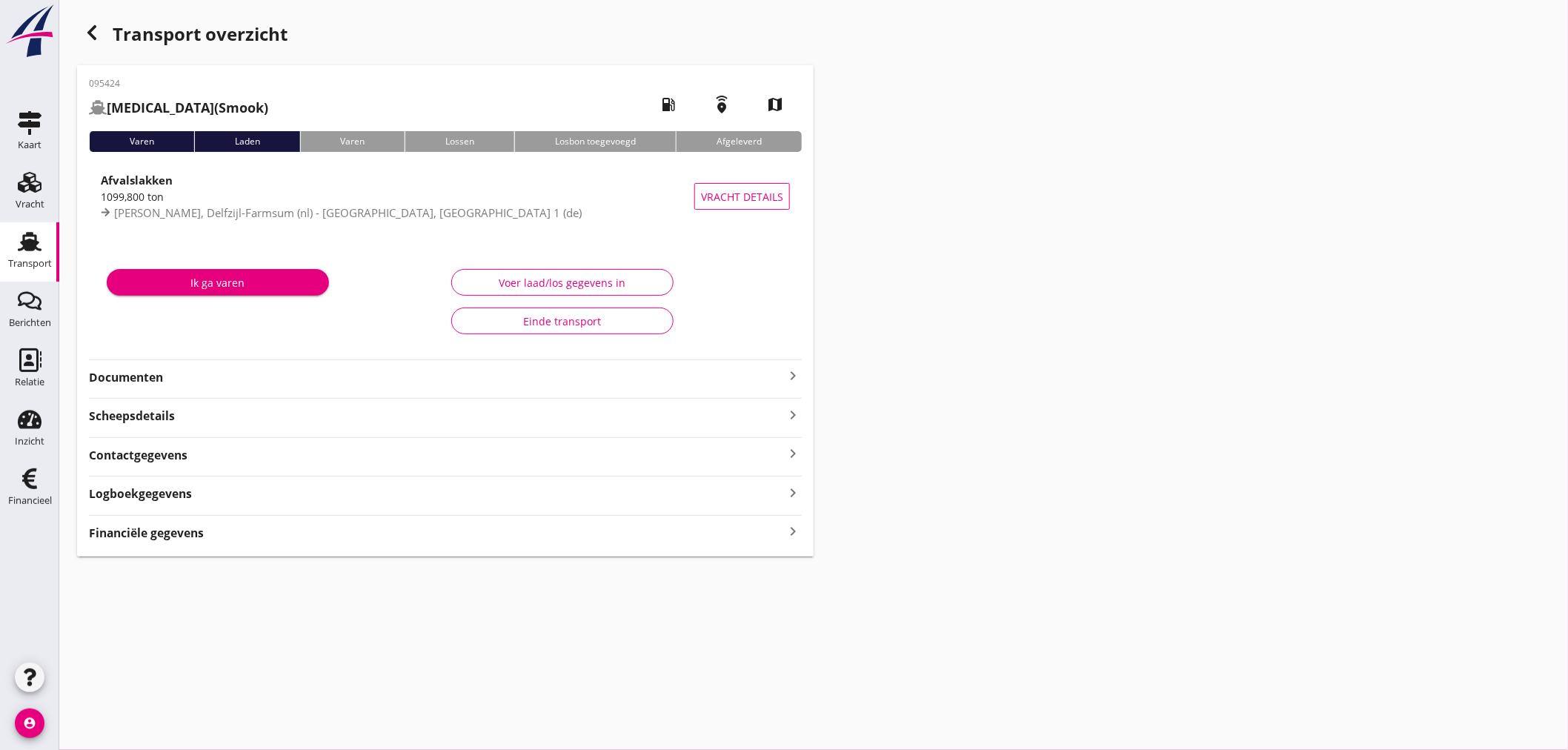
click at [120, 532] on strong "Financiële gegevens" at bounding box center [146, 533] width 115 height 17
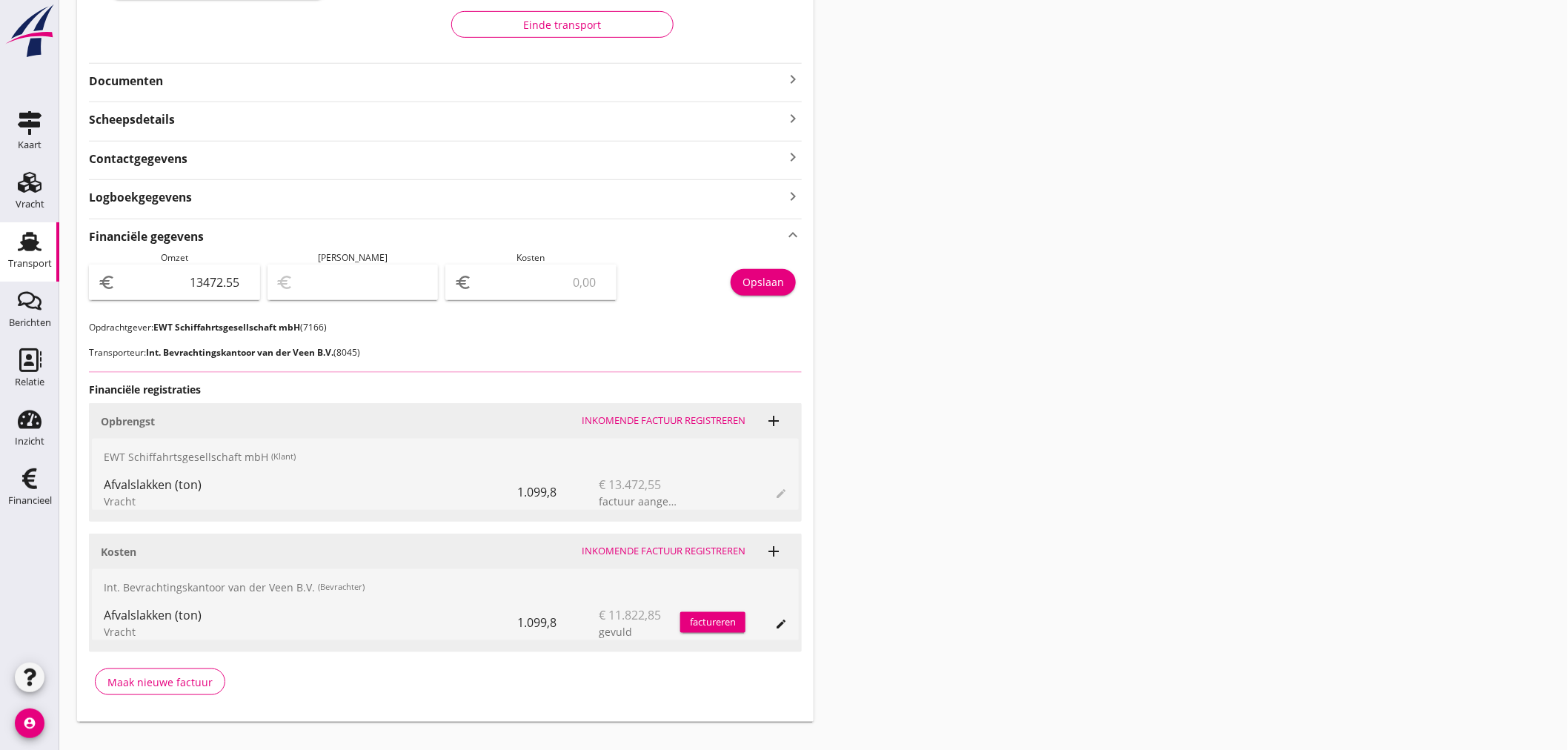
scroll to position [321, 0]
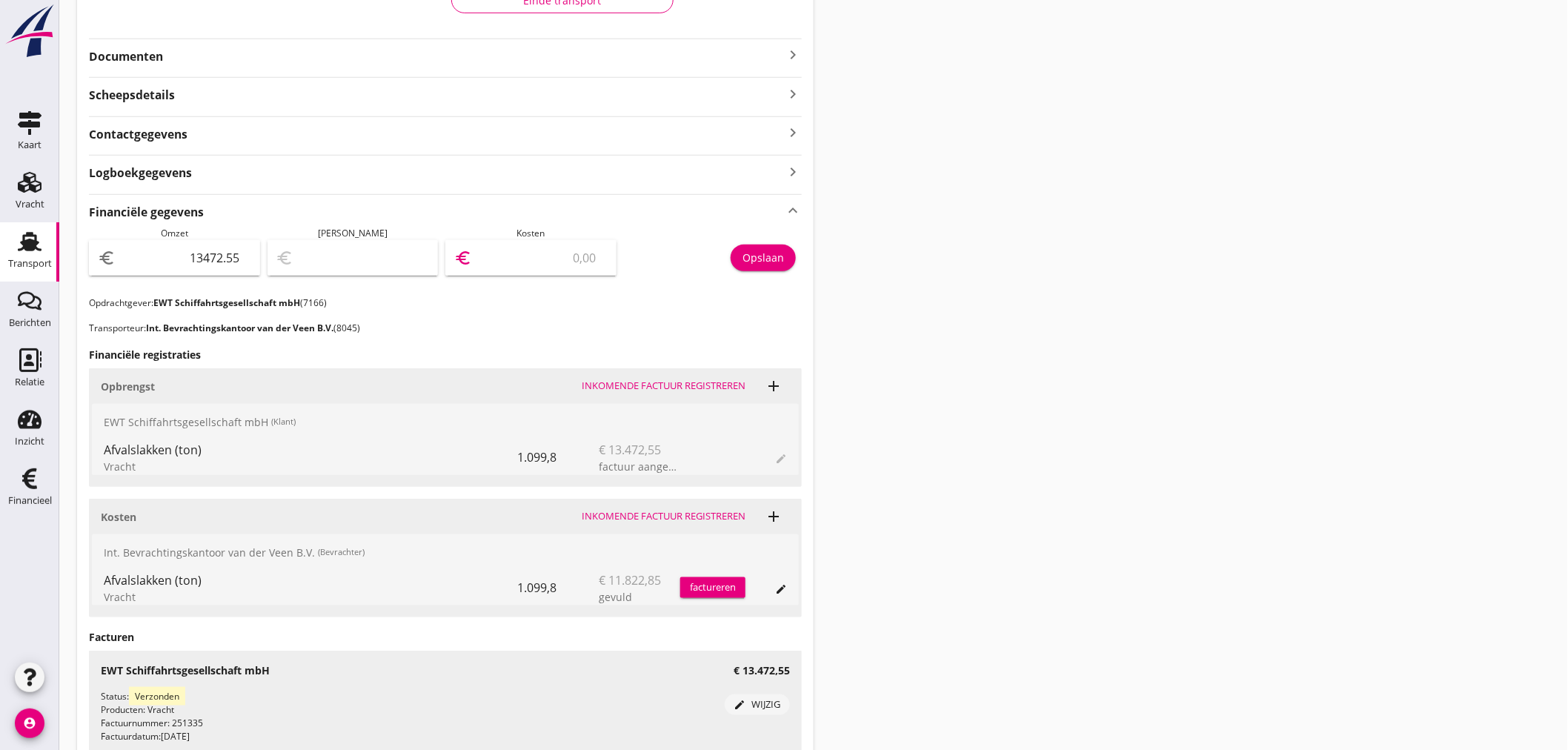
click at [535, 265] on input "number" at bounding box center [541, 258] width 132 height 24
type input "13471.55"
type input "1"
type input "13461.55"
type input "11"
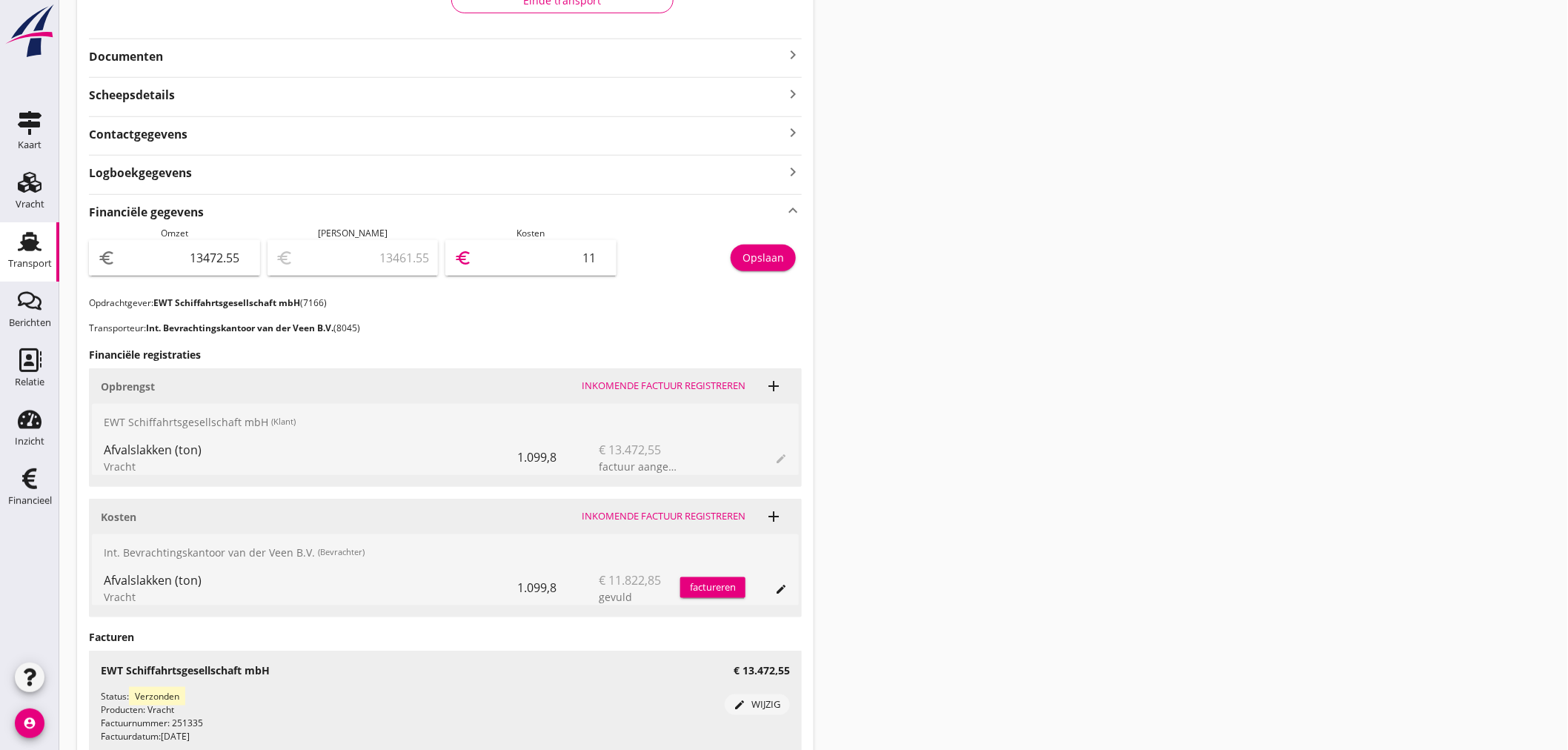
type input "13354.55"
type input "118"
type input "12290.55"
type input "1182"
type input "1650.55"
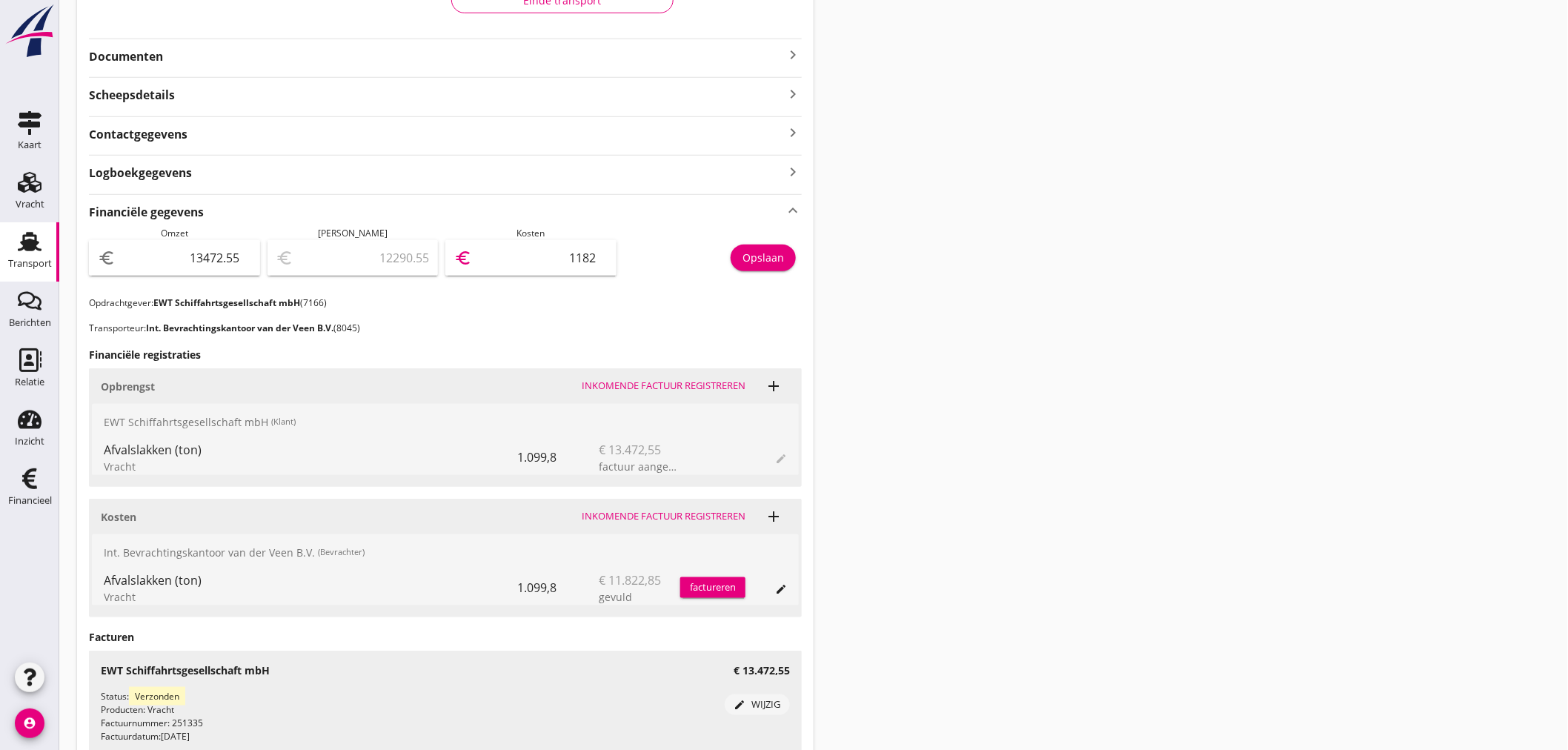
type input "11822"
type input "1649.75"
type input "11822.8"
type input "1649.70"
type input "11822.85"
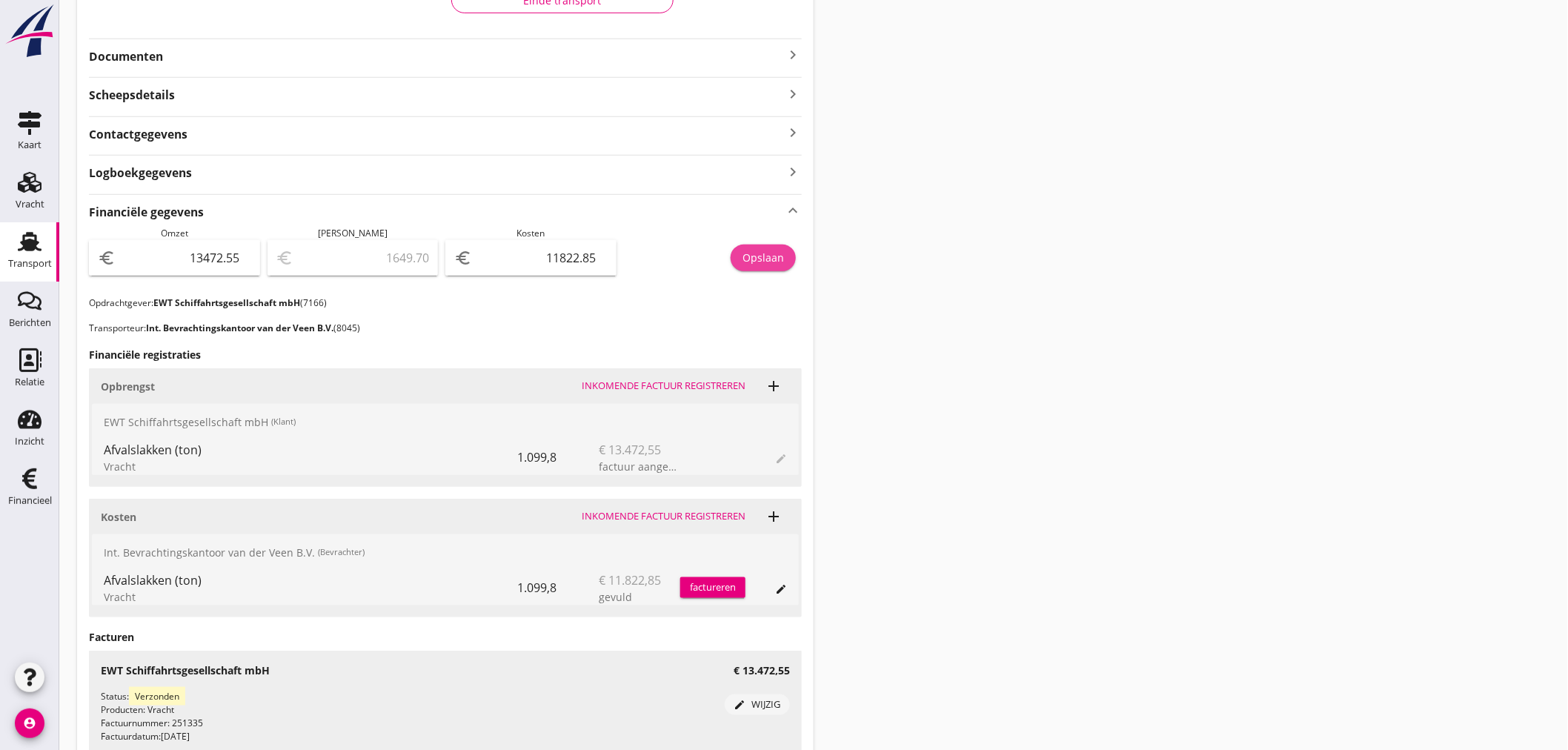
click at [772, 269] on button "Opslaan" at bounding box center [762, 257] width 65 height 27
click at [790, 54] on icon "keyboard_arrow_right" at bounding box center [792, 54] width 17 height 17
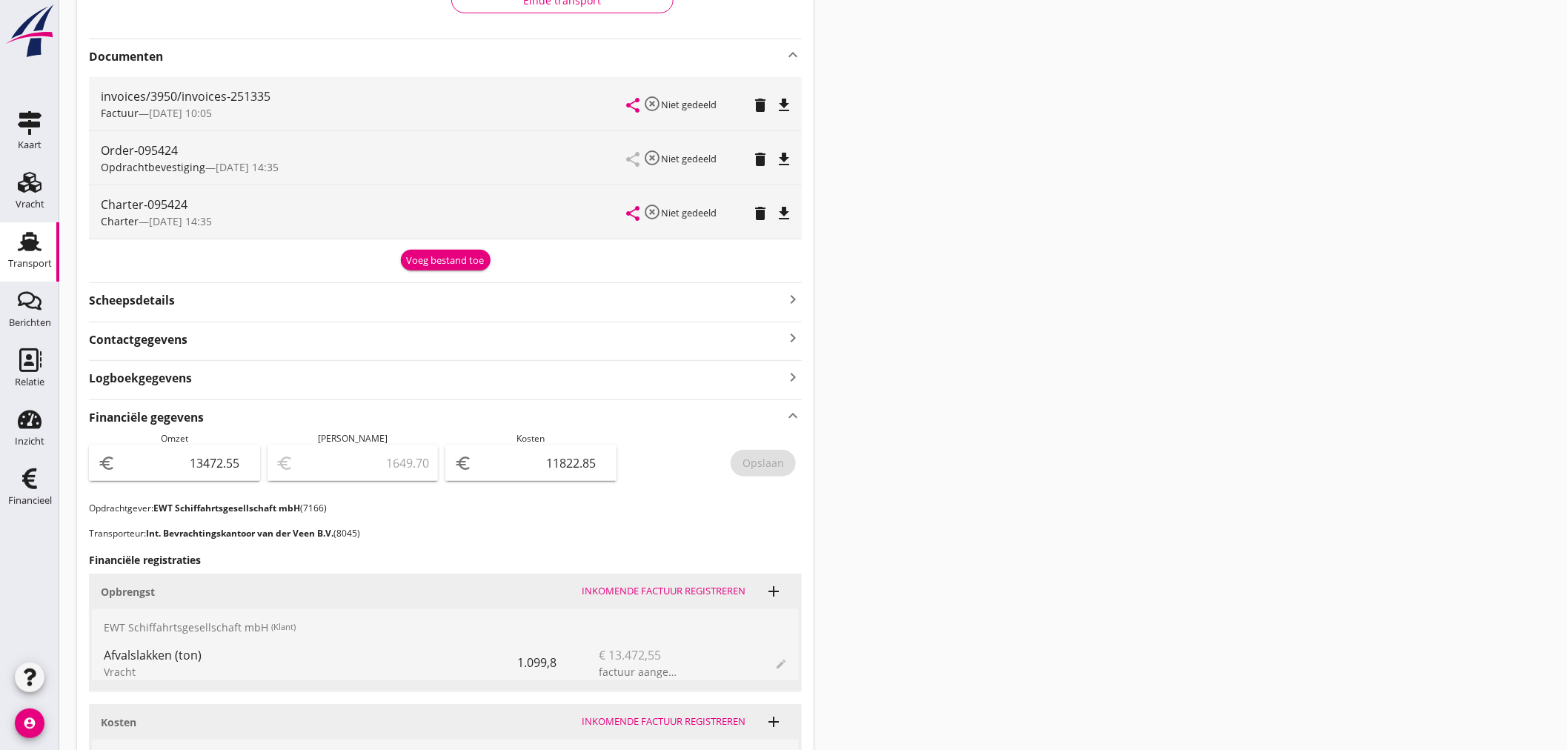
click at [435, 255] on div "Voeg bestand toe" at bounding box center [446, 261] width 78 height 15
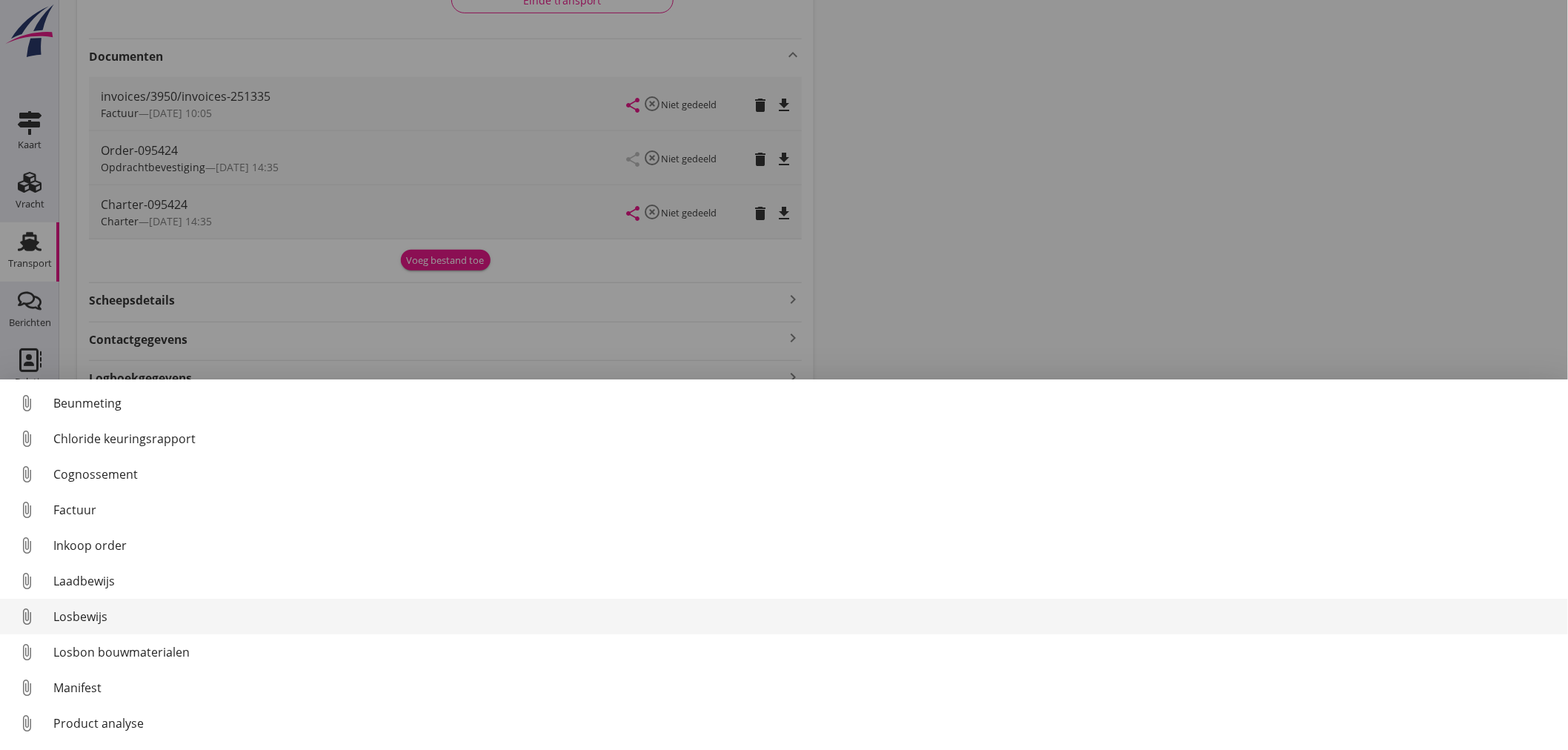
click at [97, 612] on div "Losbewijs" at bounding box center [805, 616] width 1503 height 17
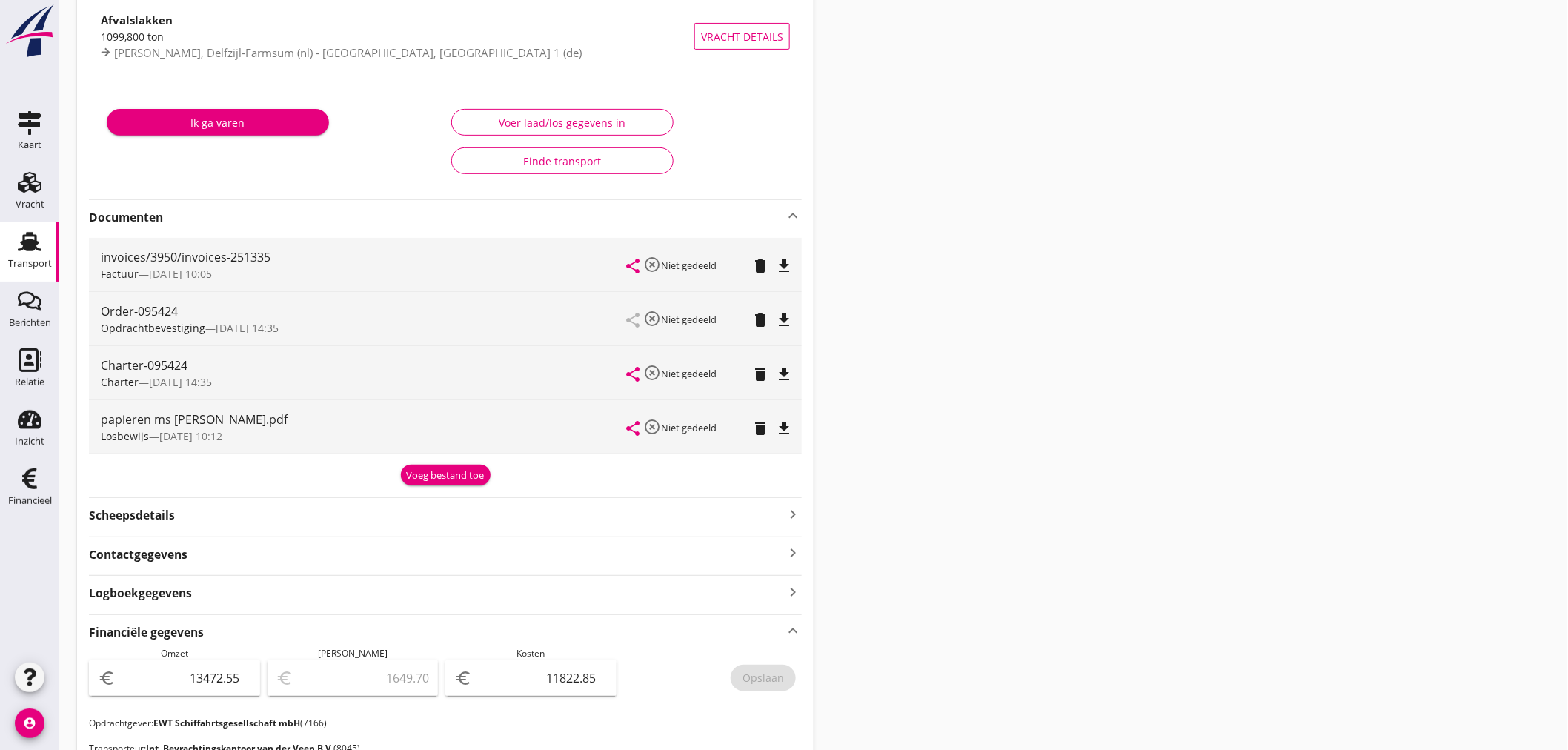
scroll to position [165, 0]
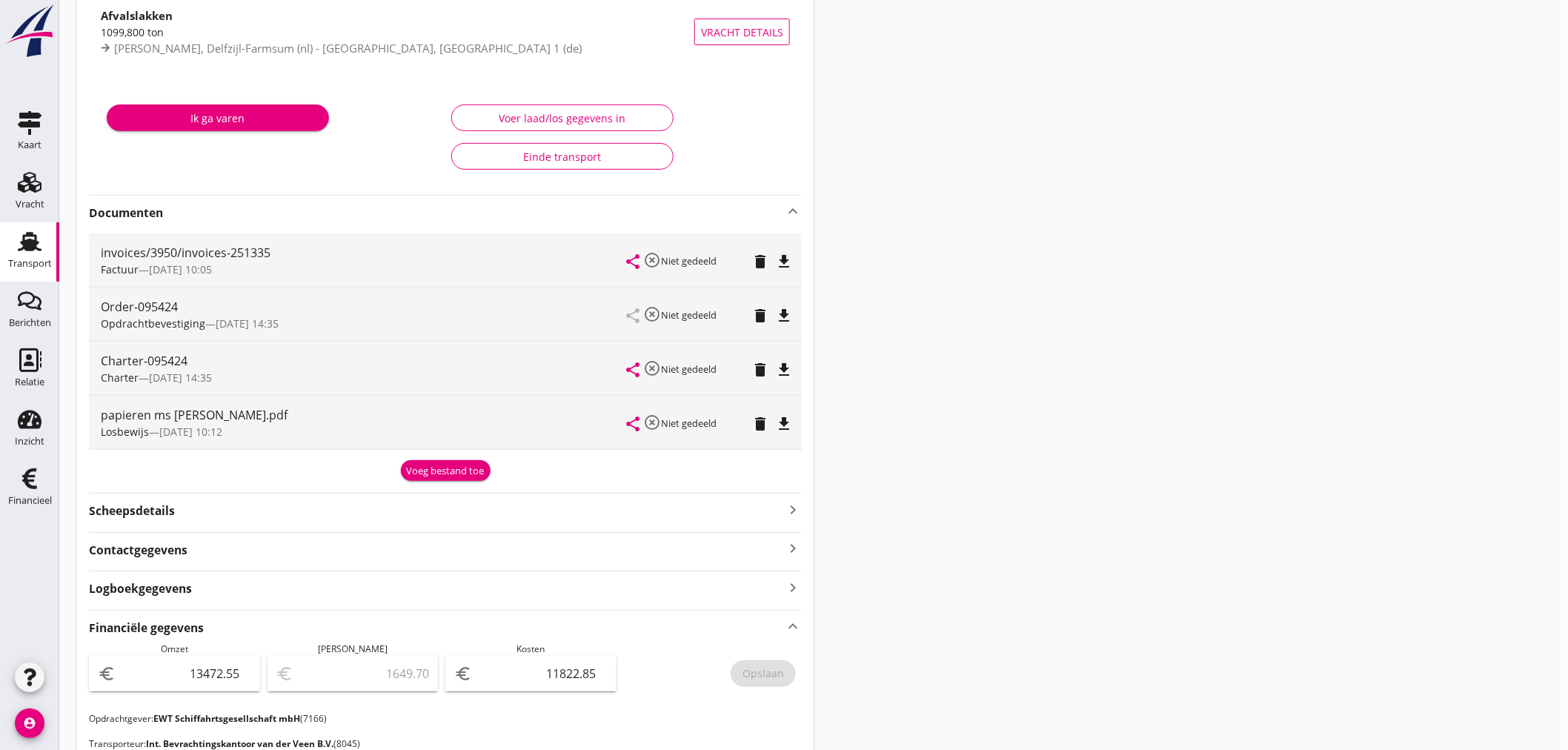
click at [434, 471] on div "Voeg bestand toe" at bounding box center [446, 472] width 78 height 15
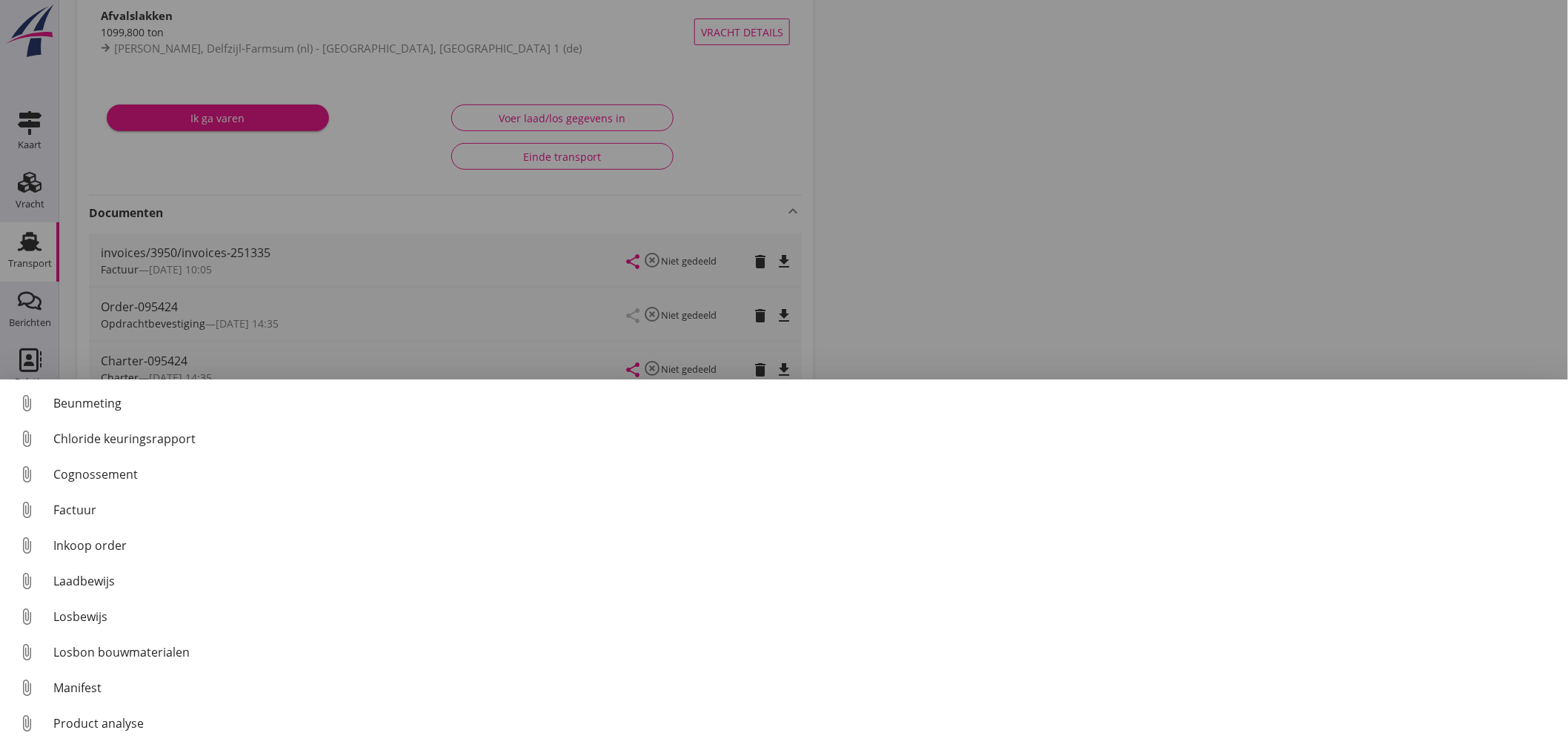
click at [1164, 218] on div at bounding box center [784, 375] width 1568 height 750
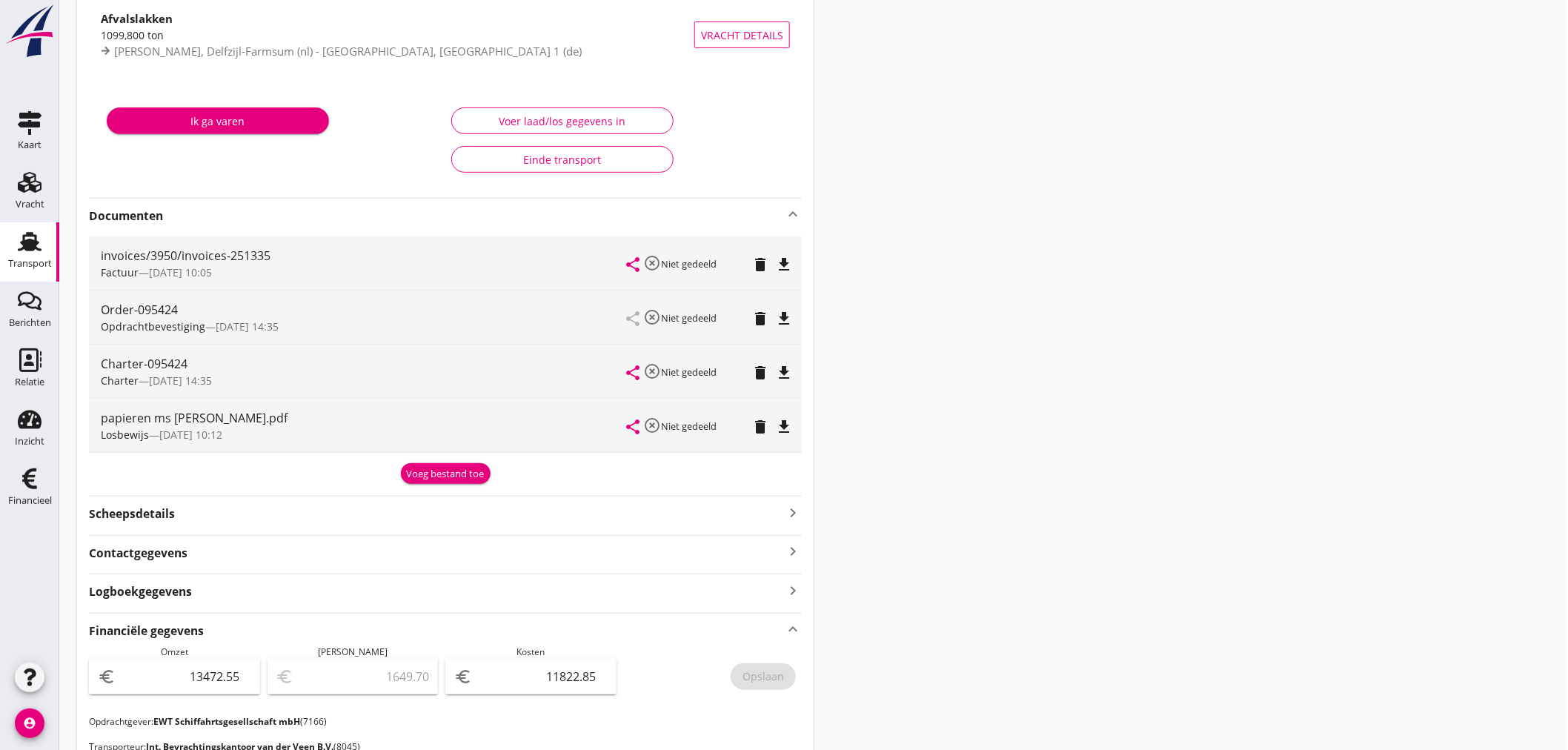
scroll to position [0, 0]
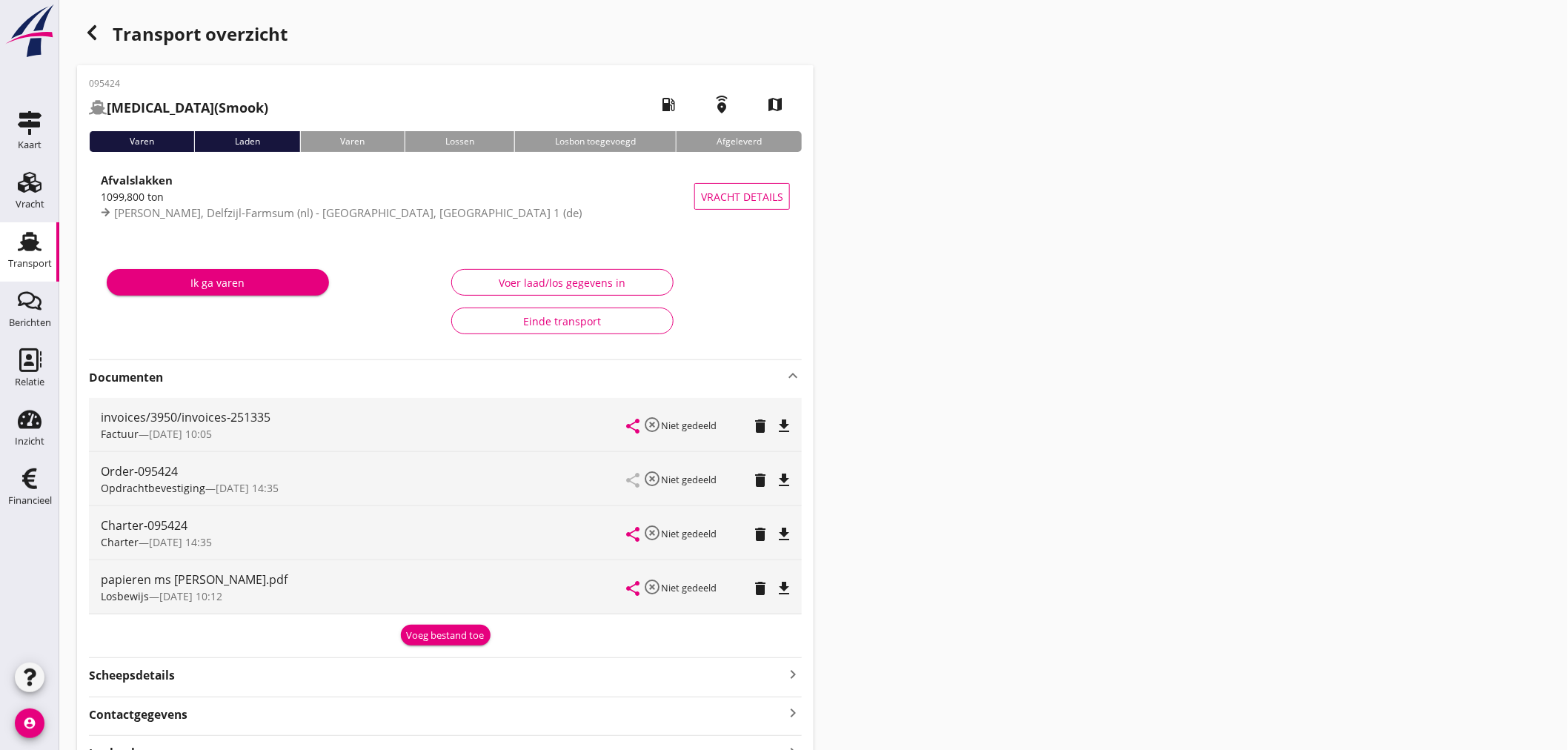
click at [93, 32] on icon "button" at bounding box center [91, 32] width 17 height 17
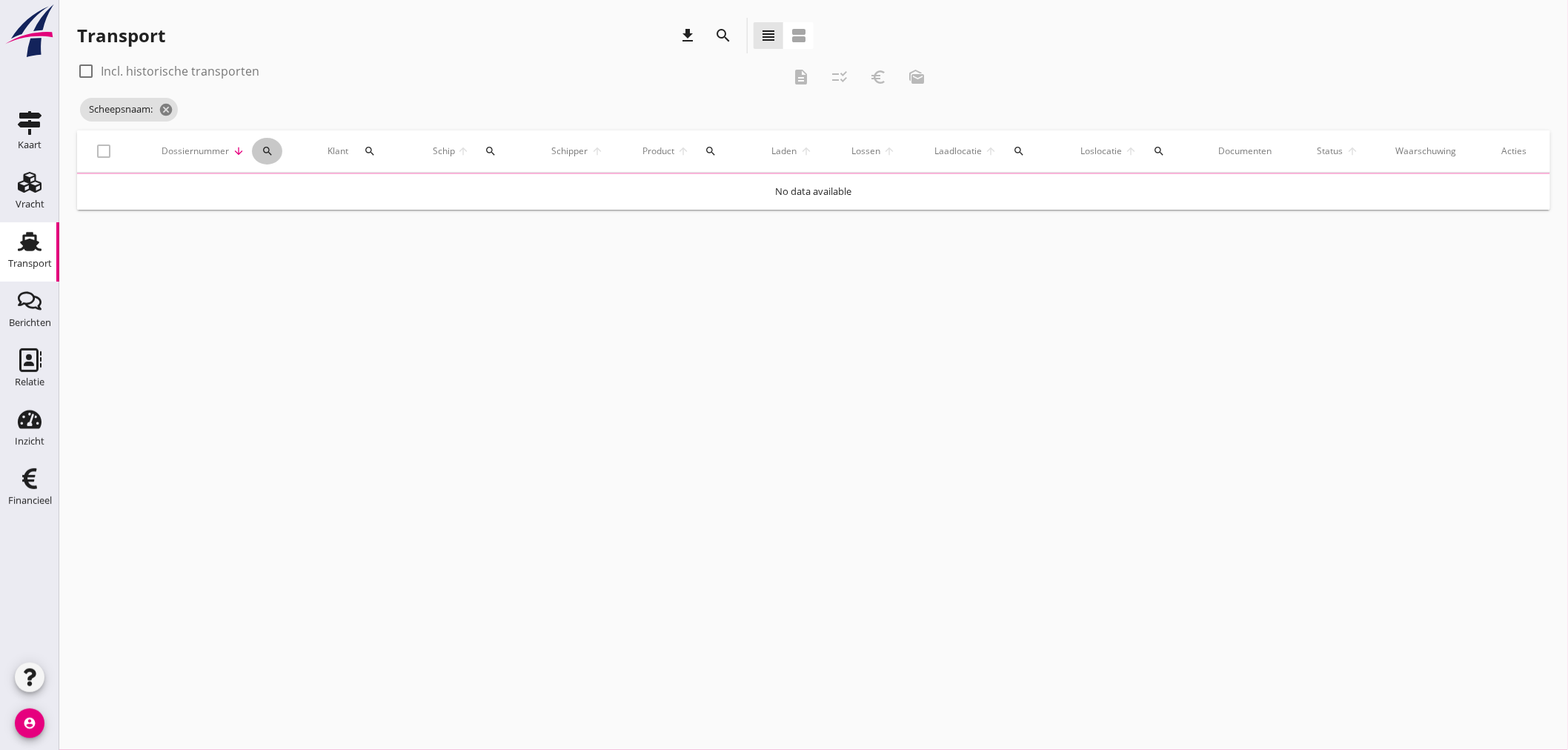
click at [271, 152] on icon "search" at bounding box center [267, 151] width 12 height 12
drag, startPoint x: 307, startPoint y: 190, endPoint x: 292, endPoint y: 178, distance: 19.2
click at [301, 186] on input "Zoeken op dossiernummer..." at bounding box center [335, 194] width 154 height 24
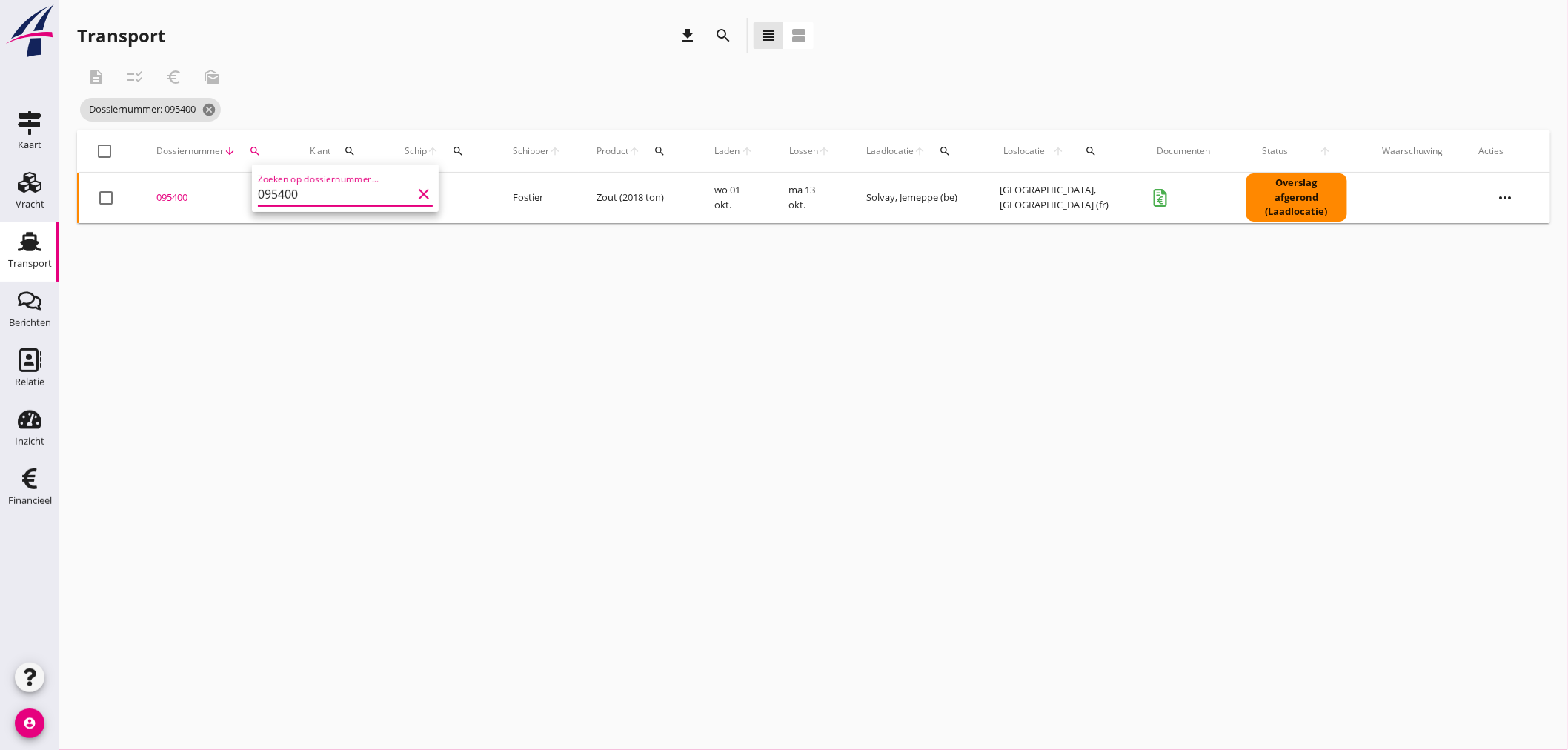
type input "095400"
click at [183, 201] on div "095400" at bounding box center [215, 198] width 118 height 15
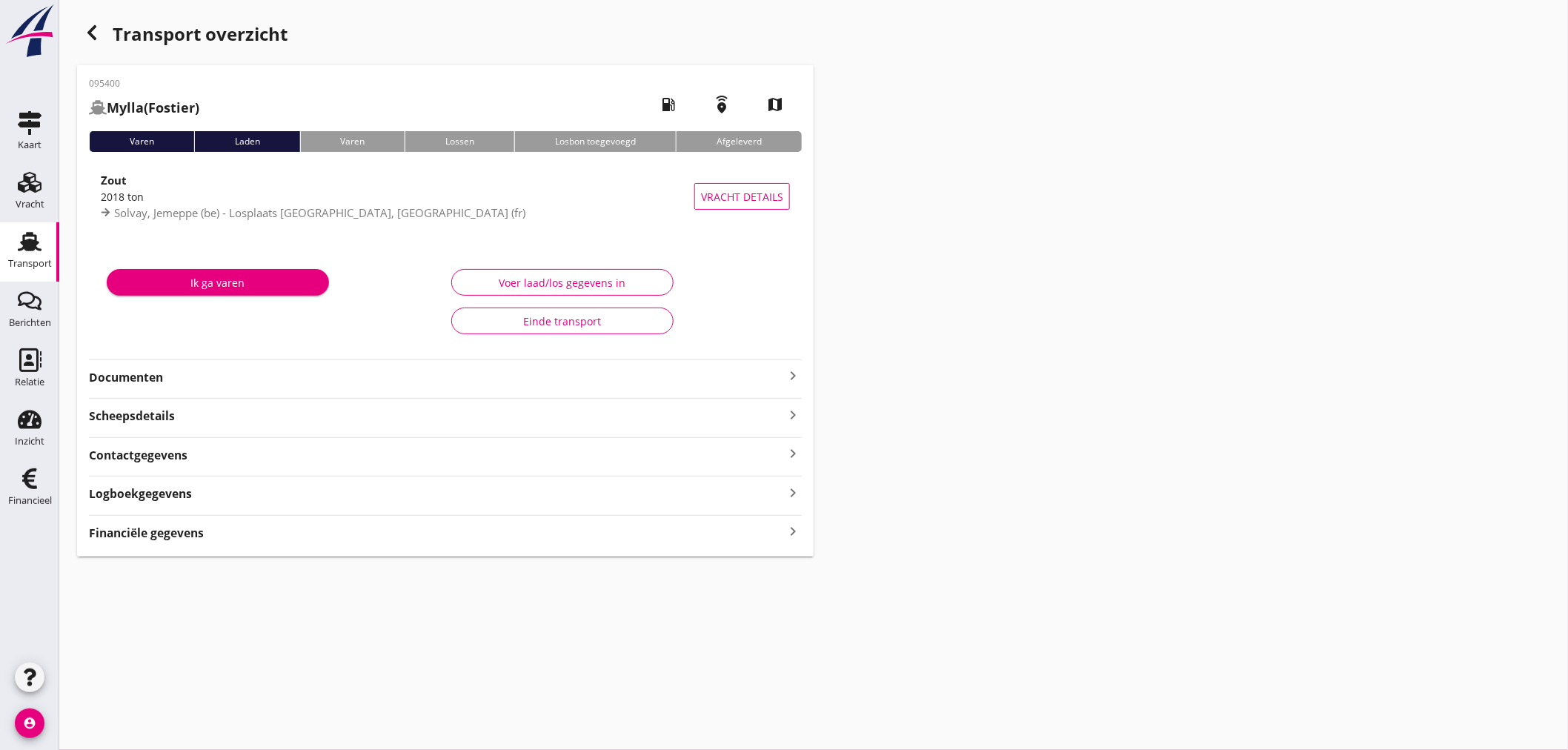
click at [205, 527] on div "Financiële gegevens keyboard_arrow_right" at bounding box center [446, 532] width 713 height 20
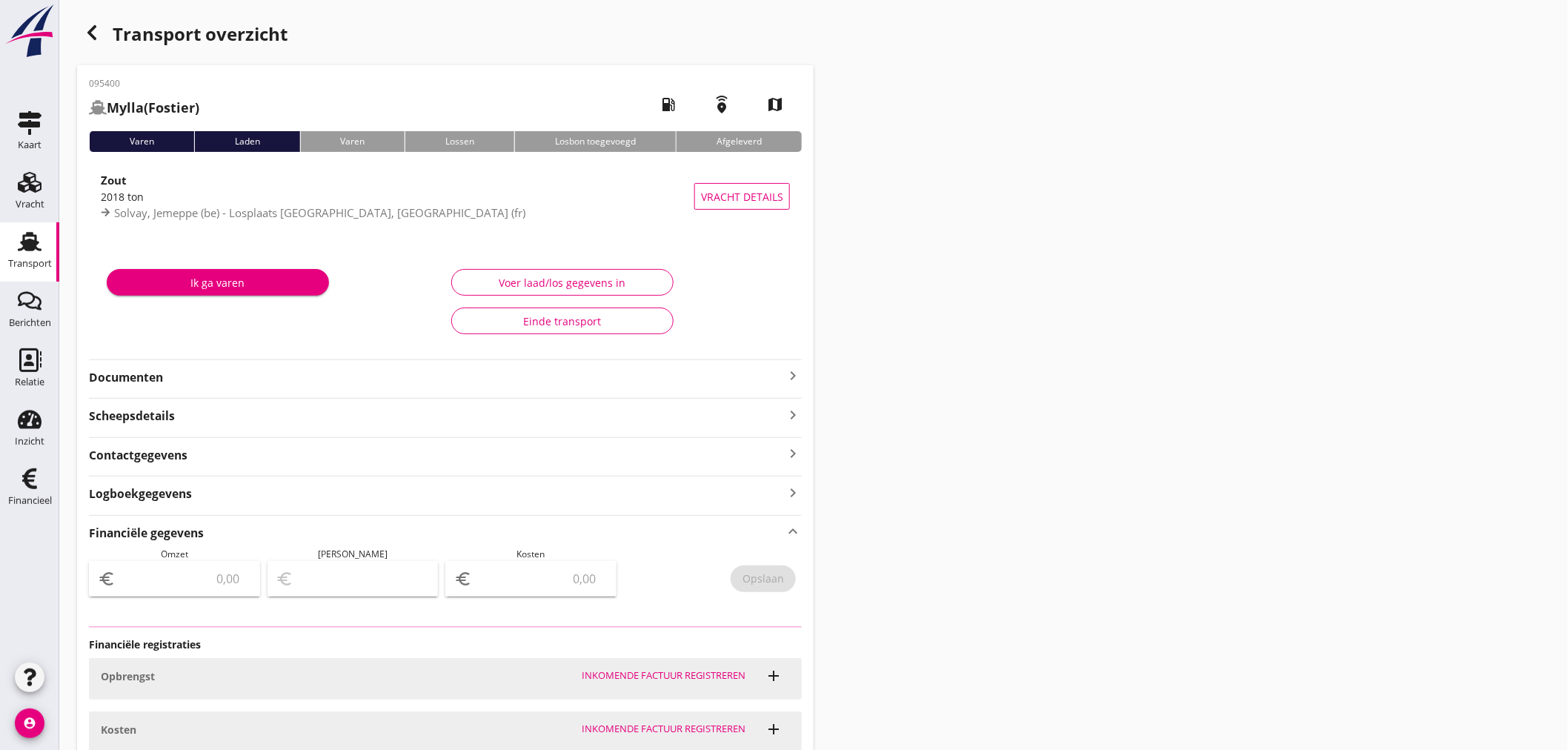
type input "34810.5"
type input "1740.52"
type input "33069.98"
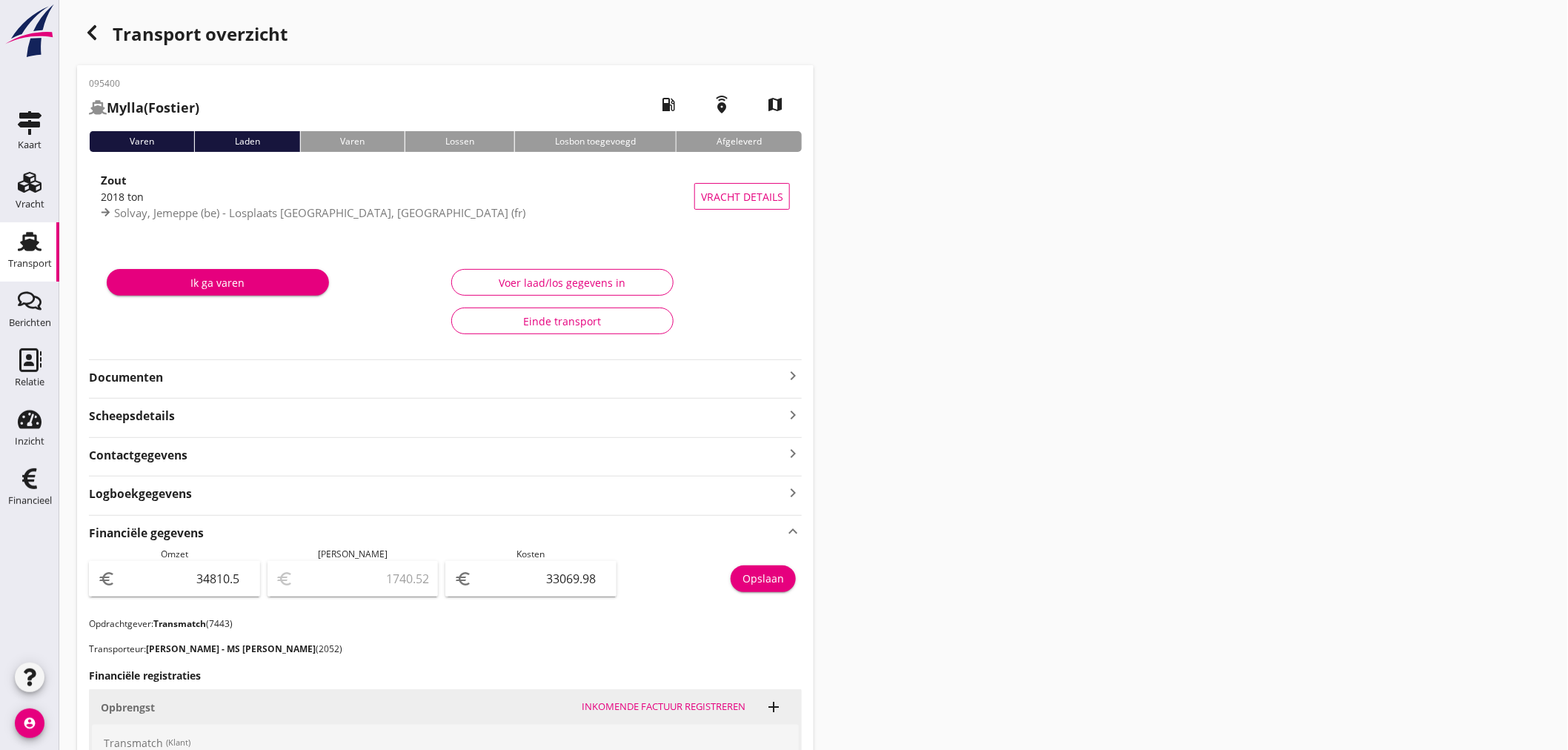
click at [85, 36] on icon "button" at bounding box center [91, 32] width 17 height 17
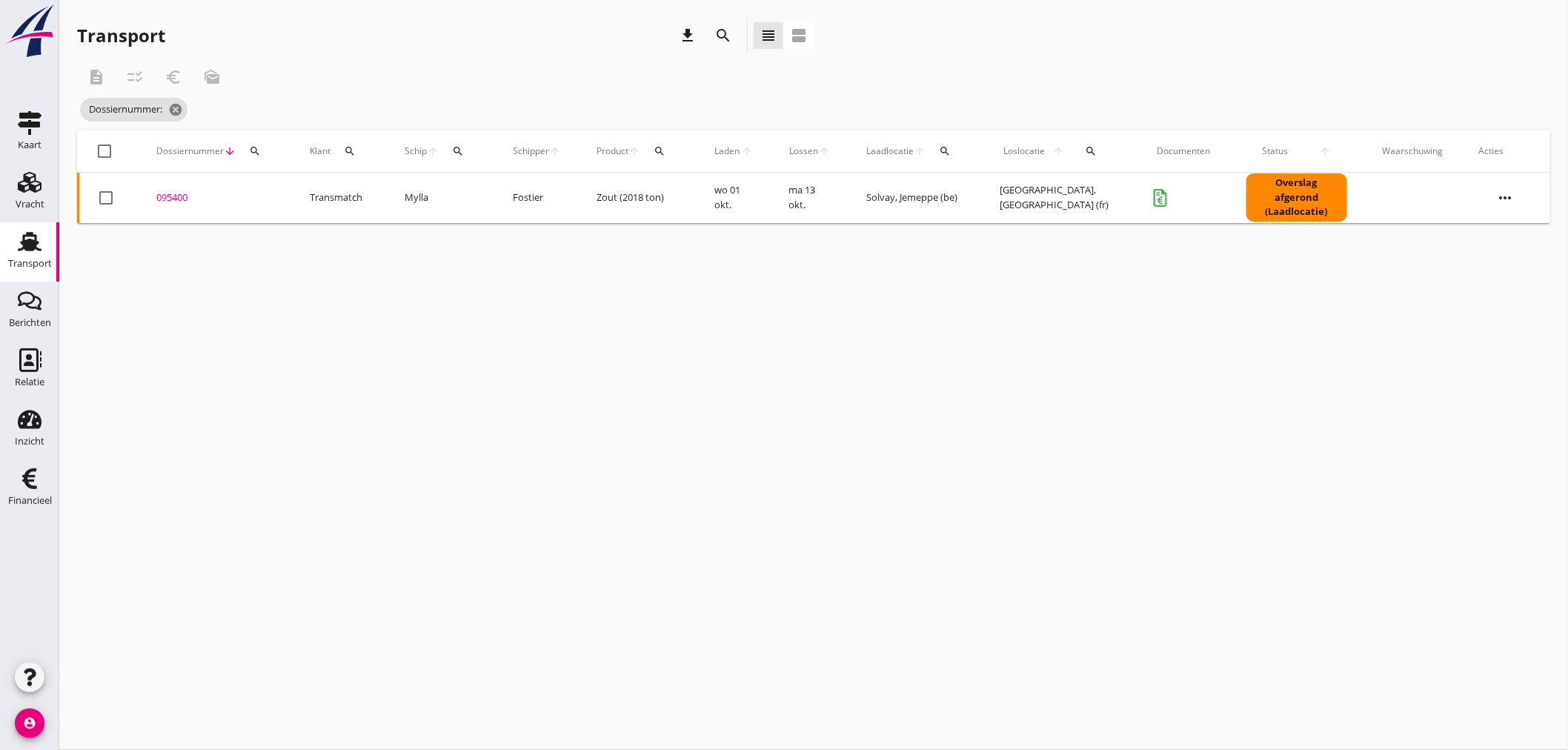
click at [460, 152] on icon "search" at bounding box center [457, 151] width 12 height 12
click at [486, 191] on input "Zoek op (scheeps)naam" at bounding box center [527, 194] width 154 height 24
type input "V"
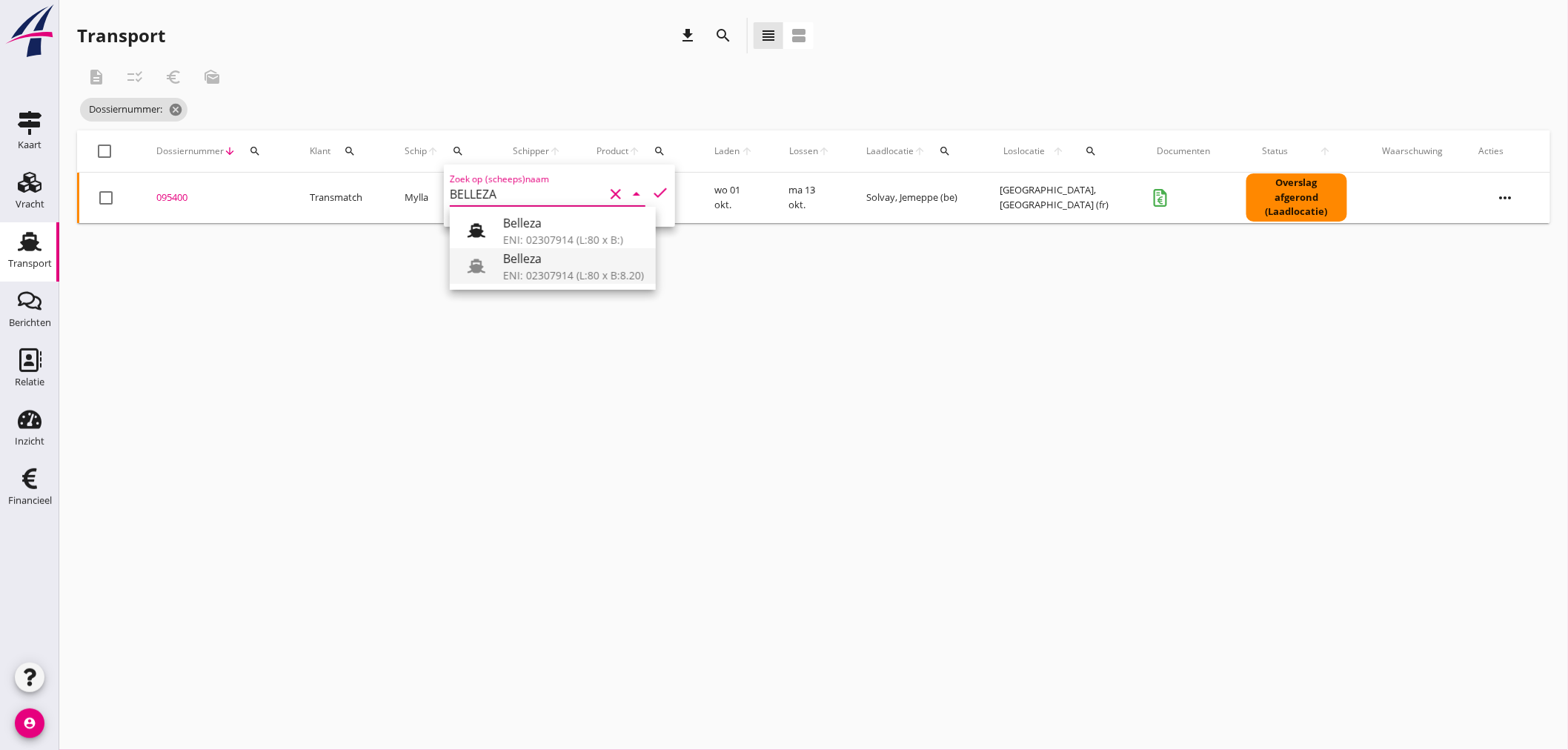
click at [549, 262] on div "Belleza" at bounding box center [573, 258] width 141 height 17
click at [651, 189] on icon "check" at bounding box center [660, 192] width 17 height 17
type input "Belleza"
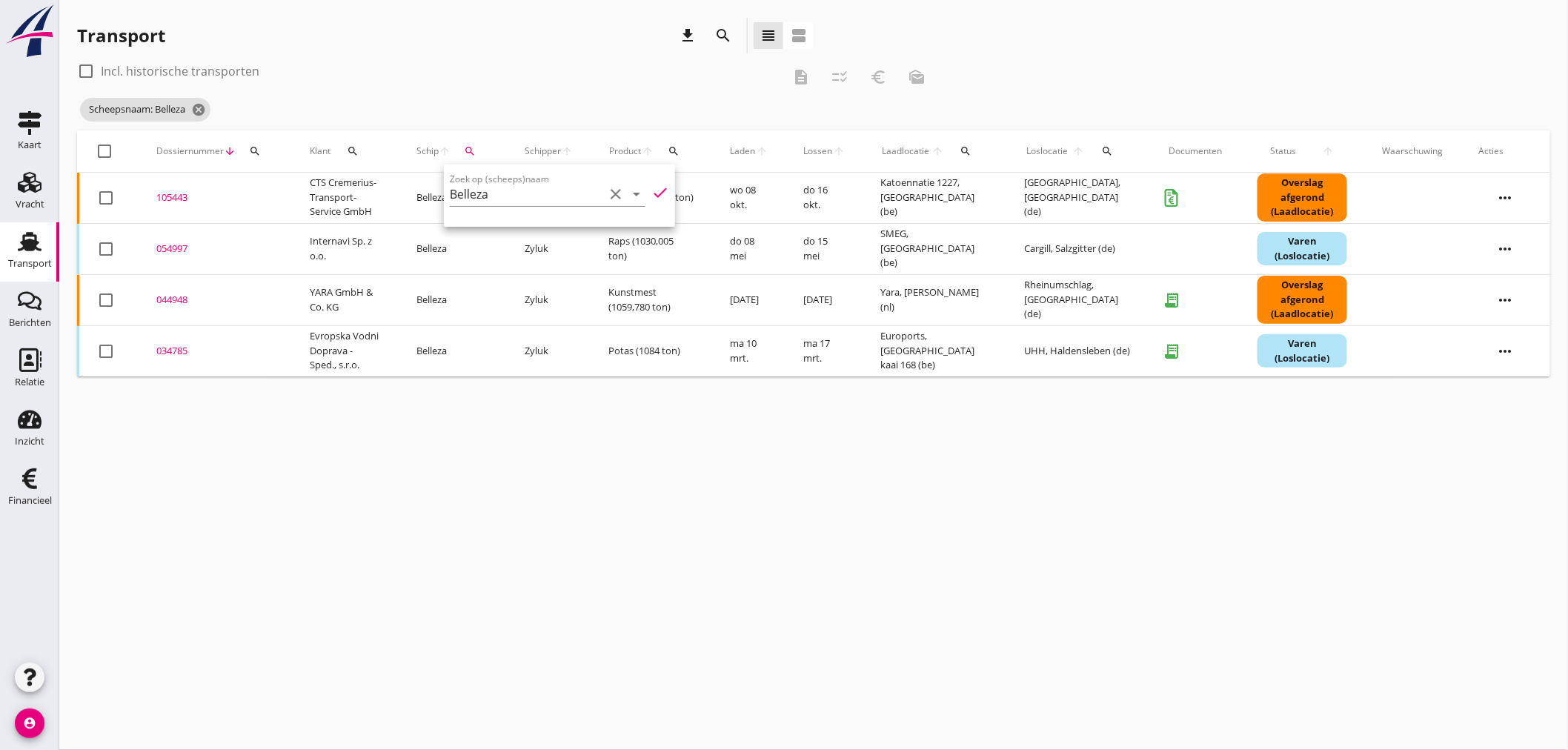
drag, startPoint x: 472, startPoint y: 576, endPoint x: 480, endPoint y: 574, distance: 8.2
click at [477, 575] on div "cancel You are impersonating another user. Transport download search view_headl…" at bounding box center [814, 375] width 1508 height 750
click at [415, 531] on div "cancel You are impersonating another user. Transport download search view_headl…" at bounding box center [814, 375] width 1508 height 750
click at [482, 151] on div "search" at bounding box center [470, 151] width 27 height 12
click at [525, 432] on div "cancel You are impersonating another user. Transport download search view_headl…" at bounding box center [814, 375] width 1508 height 750
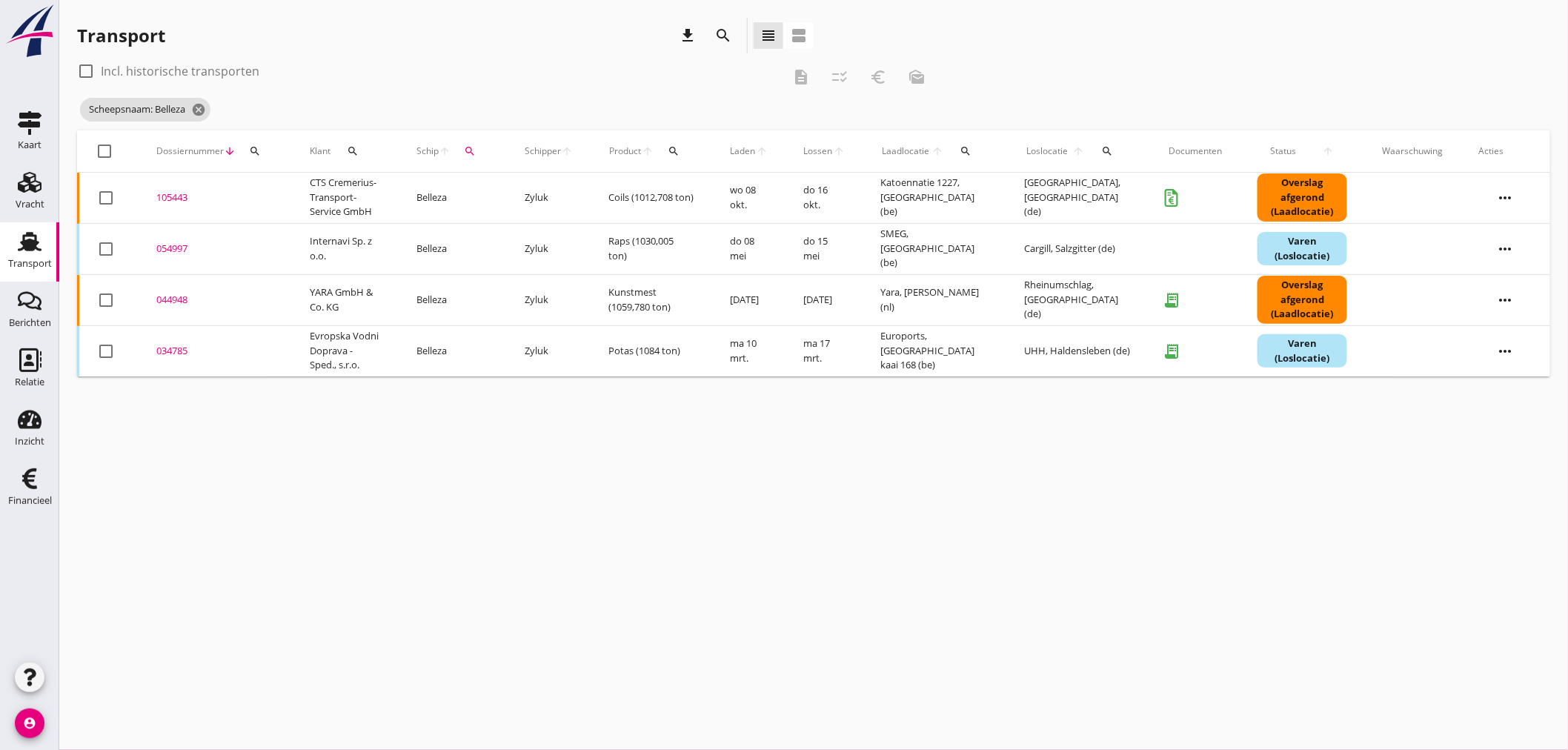
click at [188, 194] on div "105443" at bounding box center [215, 198] width 118 height 15
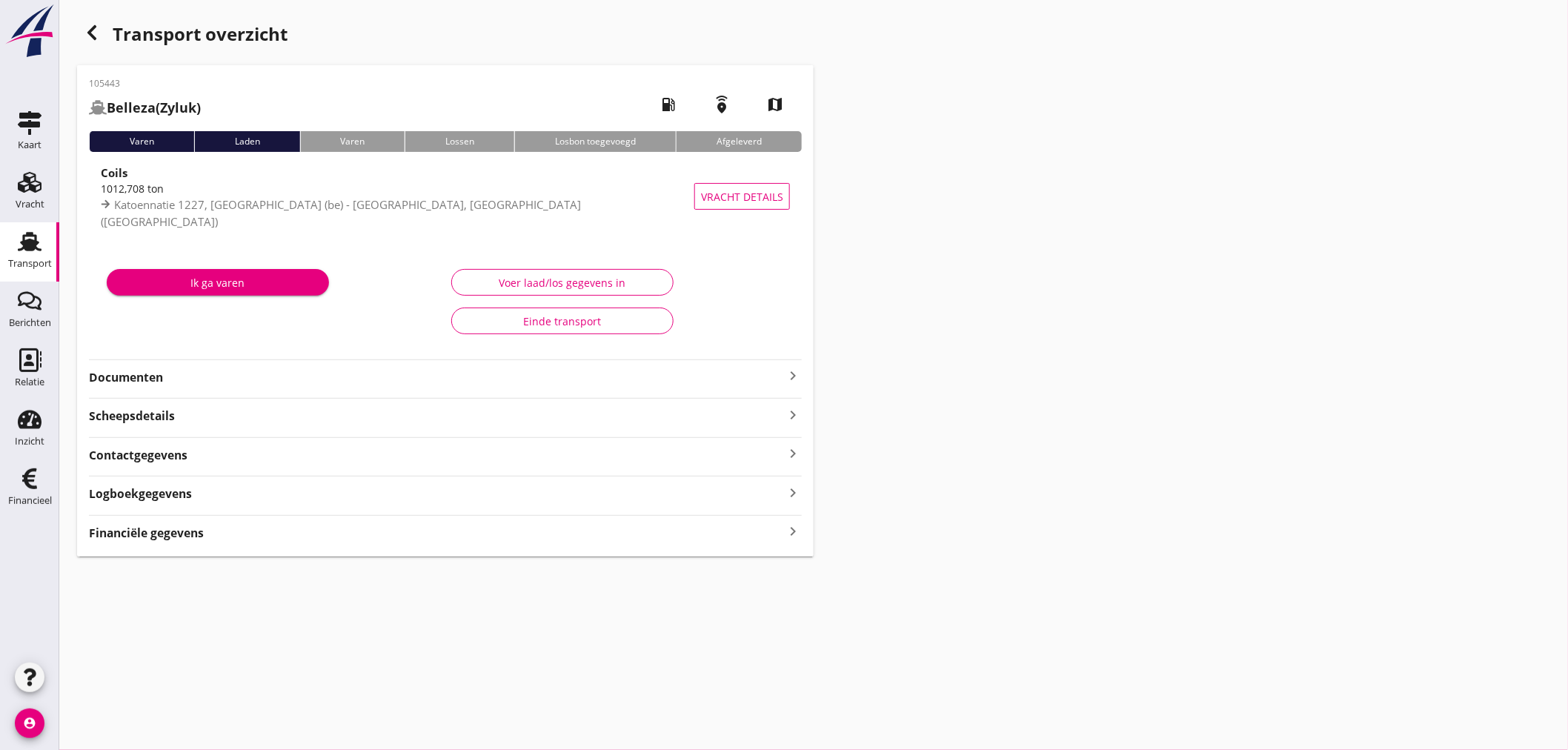
click at [794, 530] on icon "keyboard_arrow_right" at bounding box center [792, 532] width 17 height 20
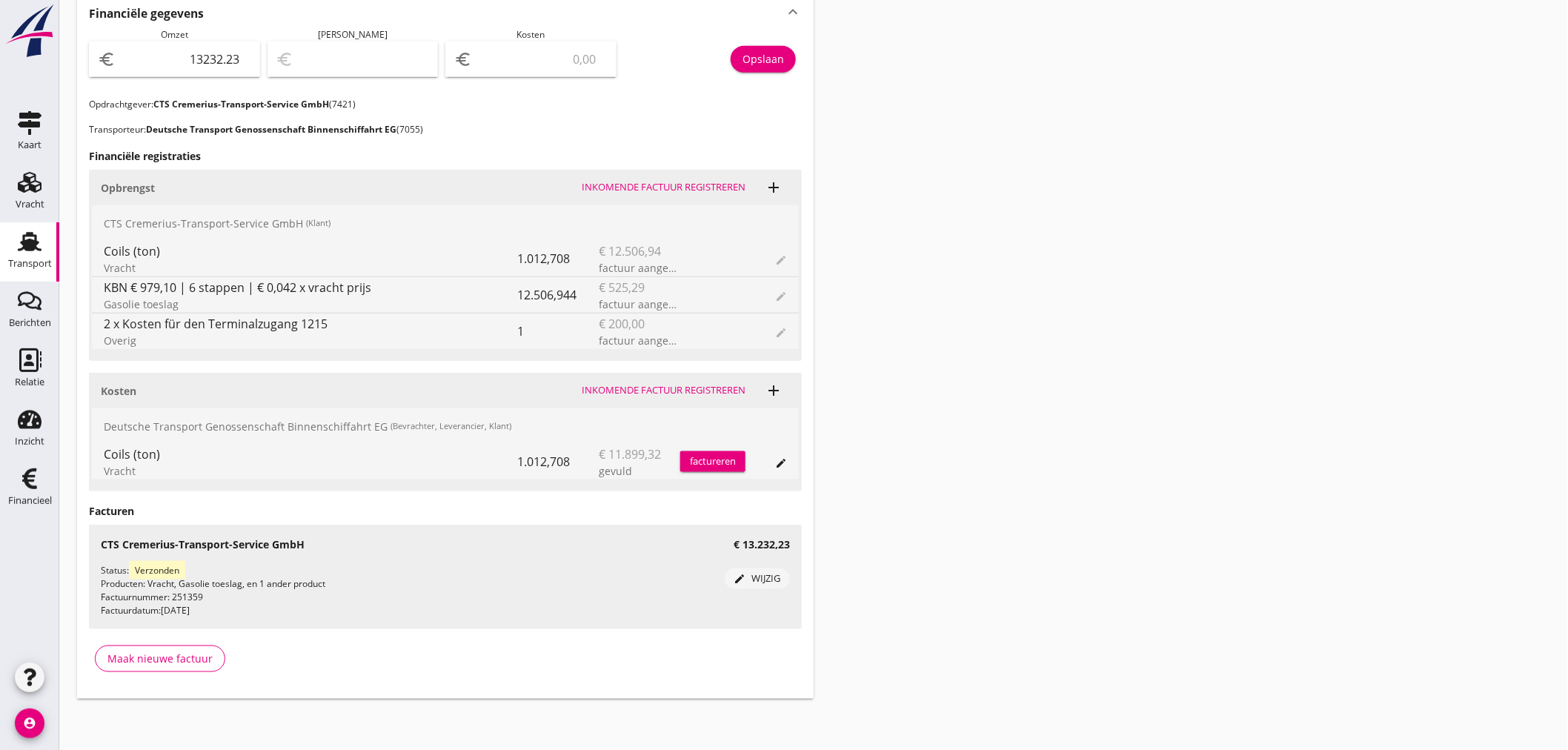
scroll to position [521, 0]
click at [505, 60] on input "number" at bounding box center [541, 58] width 132 height 24
type input "13231.23"
type input "1"
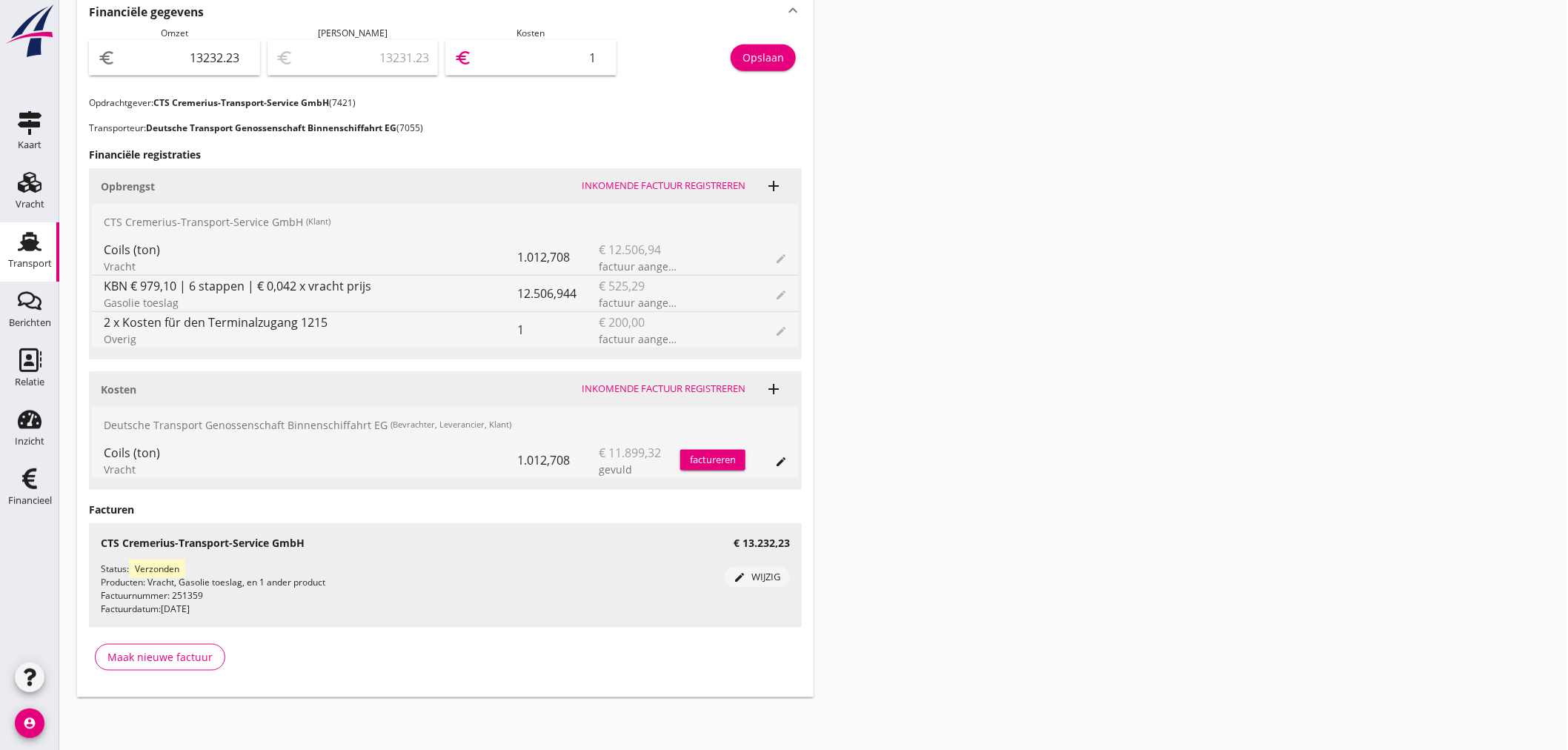
type input "13220.23"
type input "12"
type input "13112.23"
type input "120"
type input "12023.23"
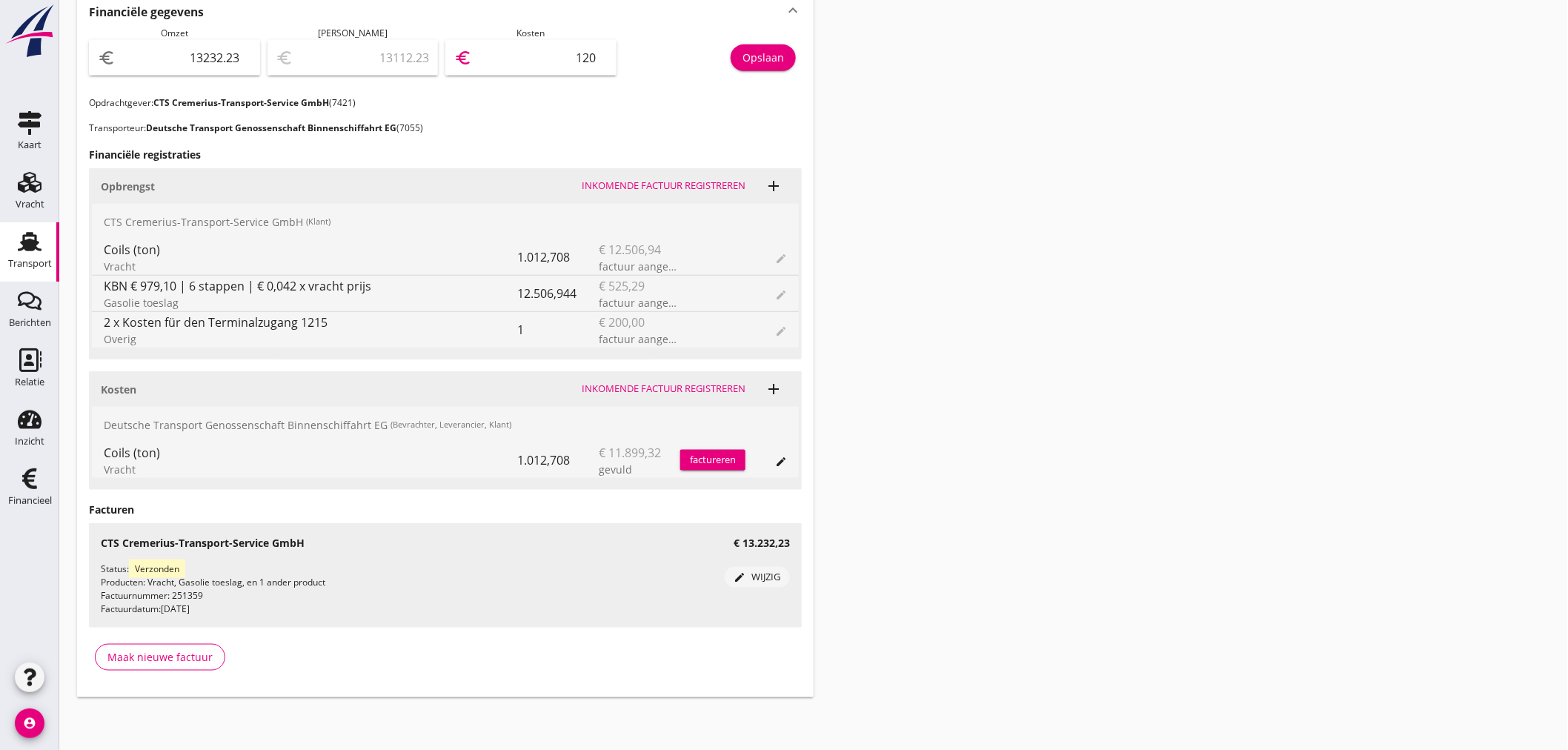
type input "1209"
type input "1133.23"
type input "12099"
type input "1132.93"
type input "12099.3"
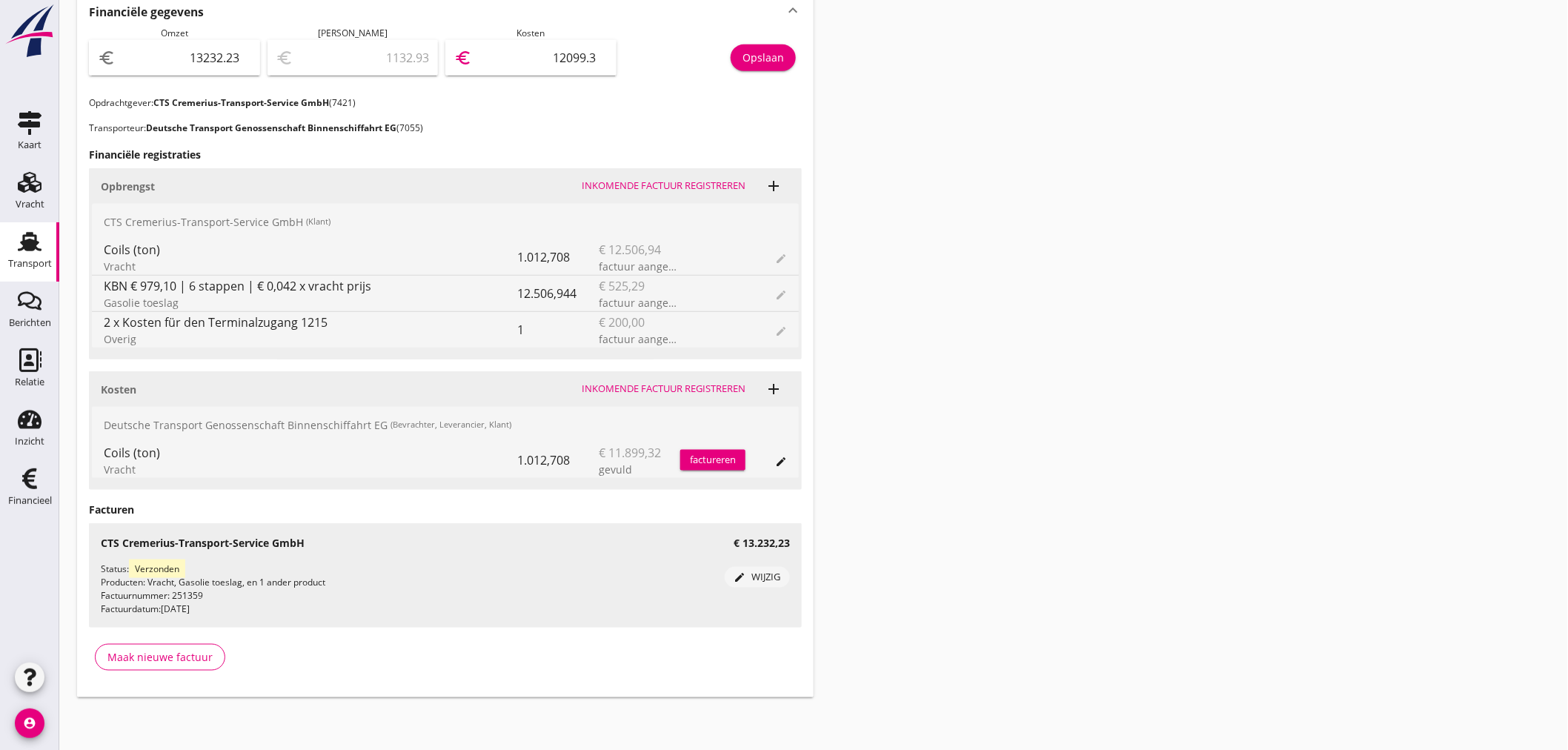
type input "1132.91"
type input "12099.32"
click at [757, 62] on div "Opslaan" at bounding box center [762, 57] width 41 height 16
click at [1038, 609] on div "Transport overzicht 105443 Belleza (Zyluk) local_gas_station emergency_share ma…" at bounding box center [814, 97] width 1508 height 1236
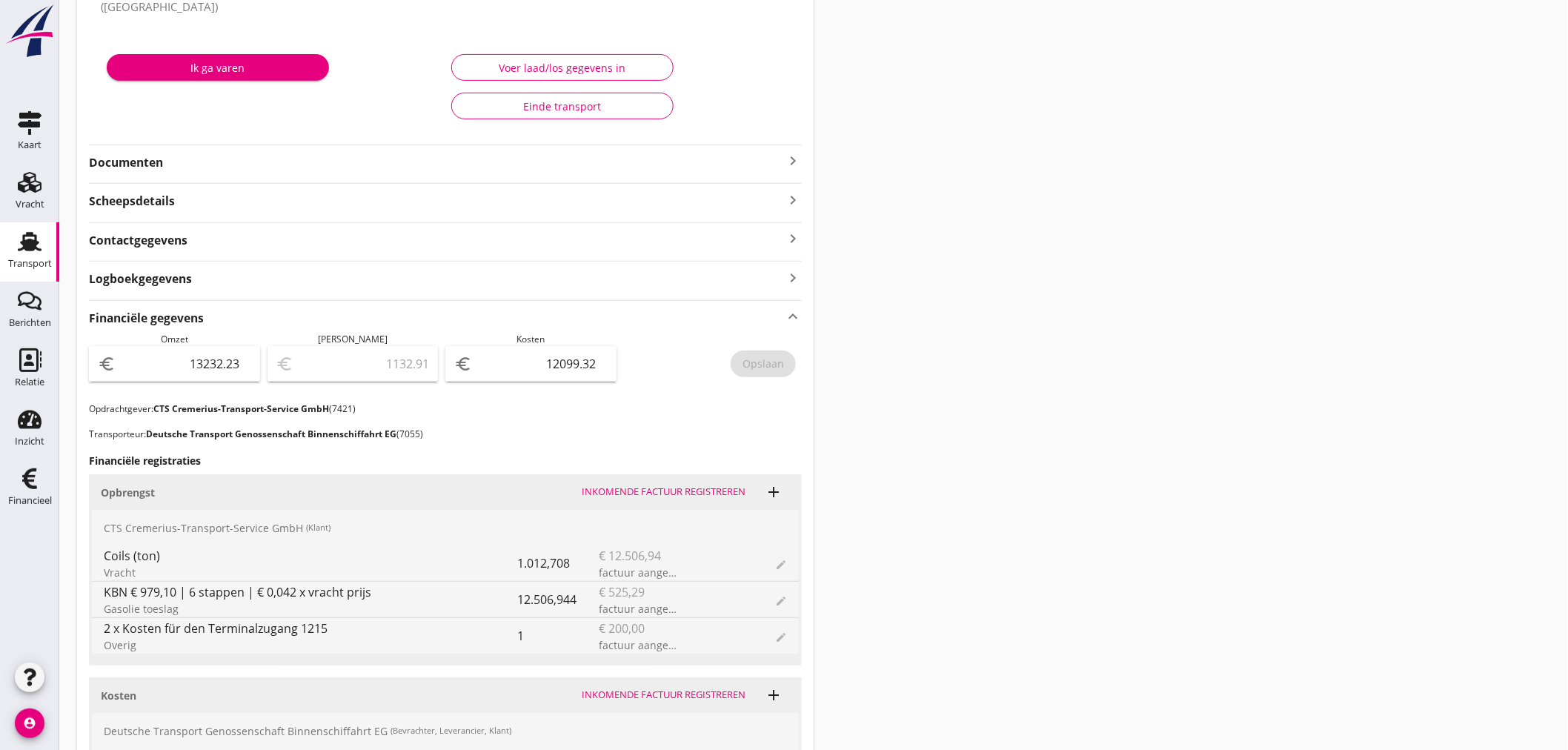
scroll to position [0, 0]
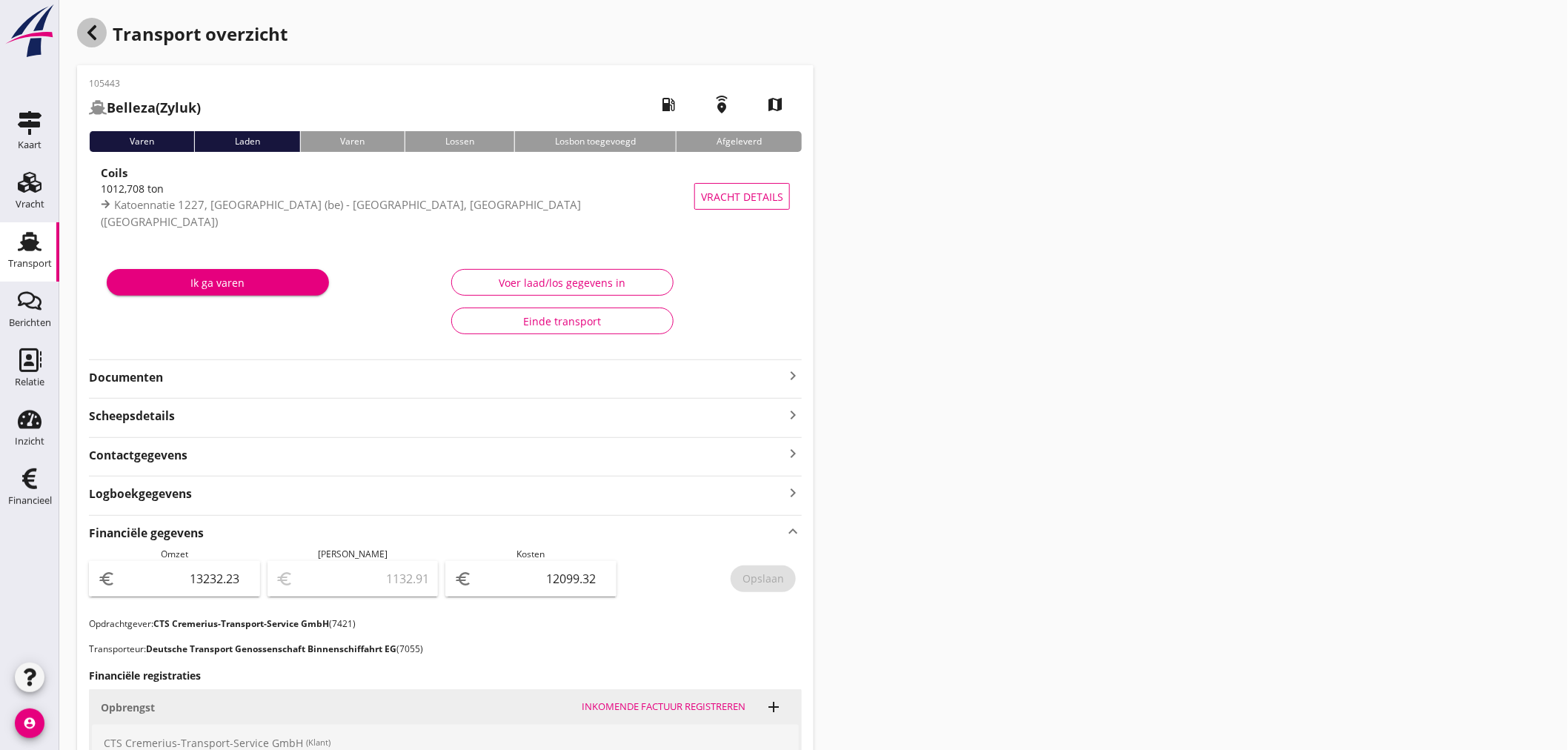
click at [92, 39] on icon "button" at bounding box center [91, 32] width 17 height 17
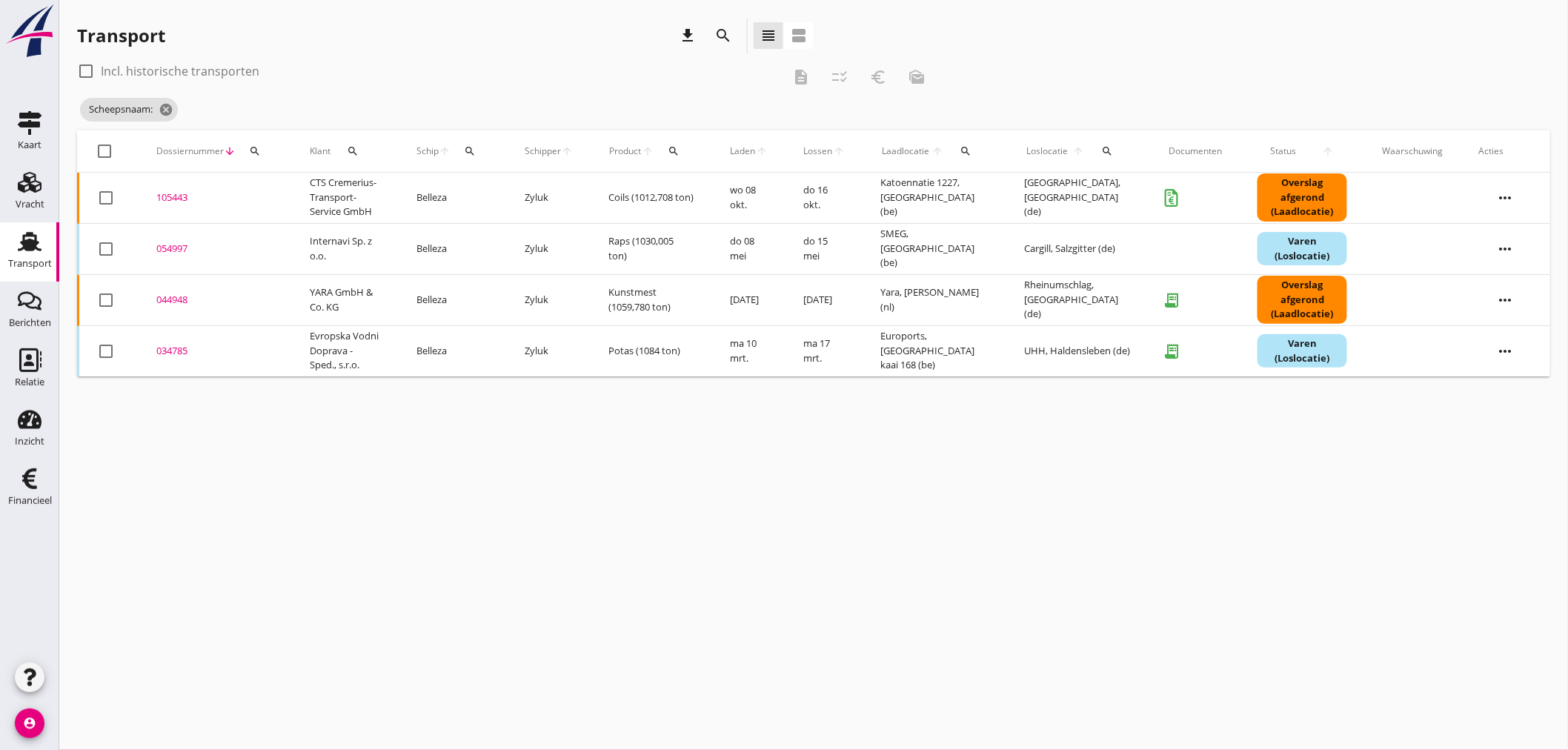
click at [469, 151] on icon "search" at bounding box center [470, 151] width 12 height 12
click at [459, 595] on div "cancel You are impersonating another user. Transport download search view_headl…" at bounding box center [814, 375] width 1508 height 750
click at [570, 151] on icon "arrow_upward" at bounding box center [567, 151] width 12 height 12
click at [468, 146] on icon "search" at bounding box center [470, 151] width 12 height 12
click at [473, 182] on input "Zoek op (scheeps)naam" at bounding box center [545, 194] width 154 height 24
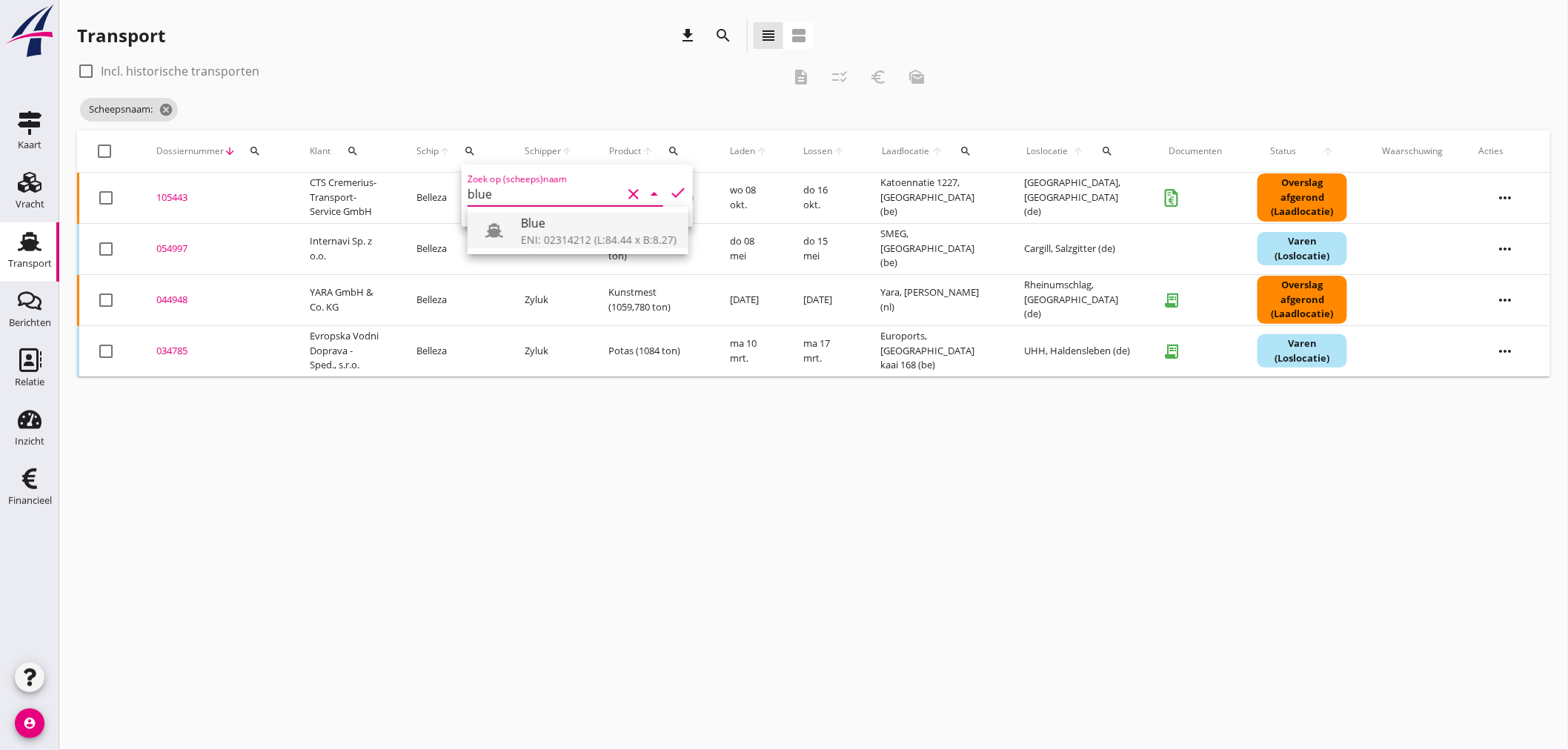
click at [565, 235] on div "ENI: 02314212 (L:84.44 x B:8.27)" at bounding box center [598, 239] width 155 height 16
click at [669, 195] on icon "check" at bounding box center [677, 192] width 17 height 17
type input "Blue"
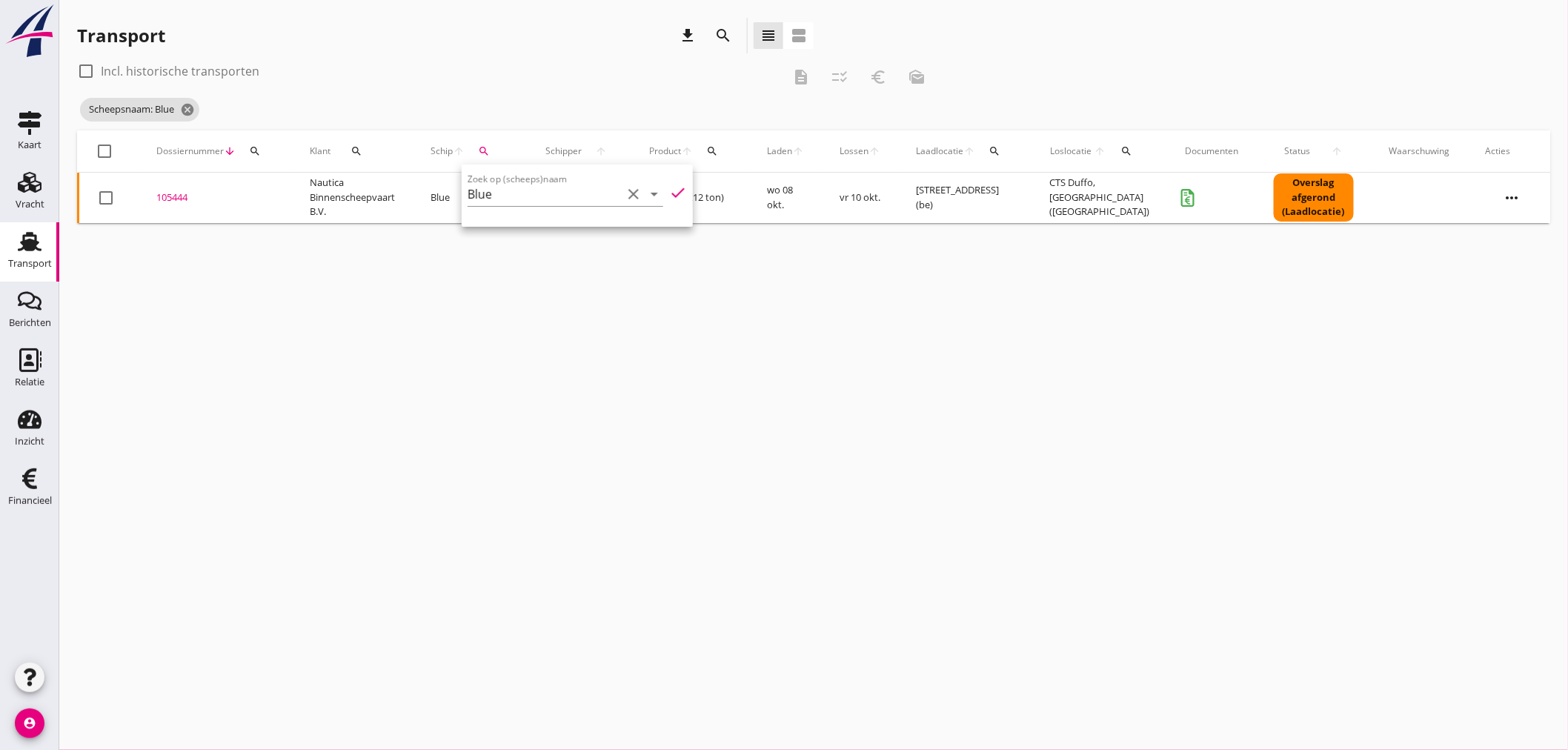
drag, startPoint x: 447, startPoint y: 326, endPoint x: 446, endPoint y: 290, distance: 36.0
click at [450, 310] on div "cancel You are impersonating another user. Transport download search view_headl…" at bounding box center [814, 375] width 1508 height 750
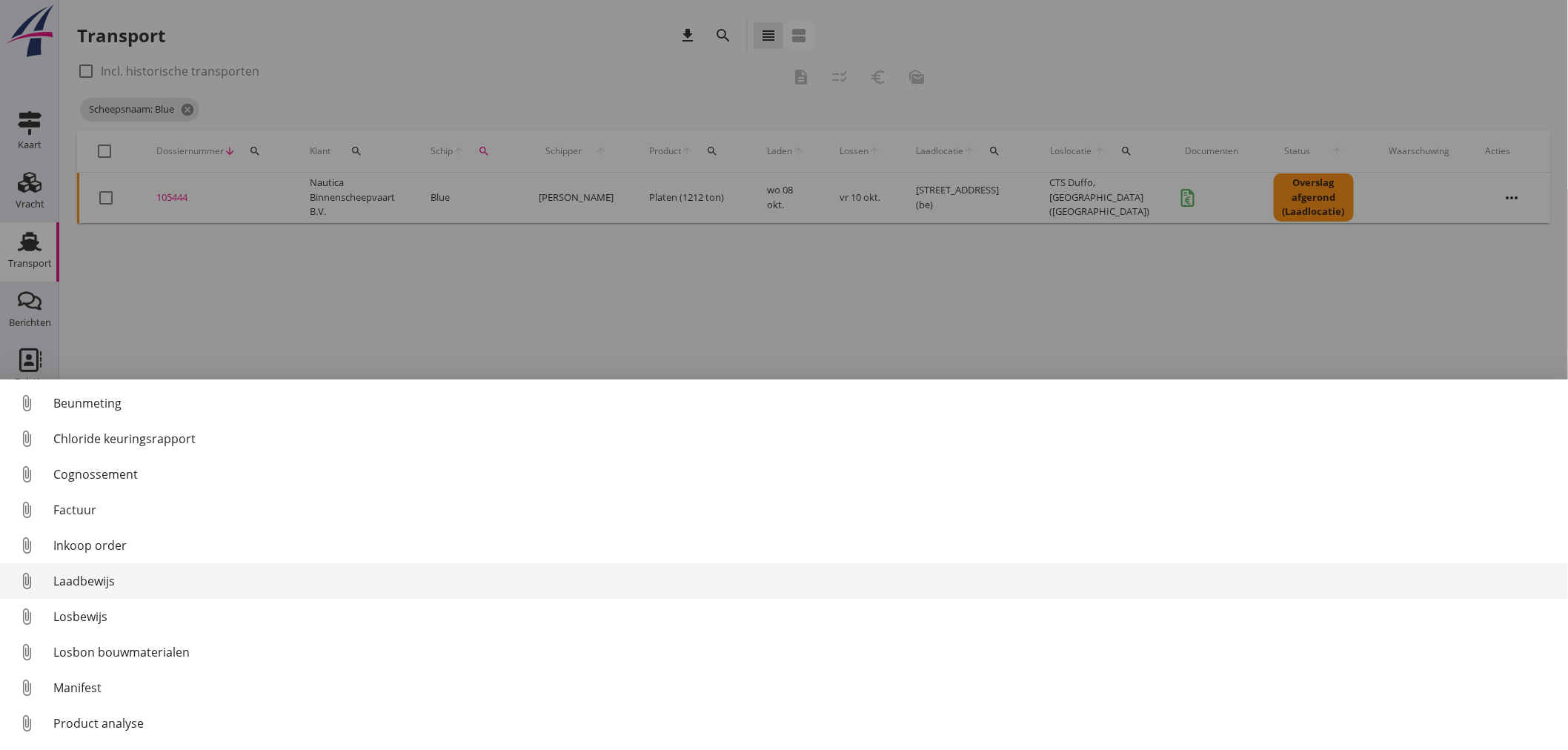
click at [98, 578] on div "Laadbewijs" at bounding box center [805, 581] width 1503 height 17
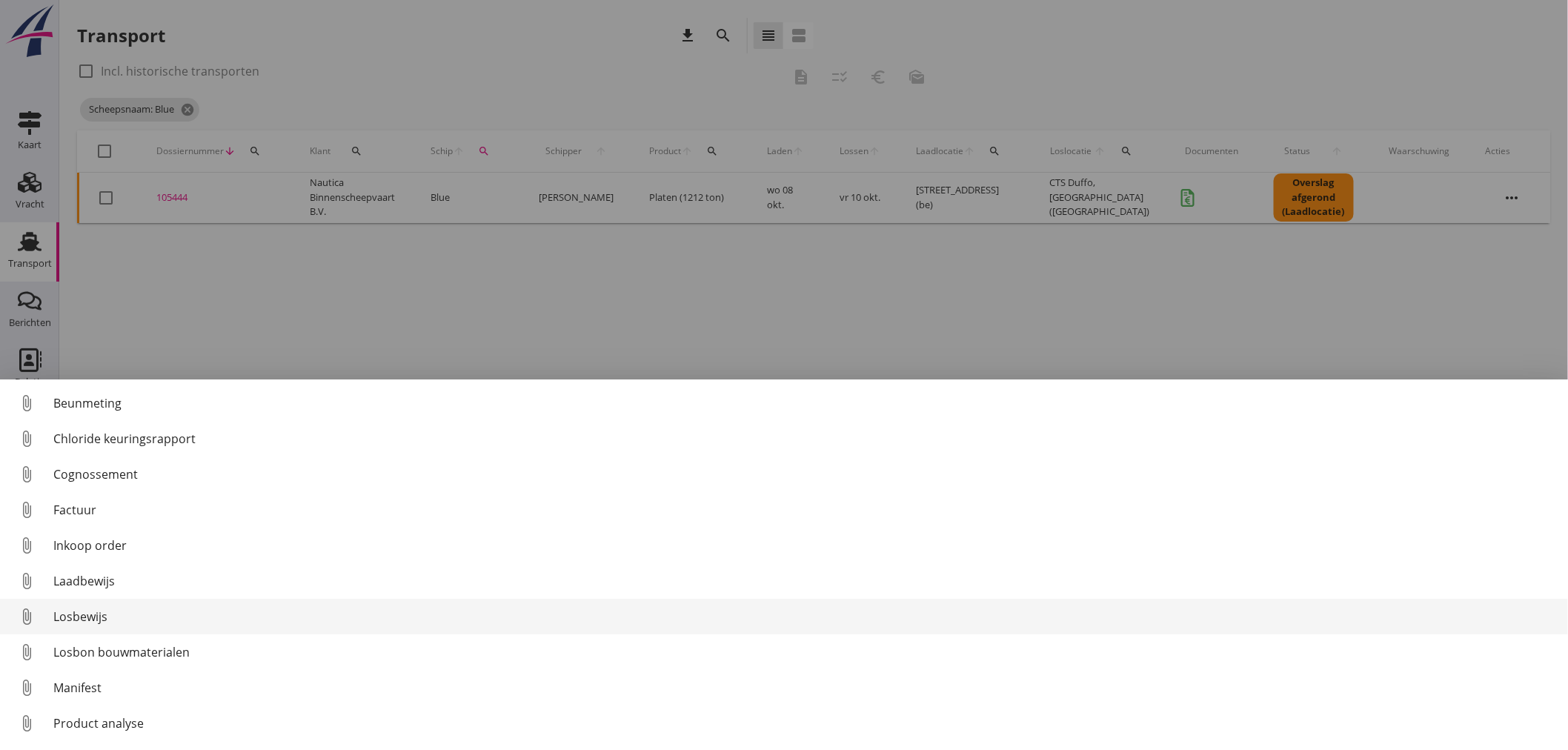
click at [98, 624] on div "Losbewijs" at bounding box center [805, 616] width 1503 height 17
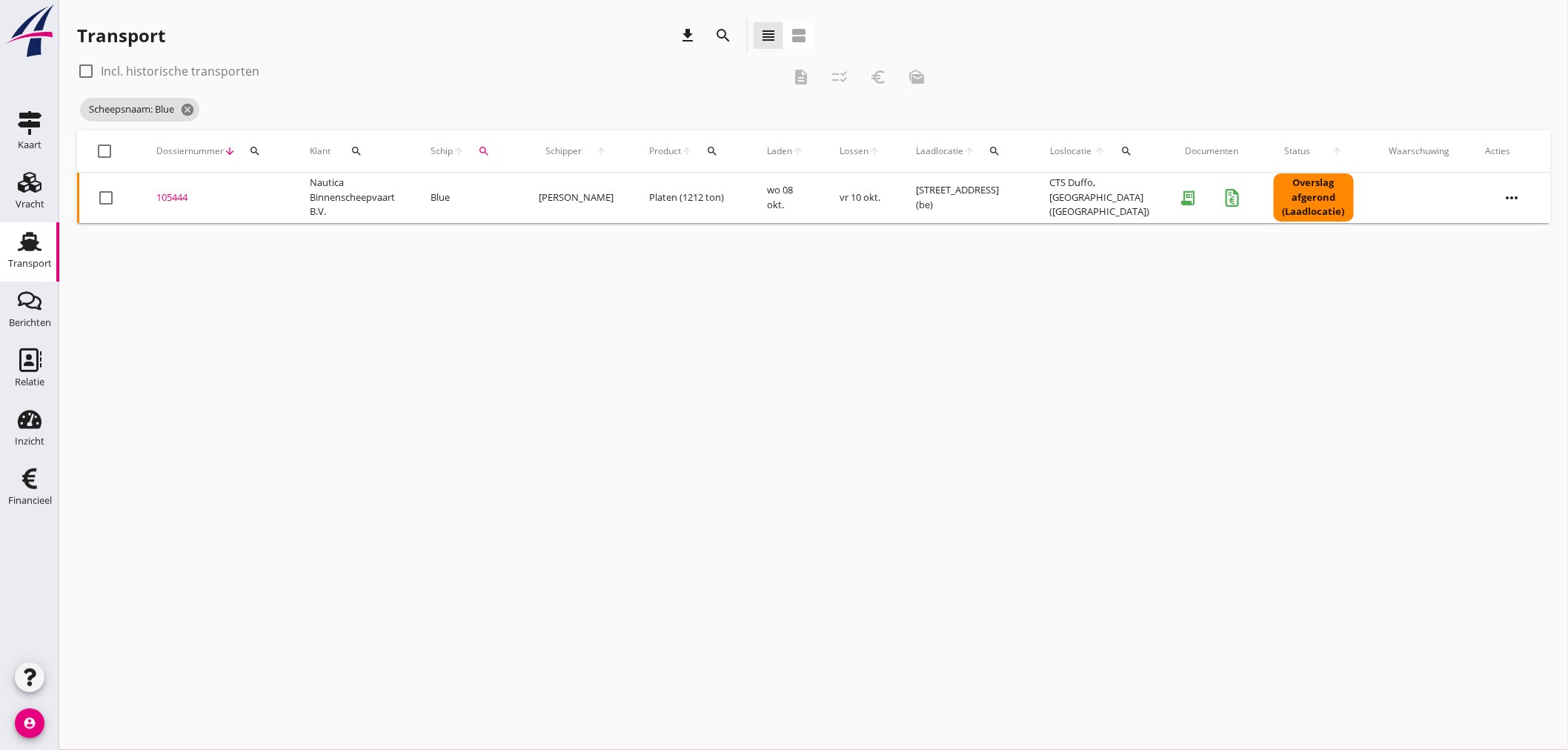
click at [172, 193] on div "105444" at bounding box center [215, 198] width 118 height 15
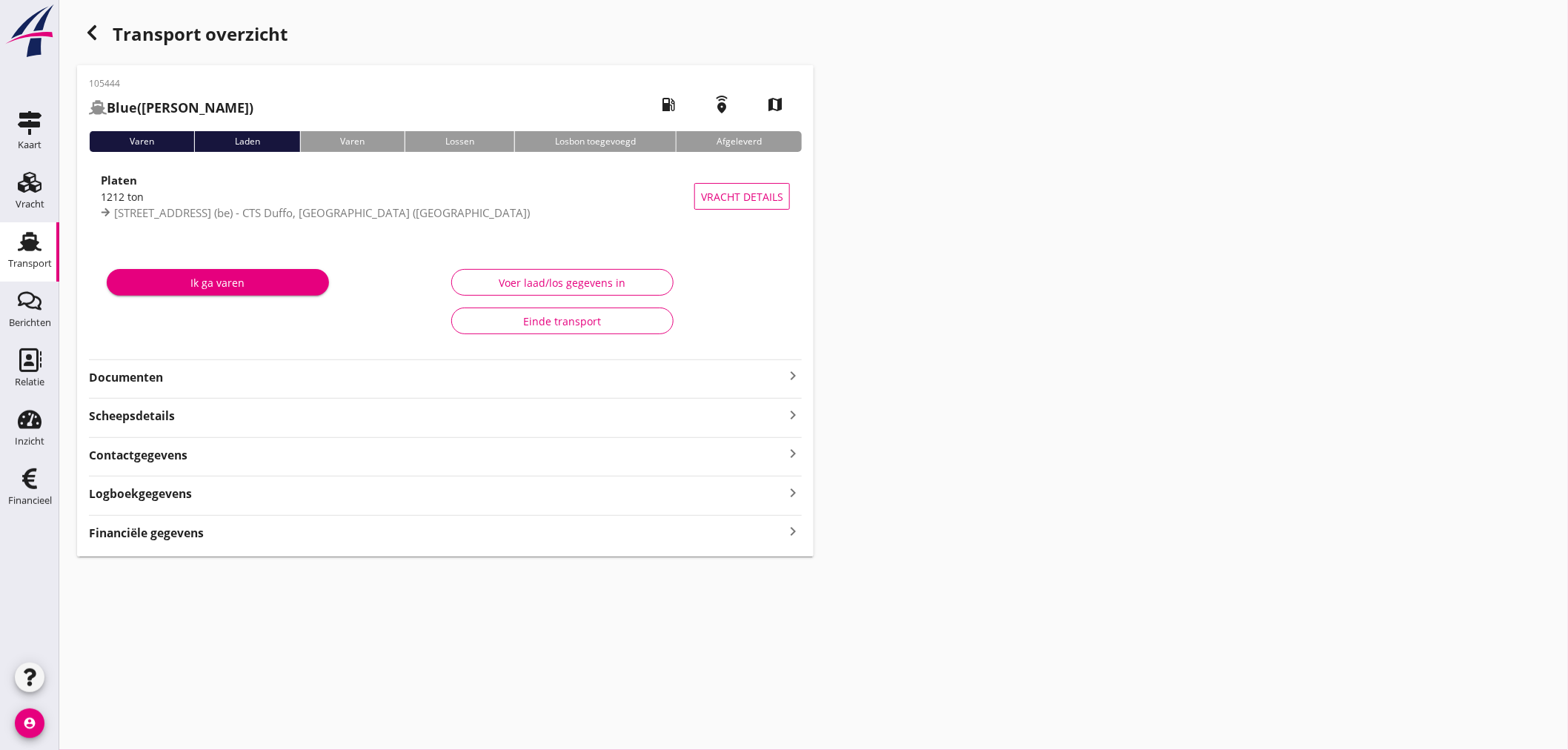
click at [121, 523] on div "Financiële gegevens keyboard_arrow_right" at bounding box center [446, 532] width 713 height 20
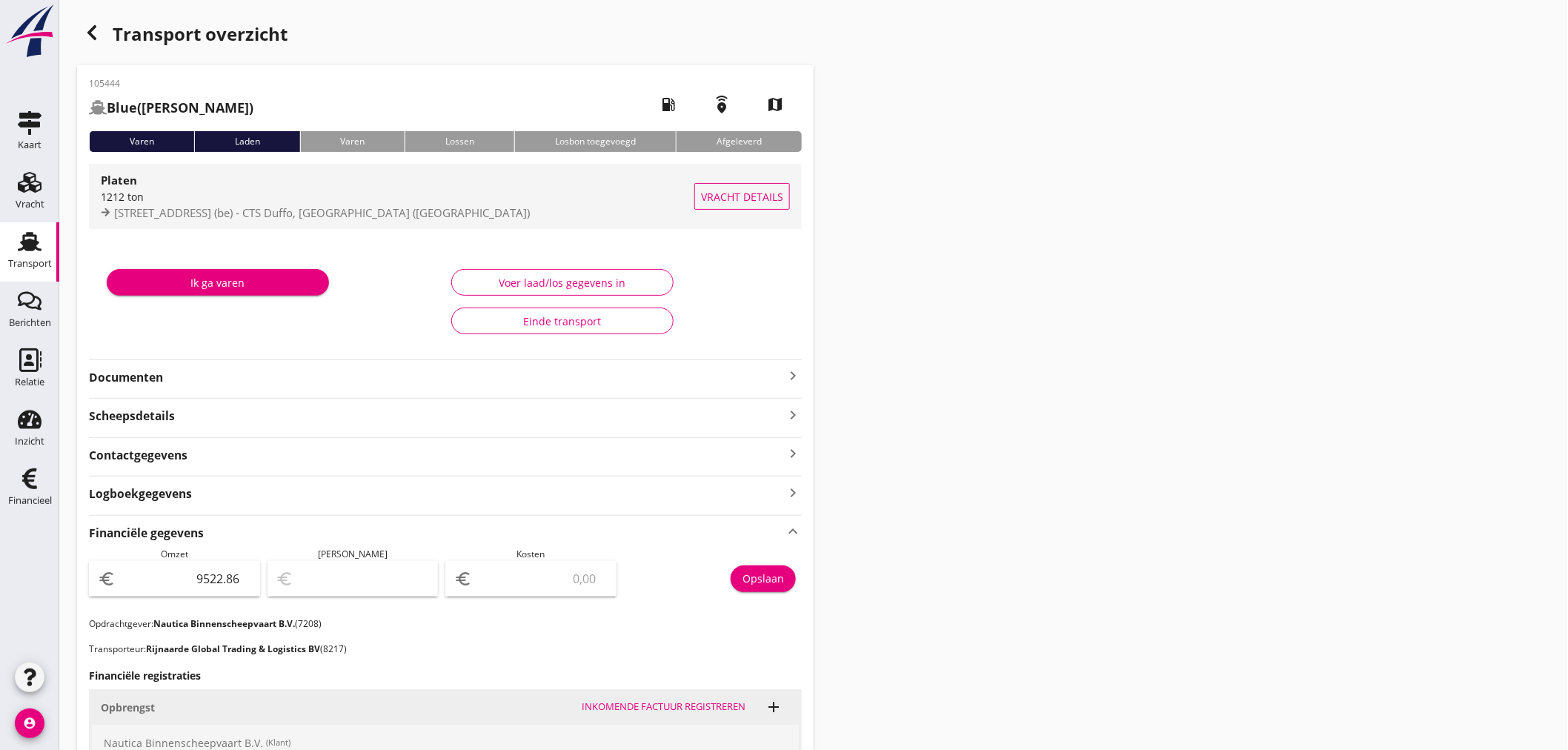
click at [220, 201] on div "1212 ton" at bounding box center [398, 197] width 593 height 16
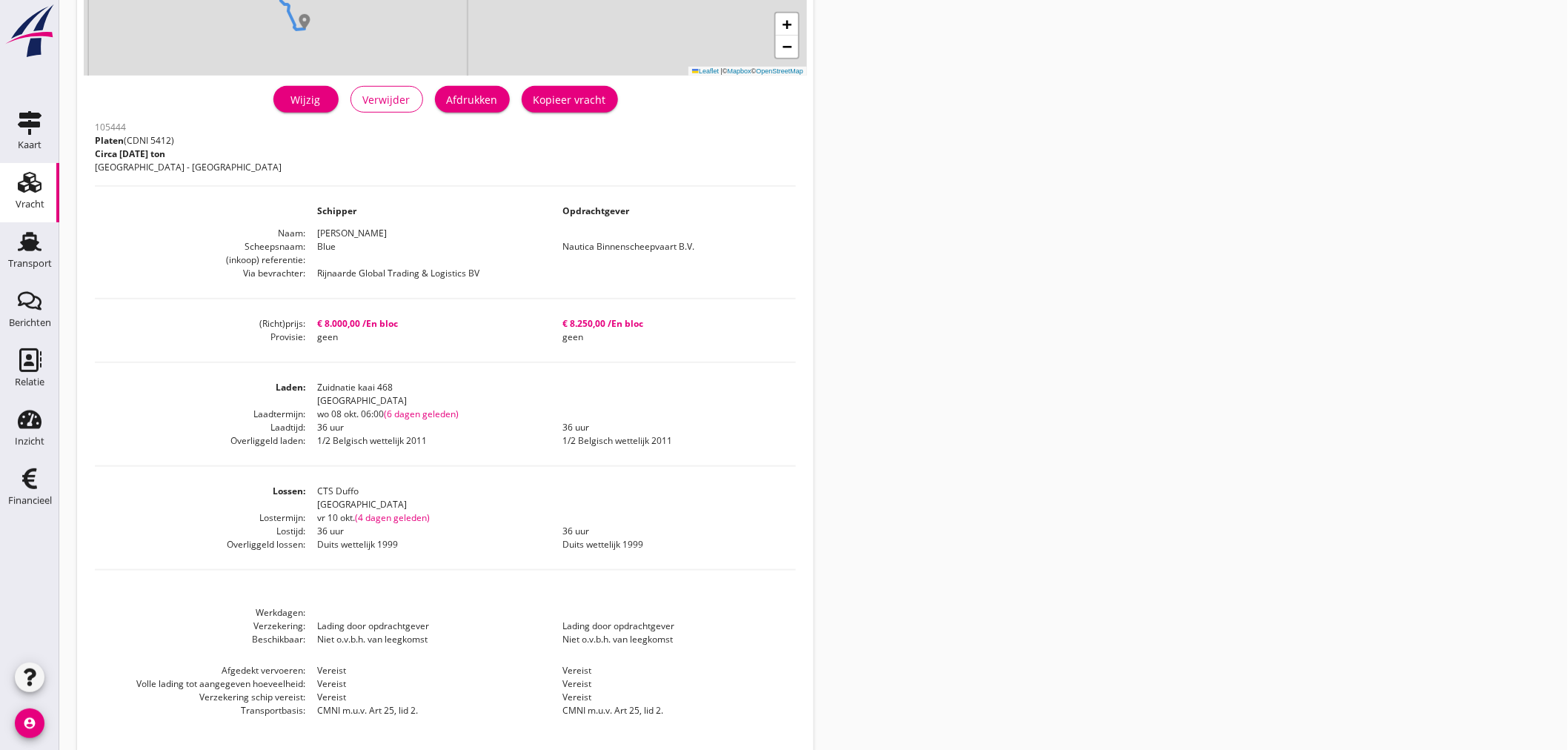
scroll to position [313, 0]
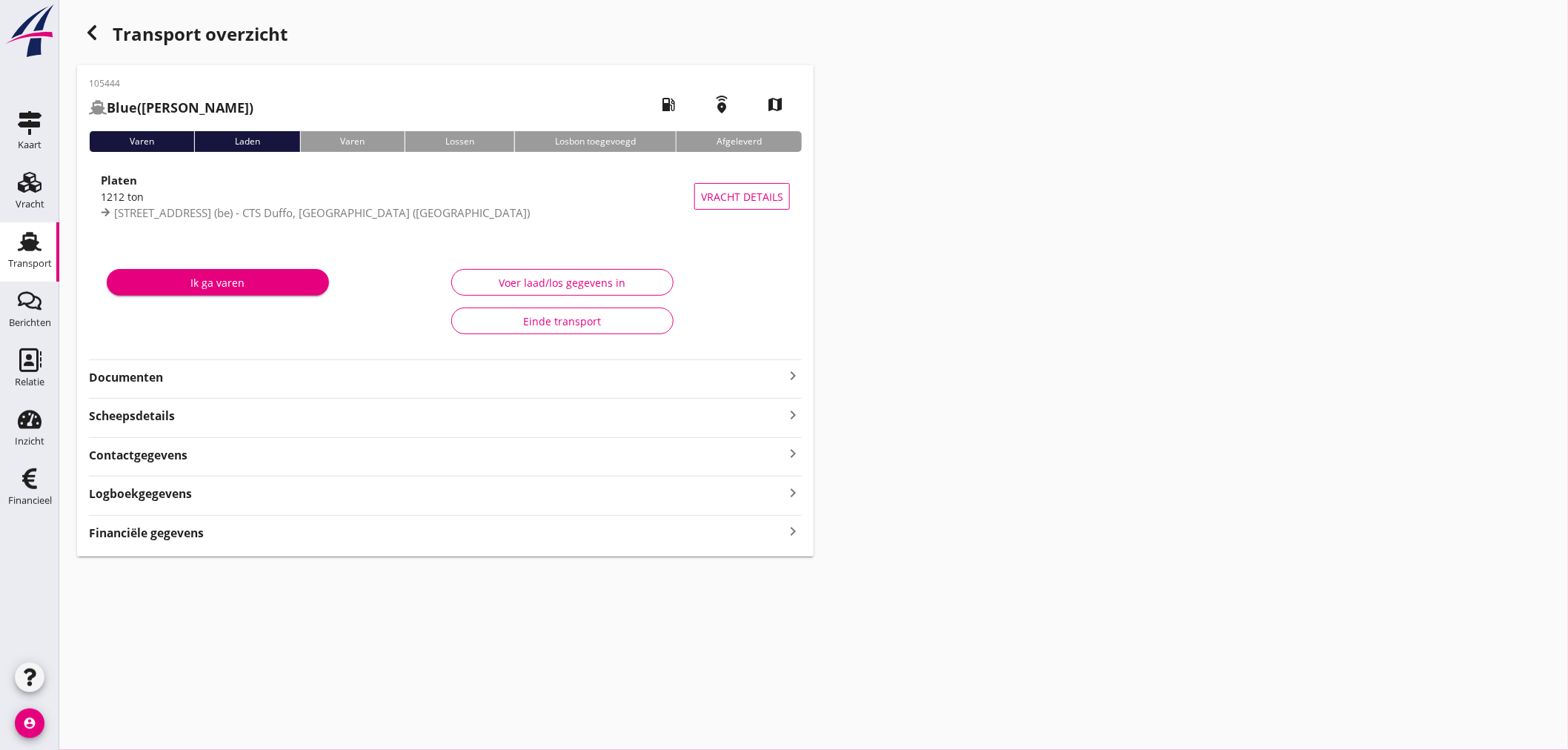
click at [798, 373] on icon "keyboard_arrow_right" at bounding box center [792, 375] width 17 height 17
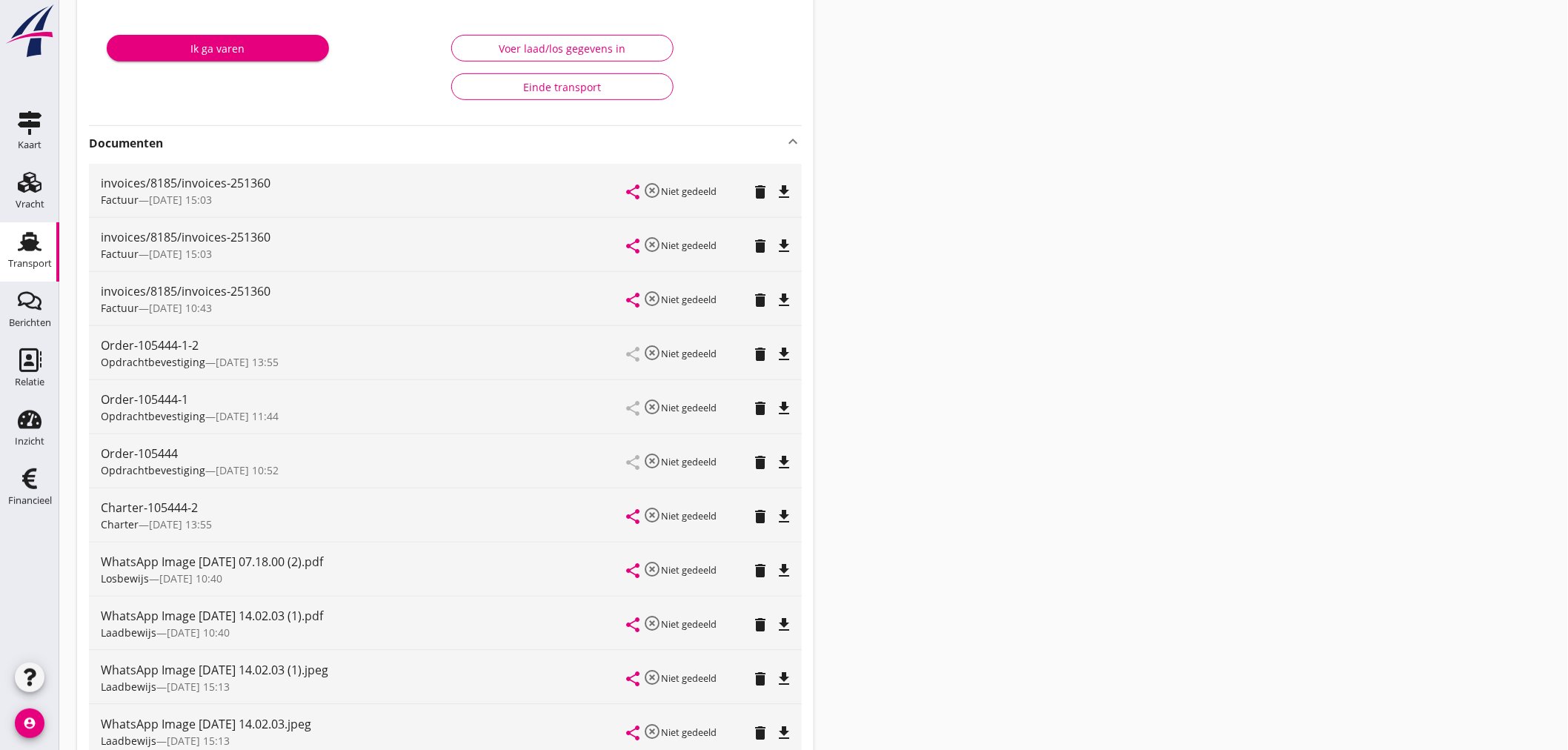
scroll to position [247, 0]
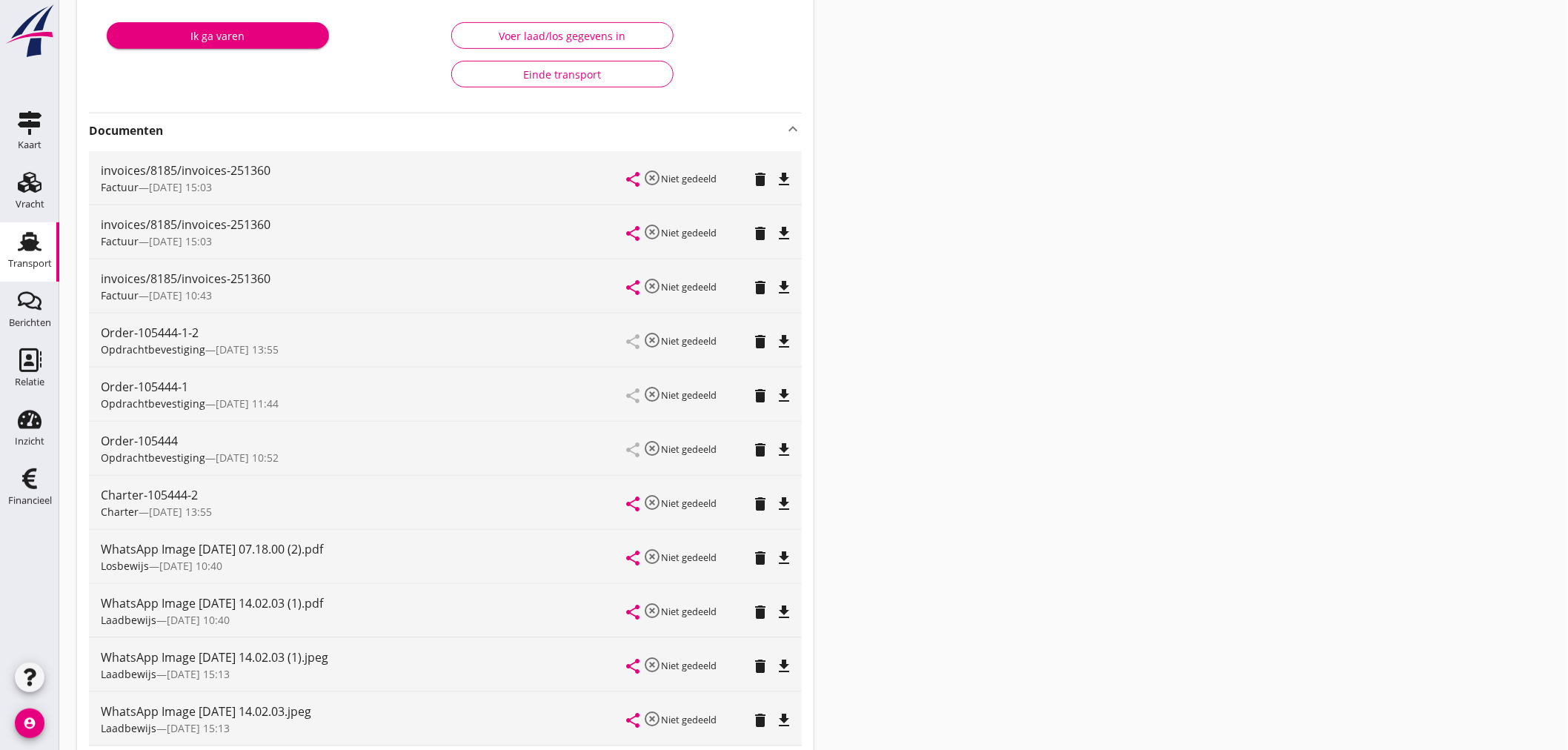
click at [789, 338] on icon "file_download" at bounding box center [784, 341] width 17 height 17
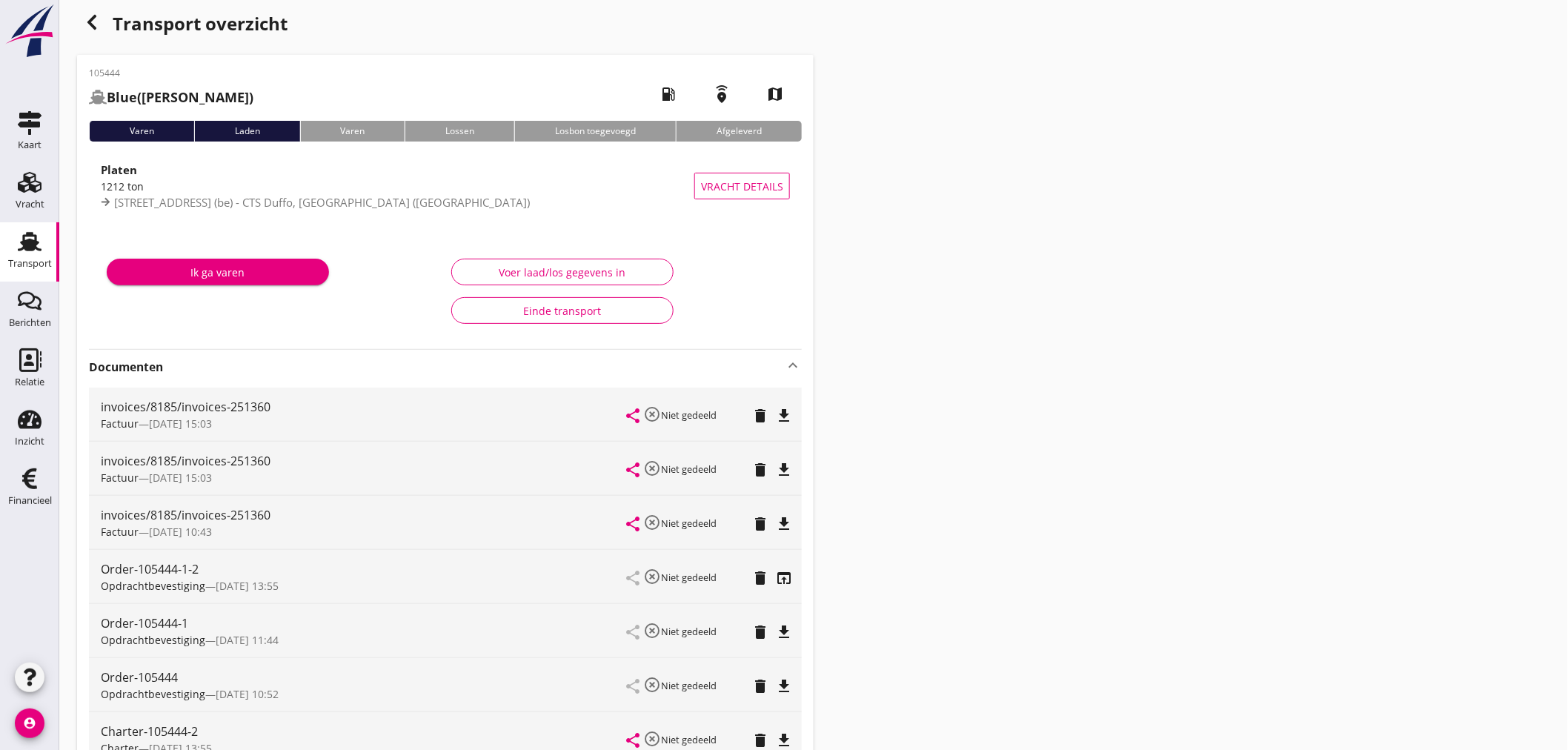
scroll to position [0, 0]
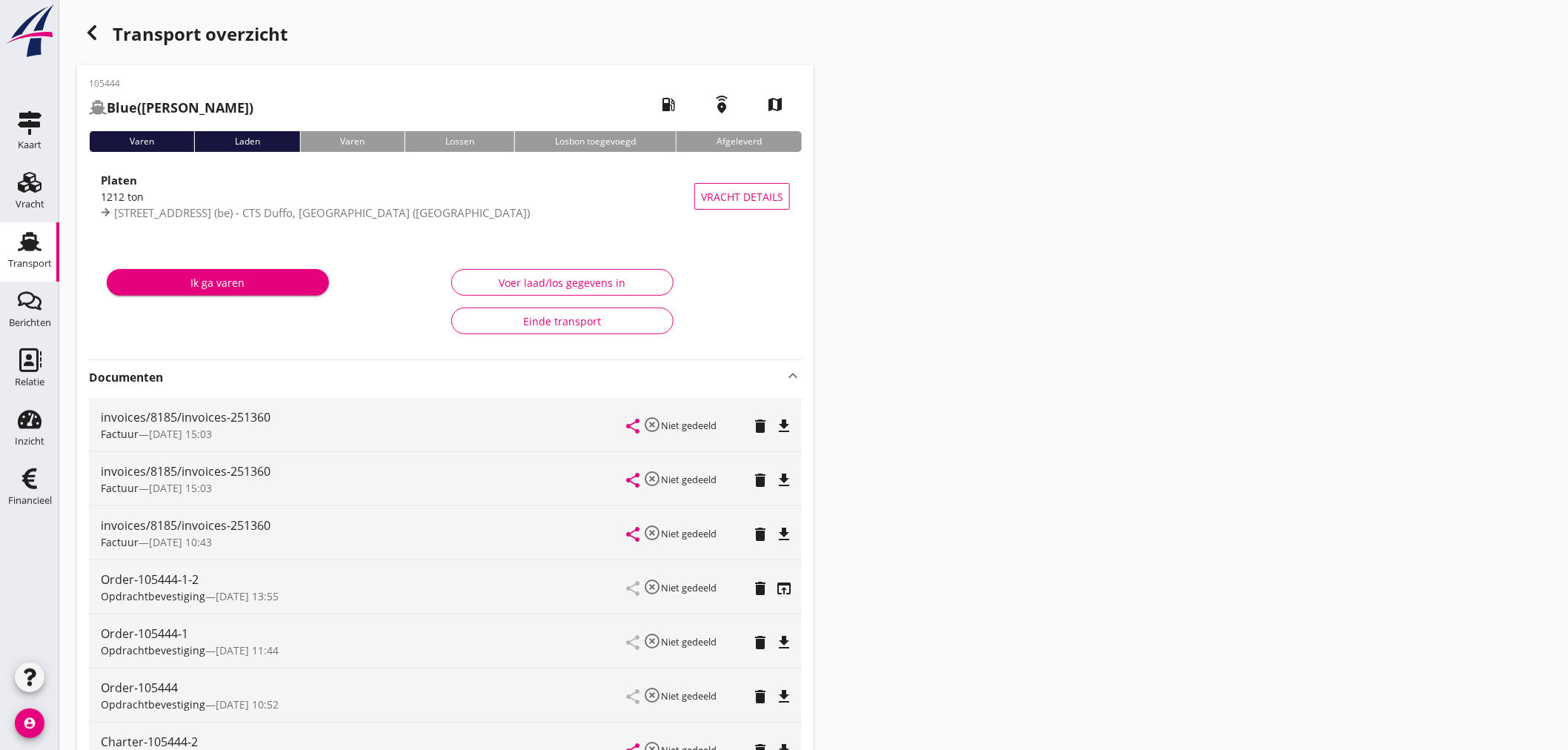
click at [186, 186] on div "Platen" at bounding box center [398, 179] width 593 height 17
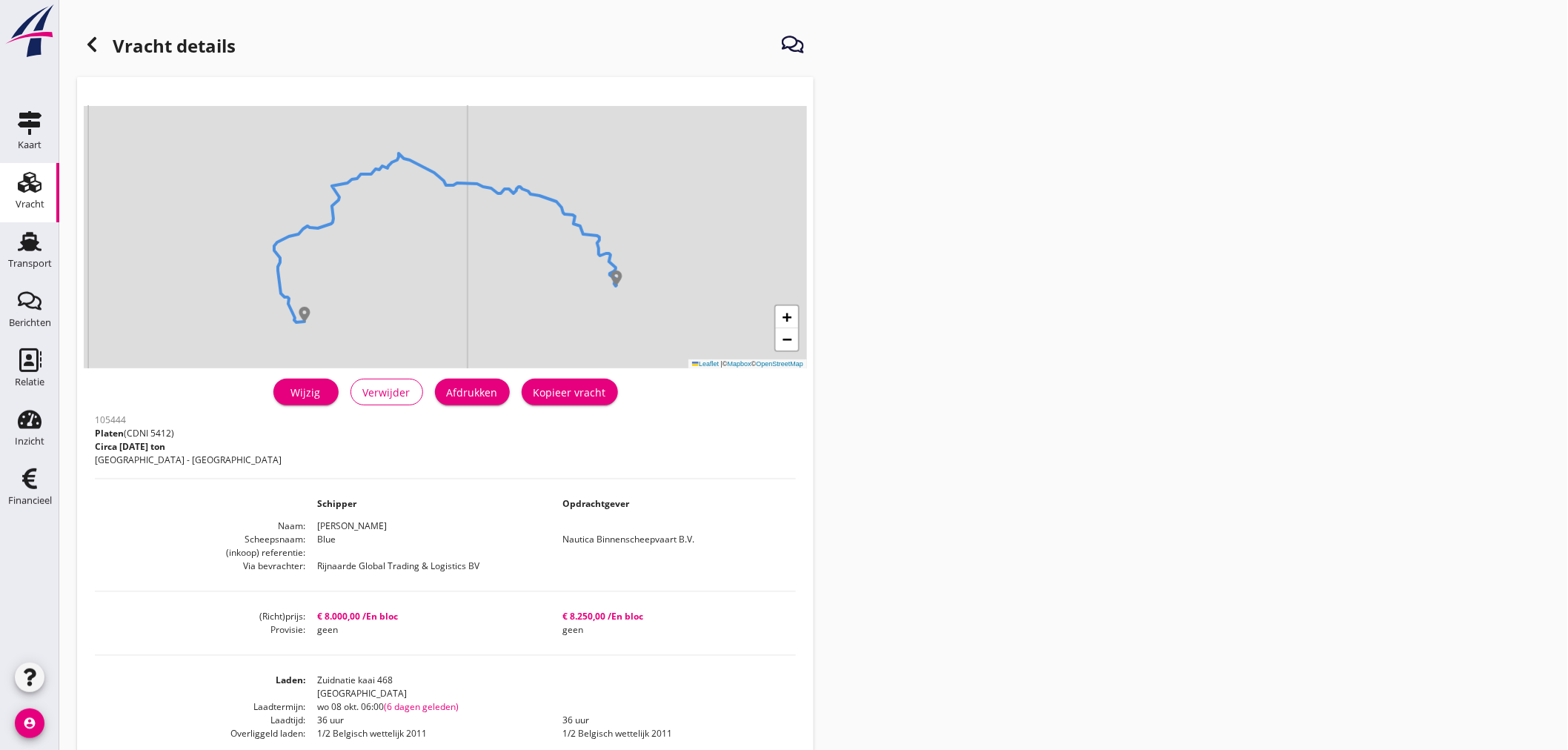
click at [97, 45] on icon at bounding box center [91, 44] width 17 height 17
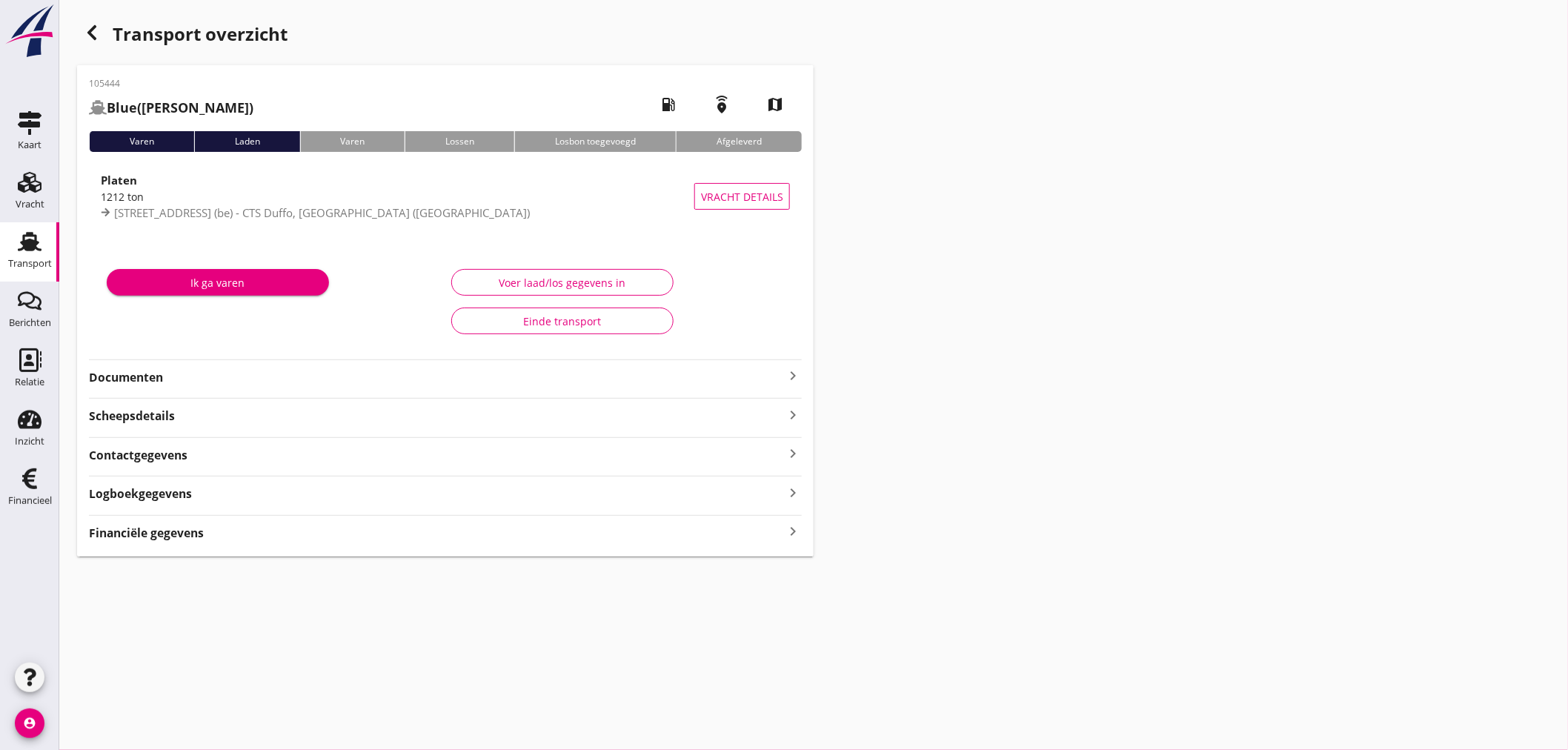
click at [795, 527] on icon "keyboard_arrow_right" at bounding box center [792, 532] width 17 height 20
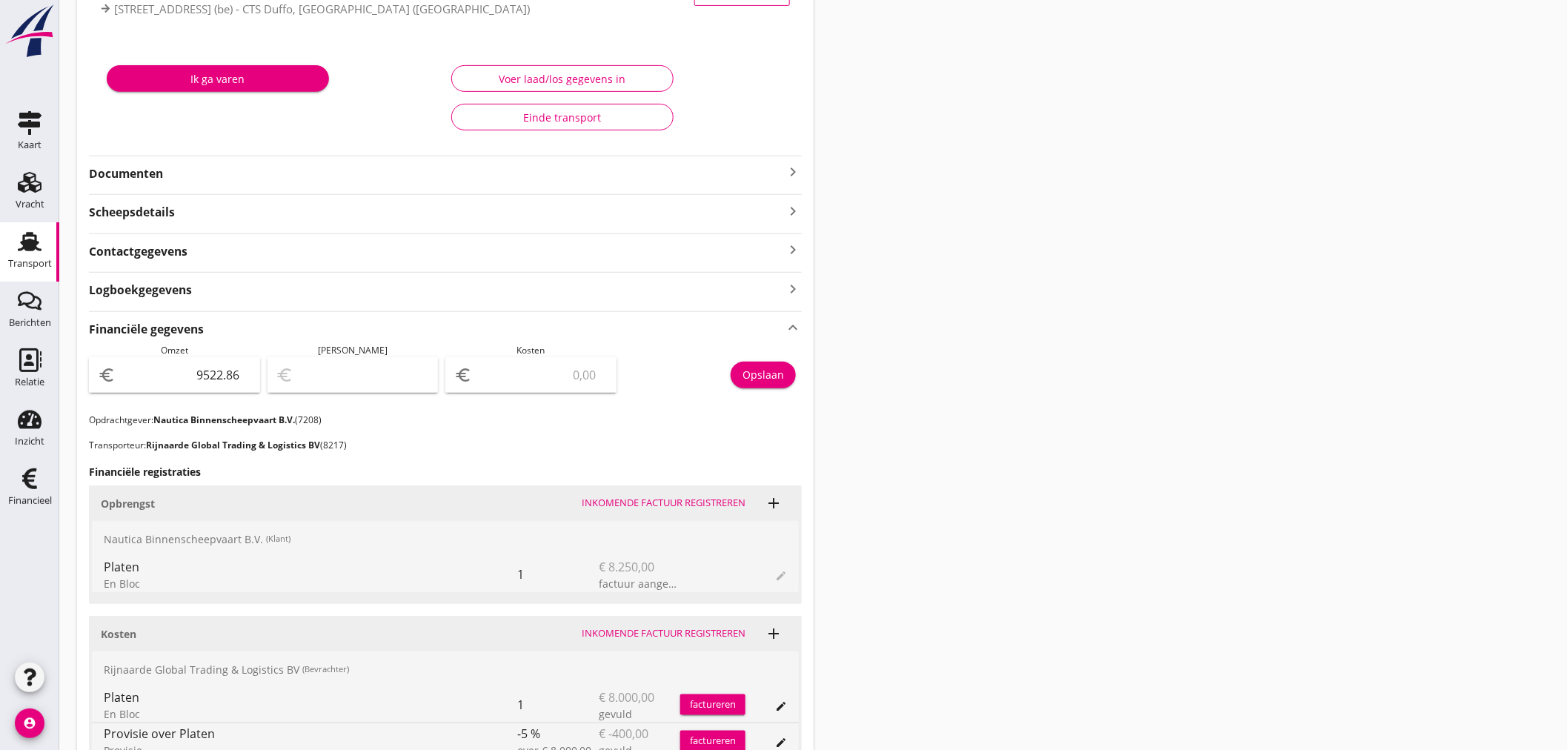
scroll to position [484, 0]
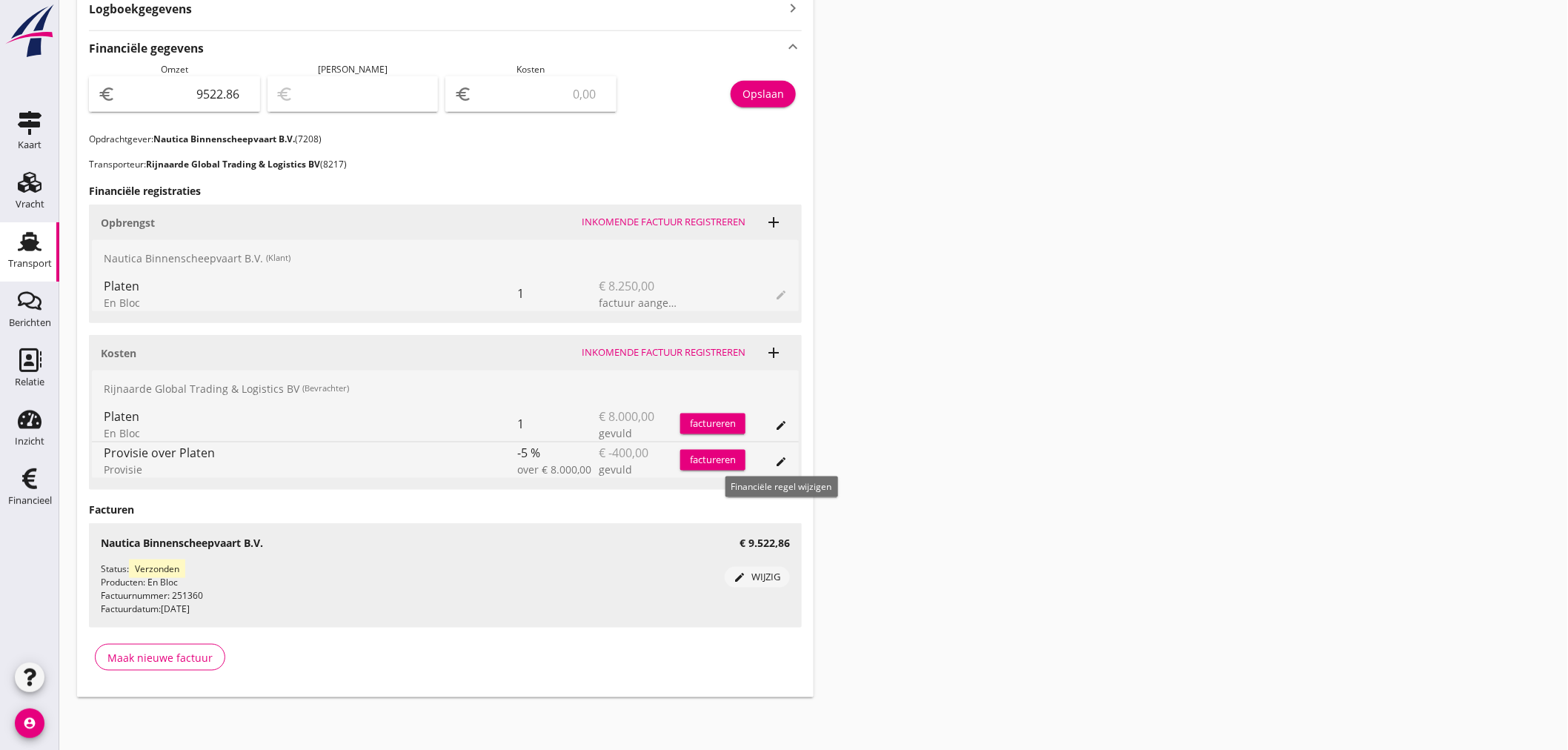
click at [779, 460] on icon "edit" at bounding box center [781, 461] width 12 height 12
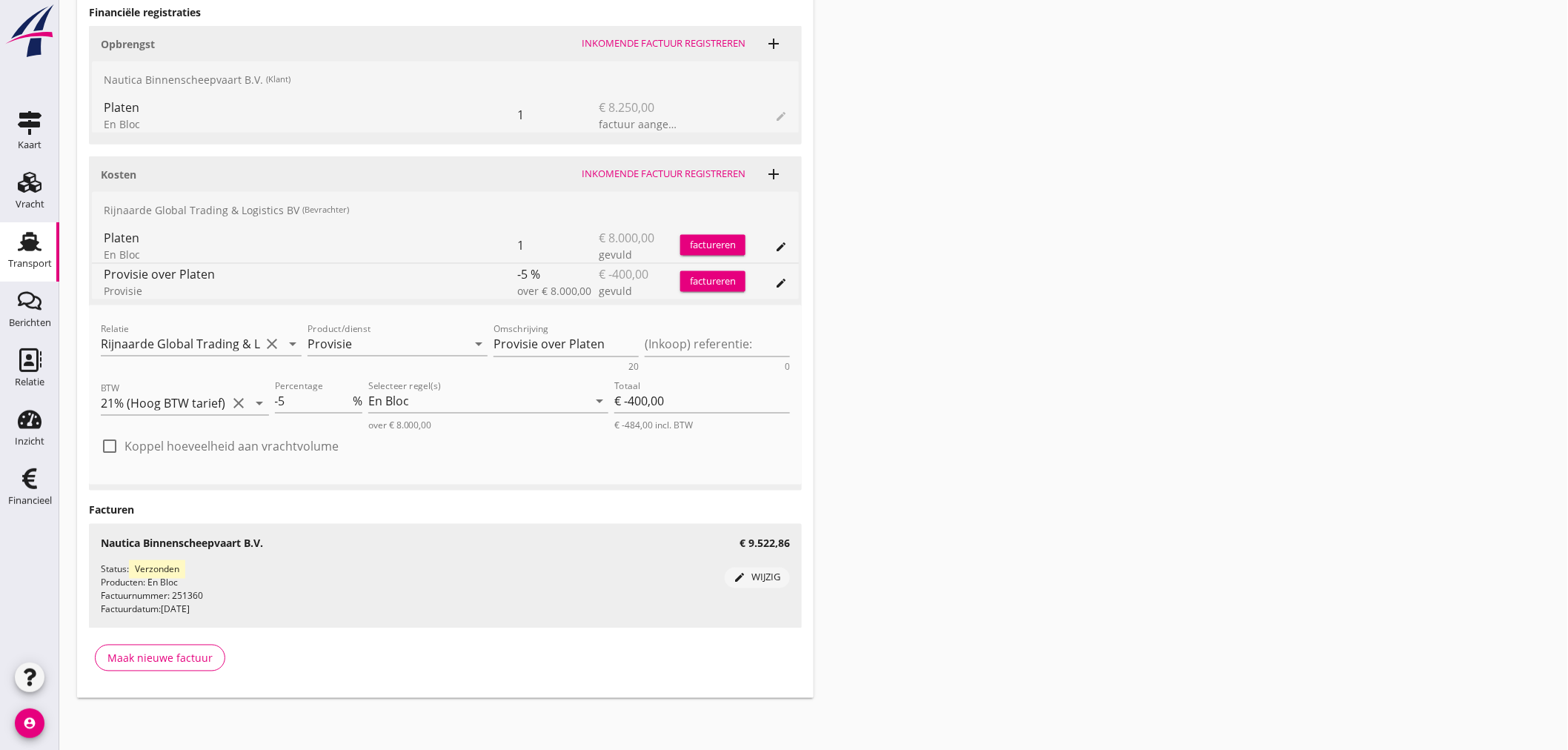
scroll to position [665, 0]
click at [784, 320] on icon "delete" at bounding box center [784, 319] width 17 height 17
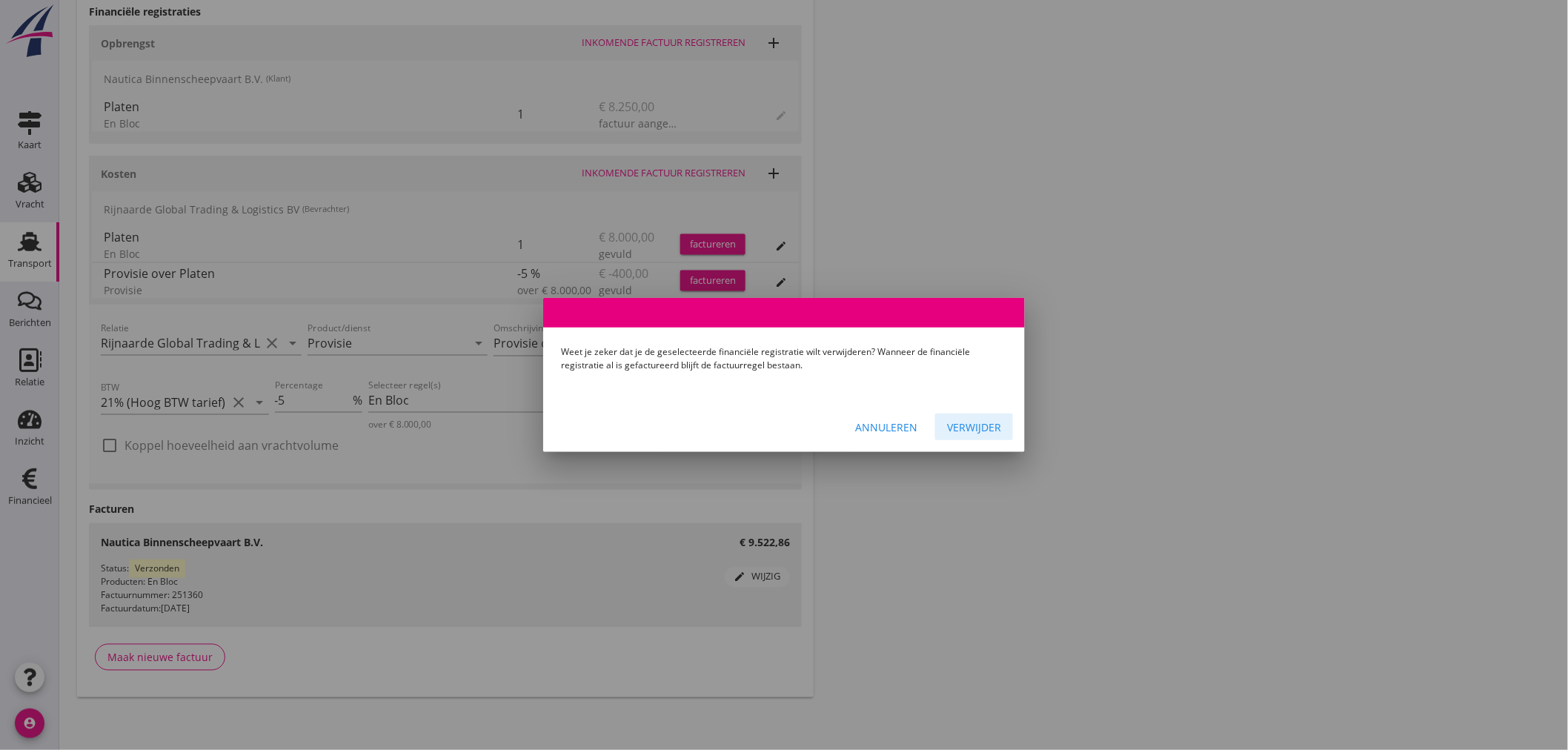
click at [971, 427] on div "Verwijder" at bounding box center [974, 427] width 54 height 16
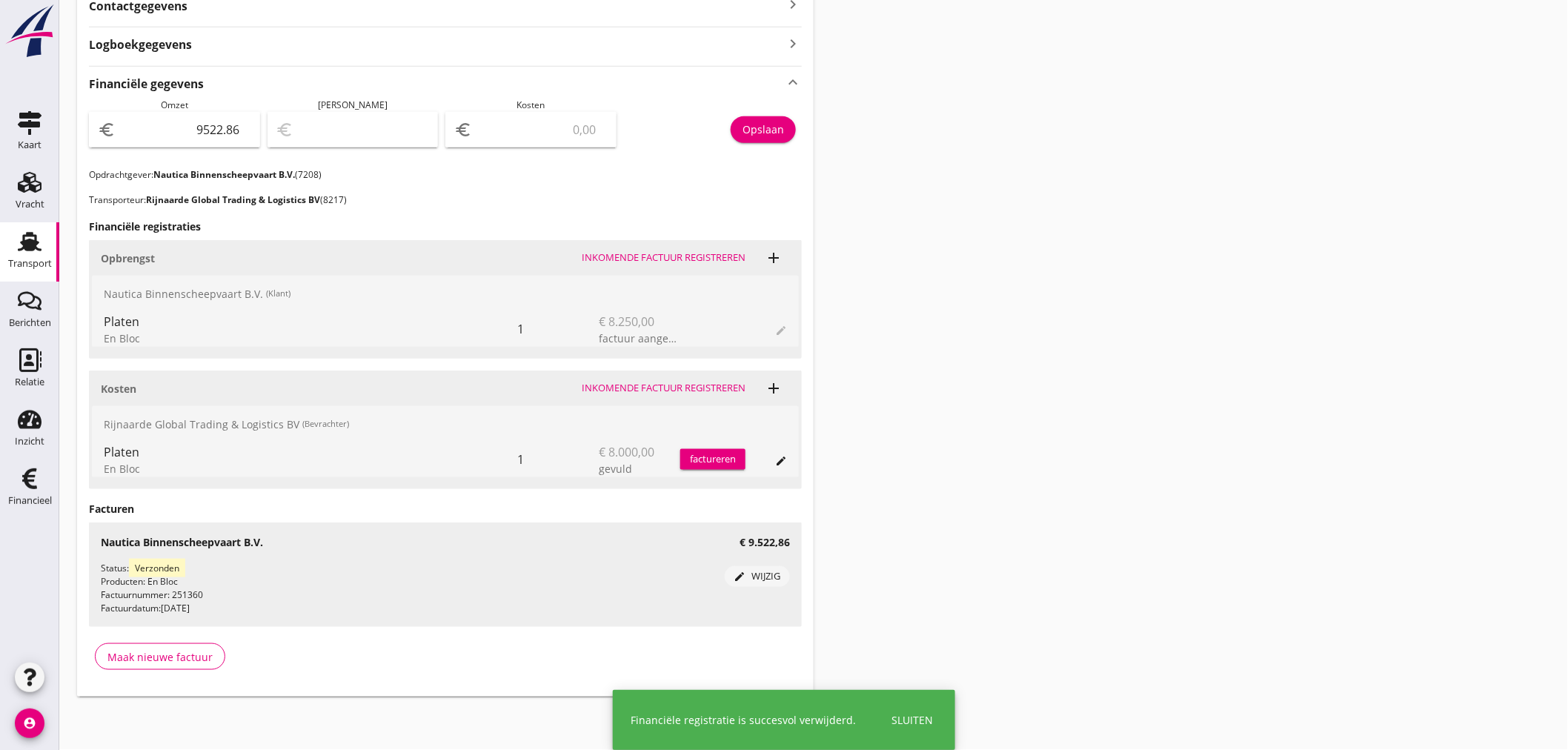
scroll to position [449, 0]
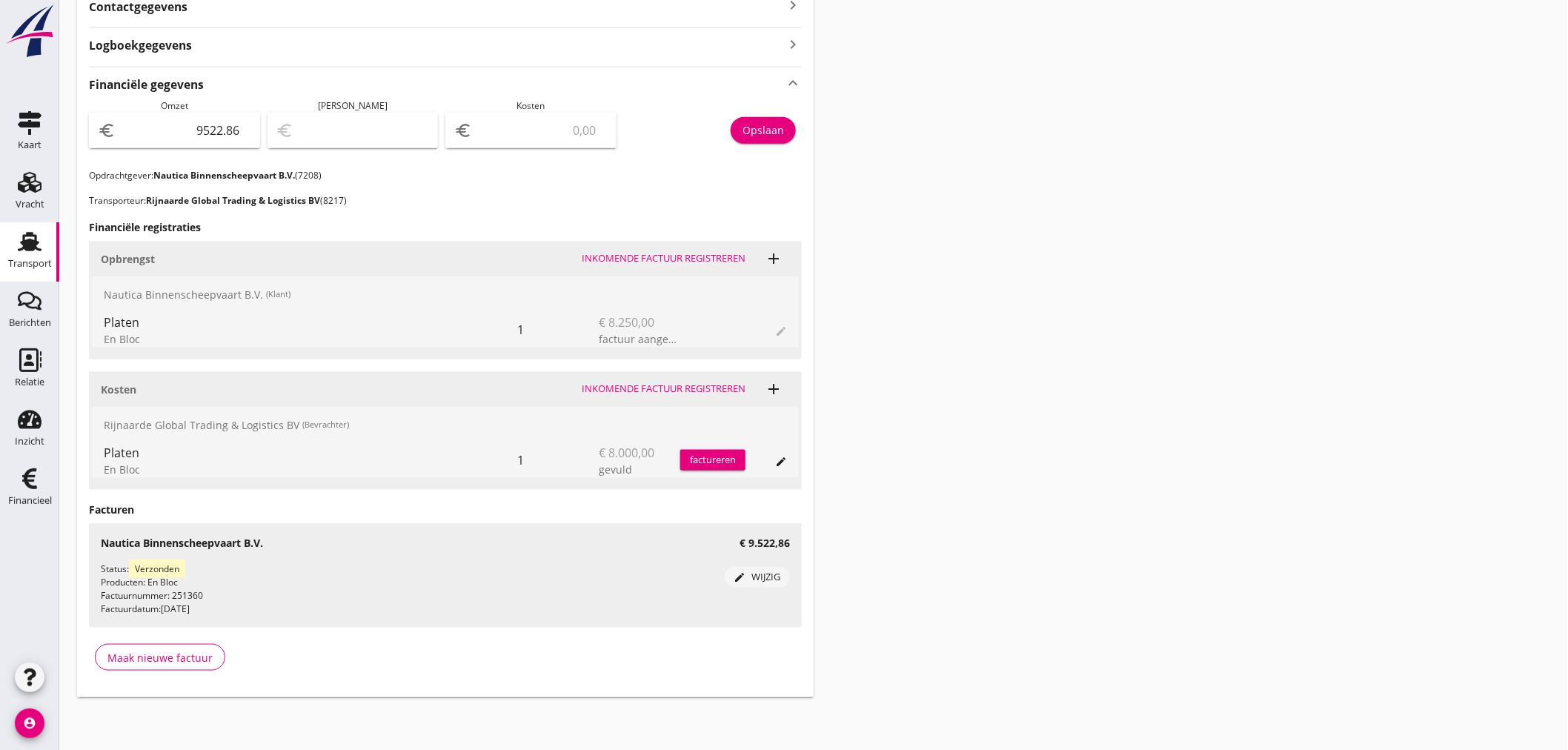
click at [547, 131] on input "number" at bounding box center [541, 131] width 132 height 24
type input "9513.86"
type input "9"
type input "9430.86"
type input "92"
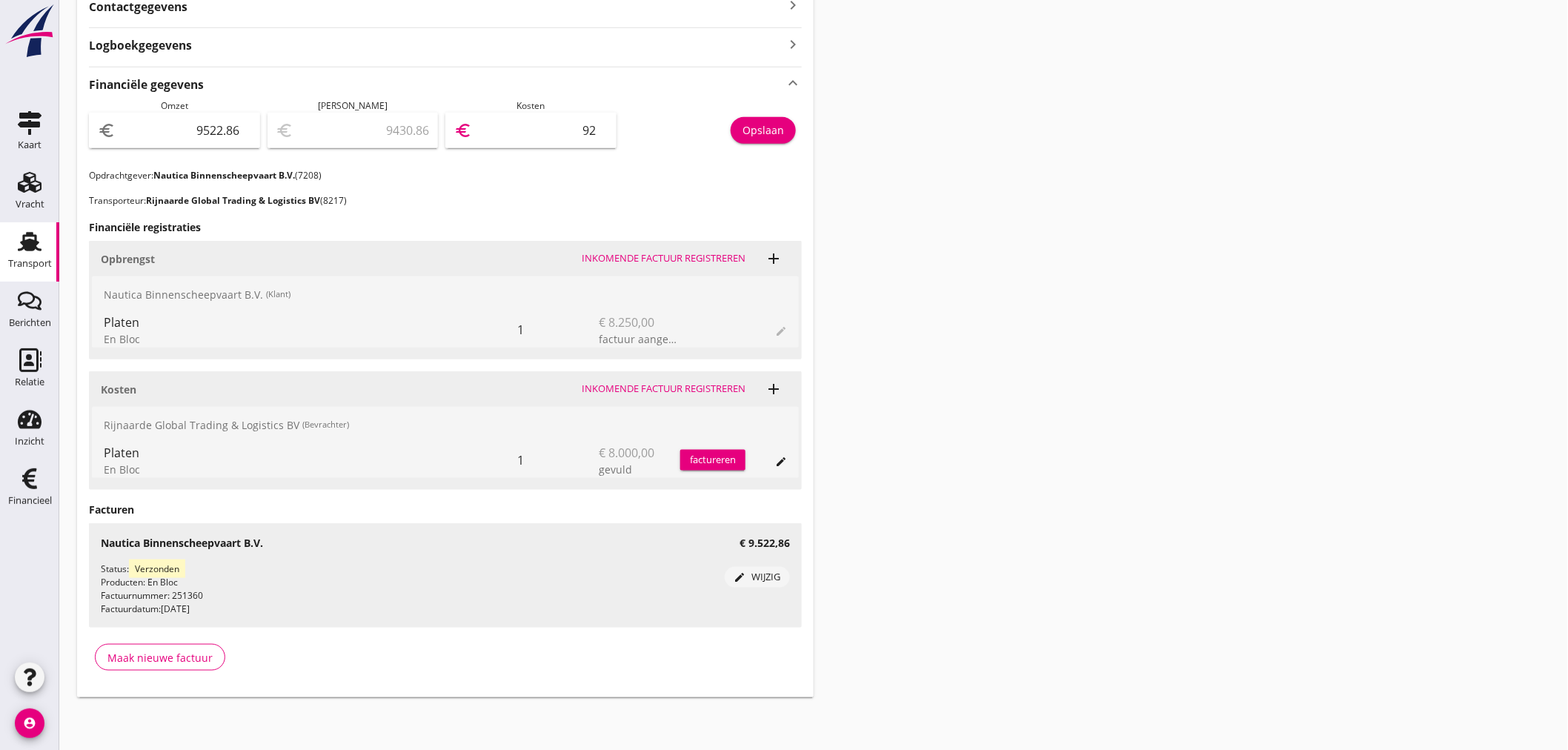
type input "8599.86"
type input "923"
type input "288.86"
type input "9234"
type input "288.46"
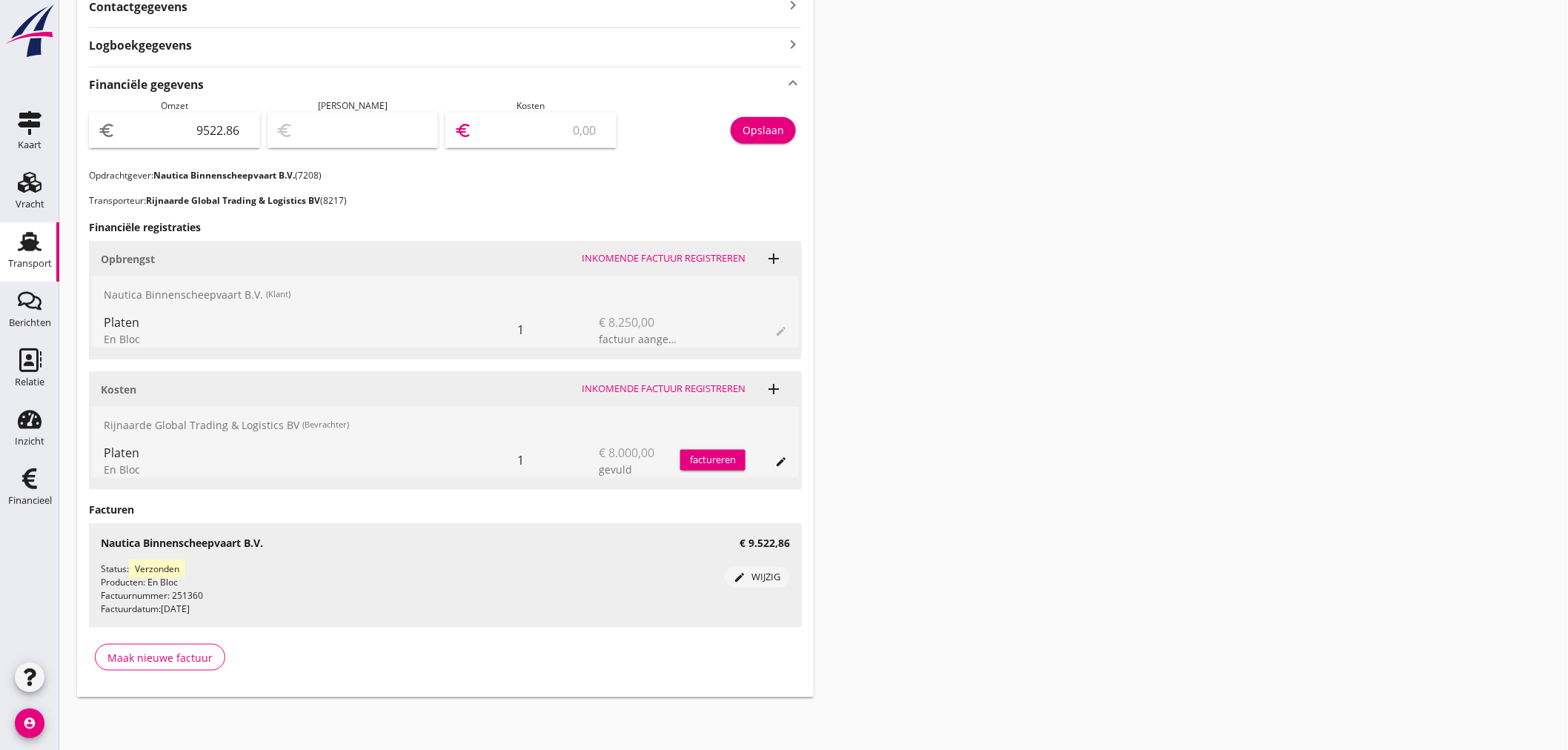
type input "9234.4"
type input "288.42"
type input "9234.44"
click at [783, 126] on div "Opslaan" at bounding box center [762, 130] width 41 height 16
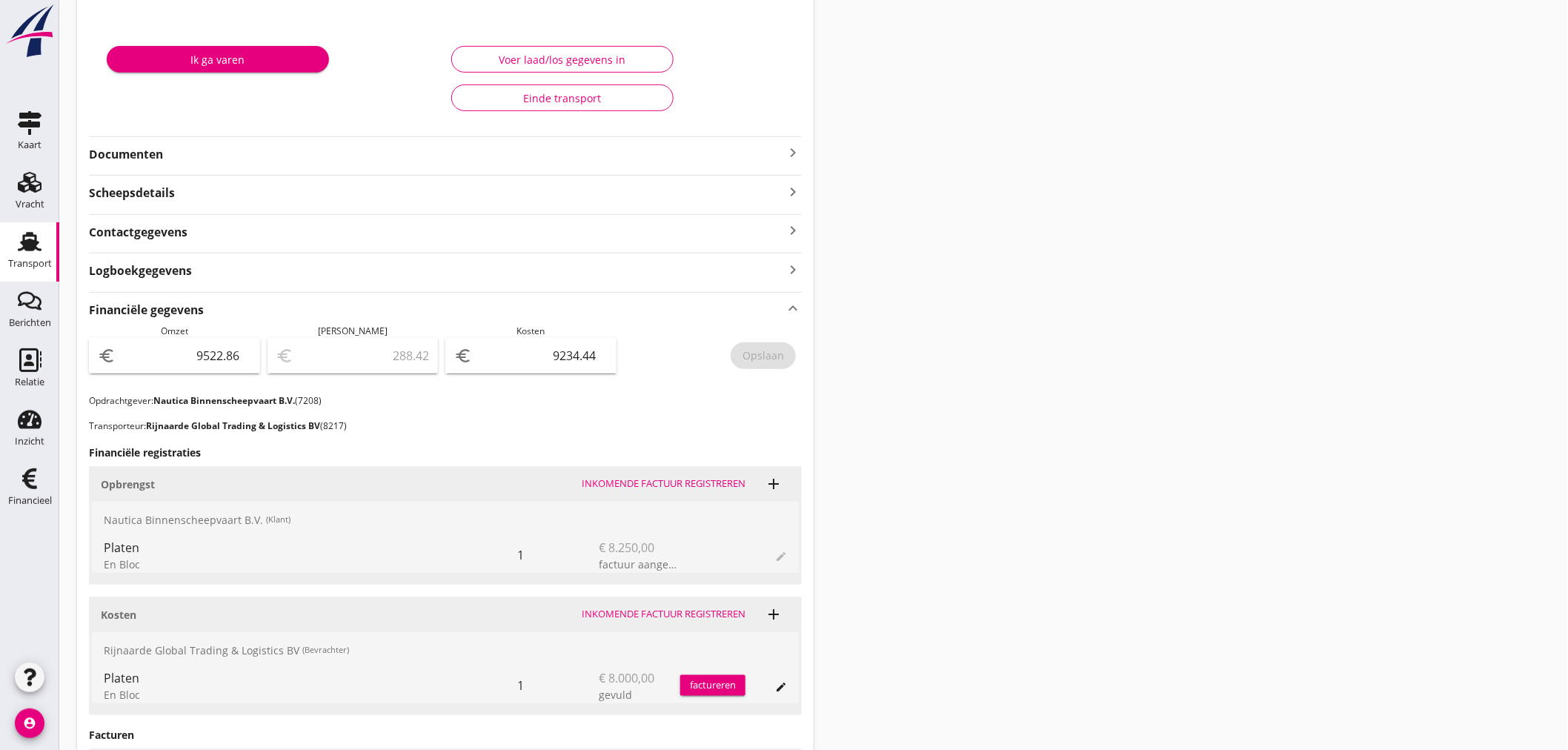
scroll to position [201, 0]
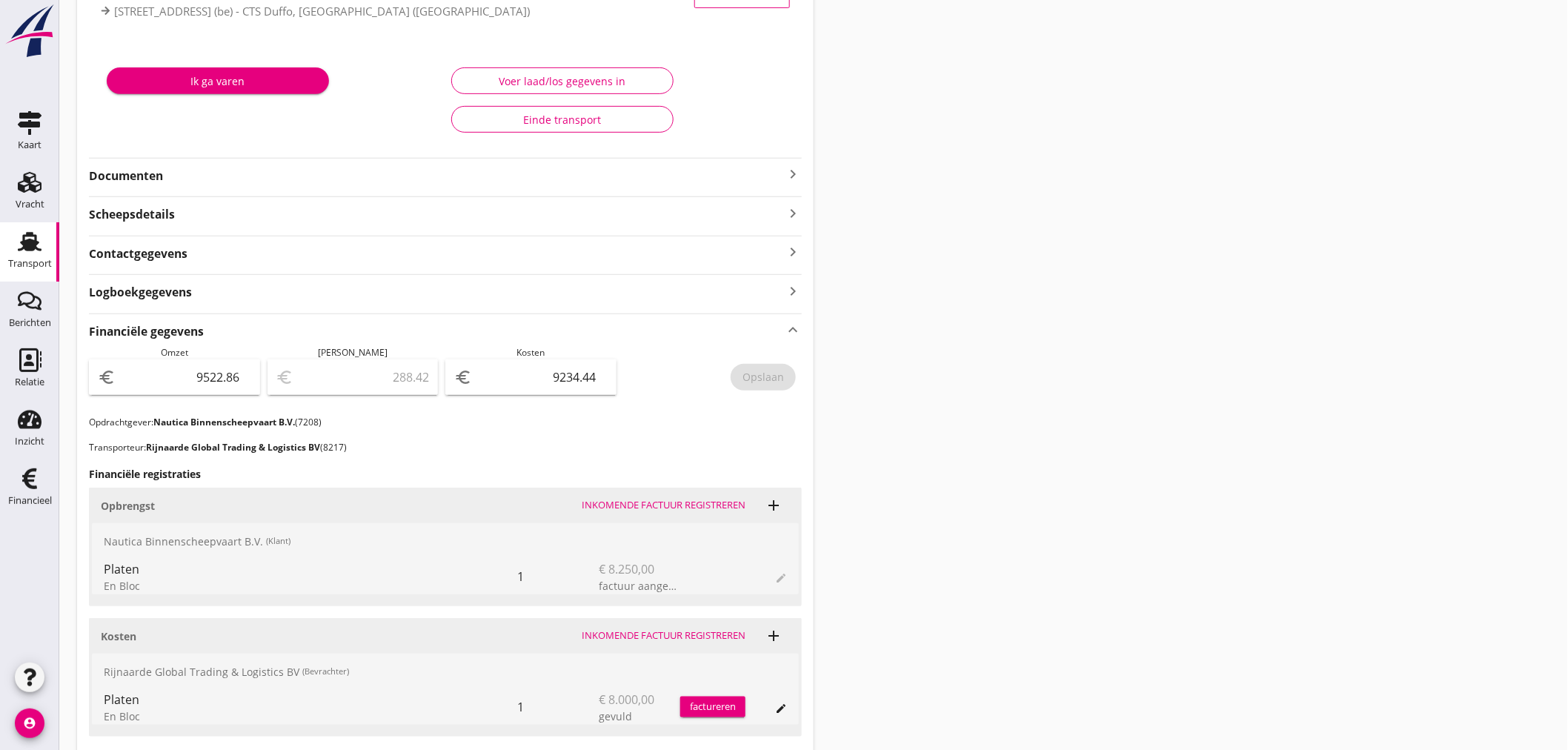
click at [789, 166] on icon "keyboard_arrow_right" at bounding box center [792, 174] width 17 height 17
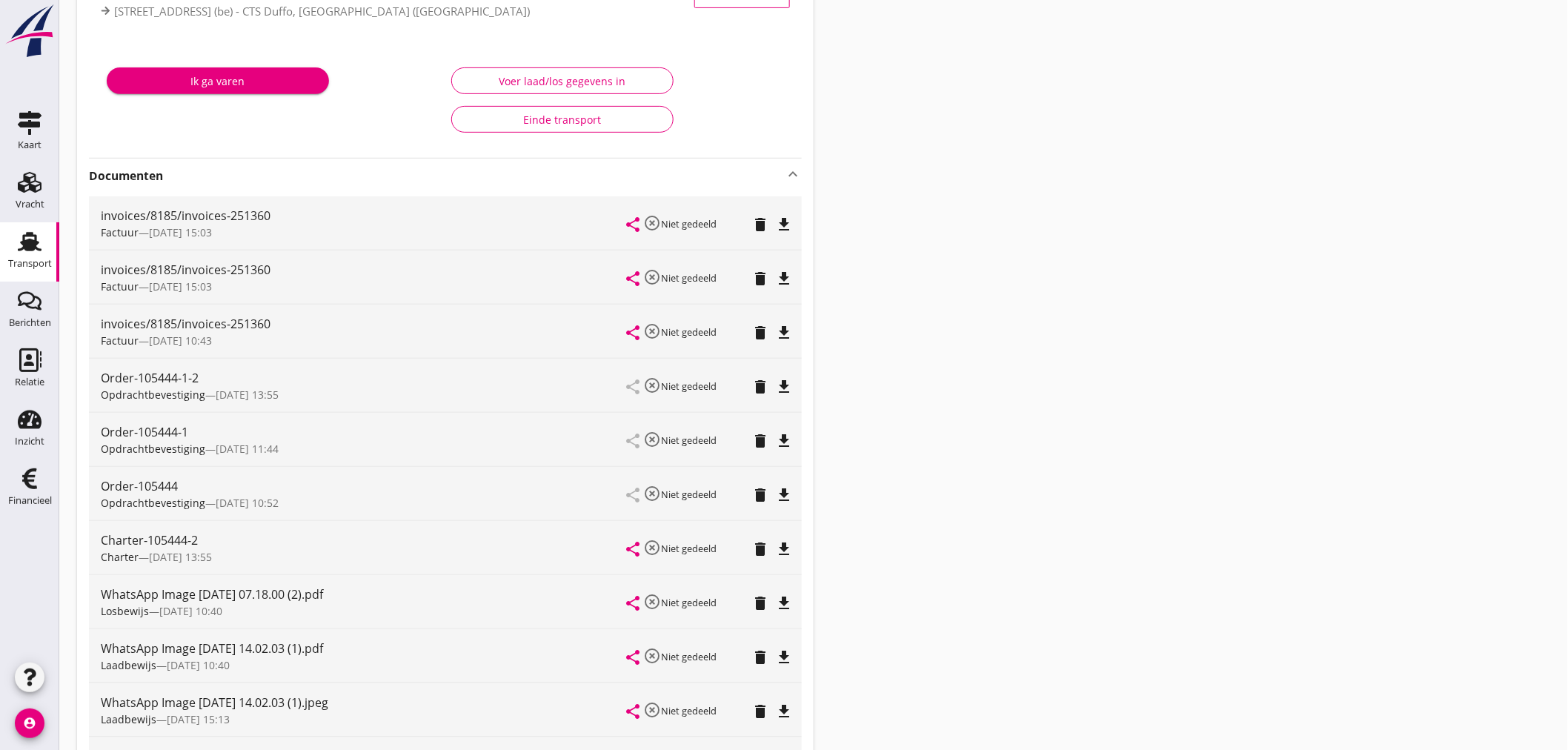
click at [779, 226] on icon "file_download" at bounding box center [784, 224] width 17 height 17
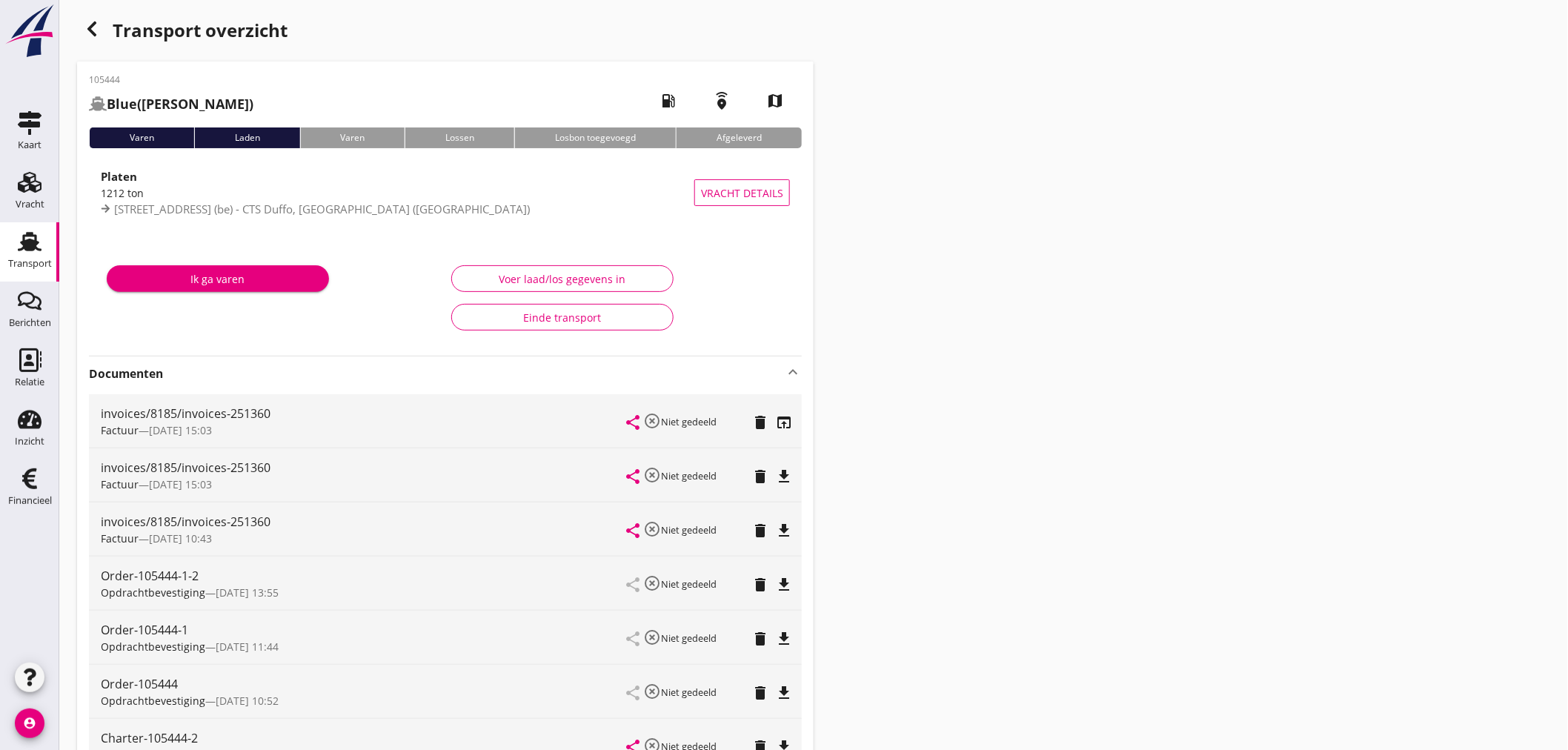
scroll to position [0, 0]
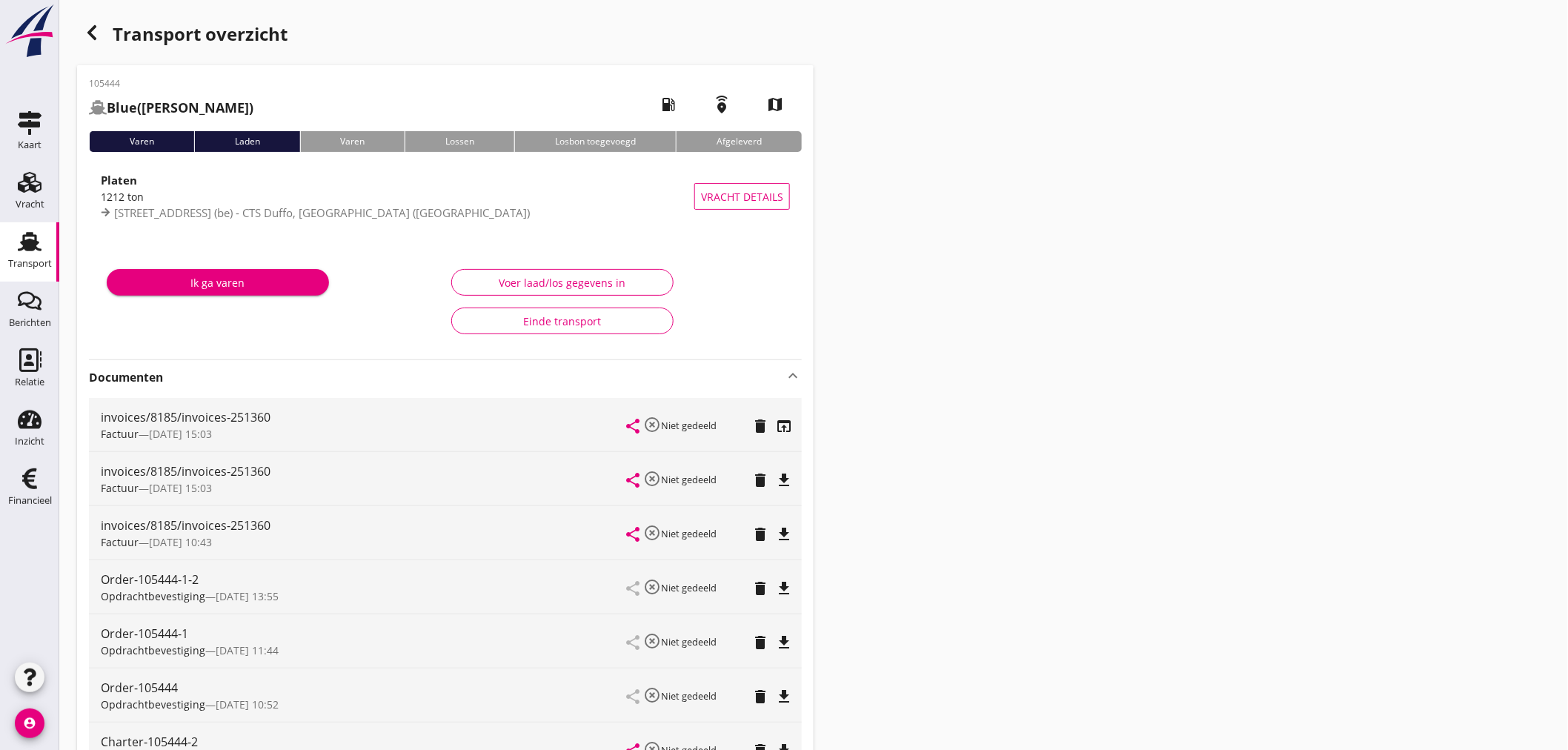
click at [93, 32] on icon "button" at bounding box center [91, 32] width 17 height 17
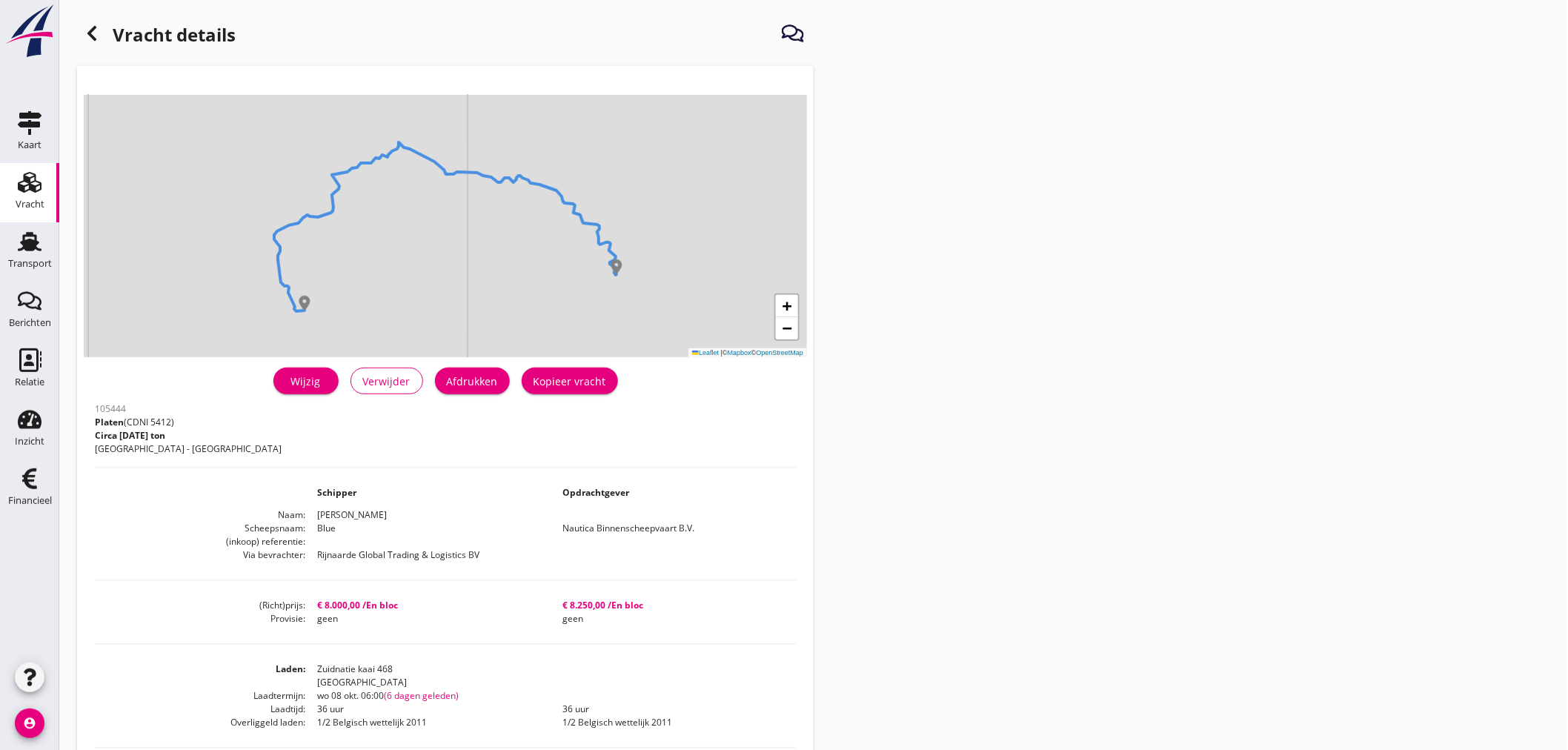
scroll to position [83, 0]
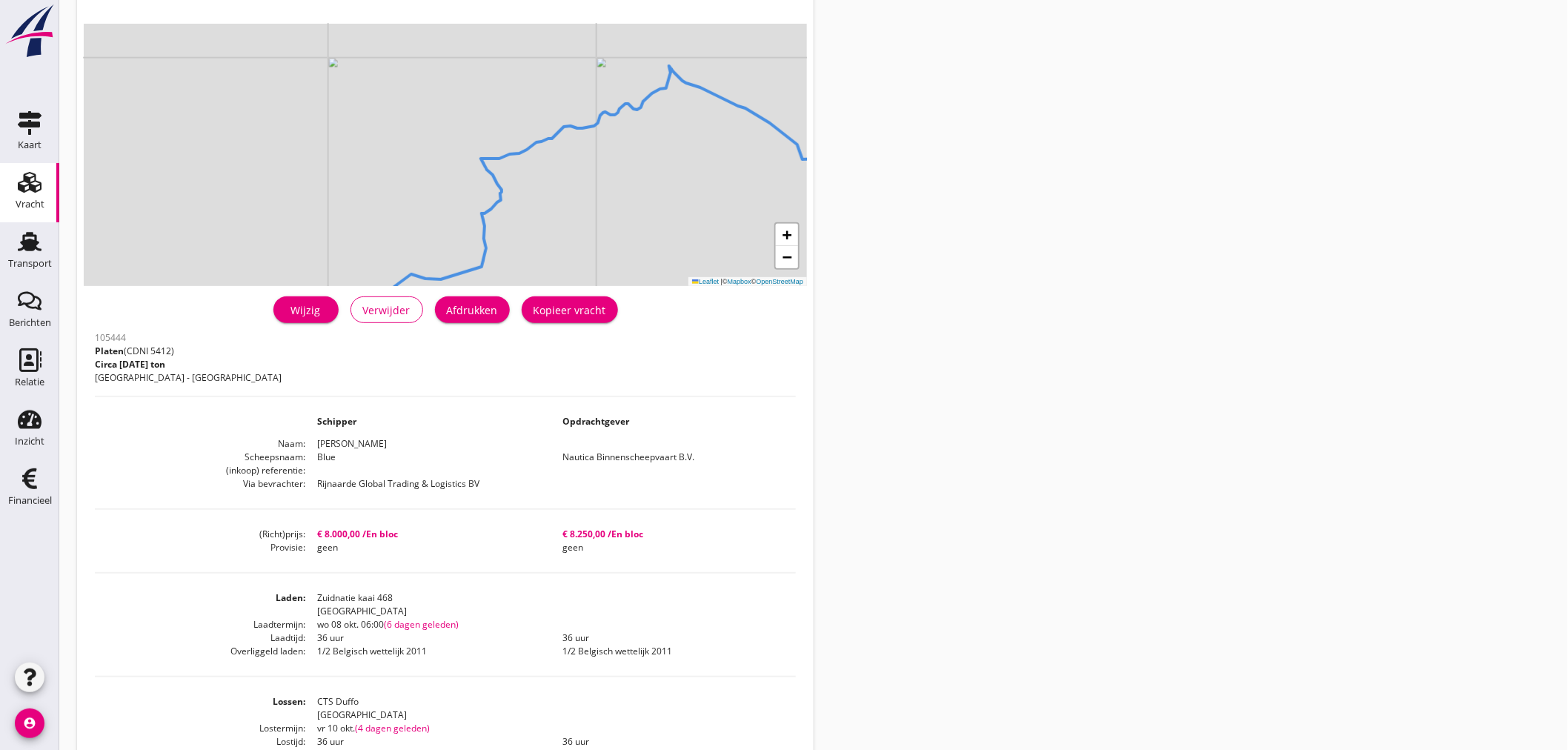
click at [1309, 335] on div "Vracht details + − Leaflet | © Mapbox © OpenStreetMap warning Het transport hee…" at bounding box center [814, 449] width 1508 height 1063
click at [28, 256] on div "Transport" at bounding box center [30, 264] width 44 height 21
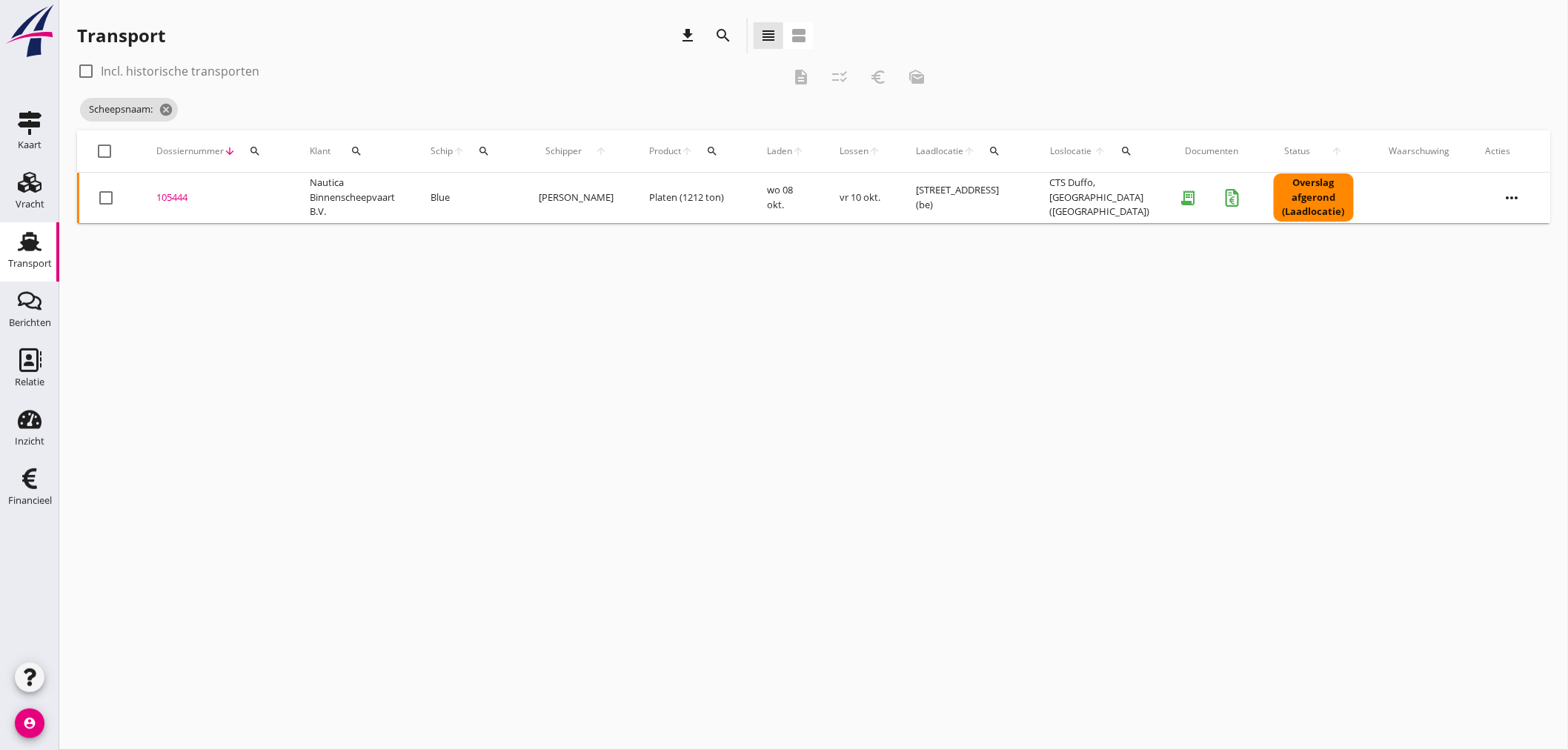
click at [168, 194] on div "105444" at bounding box center [215, 198] width 118 height 15
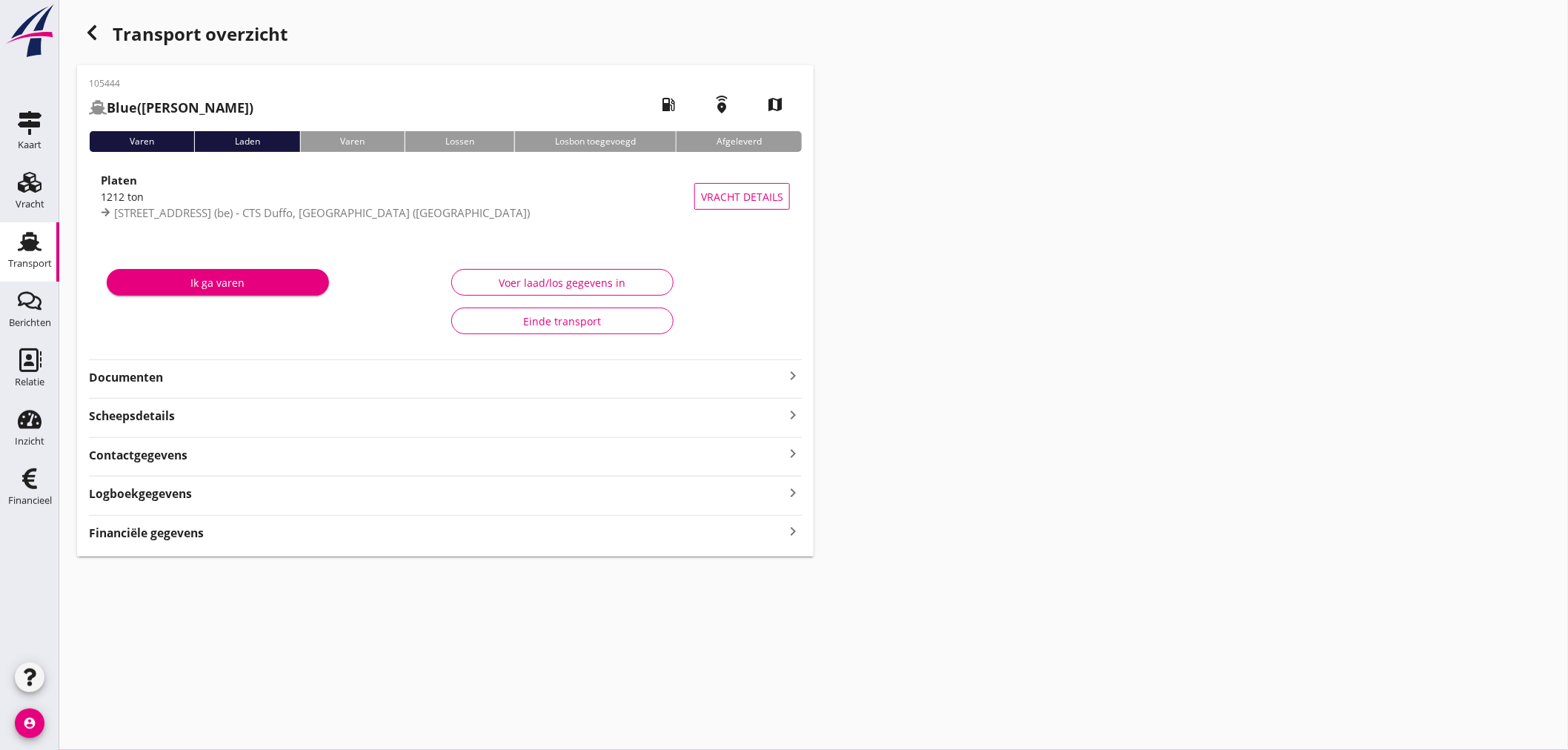
click at [801, 374] on icon "keyboard_arrow_right" at bounding box center [792, 375] width 17 height 17
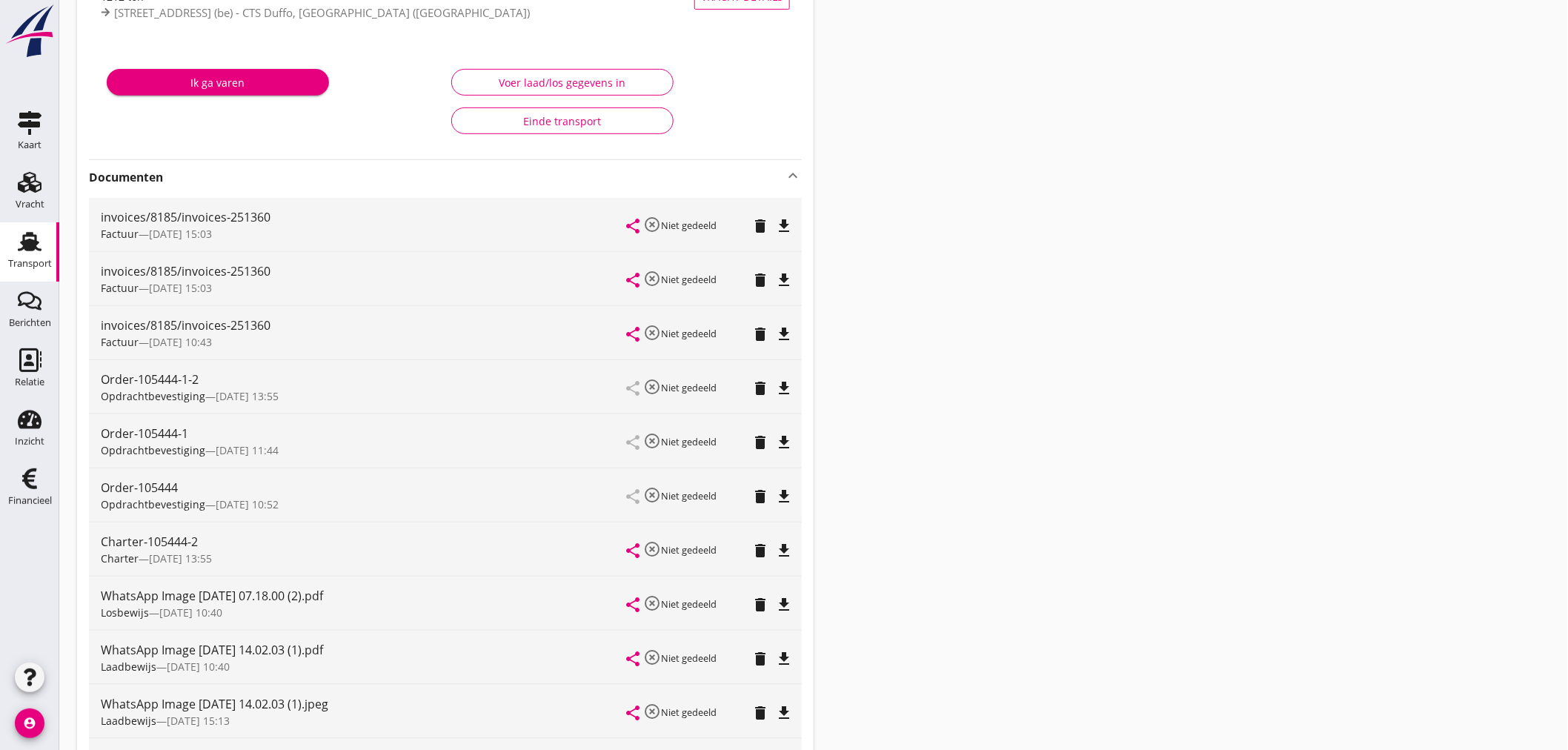
scroll to position [499, 0]
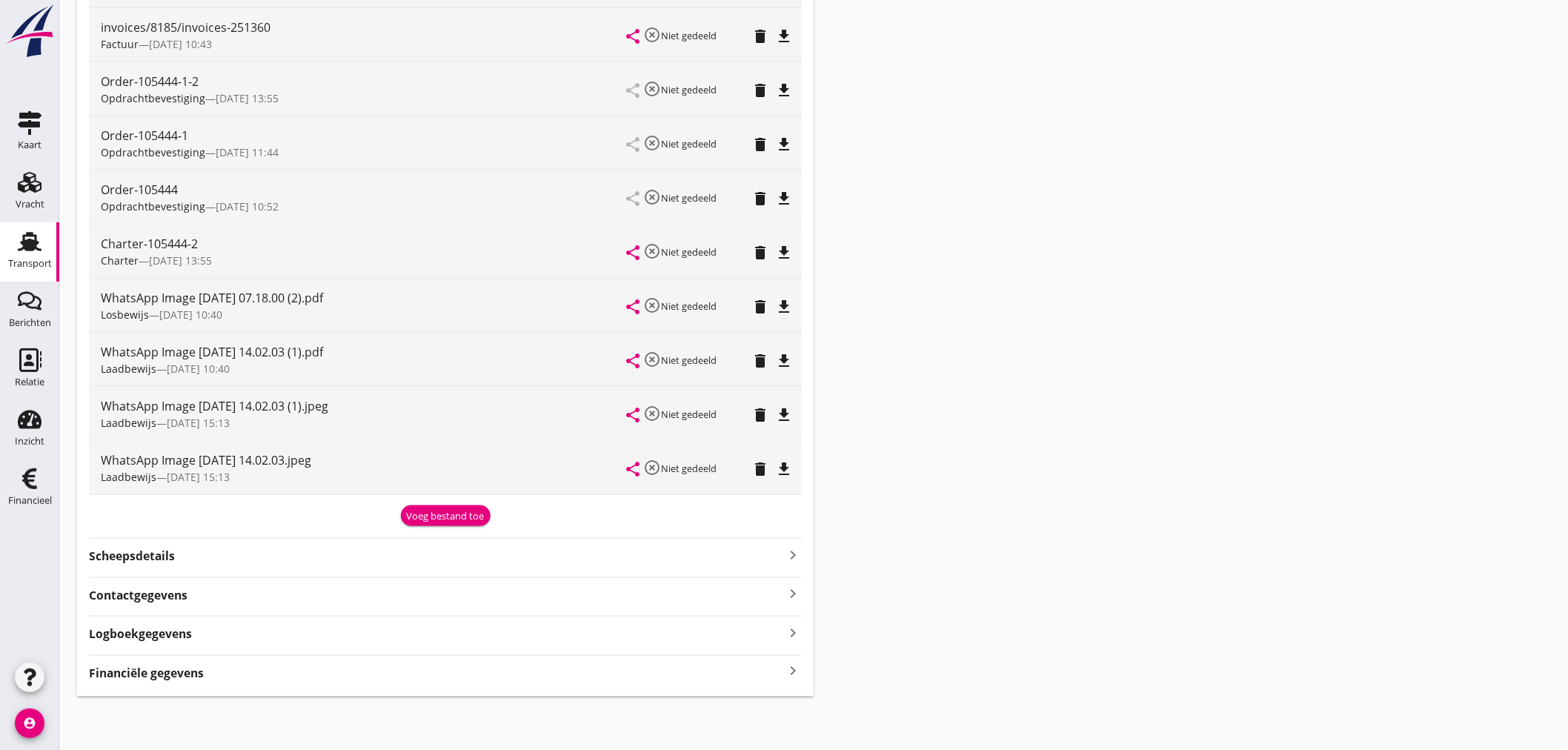
click at [138, 671] on strong "Financiële gegevens" at bounding box center [146, 673] width 115 height 17
